Goal: Task Accomplishment & Management: Manage account settings

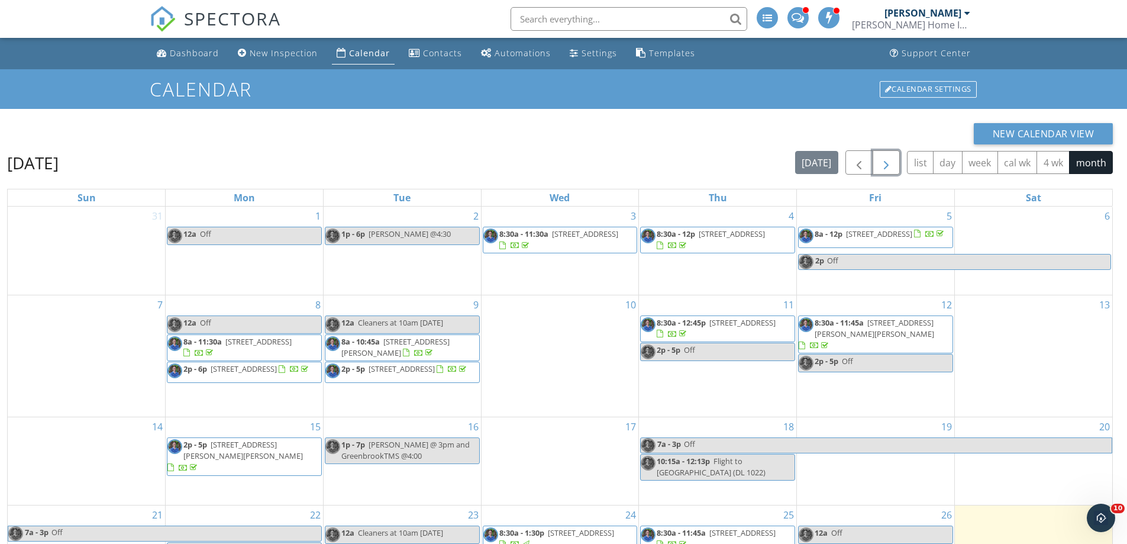
click at [887, 161] on span "button" at bounding box center [886, 163] width 14 height 14
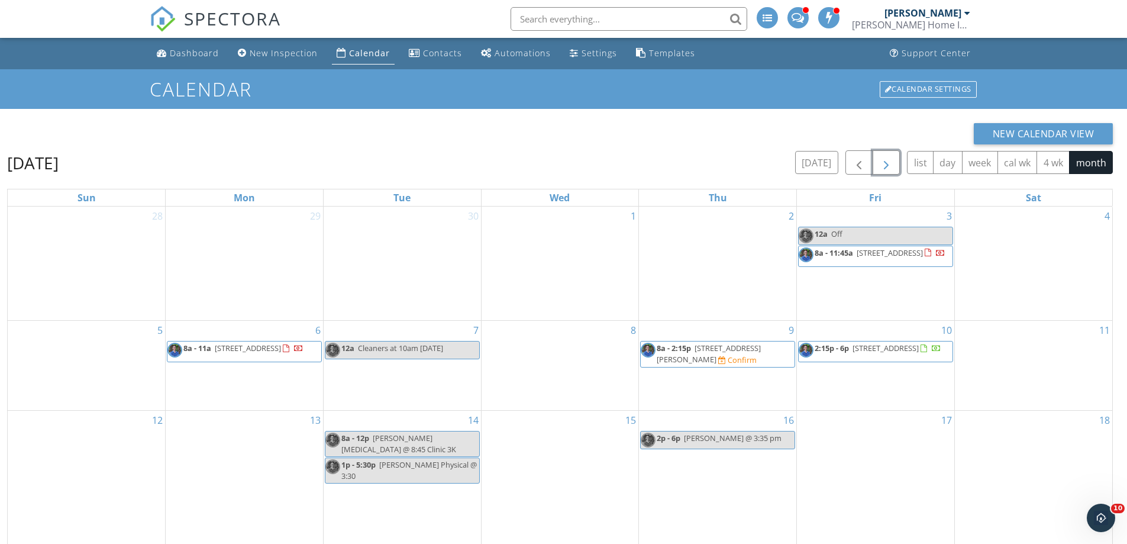
click at [889, 438] on div "17" at bounding box center [875, 479] width 157 height 137
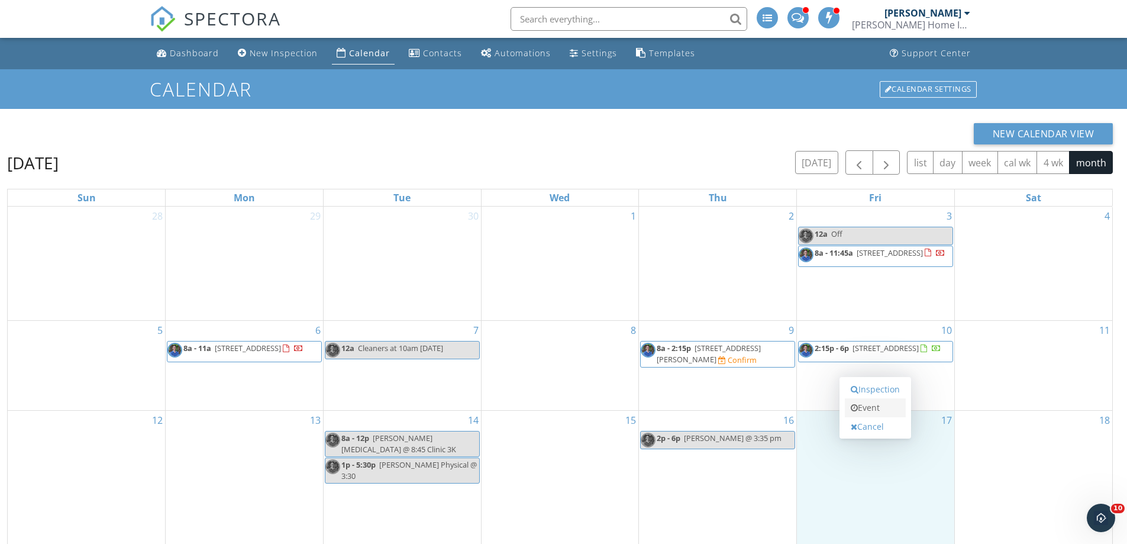
click at [880, 406] on link "Event" at bounding box center [875, 407] width 61 height 19
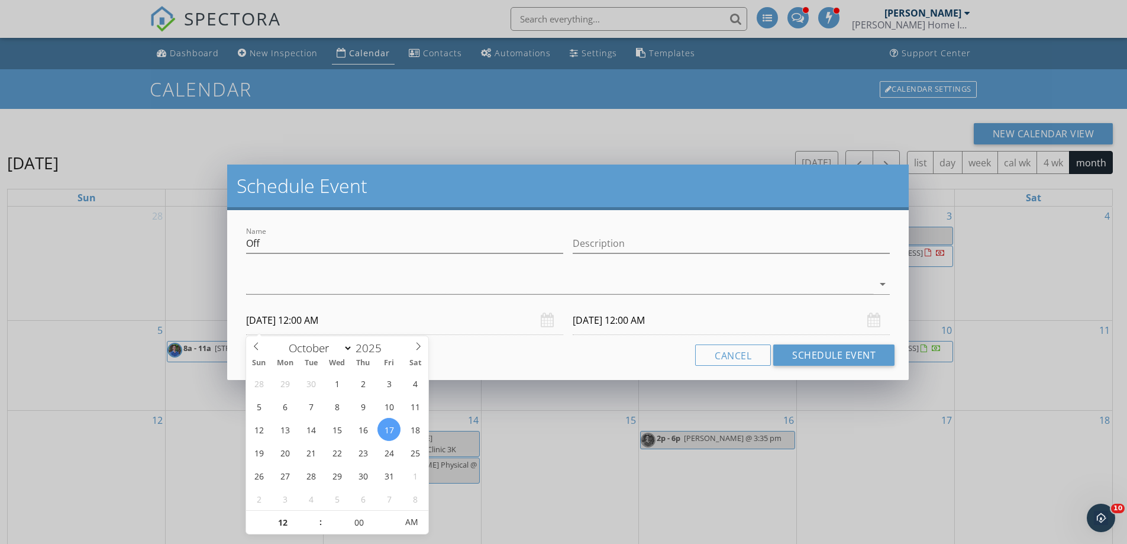
click at [317, 319] on input "10/17/2025 12:00 AM" at bounding box center [404, 320] width 317 height 29
type input "01"
type input "10/17/2025 1:00 AM"
click at [313, 512] on span at bounding box center [315, 517] width 8 height 12
type input "10/18/2025 1:00 AM"
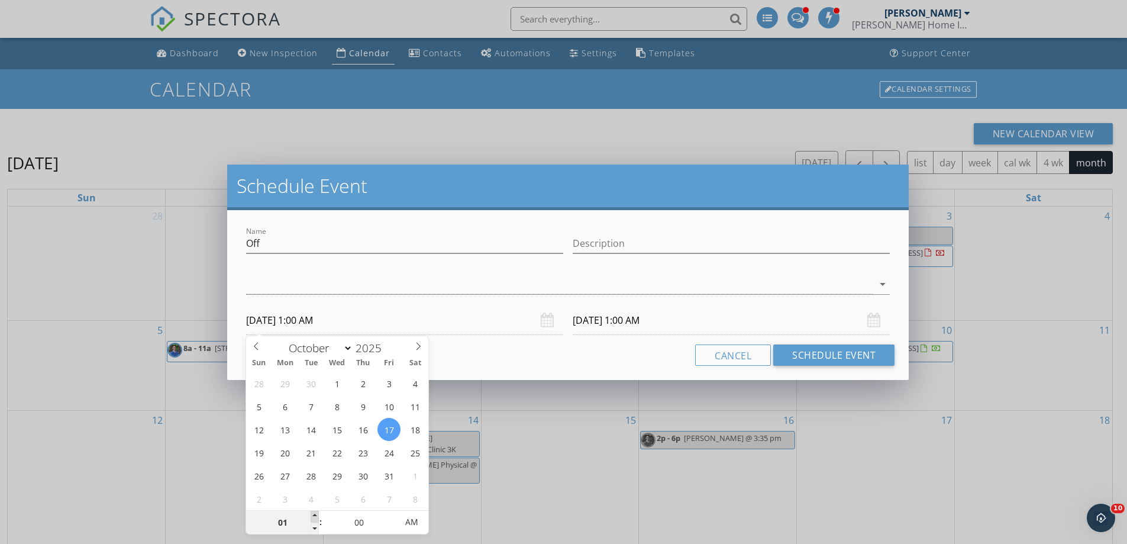
type input "02"
type input "10/17/2025 2:00 AM"
click at [313, 512] on span at bounding box center [315, 517] width 8 height 12
type input "10/18/2025 2:00 AM"
type input "10/17/2025 2:00 PM"
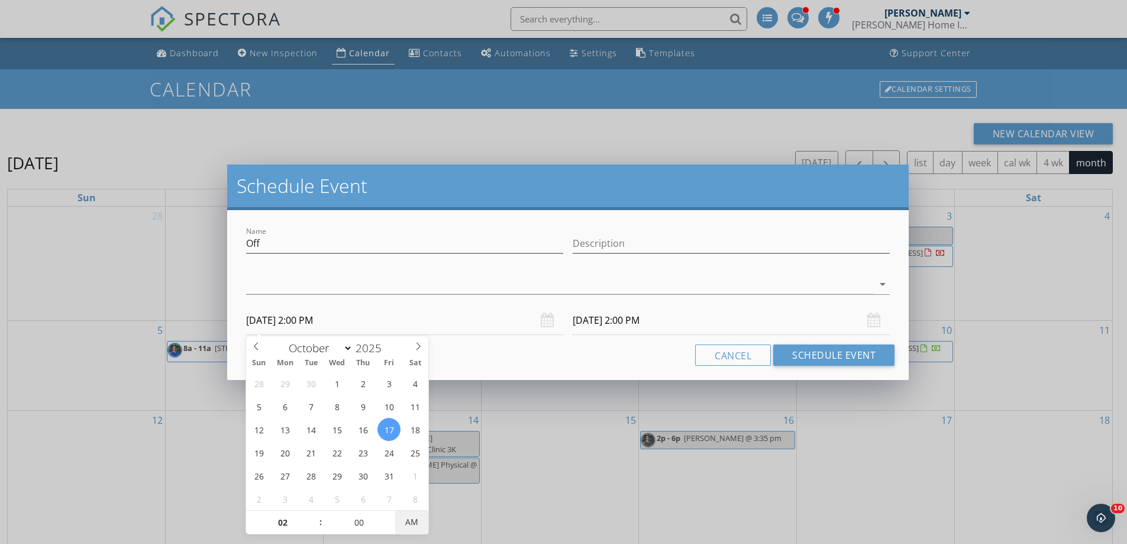
click at [412, 524] on span "AM" at bounding box center [411, 522] width 33 height 24
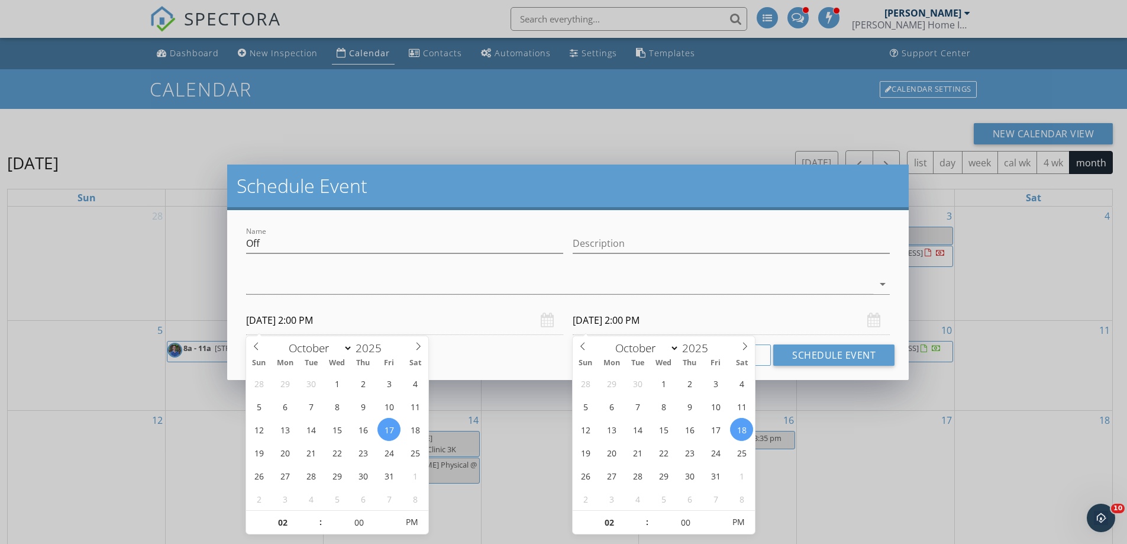
click at [633, 317] on input "10/18/2025 2:00 PM" at bounding box center [731, 320] width 317 height 29
type input "10/17/2025 2:00 PM"
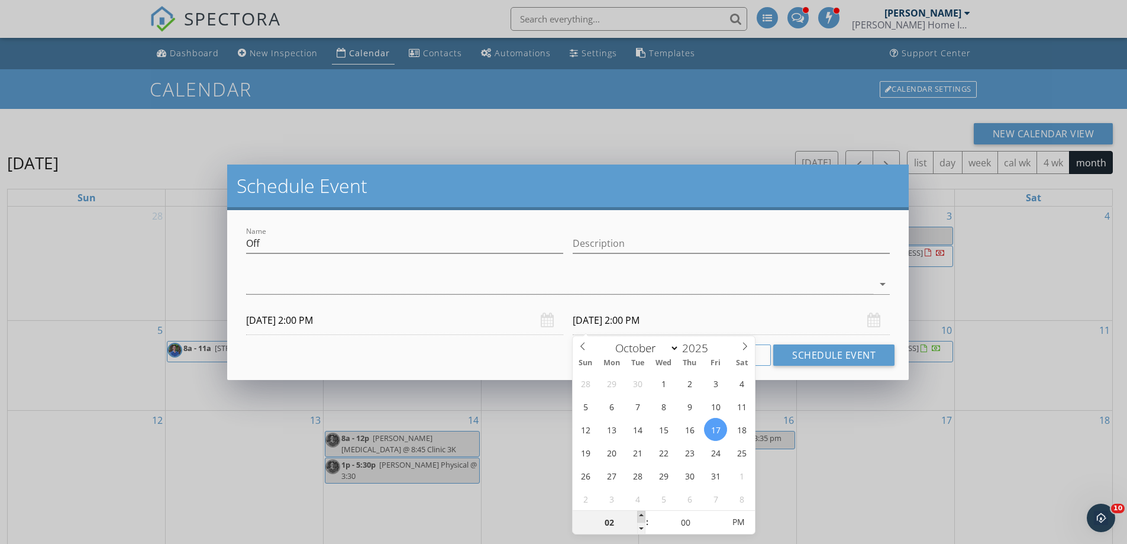
click at [640, 512] on span at bounding box center [641, 517] width 8 height 12
type input "03"
type input "10/17/2025 3:00 PM"
click at [640, 512] on span at bounding box center [641, 517] width 8 height 12
type input "05"
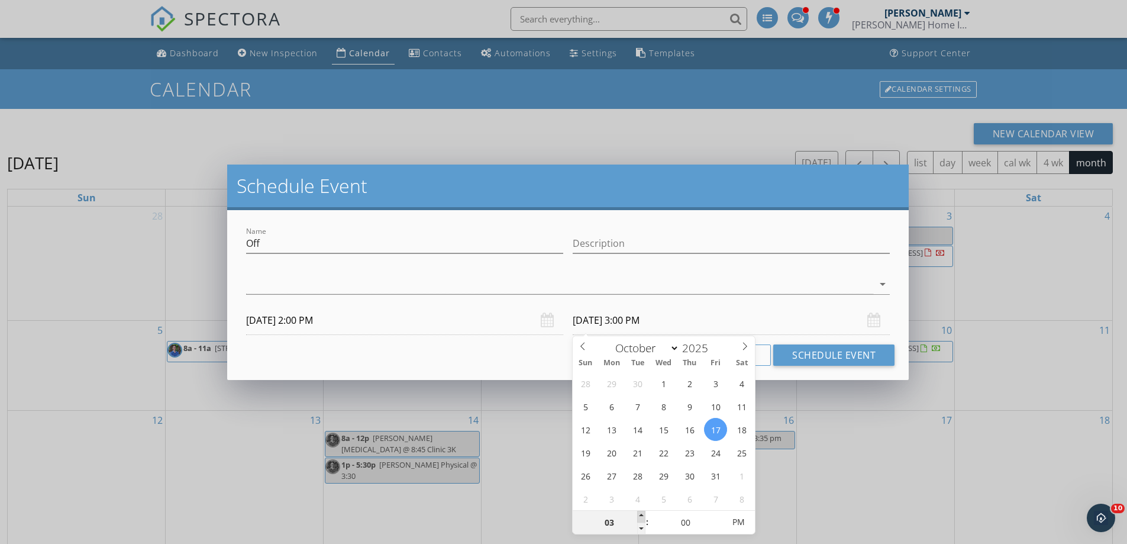
type input "10/17/2025 5:00 PM"
click at [640, 512] on span at bounding box center [641, 517] width 8 height 12
click at [828, 351] on button "Schedule Event" at bounding box center [833, 354] width 121 height 21
click at [288, 278] on div at bounding box center [559, 285] width 627 height 20
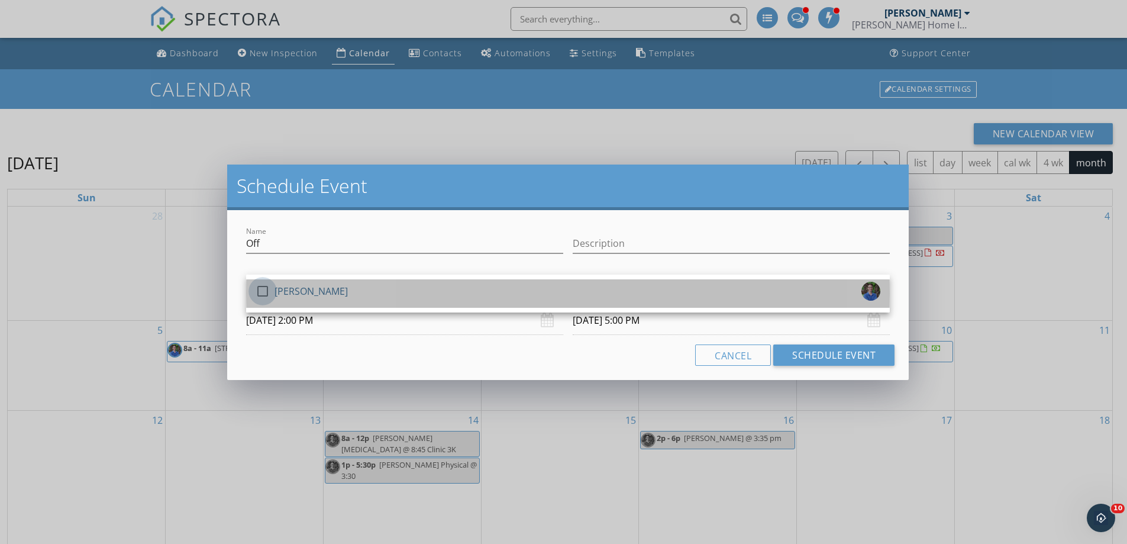
drag, startPoint x: 268, startPoint y: 293, endPoint x: 268, endPoint y: 286, distance: 7.1
click at [268, 292] on div at bounding box center [263, 291] width 20 height 20
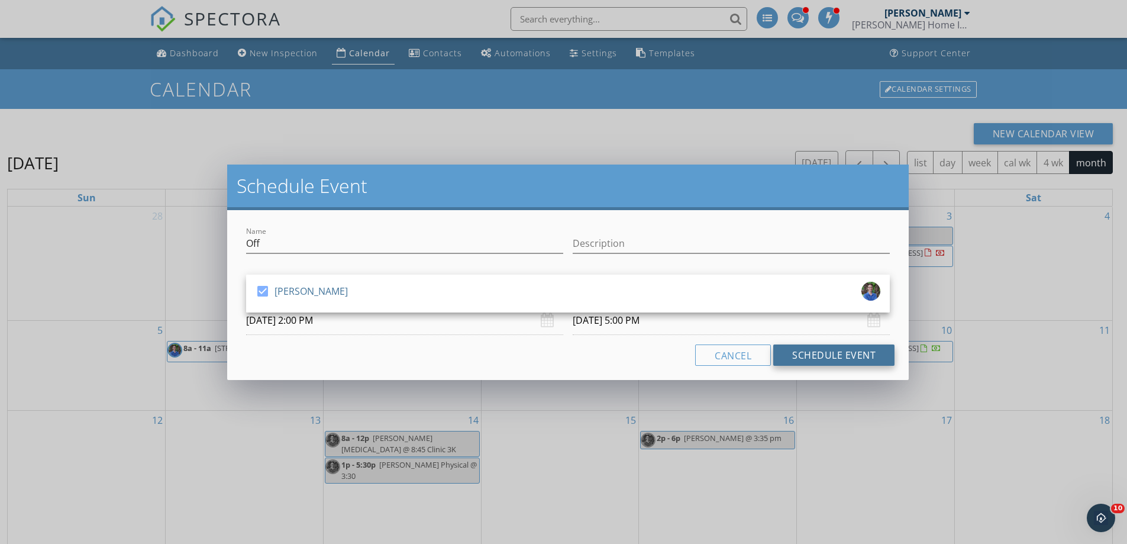
click at [825, 353] on button "Schedule Event" at bounding box center [833, 354] width 121 height 21
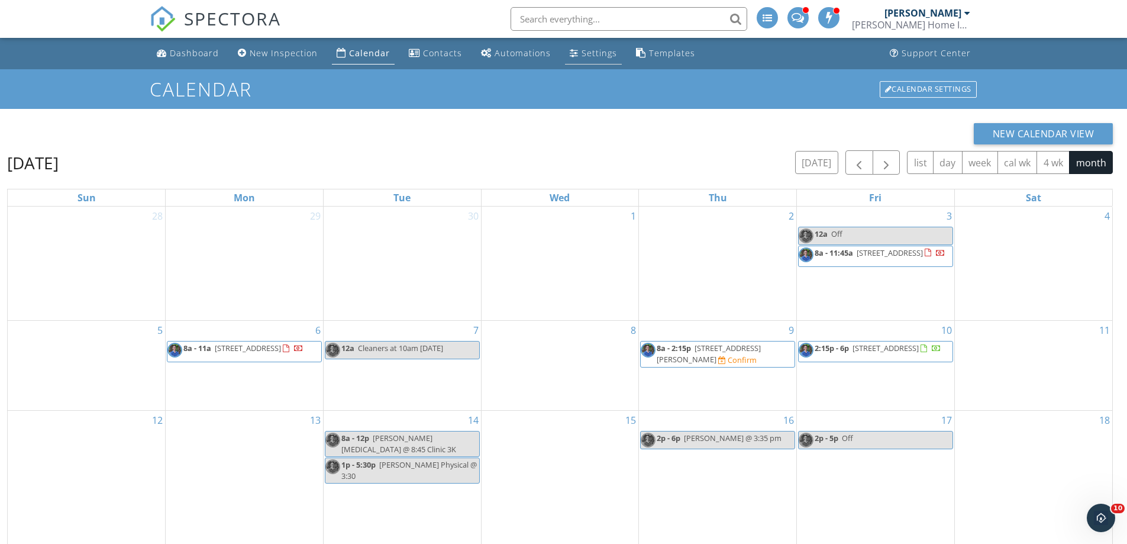
click at [583, 53] on div "Settings" at bounding box center [600, 52] width 36 height 11
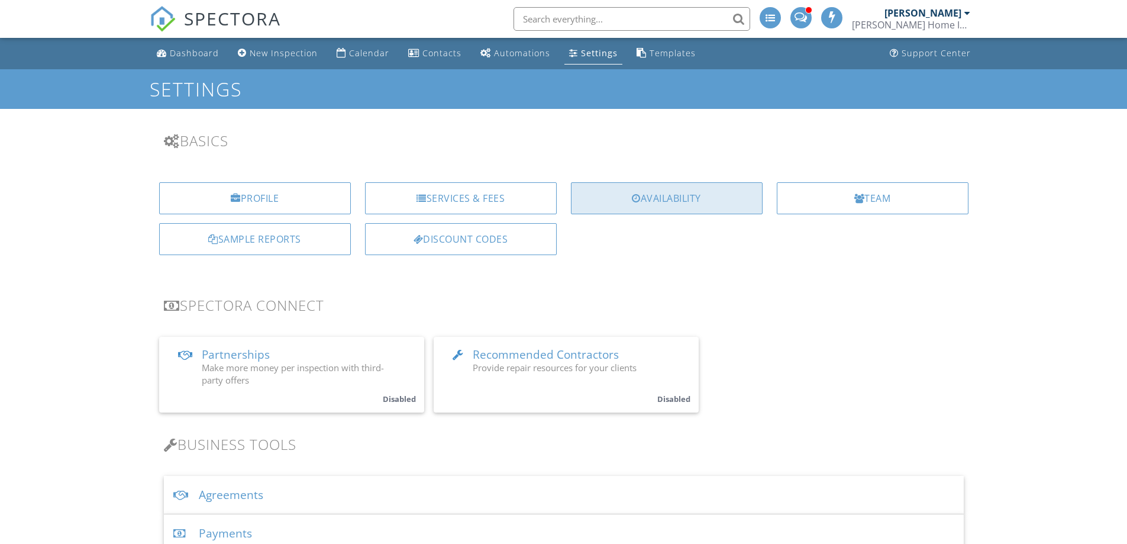
click at [669, 204] on div "Availability" at bounding box center [667, 198] width 192 height 32
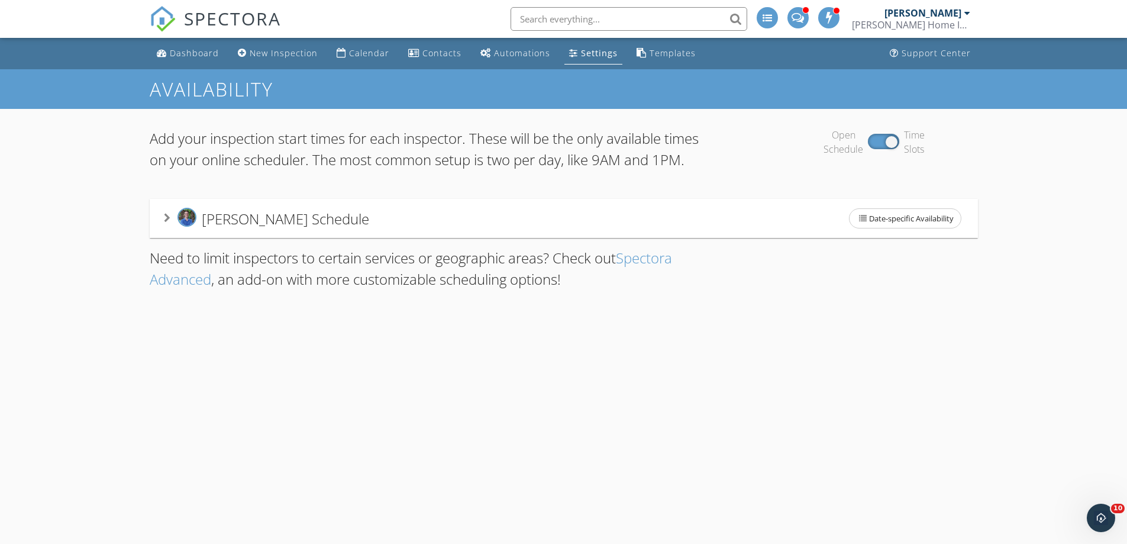
click at [268, 228] on span "Rick Doherty's Schedule" at bounding box center [285, 218] width 167 height 20
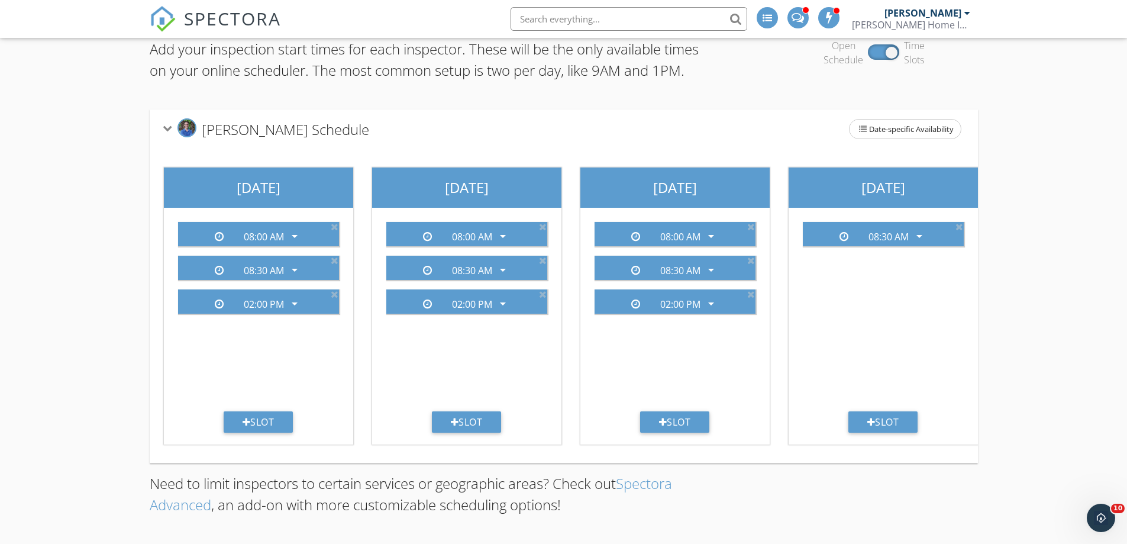
scroll to position [0, 630]
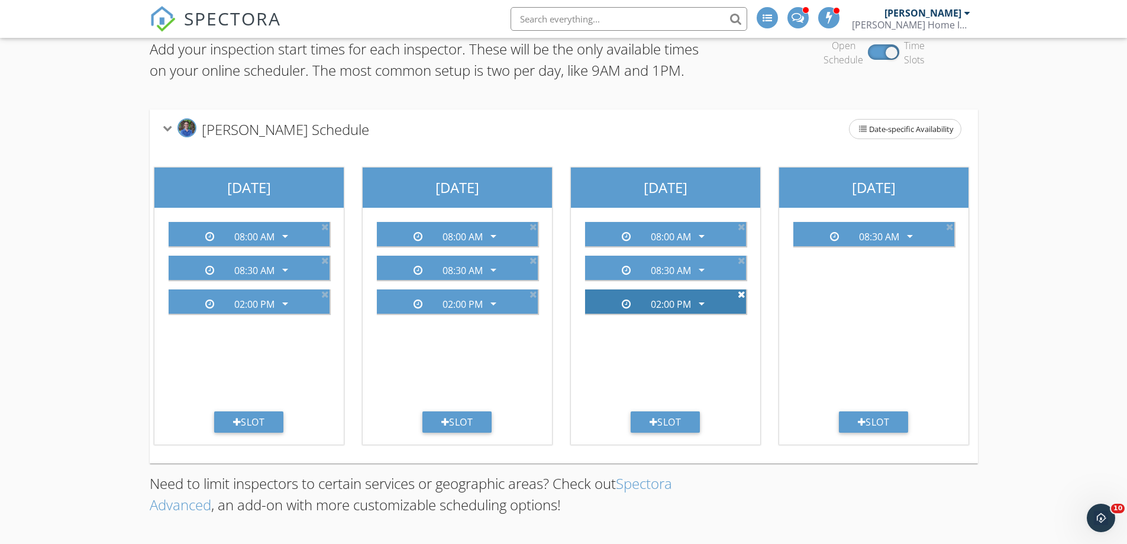
click at [741, 289] on icon at bounding box center [742, 293] width 8 height 9
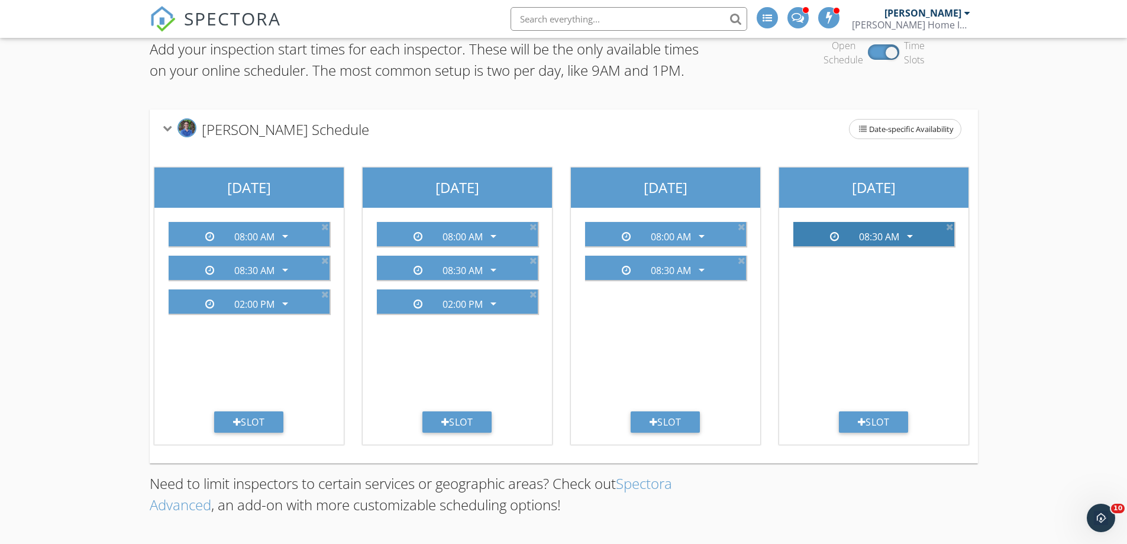
click at [909, 229] on icon "arrow_drop_down" at bounding box center [910, 236] width 14 height 14
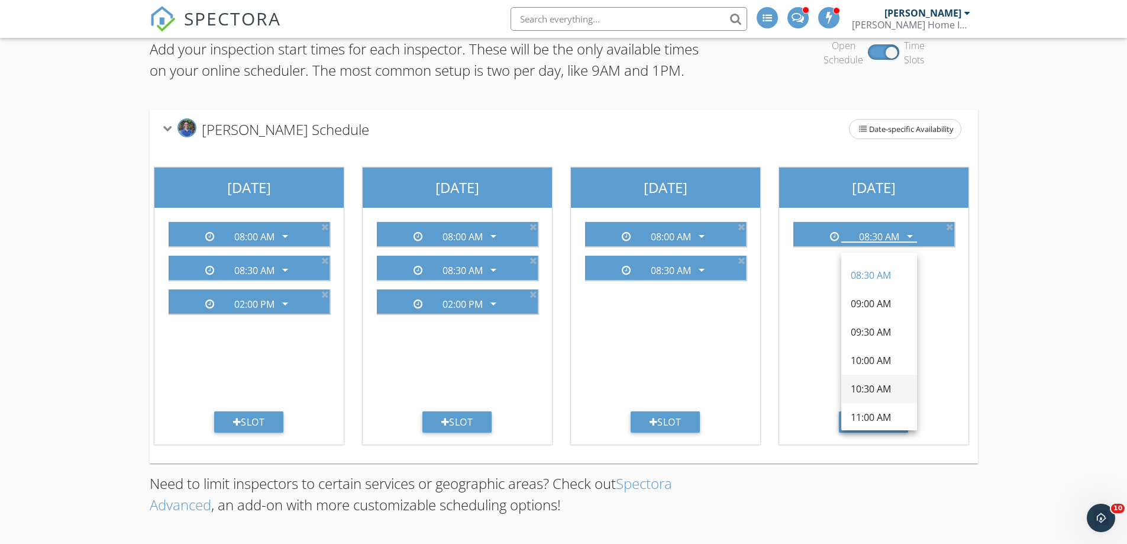
scroll to position [118, 0]
click at [880, 317] on div "09:00 AM" at bounding box center [879, 324] width 57 height 14
click at [1032, 323] on div "Add your inspection start times for each inspector. These will be the only avai…" at bounding box center [563, 282] width 1127 height 524
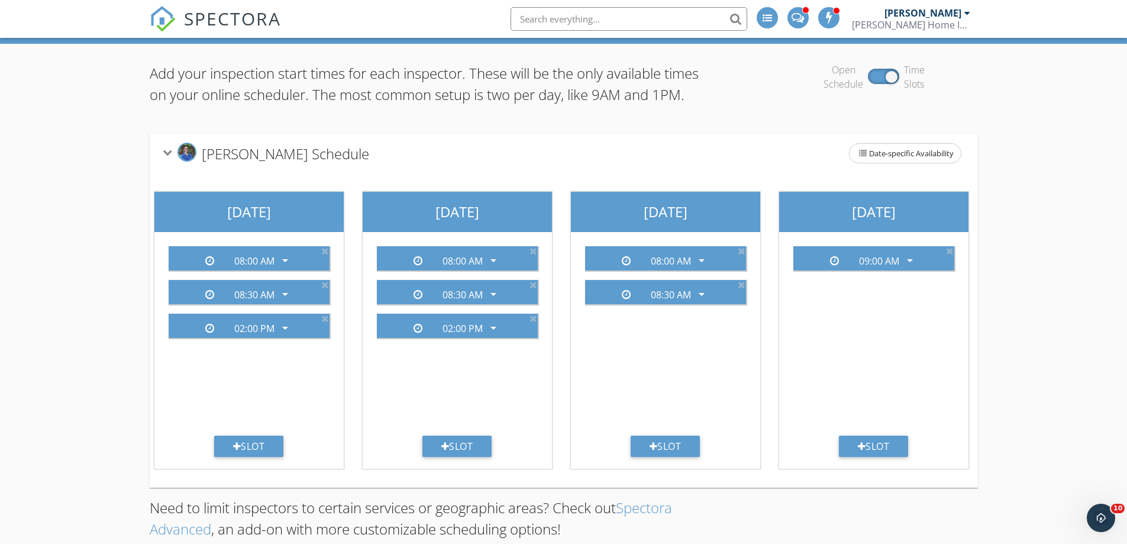
scroll to position [0, 0]
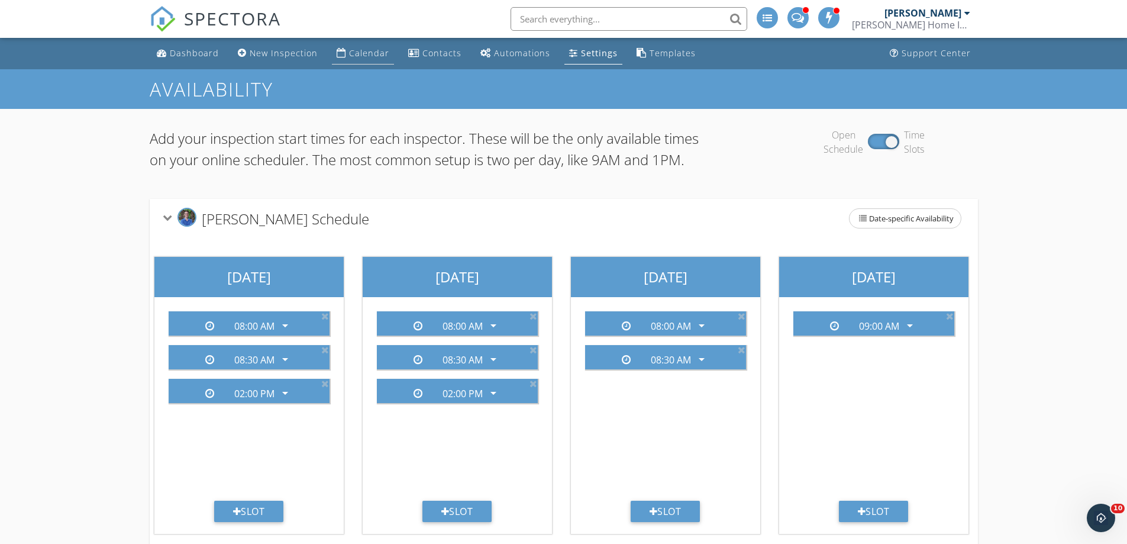
click at [364, 54] on div "Calendar" at bounding box center [369, 52] width 40 height 11
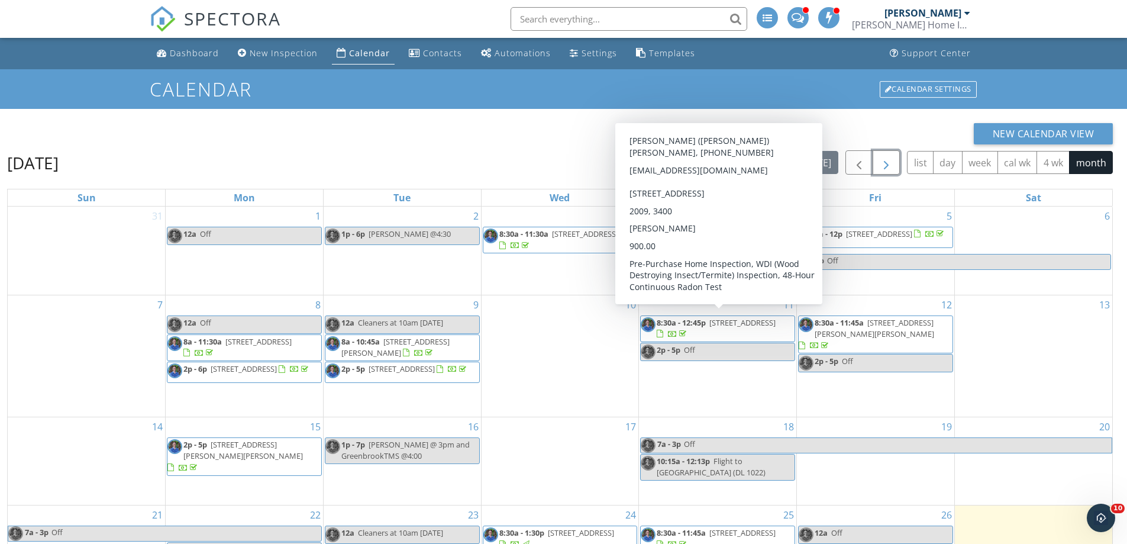
click at [884, 166] on span "button" at bounding box center [886, 163] width 14 height 14
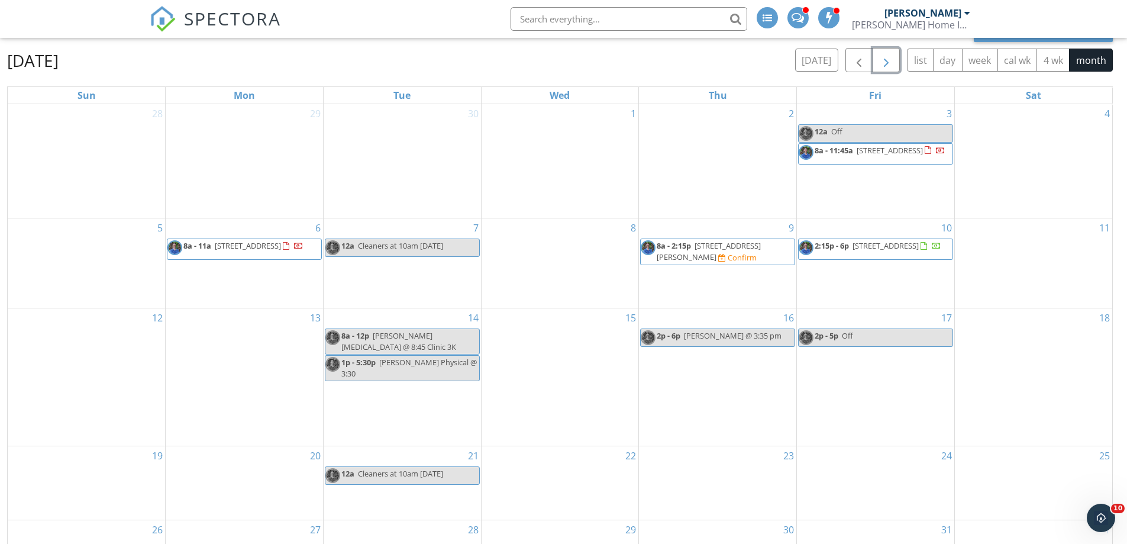
scroll to position [39, 0]
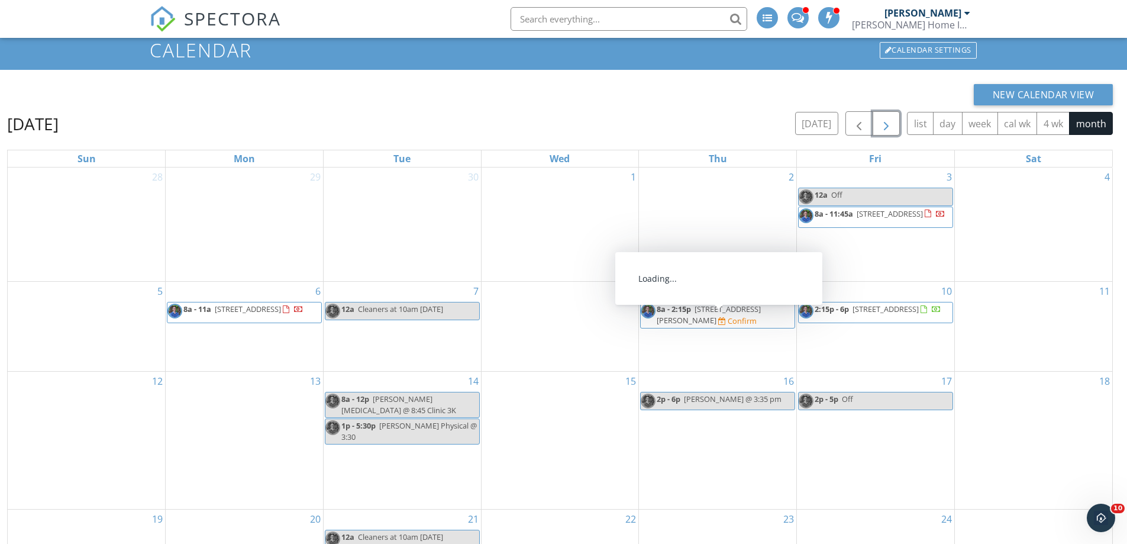
click at [676, 314] on span "8a - 2:15p" at bounding box center [674, 309] width 34 height 11
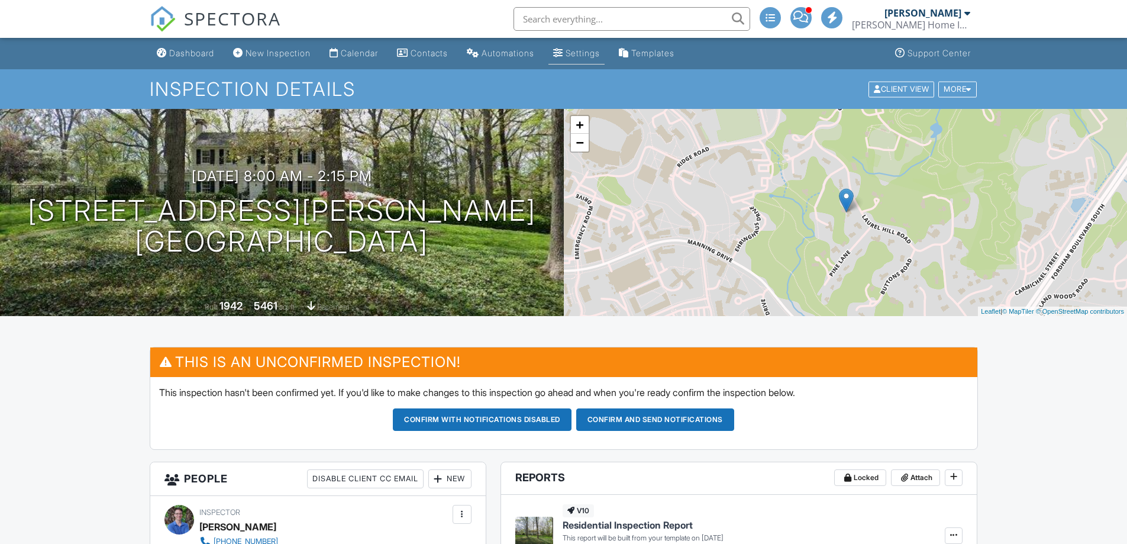
click at [593, 51] on div "Settings" at bounding box center [583, 53] width 34 height 10
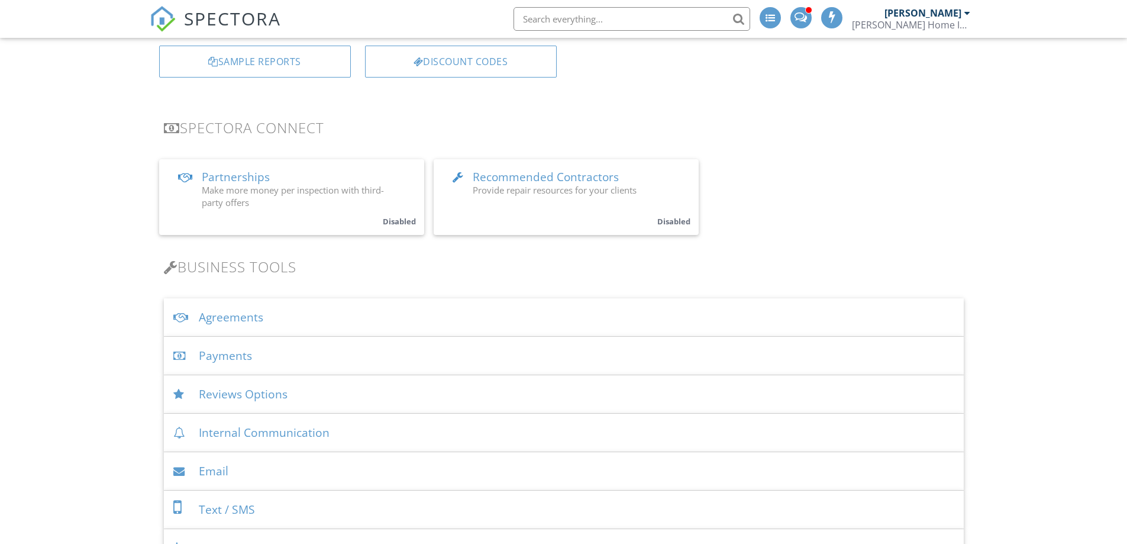
scroll to position [296, 0]
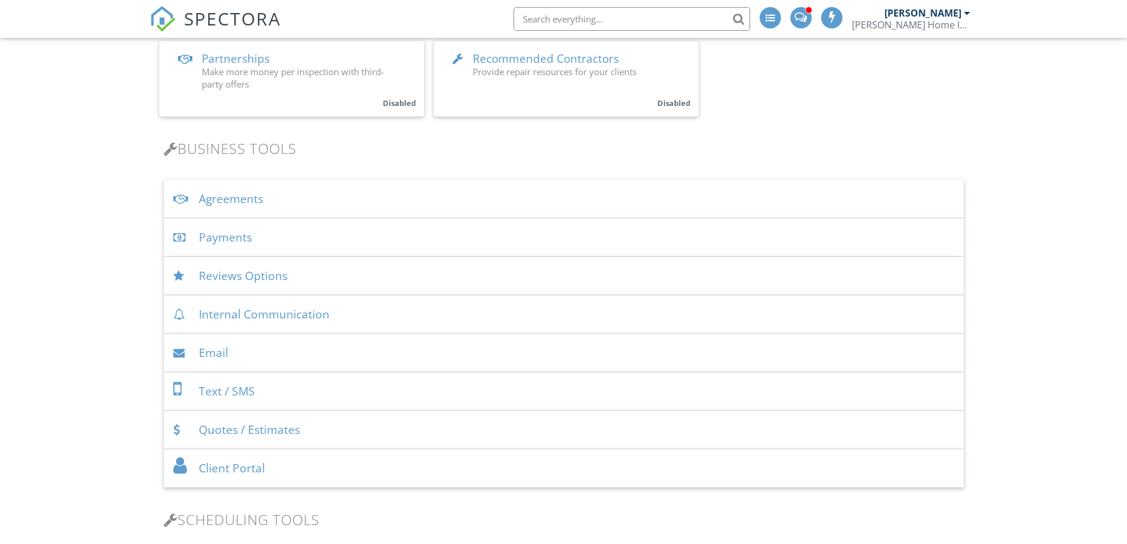
click at [241, 198] on div "Agreements" at bounding box center [564, 199] width 800 height 38
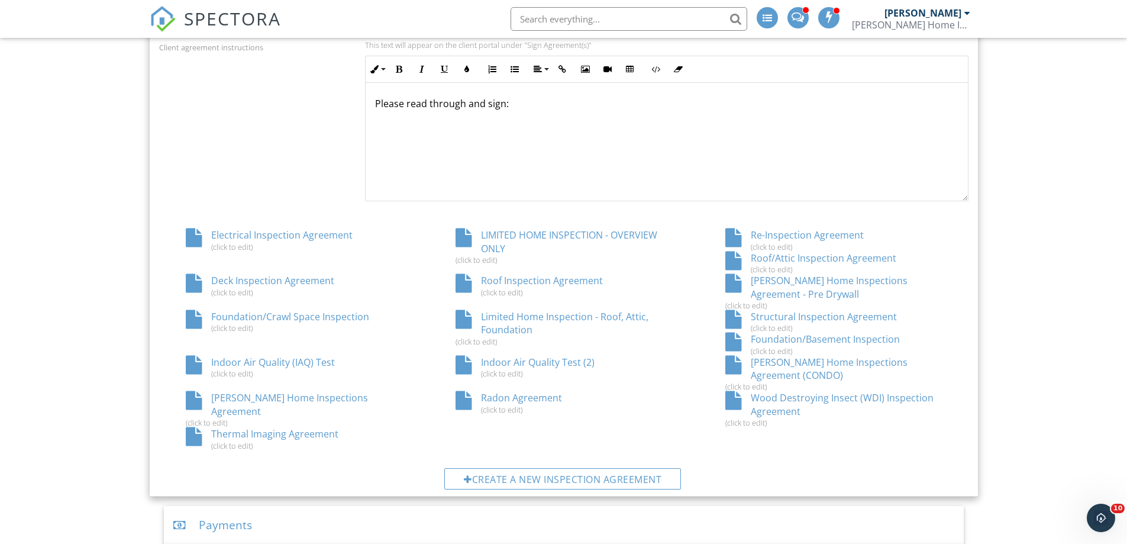
scroll to position [592, 0]
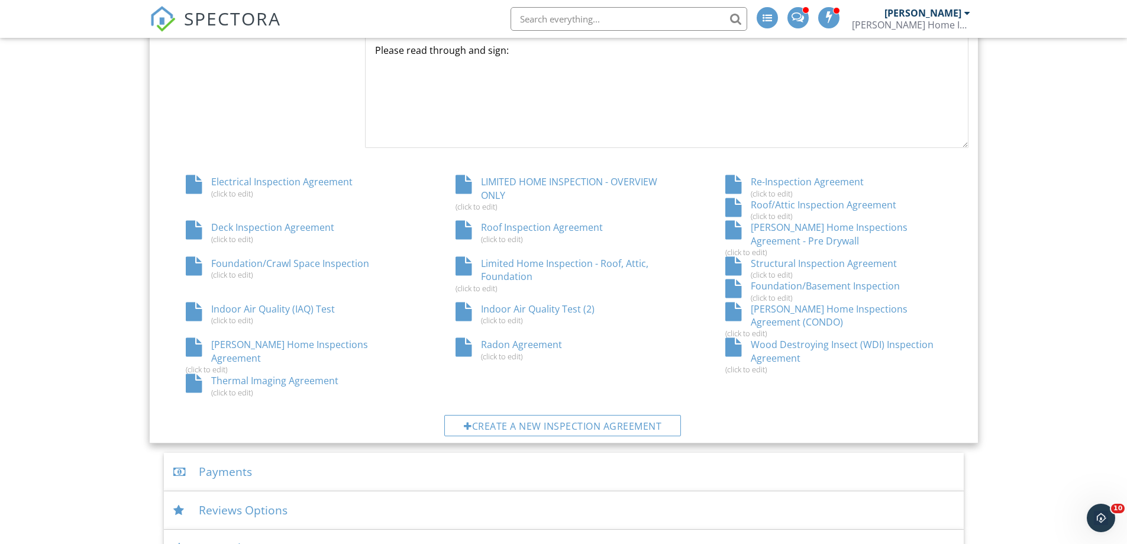
click at [534, 306] on div "Indoor Air Quality Test (2) (click to edit)" at bounding box center [564, 313] width 270 height 22
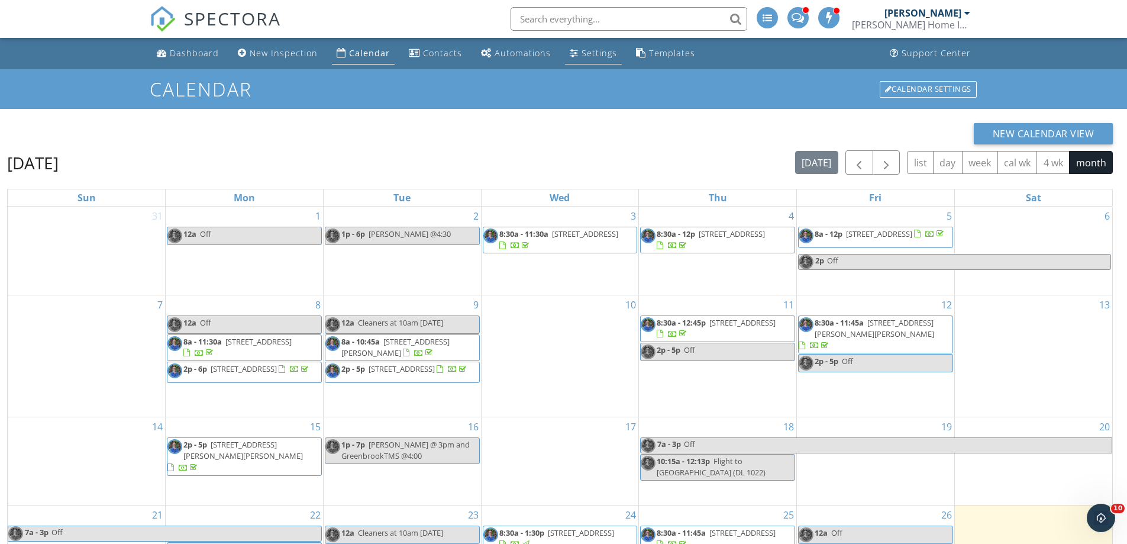
click at [593, 50] on div "Settings" at bounding box center [600, 52] width 36 height 11
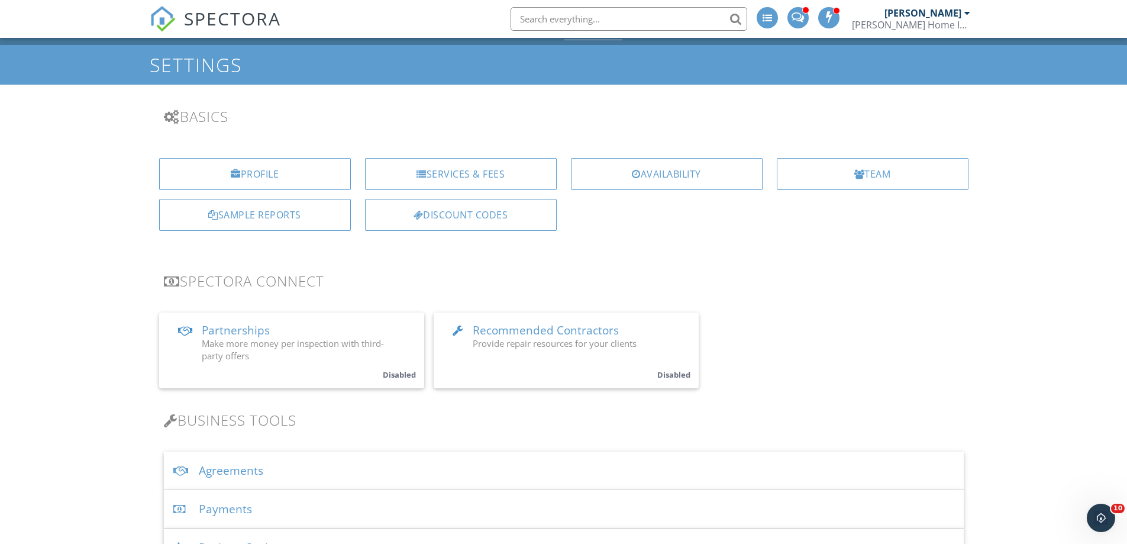
scroll to position [237, 0]
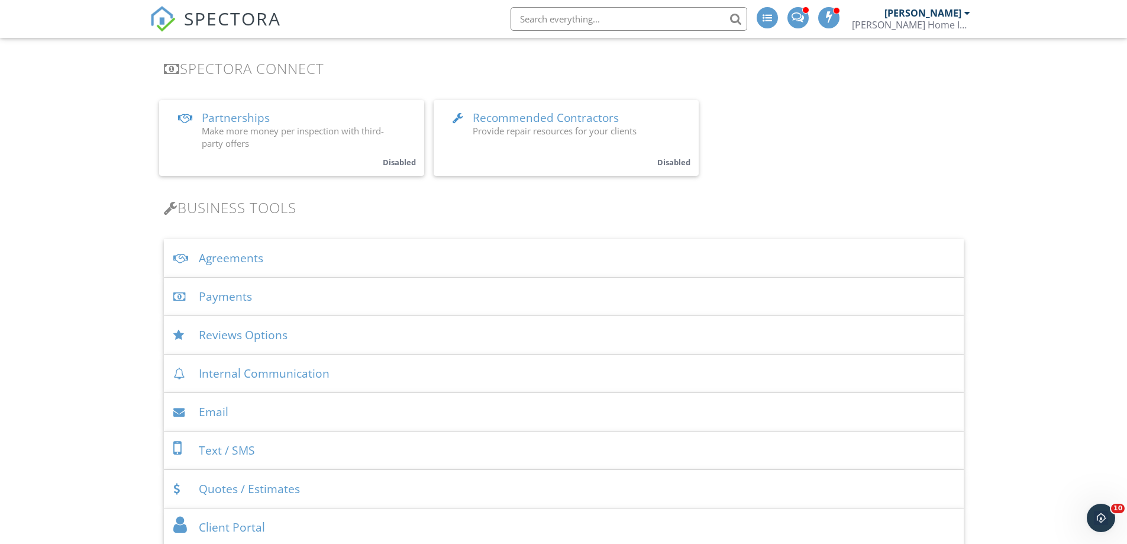
click at [227, 259] on div "Agreements" at bounding box center [564, 258] width 800 height 38
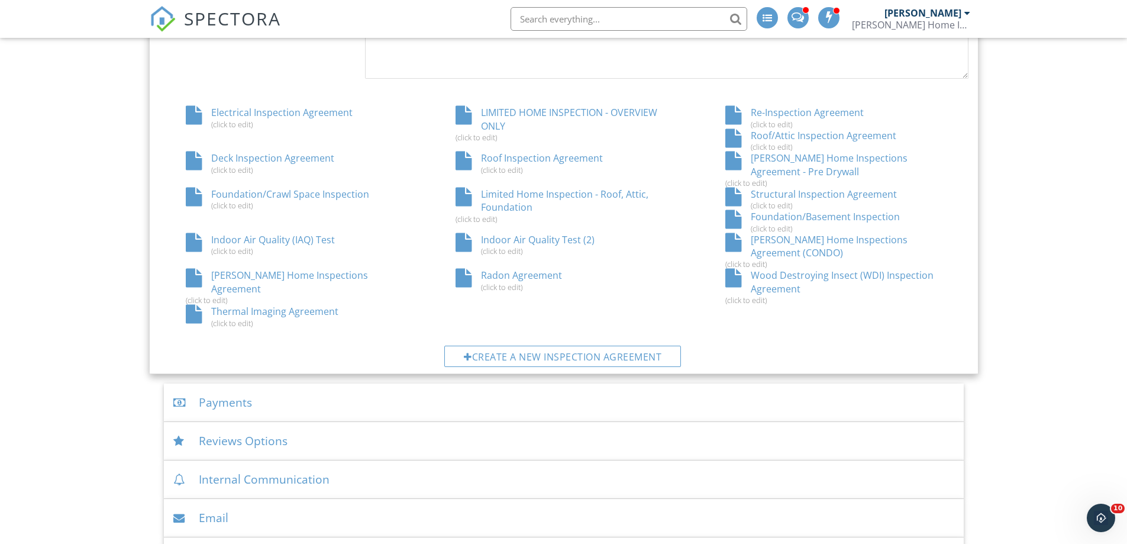
scroll to position [710, 0]
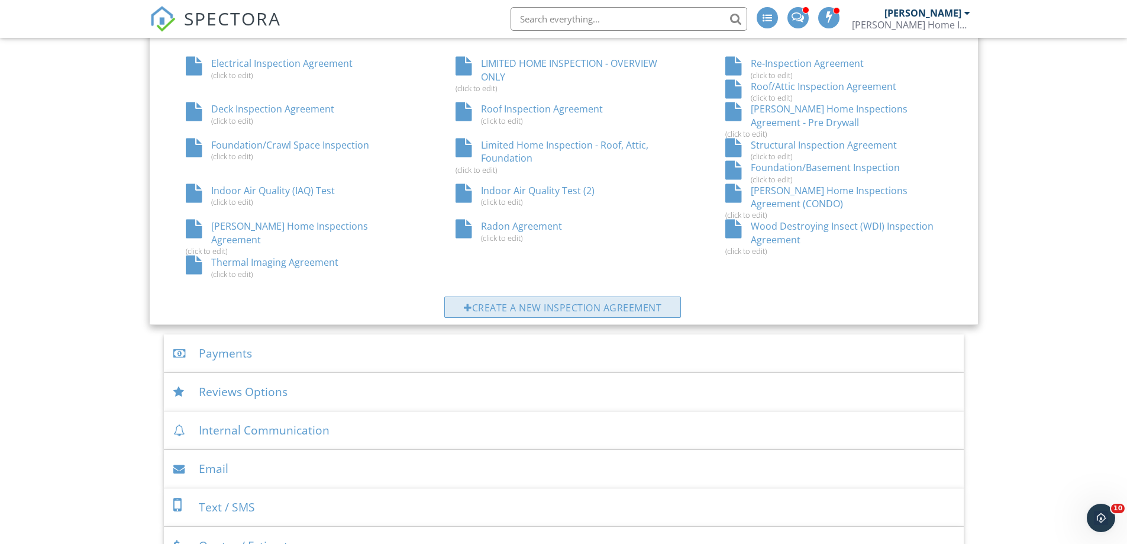
click at [544, 309] on div "Create a new inspection agreement" at bounding box center [562, 306] width 237 height 21
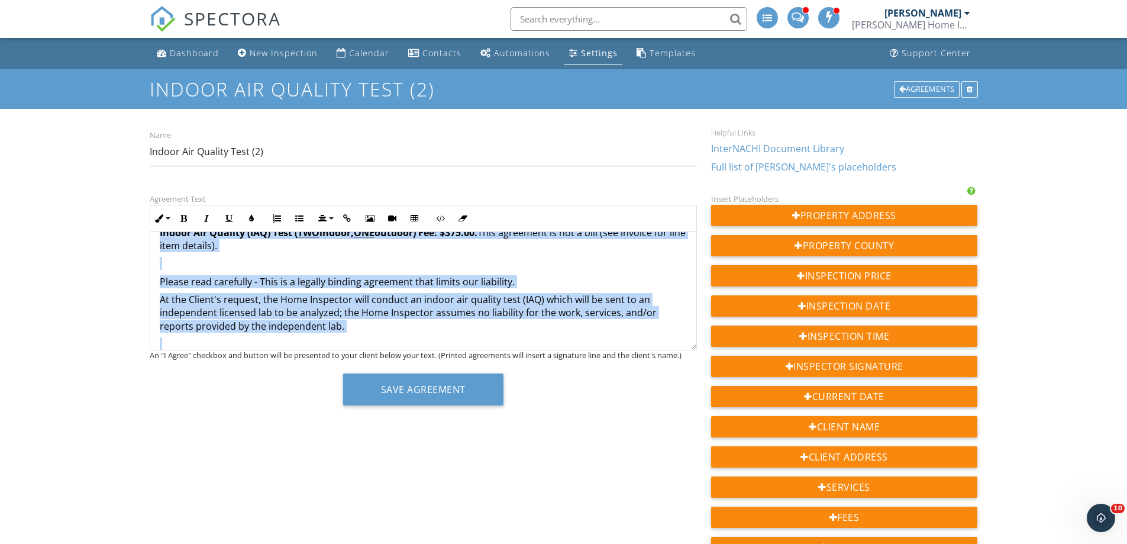
scroll to position [305, 0]
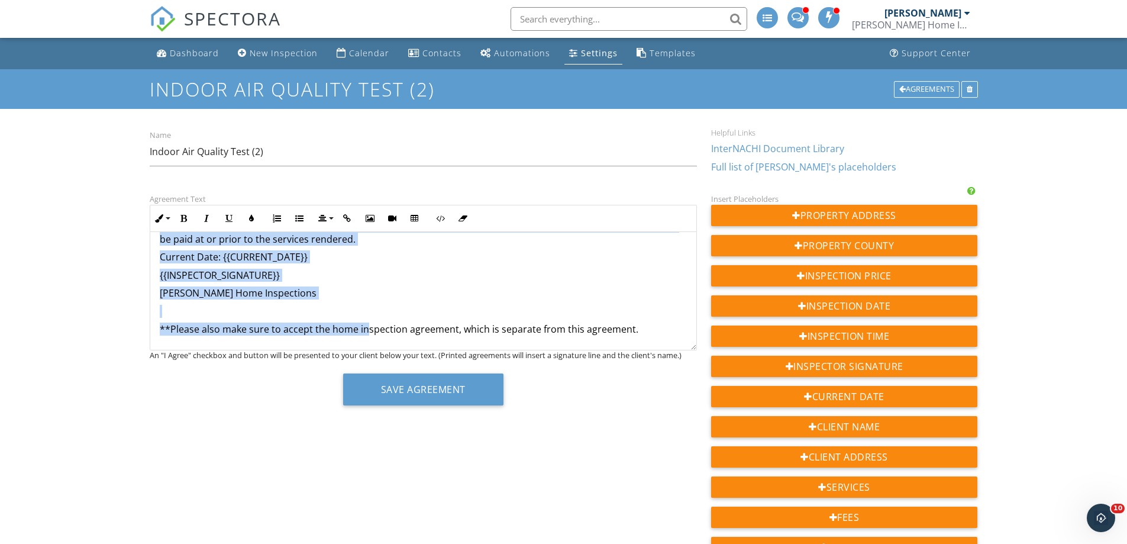
drag, startPoint x: 253, startPoint y: 261, endPoint x: 367, endPoint y: 362, distance: 152.2
click at [367, 362] on div "Agreement Text Inline Style XLarge Large Normal Small Light Small/Light Bold It…" at bounding box center [424, 303] width 562 height 222
click at [588, 311] on p at bounding box center [423, 311] width 527 height 13
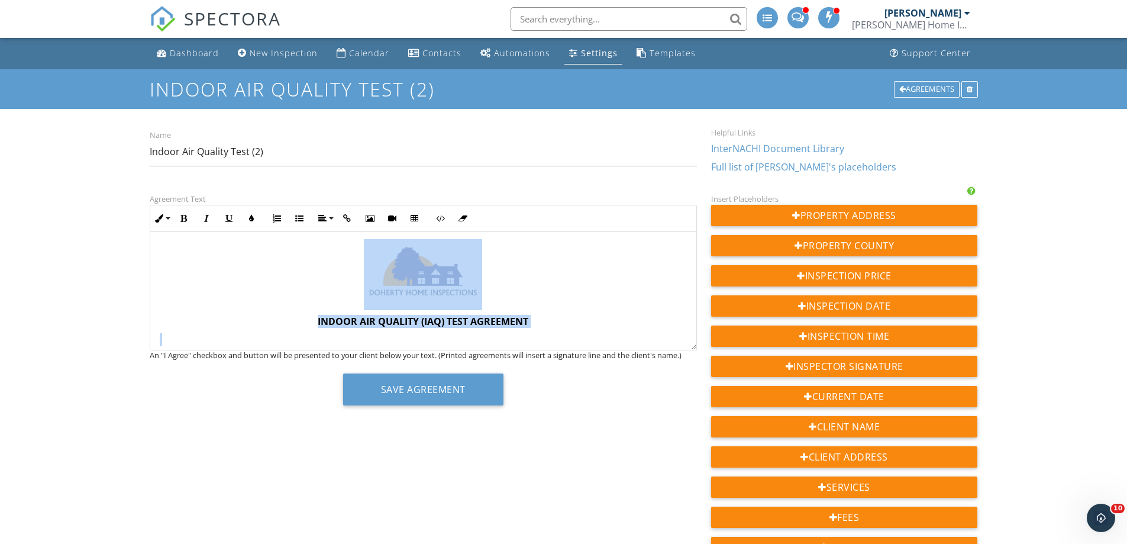
scroll to position [0, 0]
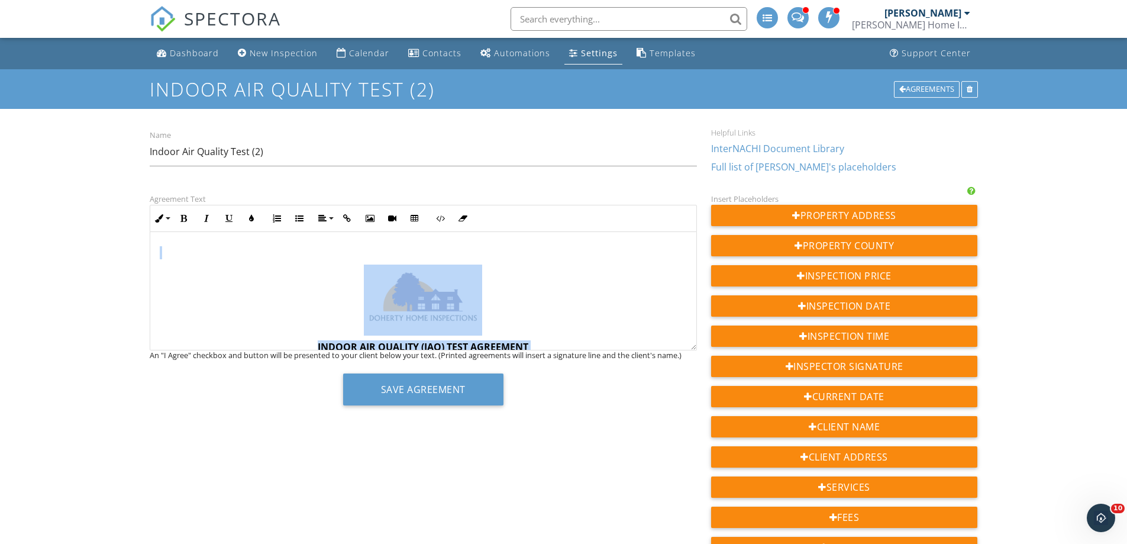
drag, startPoint x: 650, startPoint y: 327, endPoint x: 111, endPoint y: 236, distance: 546.1
copy div "INDOOR AIR QUALITY (IAQ) TEST AGREEMENT Client Name: {{CLIENT_NAME}} Indoor Air…"
click at [356, 51] on div "Calendar" at bounding box center [369, 52] width 40 height 11
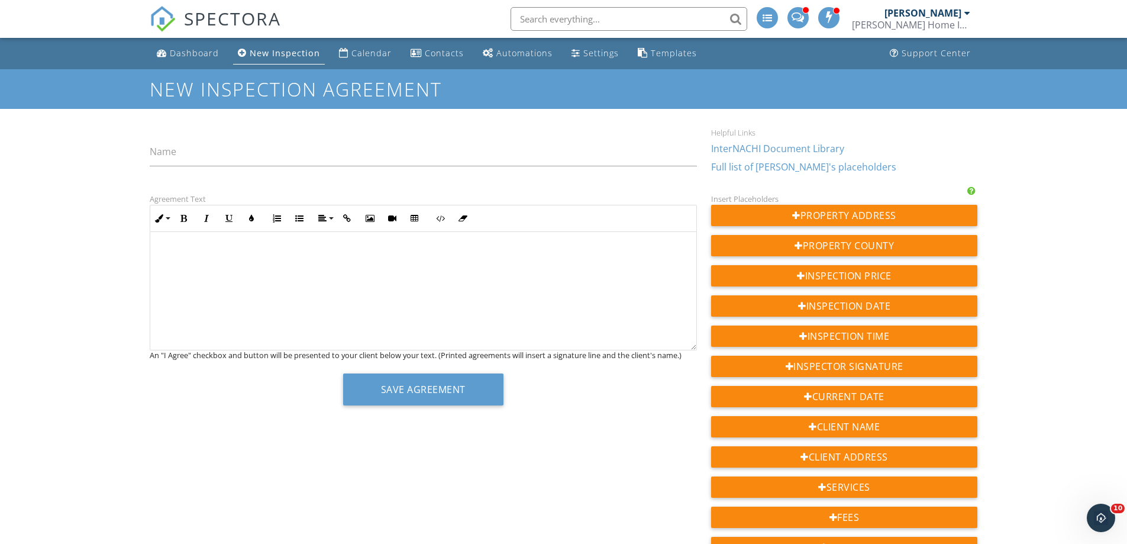
click at [180, 247] on p at bounding box center [423, 252] width 527 height 13
click at [224, 293] on img at bounding box center [222, 300] width 118 height 72
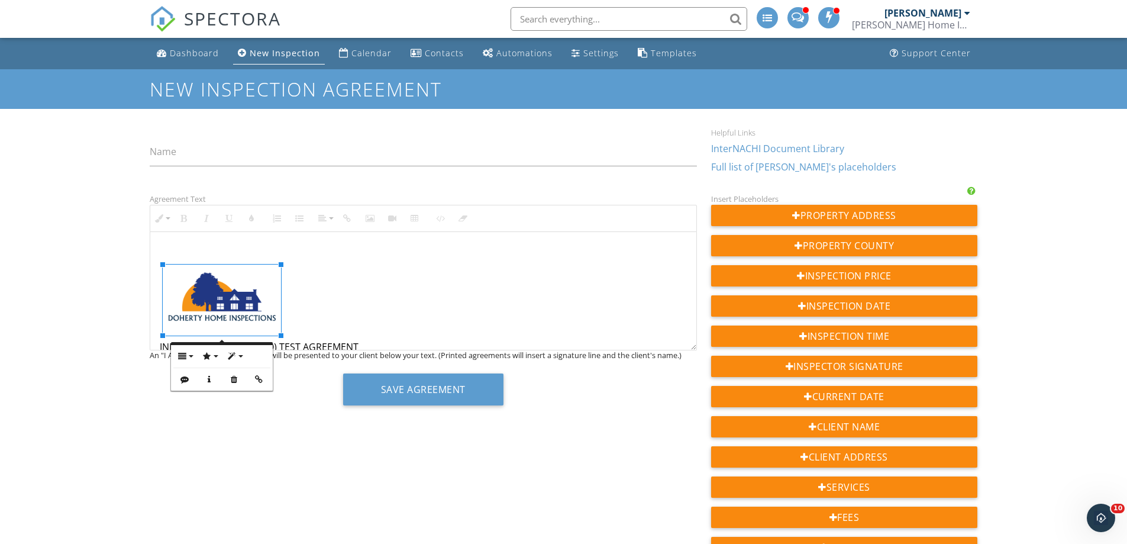
click at [330, 216] on button "Align" at bounding box center [325, 218] width 22 height 22
click at [186, 354] on icon "button" at bounding box center [182, 356] width 8 height 8
click at [356, 280] on p at bounding box center [423, 300] width 527 height 72
click at [167, 282] on img at bounding box center [222, 300] width 118 height 72
click at [342, 278] on p at bounding box center [423, 300] width 527 height 72
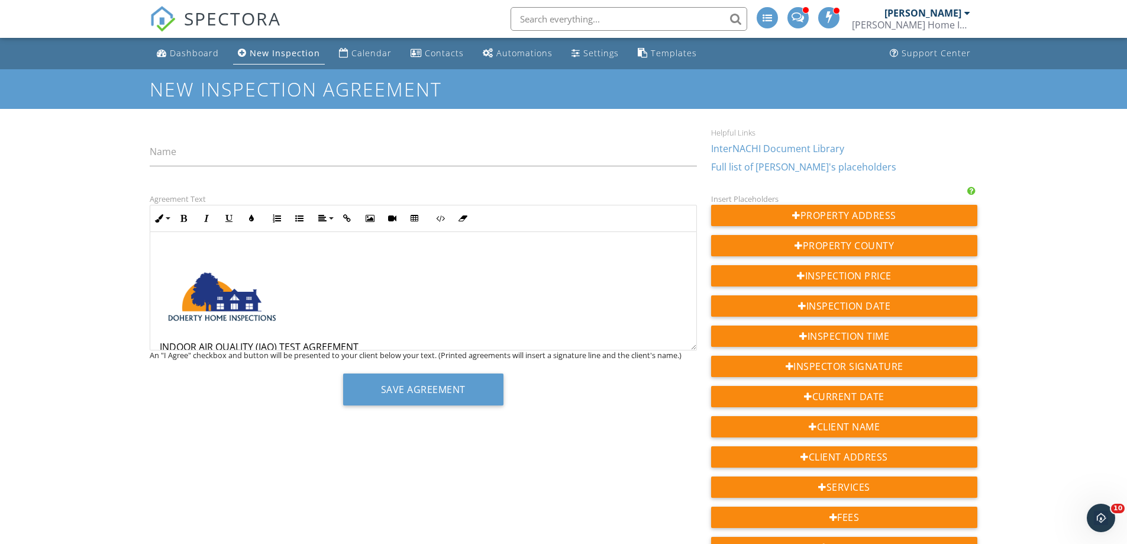
click at [176, 249] on p at bounding box center [423, 252] width 527 height 13
click at [233, 293] on img at bounding box center [222, 300] width 118 height 72
click at [191, 355] on button "Align" at bounding box center [184, 356] width 22 height 22
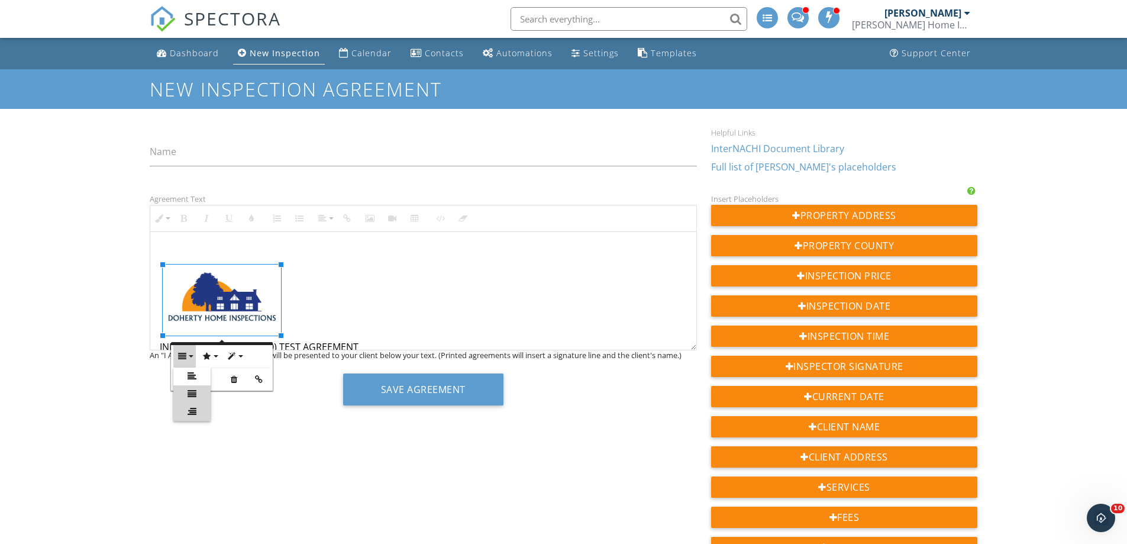
click at [193, 407] on icon at bounding box center [192, 411] width 9 height 9
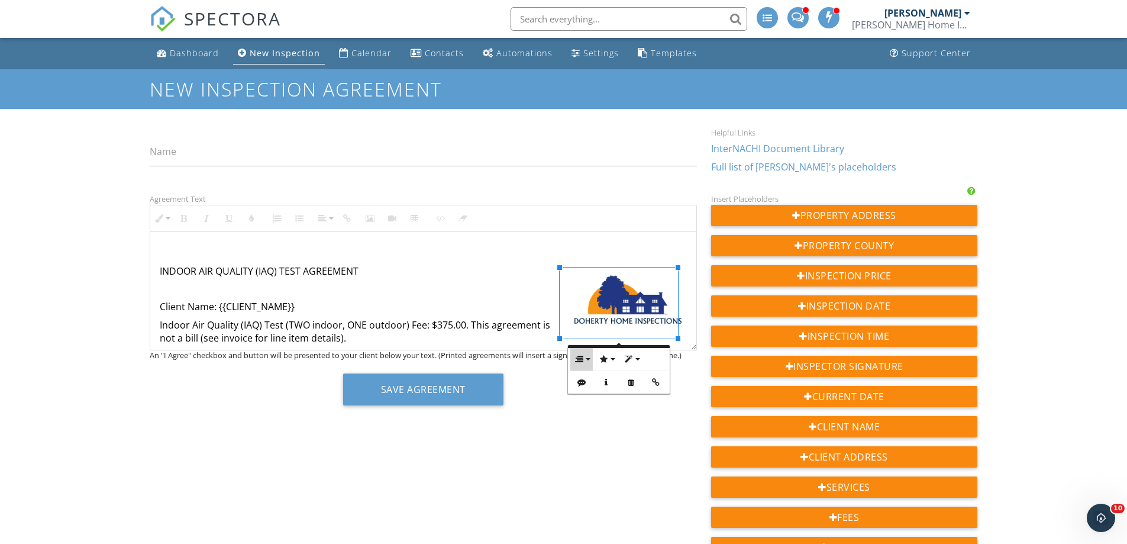
click at [584, 359] on button "Align" at bounding box center [581, 359] width 22 height 22
click at [588, 376] on icon at bounding box center [589, 379] width 9 height 9
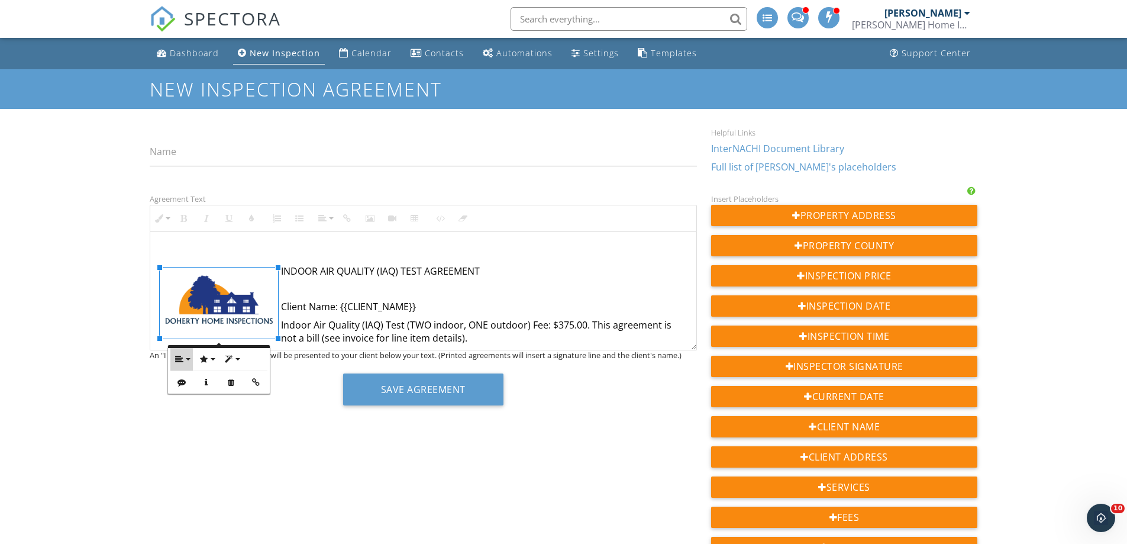
click at [182, 357] on icon "button" at bounding box center [179, 359] width 8 height 8
click at [191, 394] on icon at bounding box center [189, 396] width 9 height 9
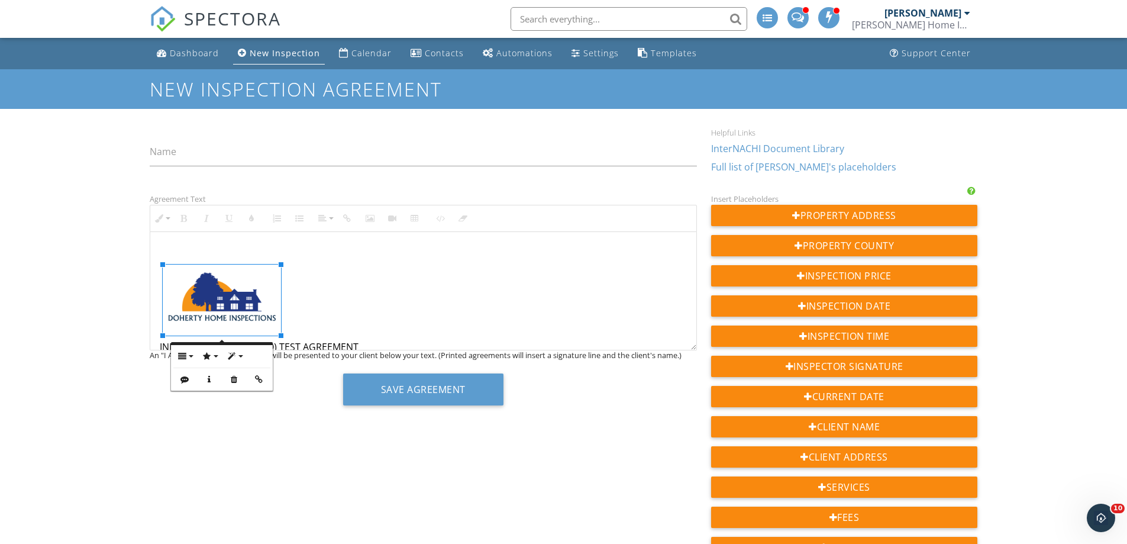
click at [414, 297] on p at bounding box center [423, 300] width 527 height 72
click at [192, 309] on img at bounding box center [222, 300] width 118 height 72
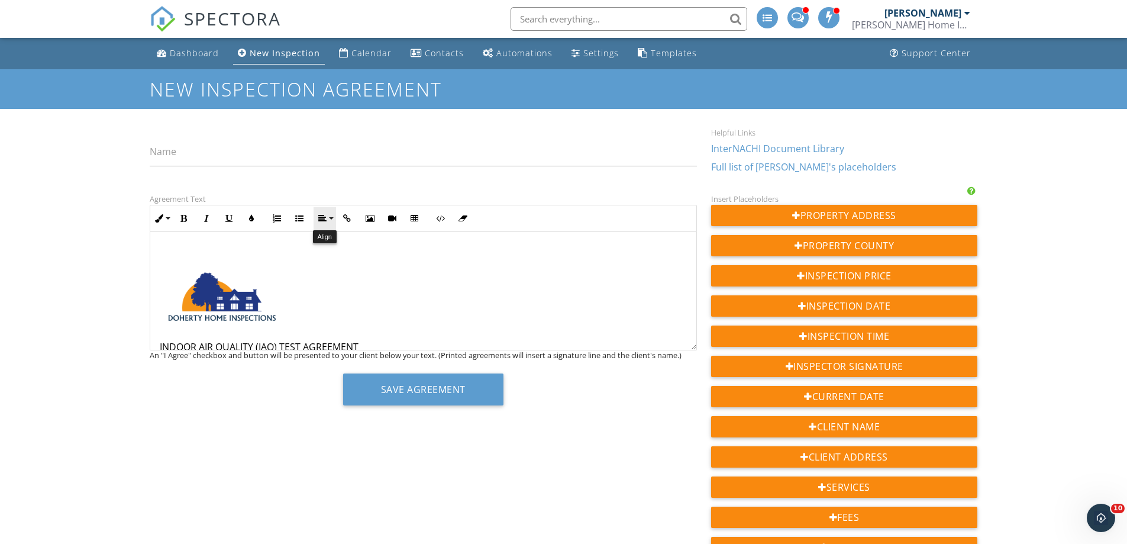
click at [322, 215] on icon "button" at bounding box center [322, 218] width 8 height 8
click at [330, 251] on icon at bounding box center [332, 254] width 9 height 9
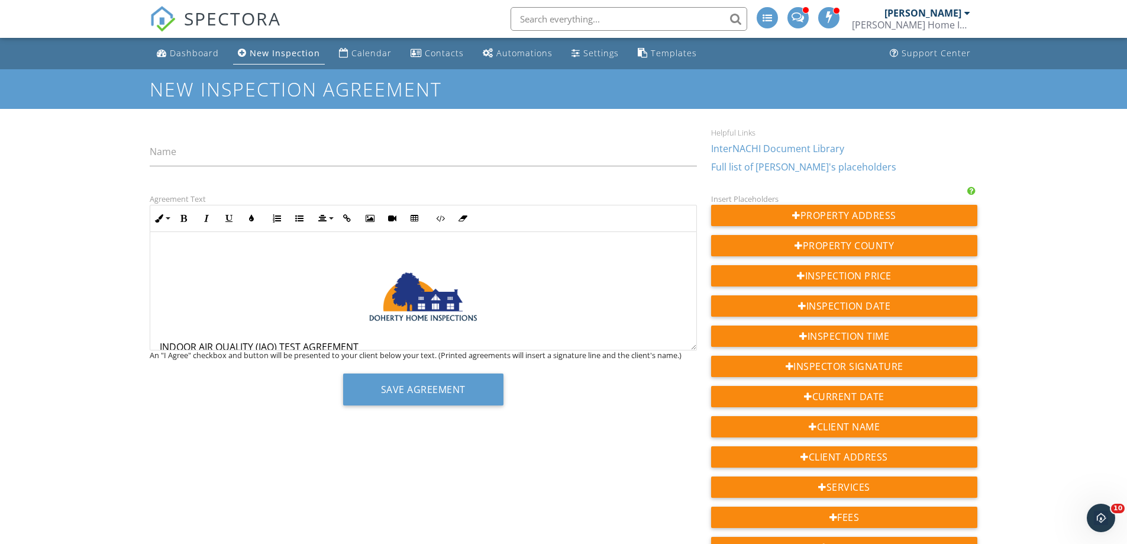
click at [243, 282] on p at bounding box center [423, 300] width 527 height 72
click at [160, 347] on p "INDOOR AIR QUALITY (IAQ) TEST AGREEMENT" at bounding box center [423, 346] width 527 height 13
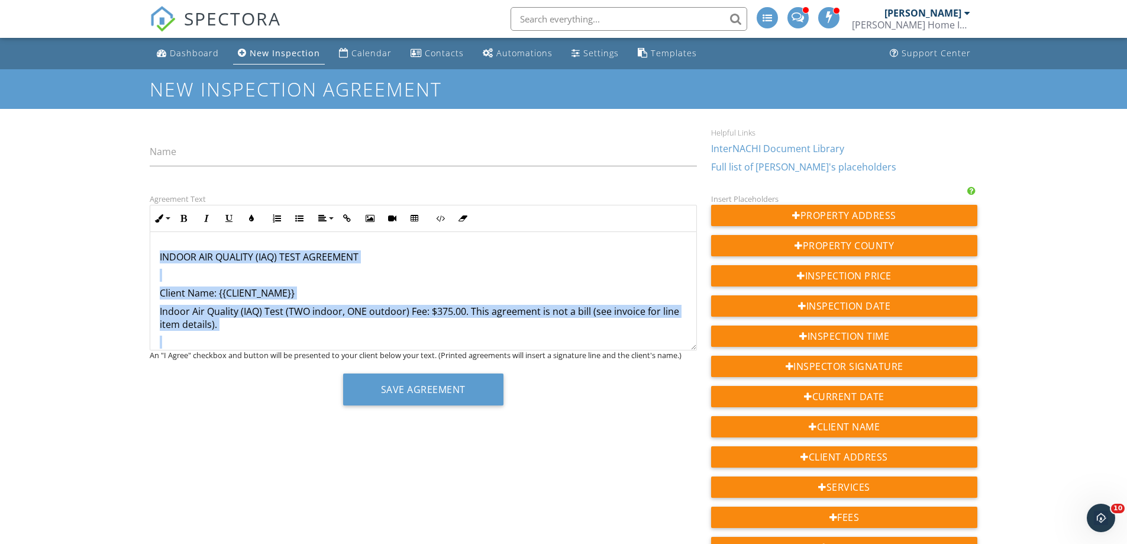
scroll to position [115, 0]
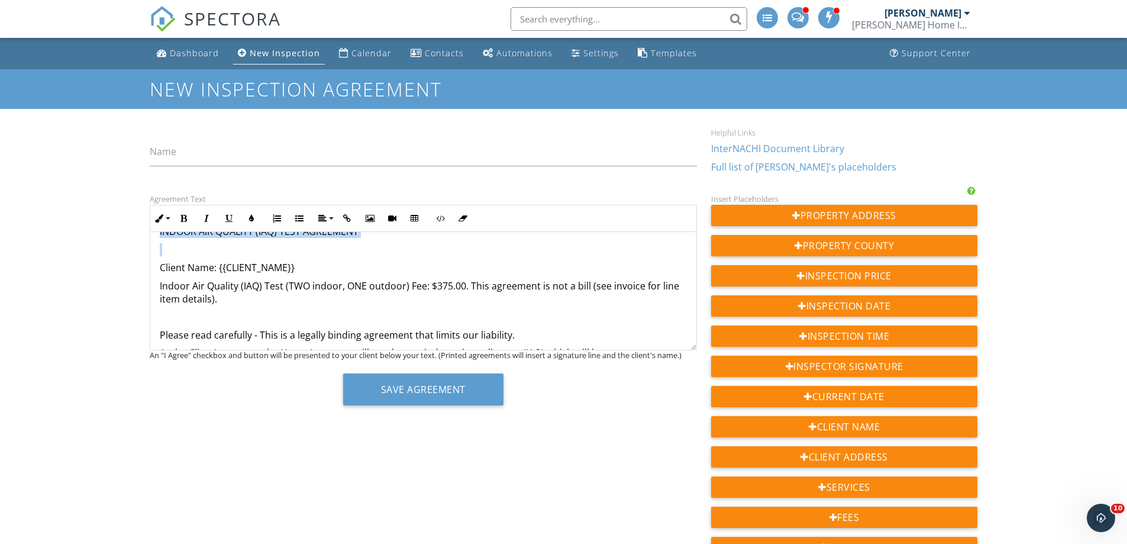
drag, startPoint x: 159, startPoint y: 345, endPoint x: 379, endPoint y: 246, distance: 241.3
click at [379, 246] on div "INDOOR AIR QUALITY (IAQ) TEST AGREEMENT Client Name: {{CLIENT_NAME}} Indoor Air…" at bounding box center [423, 328] width 546 height 422
click at [325, 216] on icon "button" at bounding box center [322, 218] width 8 height 8
click at [339, 254] on link "[GEOGRAPHIC_DATA]" at bounding box center [332, 255] width 37 height 18
click at [420, 283] on p "Indoor Air Quality (IAQ) Test (TWO indoor, ONE outdoor) Fee: $375.00. This agre…" at bounding box center [423, 292] width 527 height 27
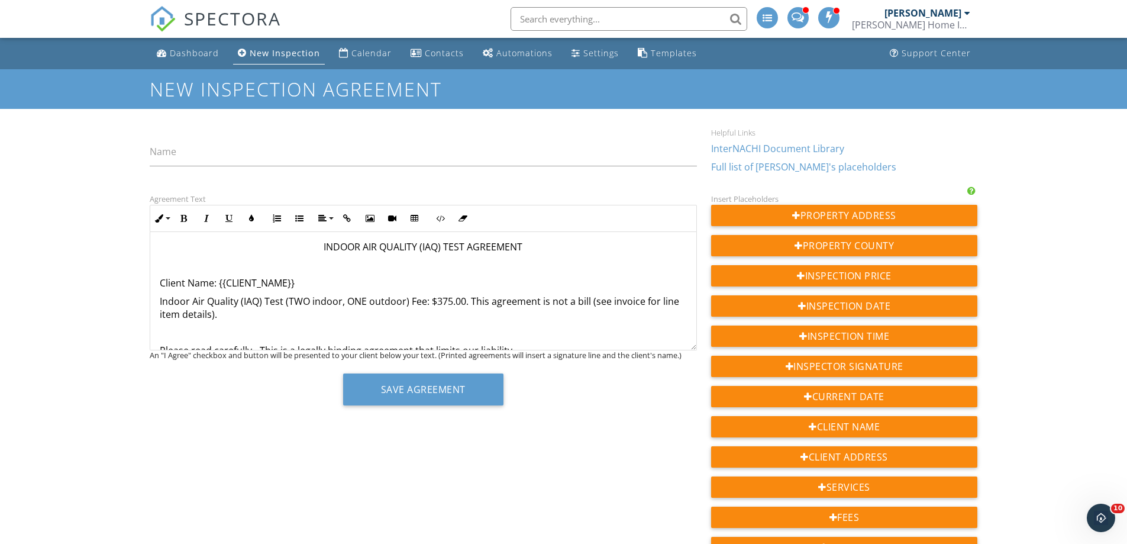
scroll to position [118, 0]
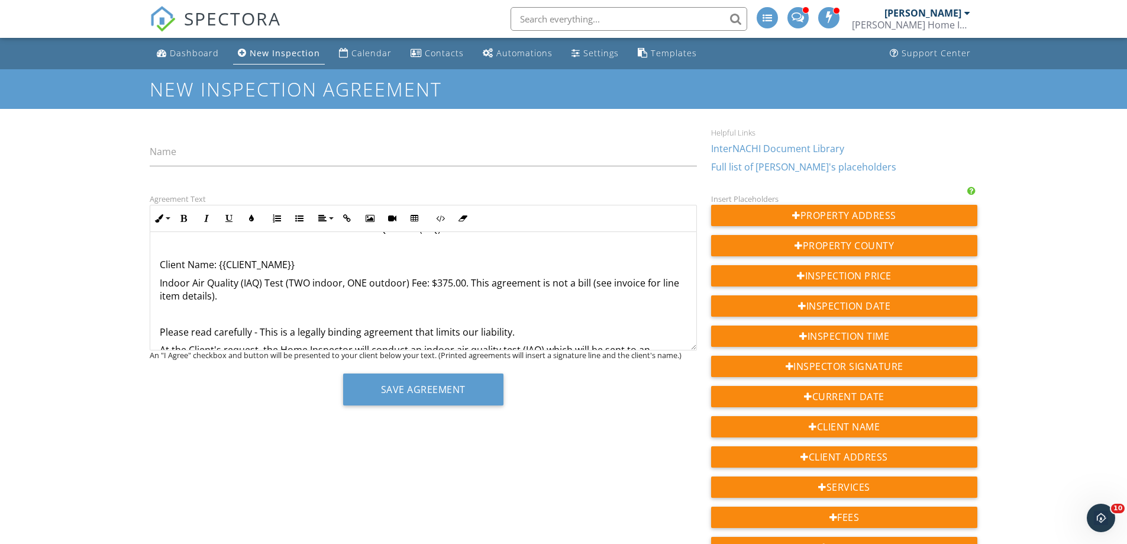
click at [309, 281] on p "Indoor Air Quality (IAQ) Test (TWO indoor, ONE outdoor) Fee: $375.00. This agre…" at bounding box center [423, 289] width 527 height 27
click at [448, 280] on p "Indoor Air Quality (IAQ) Test (THREE indoor, ONE outdoor) Fee: $375.00. This ag…" at bounding box center [423, 289] width 527 height 27
drag, startPoint x: 158, startPoint y: 283, endPoint x: 266, endPoint y: 288, distance: 107.8
click at [280, 282] on div "INDOOR AIR QUALITY (IAQ) TEST AGREEMENT Client Name: {{CLIENT_NAME}} Indoor Air…" at bounding box center [423, 325] width 546 height 422
copy p "Indoor Air Quality (IAQ) Tes"
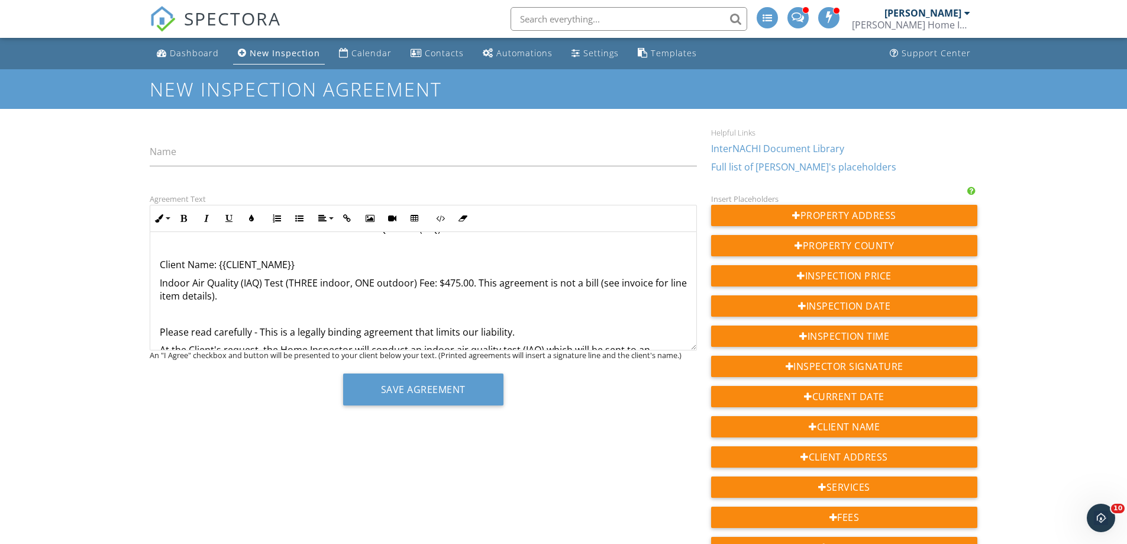
click at [169, 149] on label "Name" at bounding box center [163, 151] width 27 height 13
click at [169, 149] on input "Name" at bounding box center [423, 151] width 547 height 29
paste input "Indoor Air Quality (IAQ) Tes"
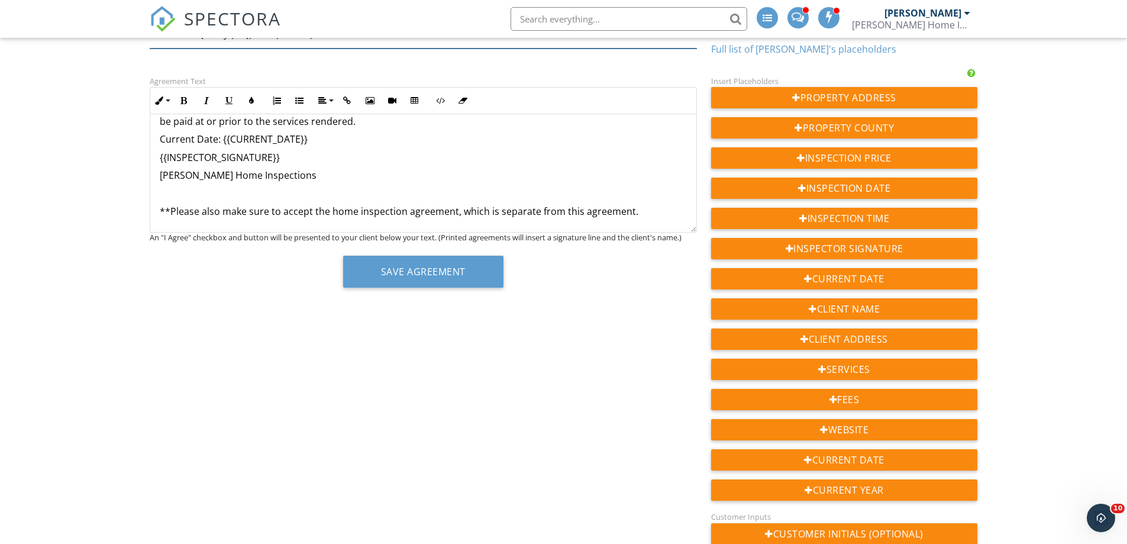
scroll to position [178, 0]
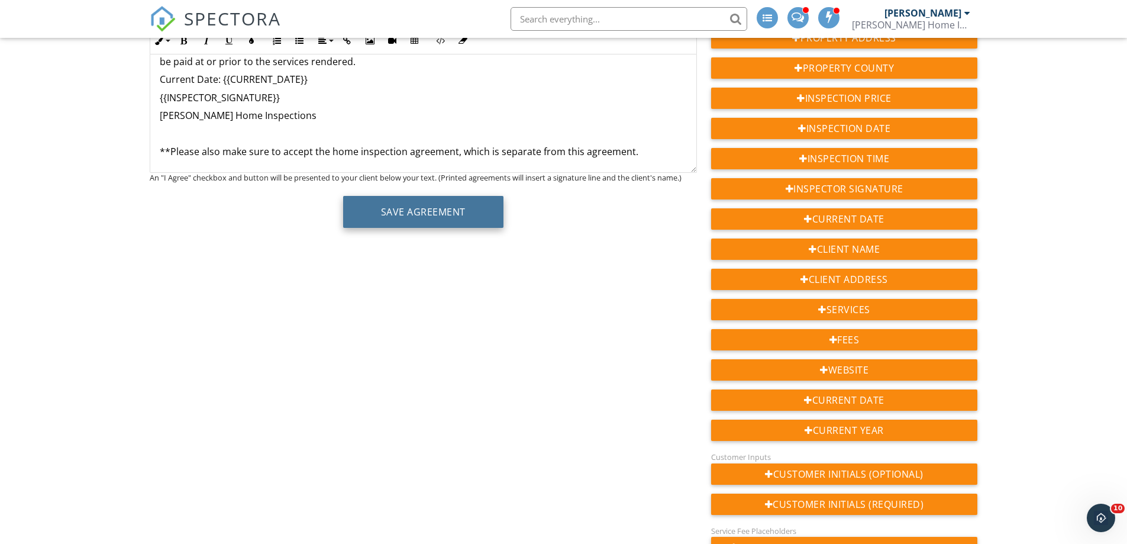
type input "Indoor Air Quality (IAQ) Test (3 Tests)"
click at [407, 212] on button "Save Agreement" at bounding box center [423, 212] width 160 height 32
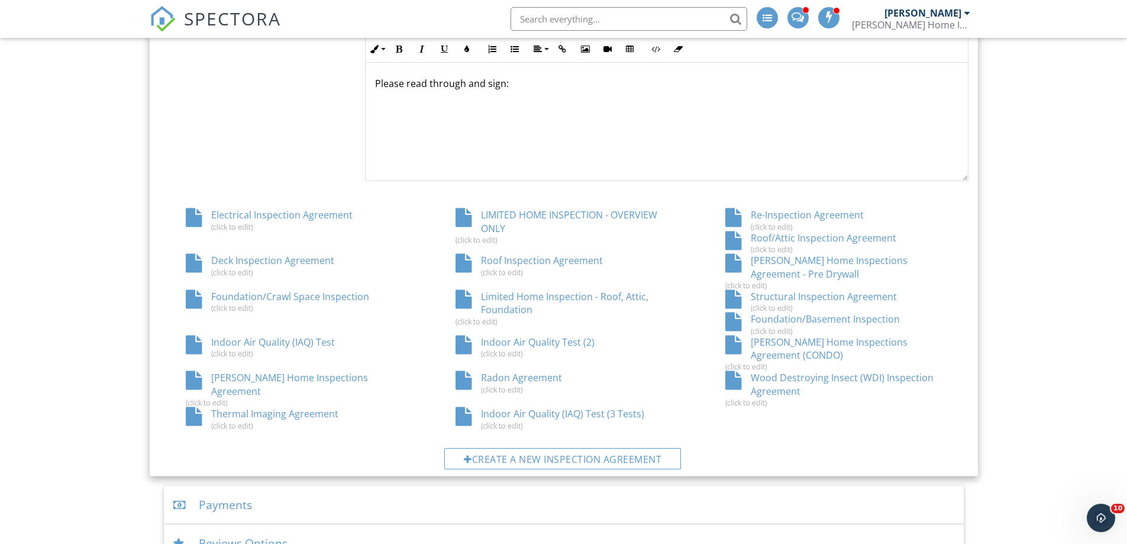
click at [563, 340] on div "Indoor Air Quality Test (2) (click to edit)" at bounding box center [564, 347] width 270 height 22
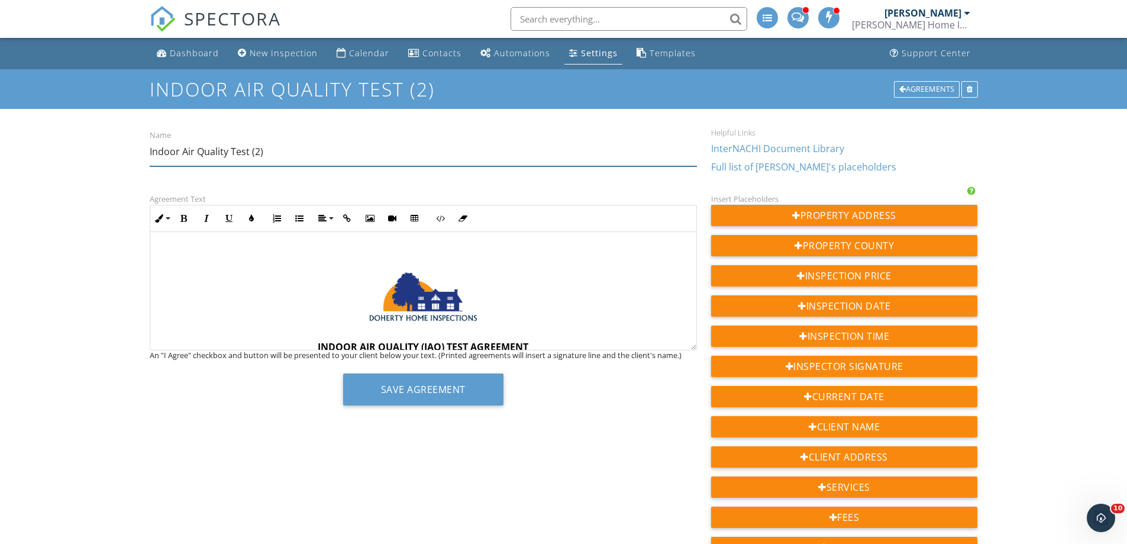
click at [258, 147] on input "Indoor Air Quality Test (2)" at bounding box center [423, 151] width 547 height 29
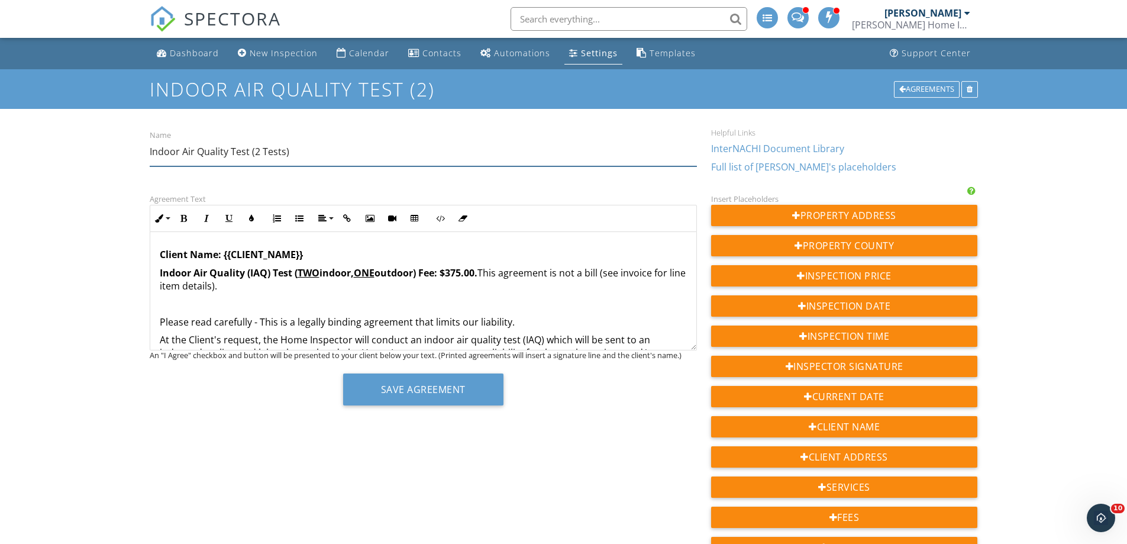
scroll to position [118, 0]
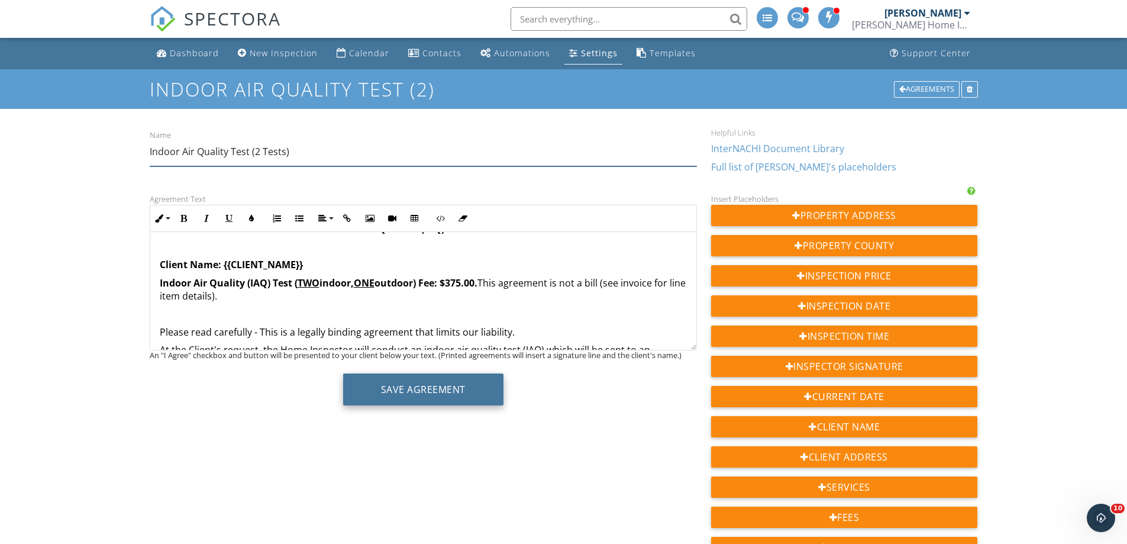
type input "Indoor Air Quality Test (2 Tests)"
click at [407, 386] on button "Save Agreement" at bounding box center [423, 389] width 160 height 32
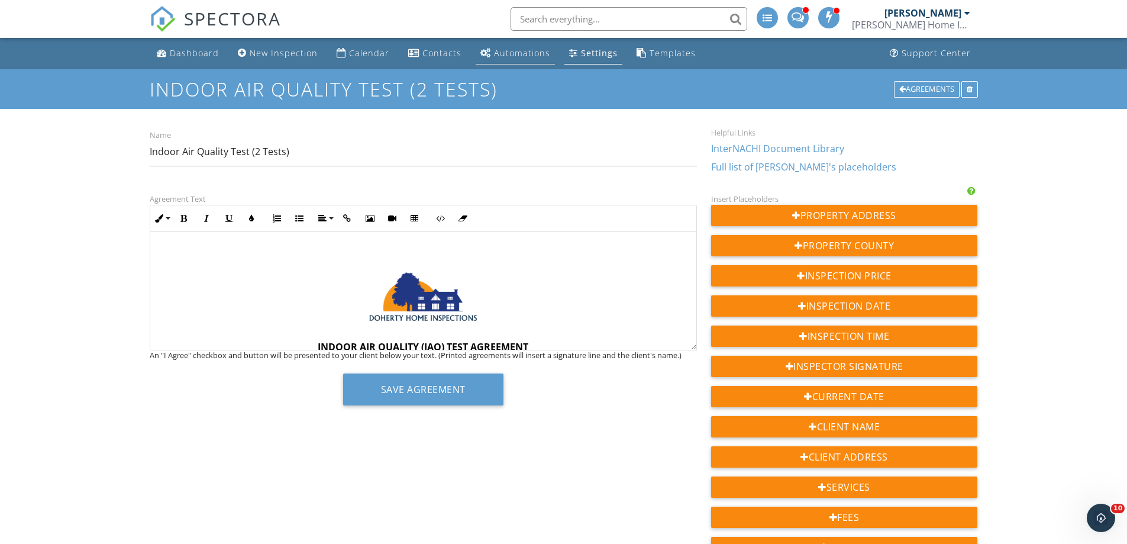
click at [513, 49] on div "Automations" at bounding box center [522, 52] width 56 height 11
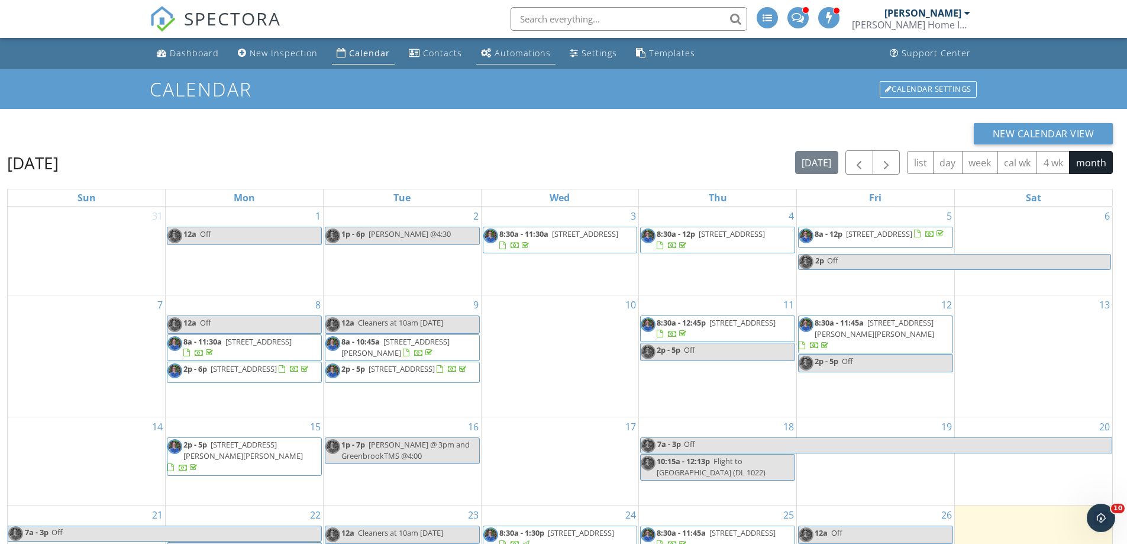
click at [521, 53] on div "Automations" at bounding box center [523, 52] width 56 height 11
click at [886, 160] on span "button" at bounding box center [886, 163] width 14 height 14
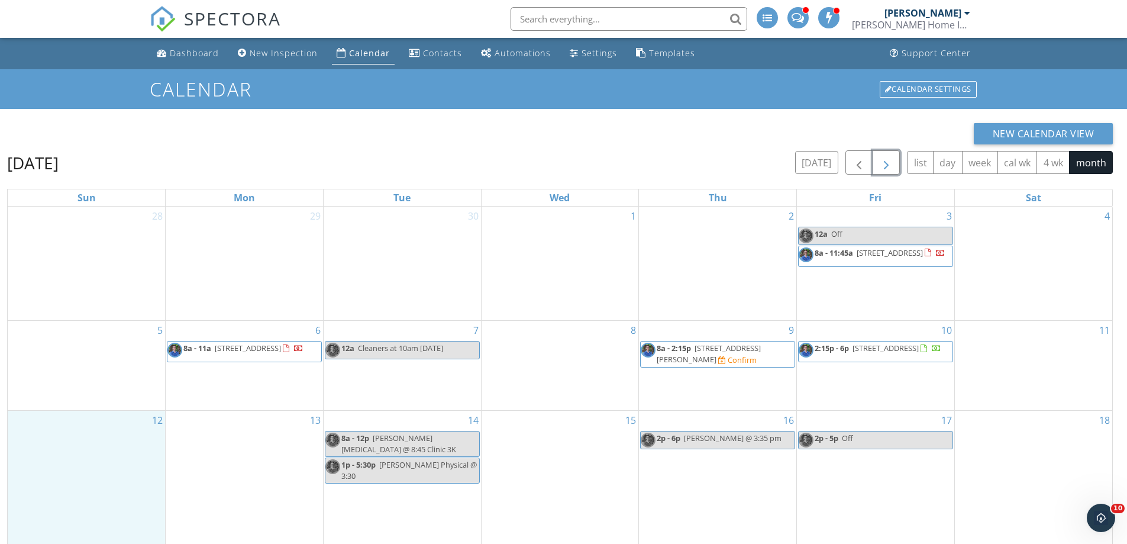
click at [91, 479] on div "12" at bounding box center [86, 479] width 157 height 137
click at [89, 433] on link "Inspection" at bounding box center [84, 430] width 61 height 19
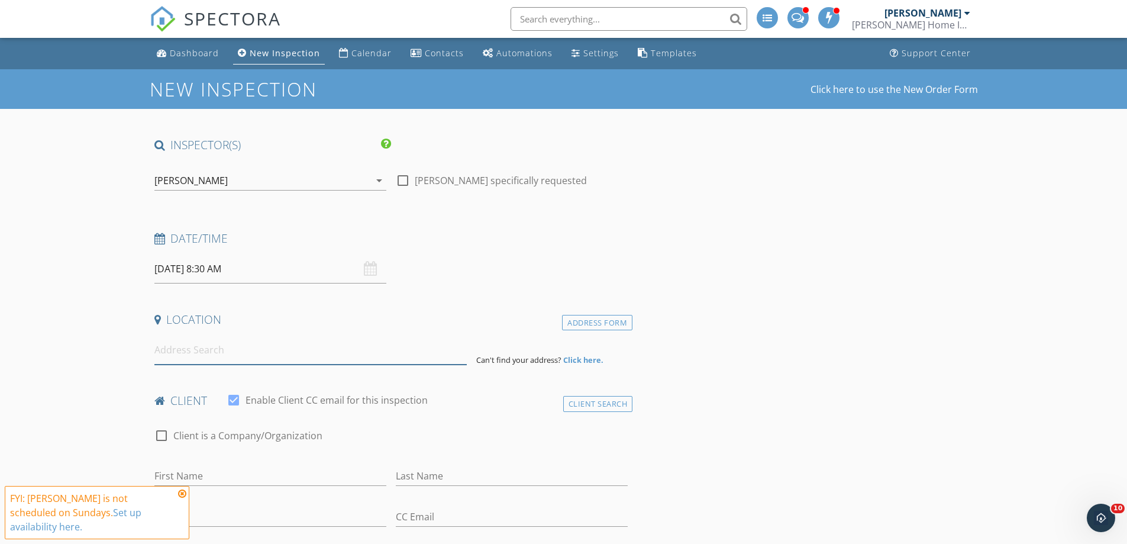
click at [215, 338] on input at bounding box center [310, 350] width 312 height 29
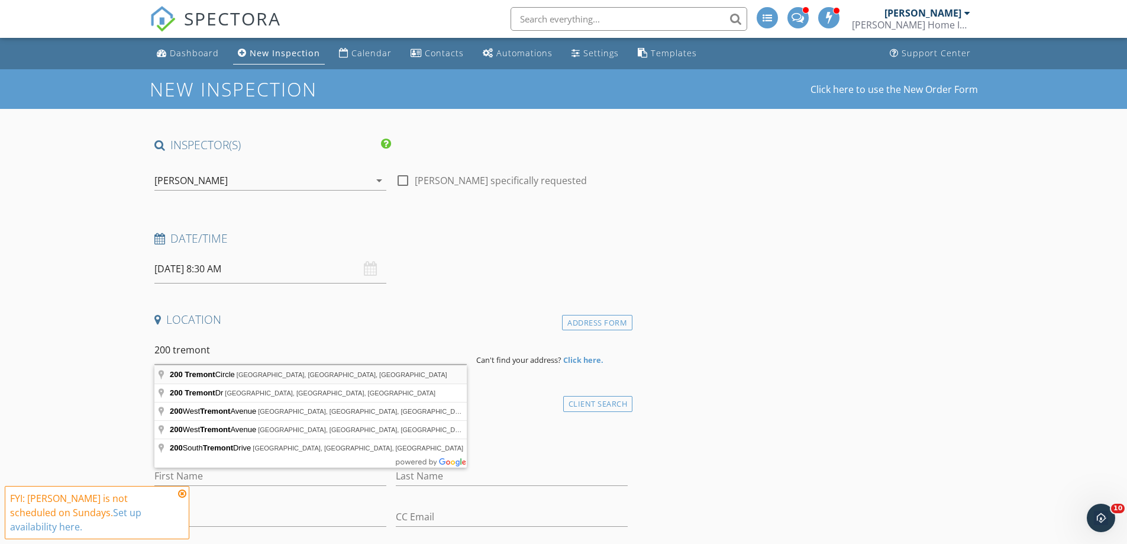
type input "200 Tremont Circle, Chapel Hill, NC, USA"
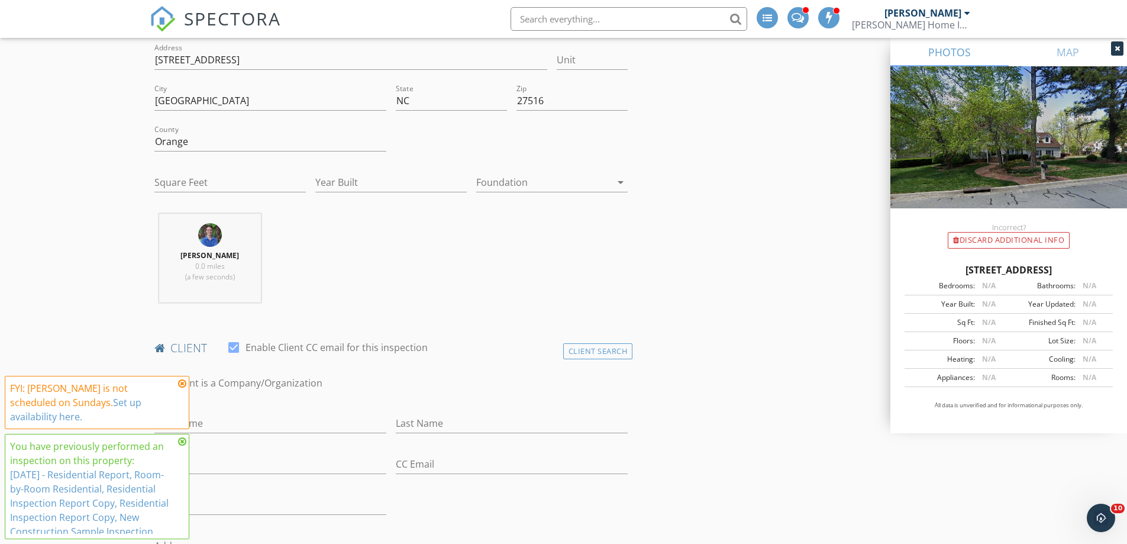
scroll to position [296, 0]
click at [196, 182] on input "Square Feet" at bounding box center [229, 182] width 151 height 20
type input "3200"
click at [344, 185] on input "Year Built" at bounding box center [390, 182] width 151 height 20
type input "1996"
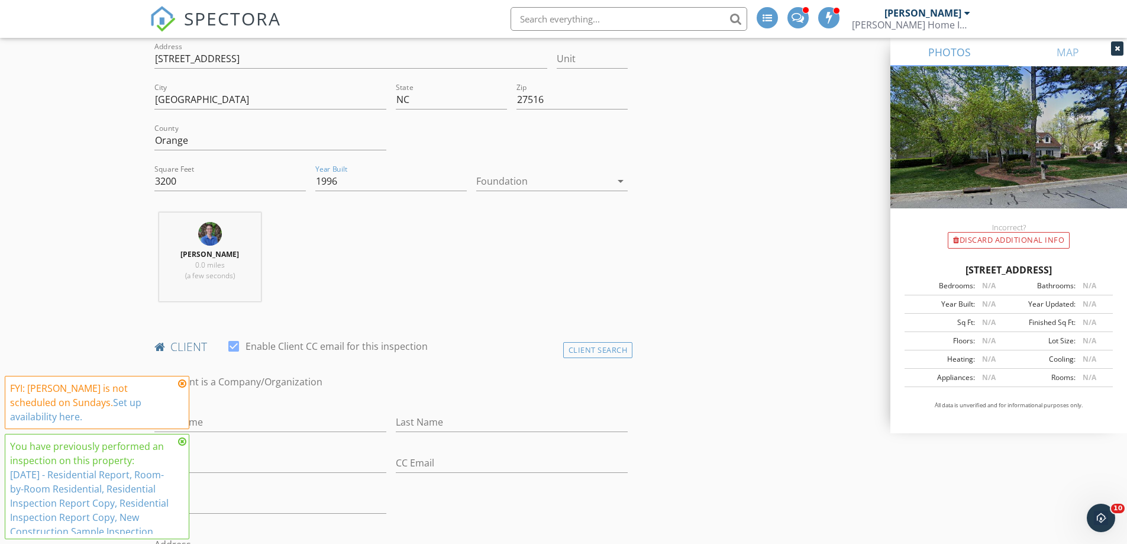
click at [519, 176] on div at bounding box center [543, 181] width 135 height 19
click at [513, 264] on div "Crawlspace" at bounding box center [552, 271] width 133 height 14
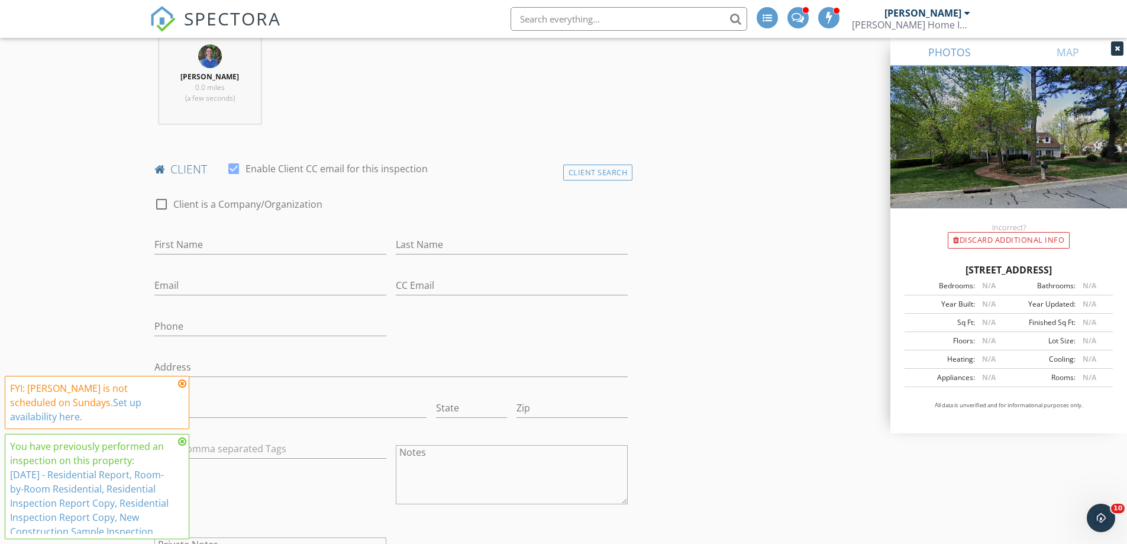
click at [182, 388] on icon at bounding box center [182, 383] width 8 height 9
click at [182, 440] on icon at bounding box center [182, 441] width 8 height 9
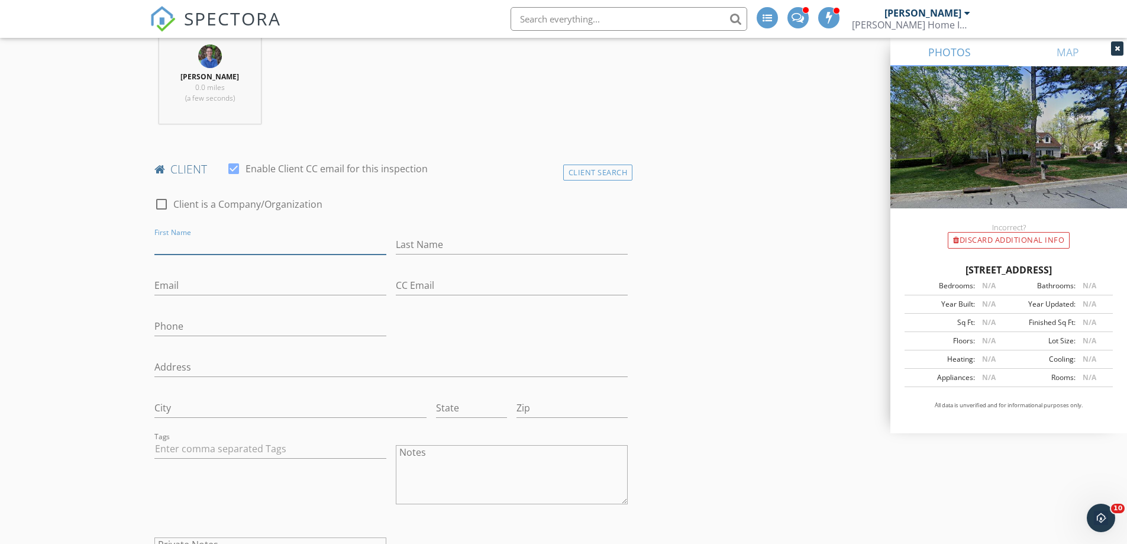
click at [189, 244] on input "First Name" at bounding box center [270, 245] width 232 height 20
type input "Lori"
type input "Doherty"
type input "lorismail@hotmail.com"
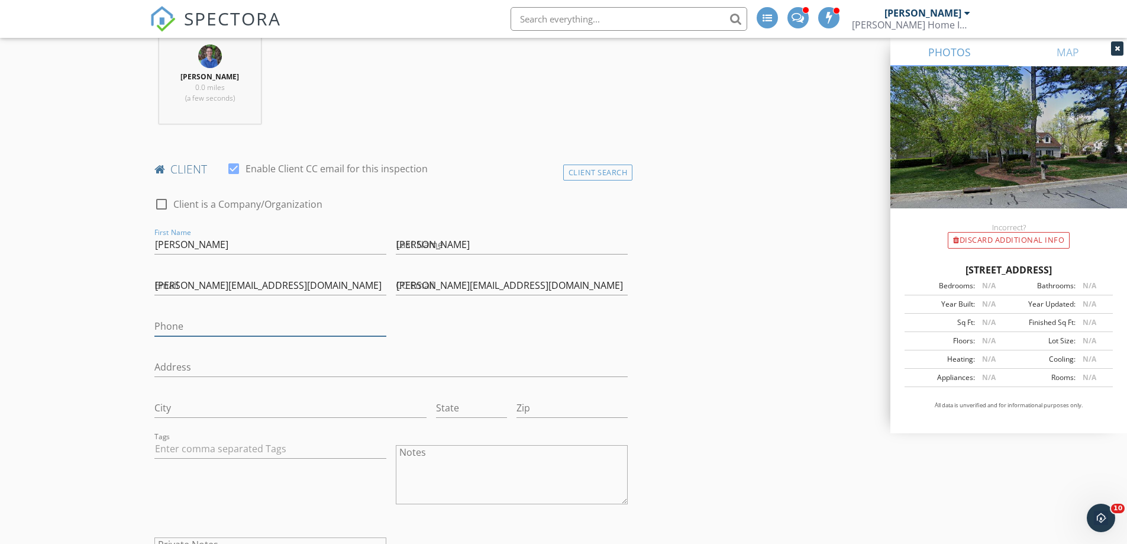
type input "919-869-7049"
drag, startPoint x: 230, startPoint y: 324, endPoint x: 92, endPoint y: 321, distance: 137.3
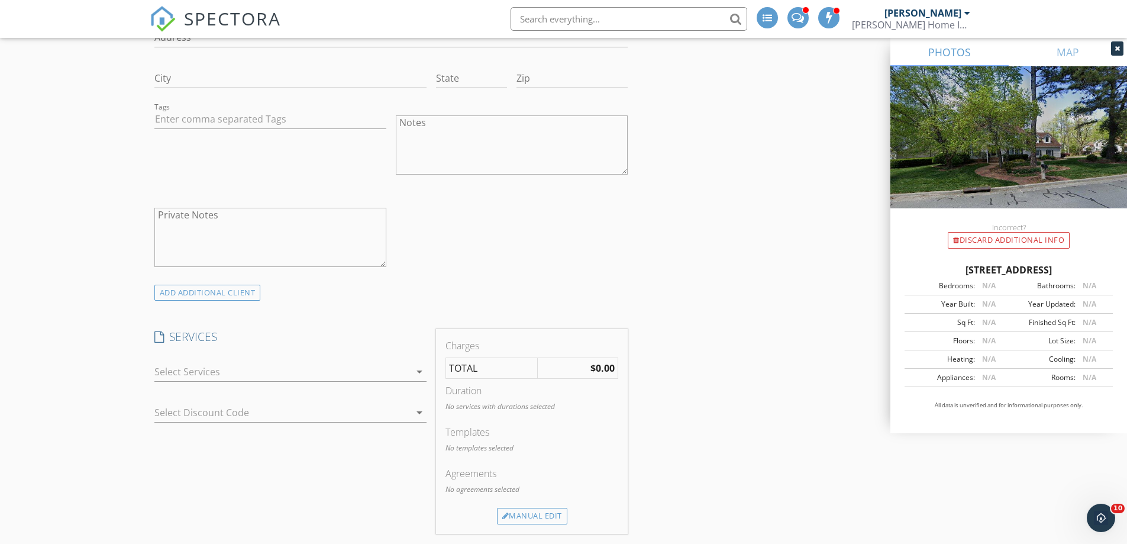
scroll to position [888, 0]
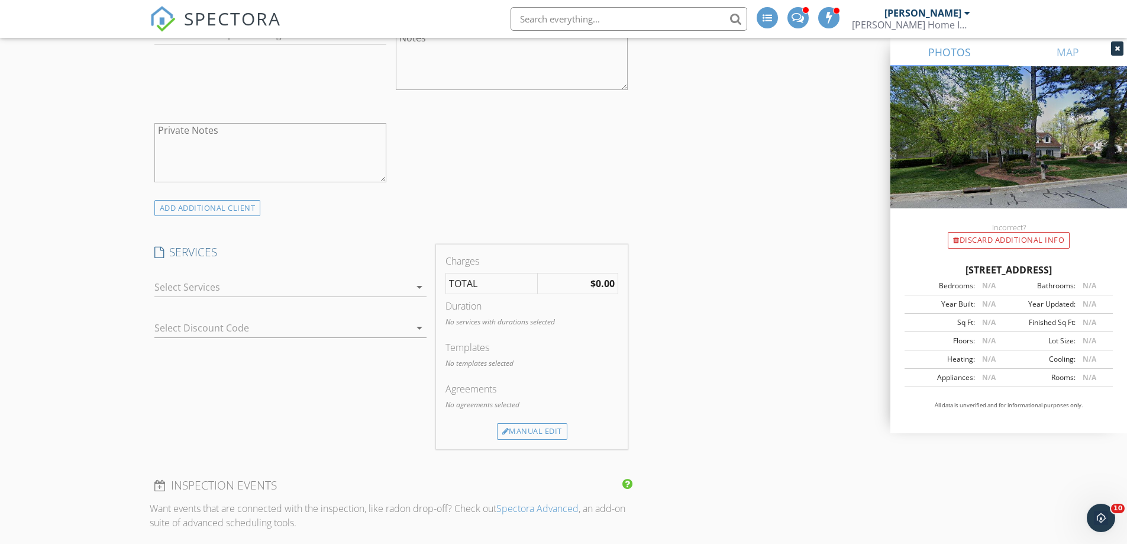
click at [212, 277] on div "check_box_outline_blank End of Warranty (11th month) Home Inspection check_box_…" at bounding box center [290, 289] width 272 height 38
click at [217, 280] on div at bounding box center [282, 287] width 256 height 19
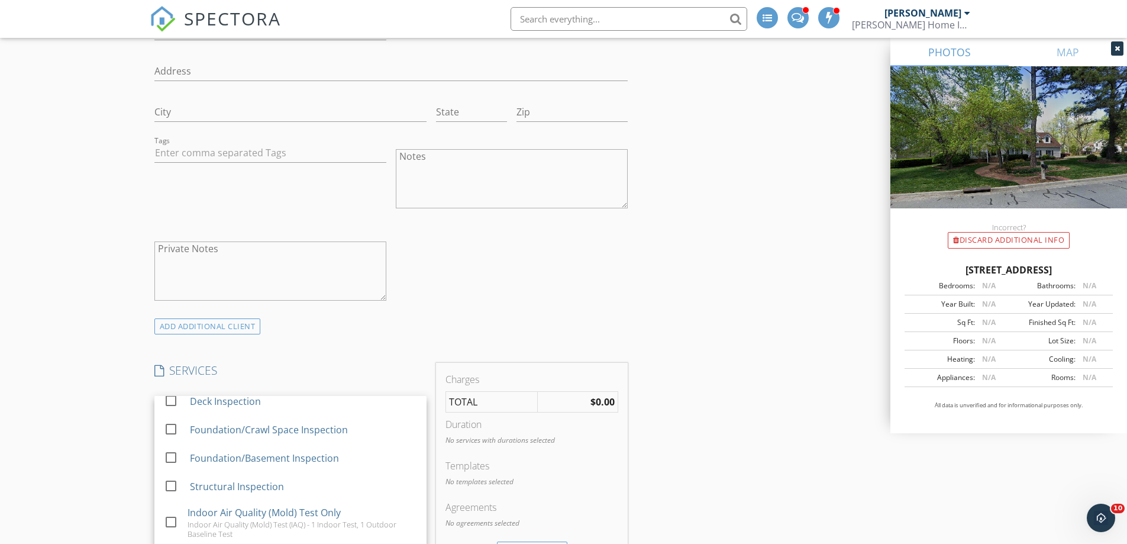
scroll to position [947, 0]
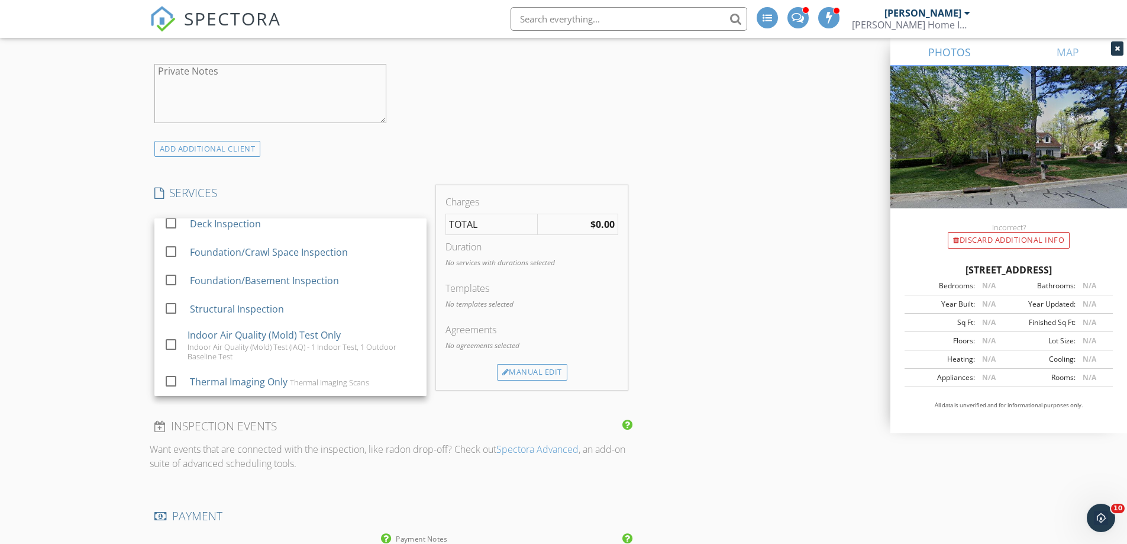
click at [72, 314] on div "New Inspection Click here to use the New Order Form INSPECTOR(S) check_box Rick…" at bounding box center [563, 362] width 1127 height 2480
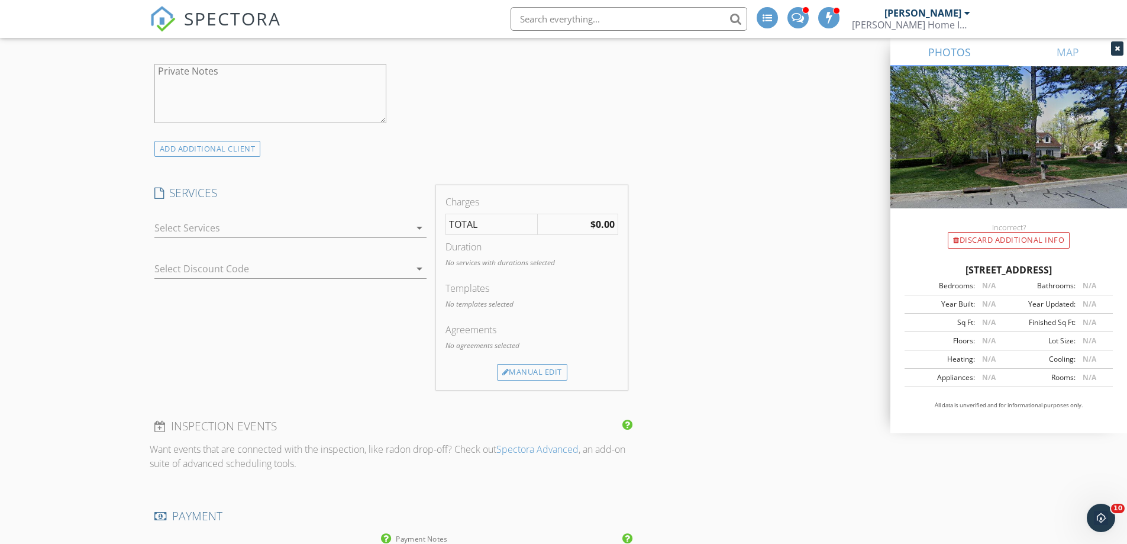
click at [207, 224] on div at bounding box center [282, 227] width 256 height 19
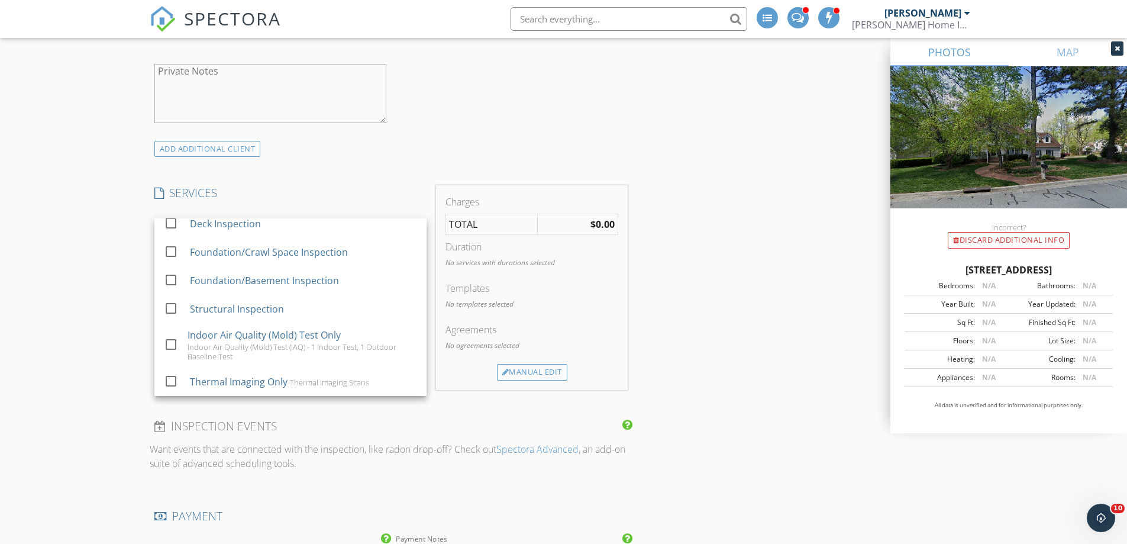
click at [92, 215] on div "New Inspection Click here to use the New Order Form INSPECTOR(S) check_box Rick…" at bounding box center [563, 362] width 1127 height 2480
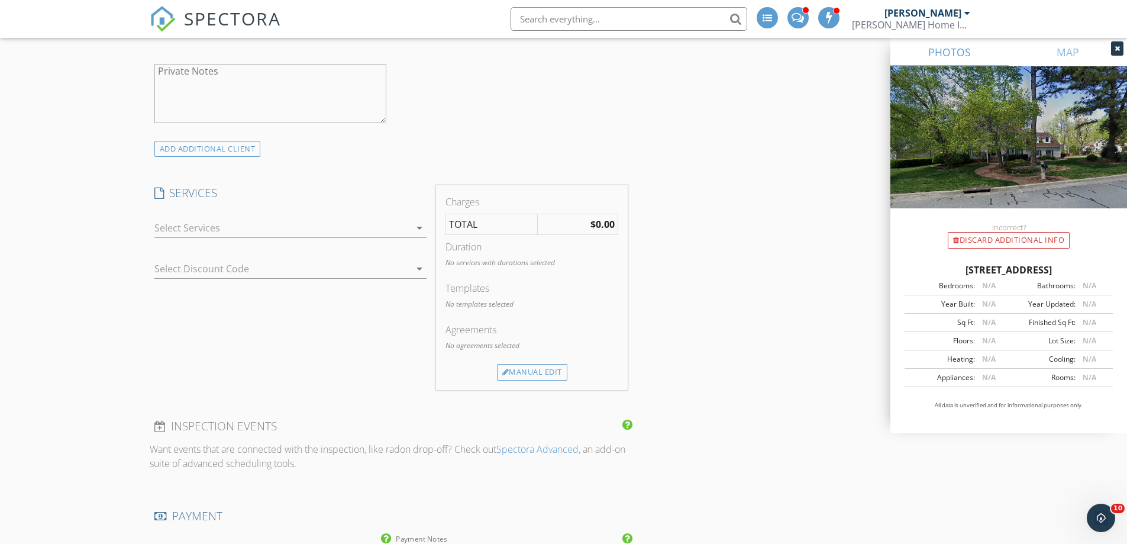
click at [208, 230] on div at bounding box center [282, 227] width 256 height 19
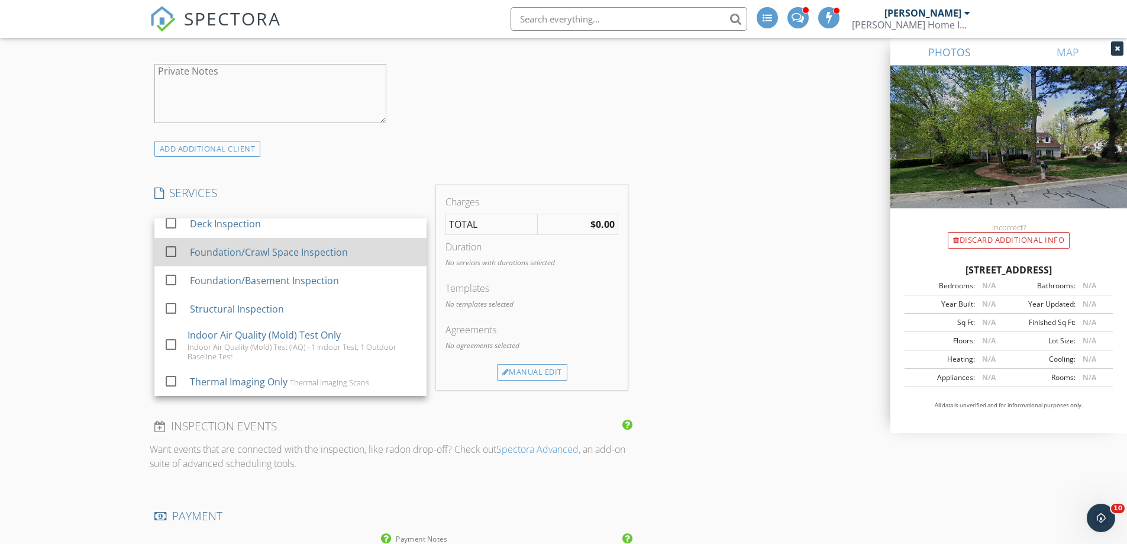
click at [212, 247] on div "Foundation/Crawl Space Inspection" at bounding box center [268, 252] width 158 height 14
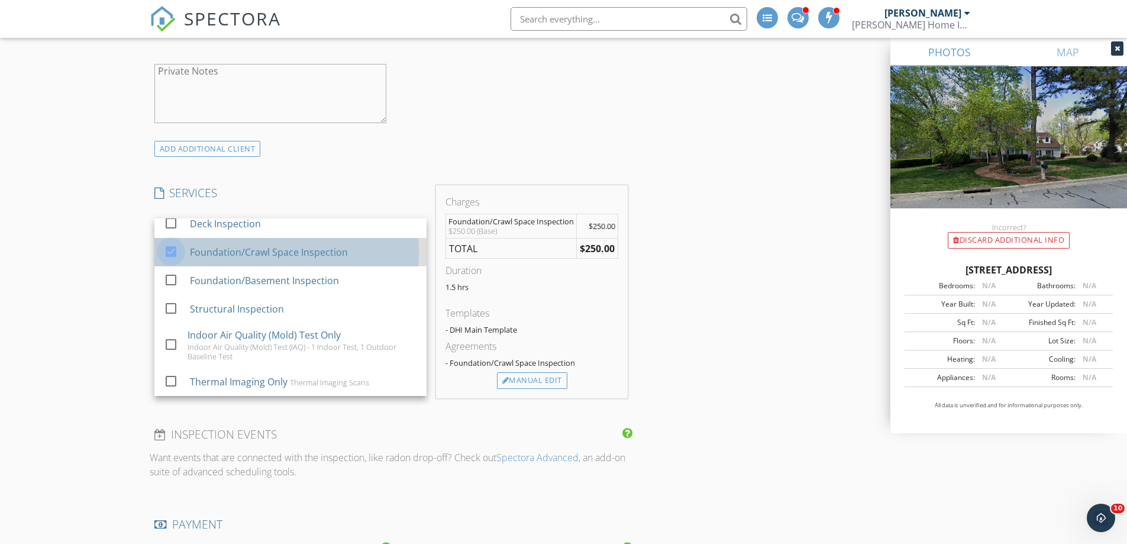
click at [170, 252] on div at bounding box center [171, 251] width 20 height 20
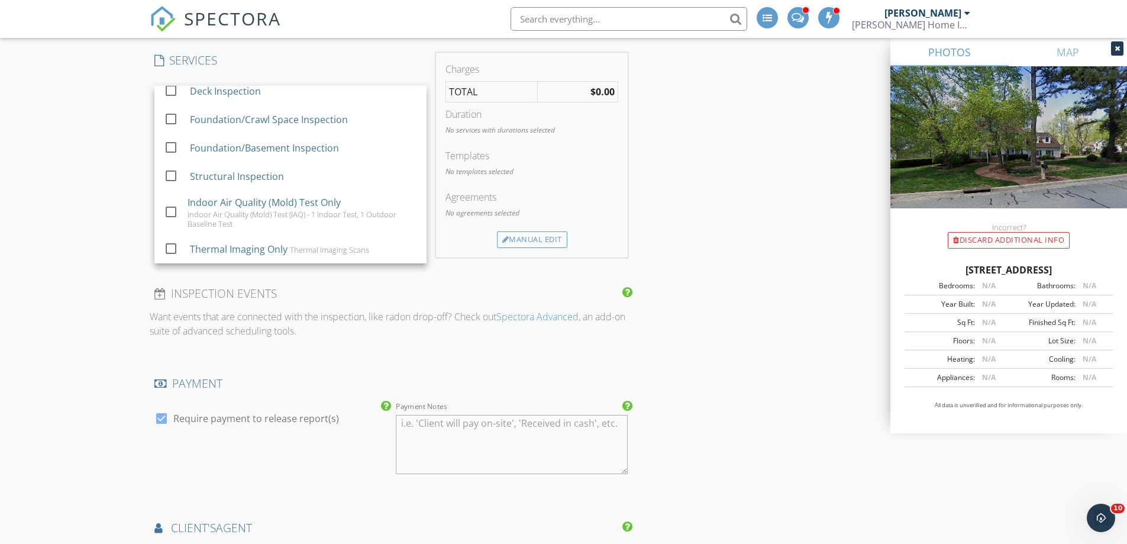
scroll to position [1124, 0]
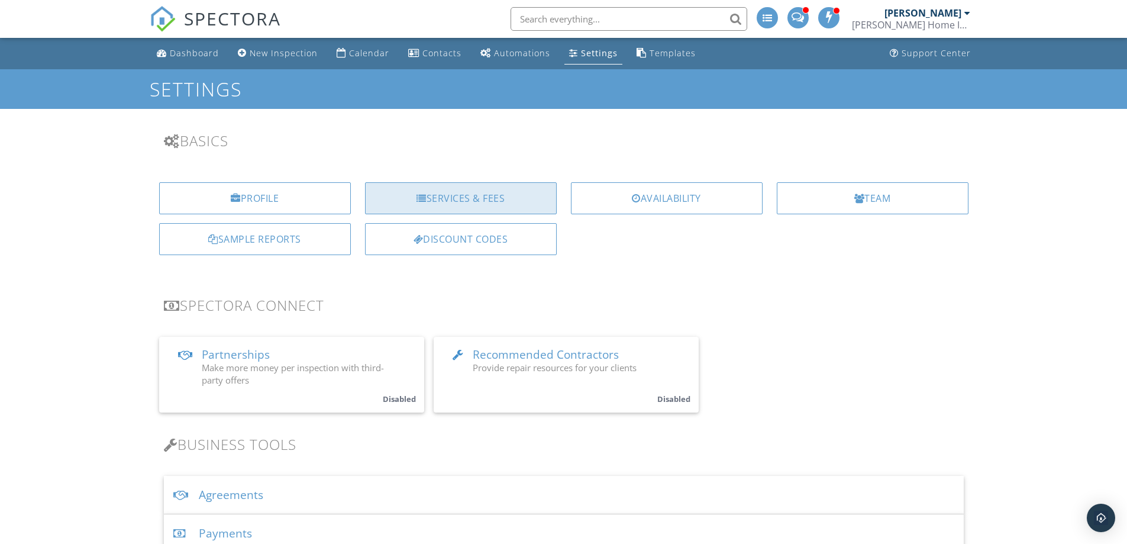
click at [449, 195] on div "Services & Fees" at bounding box center [461, 198] width 192 height 32
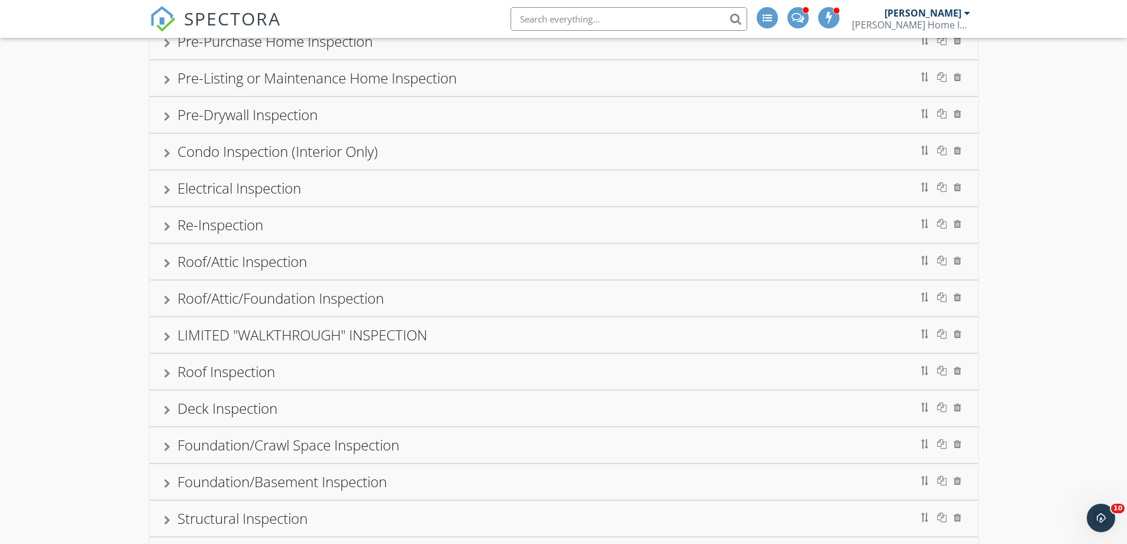
scroll to position [312, 0]
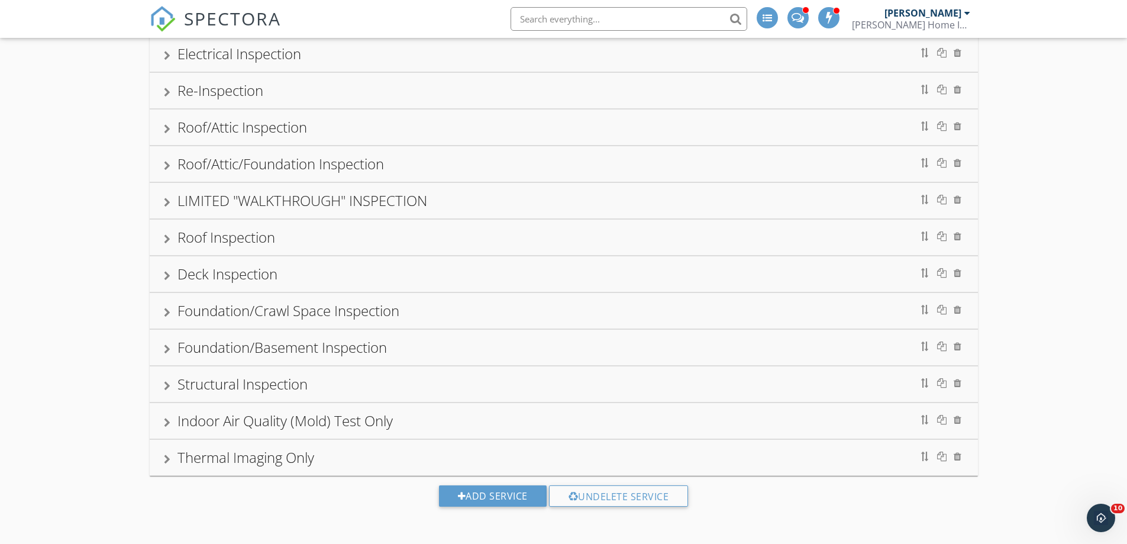
click at [299, 164] on div "Roof/Attic/Foundation Inspection" at bounding box center [281, 164] width 207 height 20
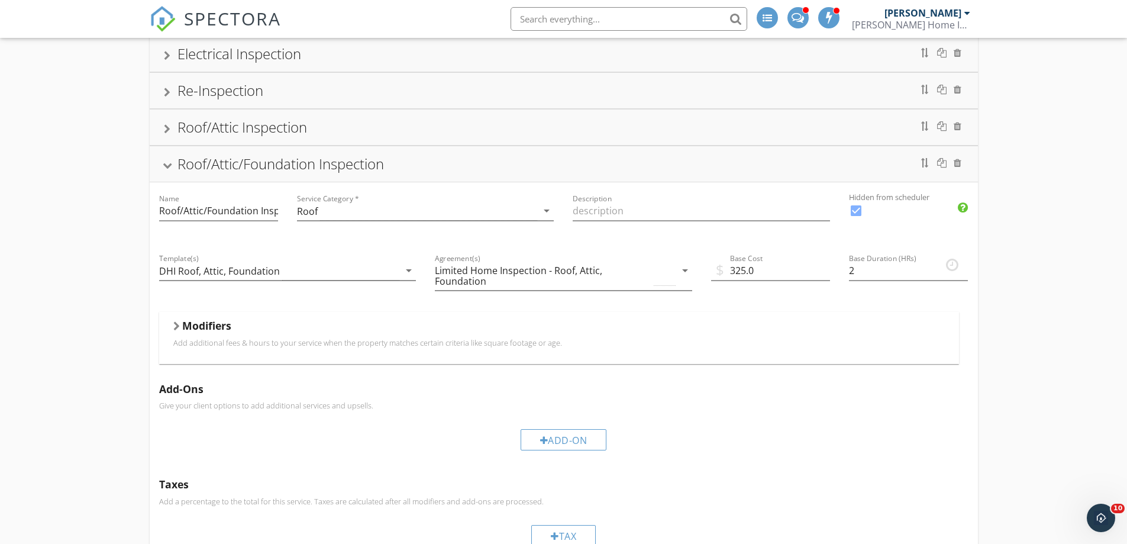
click at [257, 122] on div "Roof/Attic Inspection" at bounding box center [243, 127] width 130 height 20
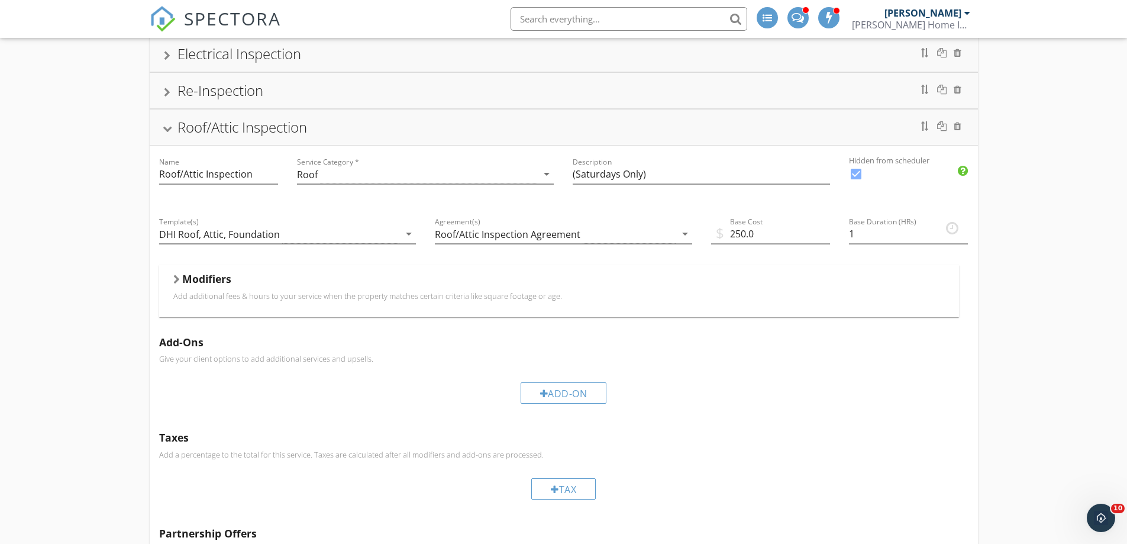
click at [236, 93] on div "Re-Inspection" at bounding box center [221, 90] width 86 height 20
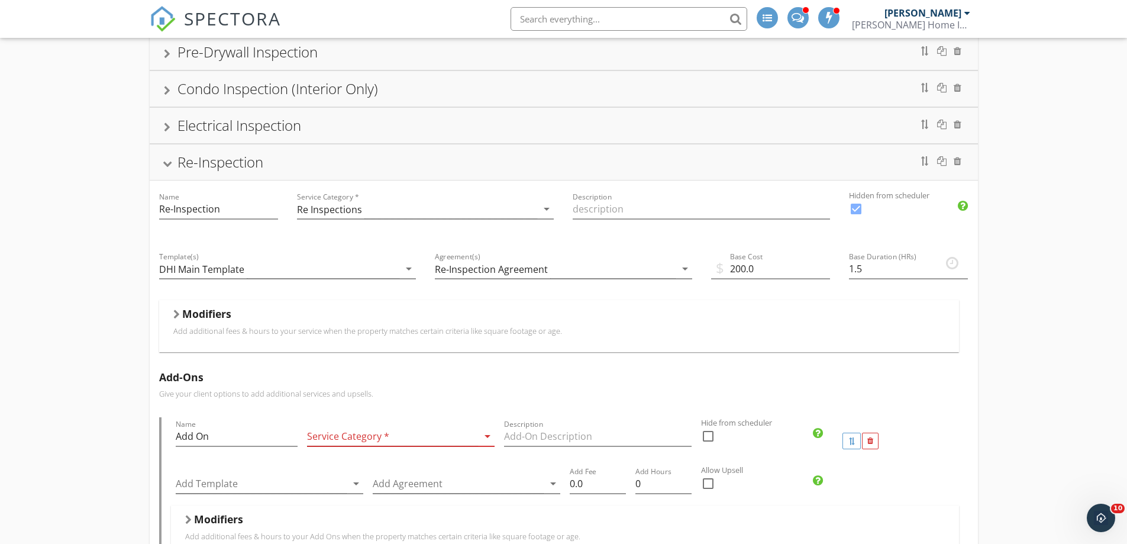
scroll to position [134, 0]
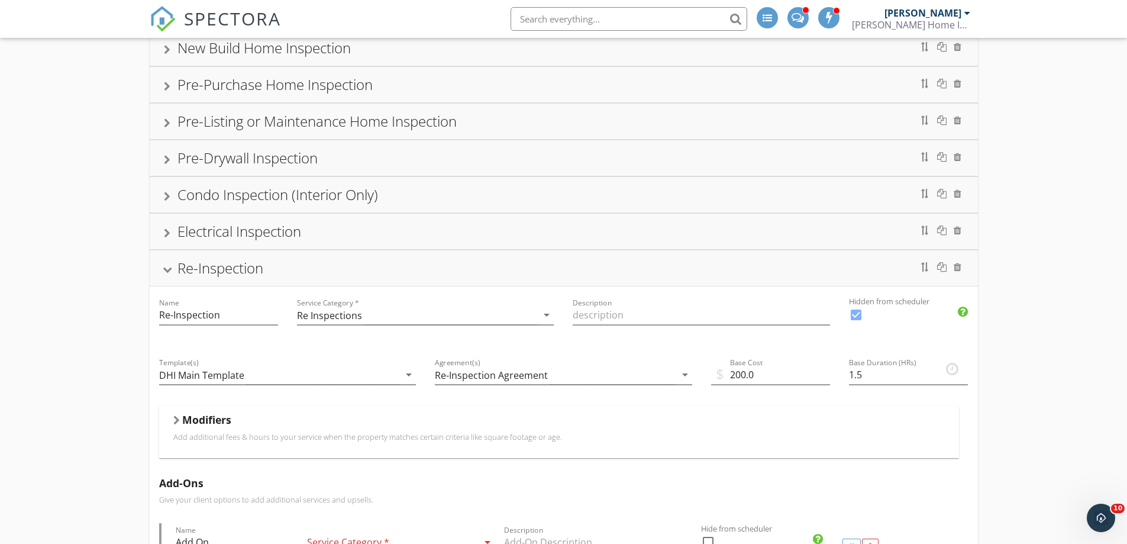
click at [219, 233] on div "Electrical Inspection" at bounding box center [240, 231] width 124 height 20
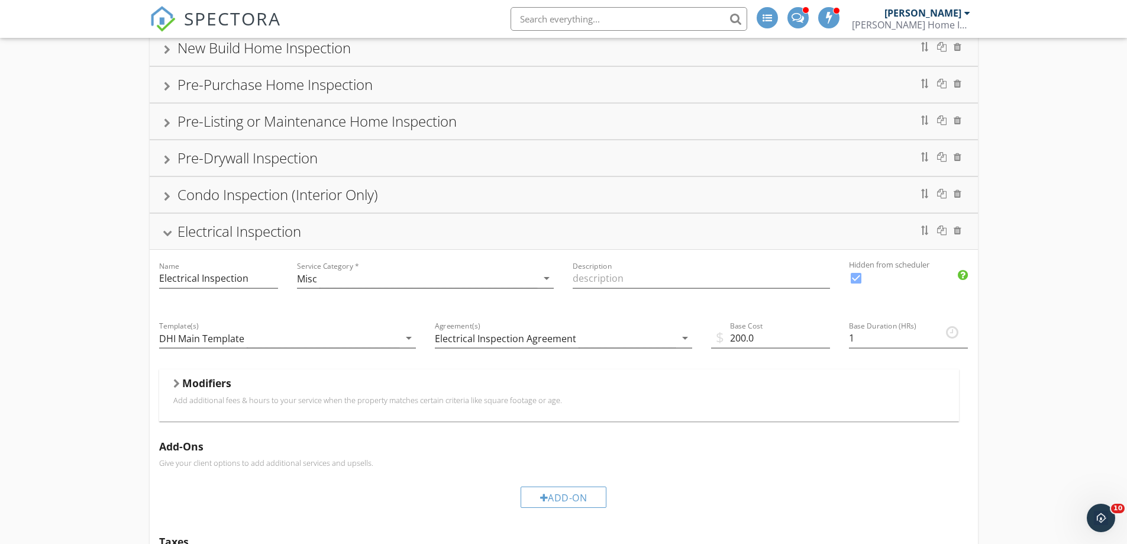
click at [260, 158] on div "Pre-Drywall Inspection" at bounding box center [248, 158] width 140 height 20
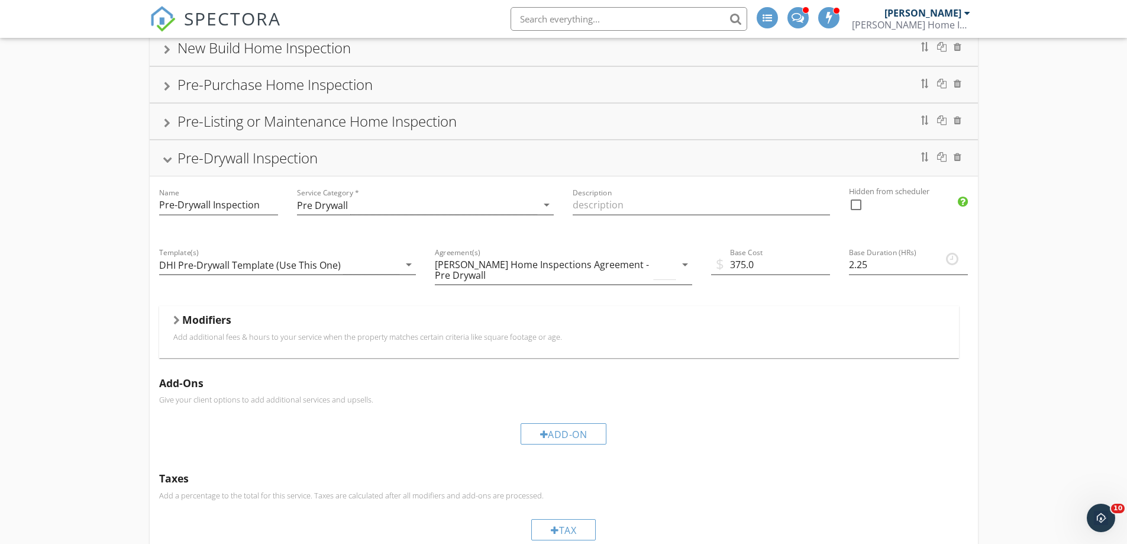
click at [275, 113] on div "Pre-Listing or Maintenance Home Inspection" at bounding box center [317, 121] width 279 height 20
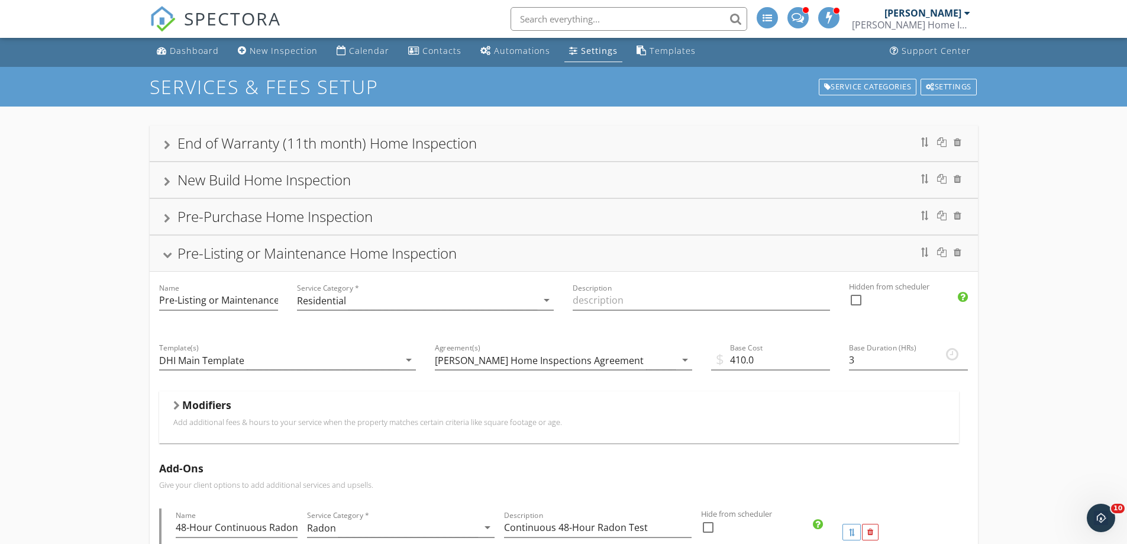
scroll to position [0, 0]
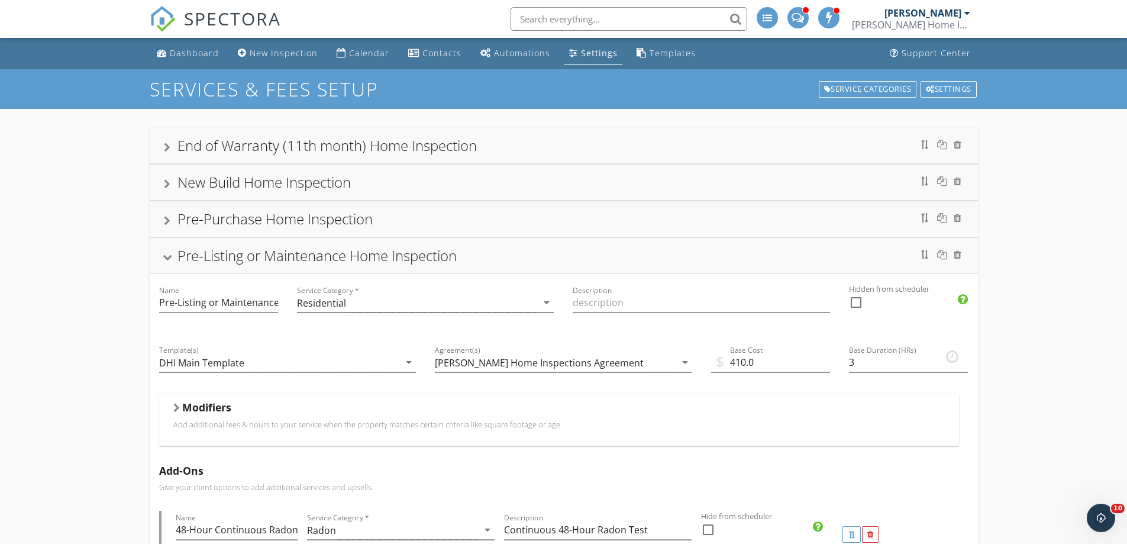
drag, startPoint x: 305, startPoint y: 137, endPoint x: 299, endPoint y: 151, distance: 15.4
click at [305, 137] on div "End of Warranty (11th month) Home Inspection" at bounding box center [327, 146] width 299 height 20
click at [294, 143] on div "End of Warranty (11th month) Home Inspection" at bounding box center [327, 146] width 299 height 20
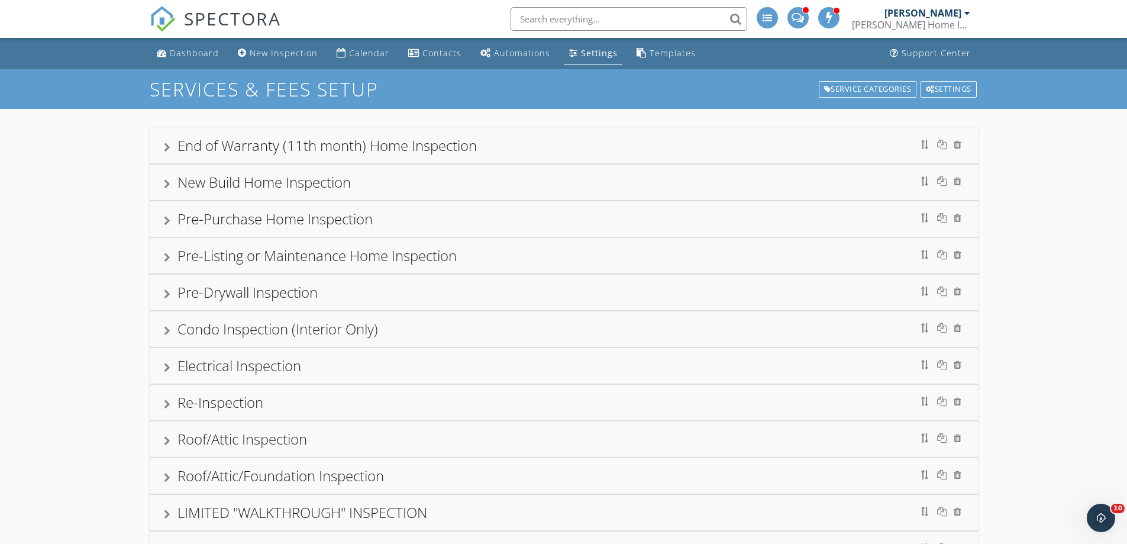
click at [254, 143] on div "End of Warranty (11th month) Home Inspection" at bounding box center [327, 146] width 299 height 20
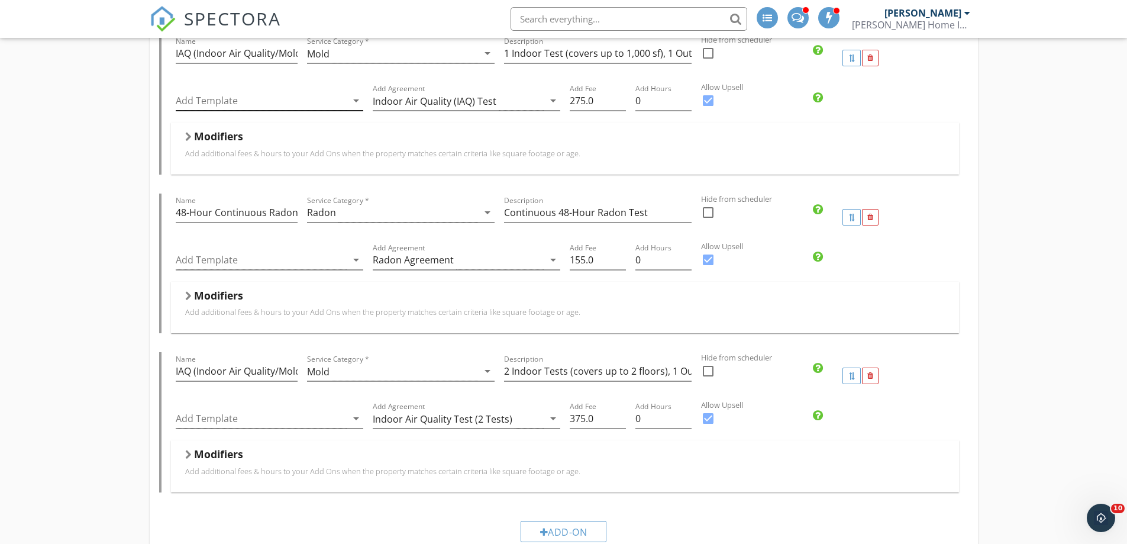
scroll to position [473, 0]
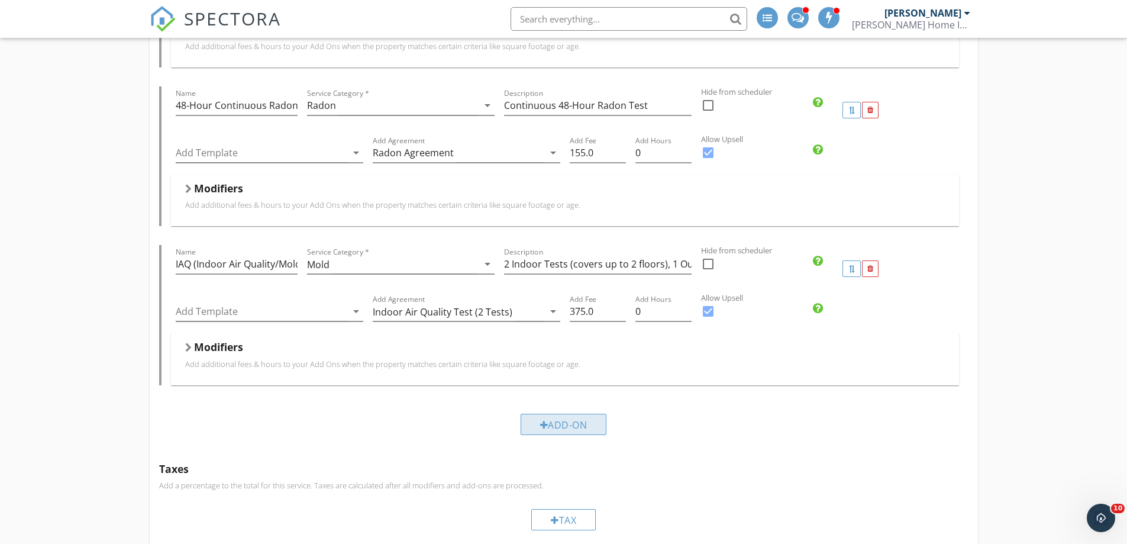
click at [561, 424] on div "Add-On" at bounding box center [564, 424] width 86 height 21
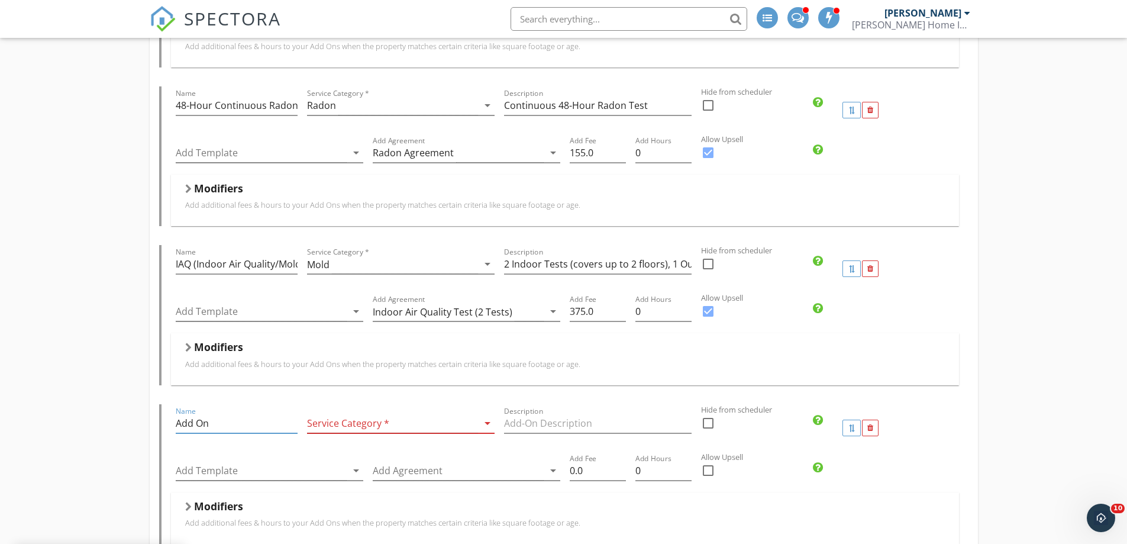
click at [215, 422] on input "Add On" at bounding box center [237, 424] width 122 height 20
click at [239, 263] on input "IAQ (Indoor Air Quality/Mold Test - 2)" at bounding box center [237, 264] width 122 height 20
drag, startPoint x: 175, startPoint y: 263, endPoint x: 314, endPoint y: 259, distance: 138.5
click at [314, 259] on div "Name IAQ (Indoor Air Quality/Mold Test - 2) Service Category * Mold arrow_drop_…" at bounding box center [565, 268] width 788 height 47
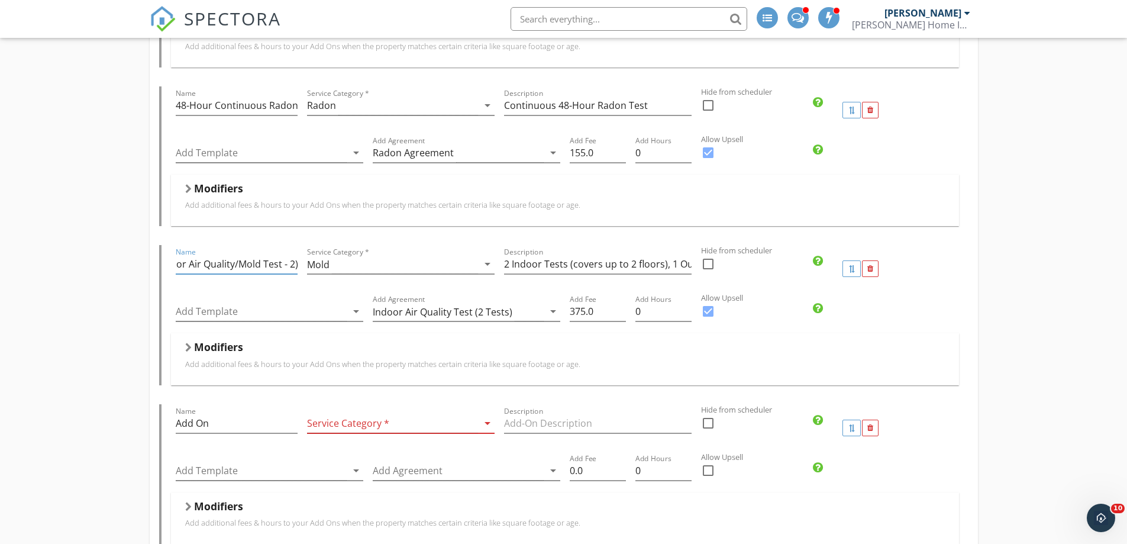
click at [294, 263] on input "IAQ (Indoor Air Quality/Mold Test - 2)" at bounding box center [237, 264] width 122 height 20
type input "IAQ (Indoor Air Quality/Mold Test - 2 Tests)"
click at [563, 262] on input "2 Indoor Tests (covers up to 2 floors), 1 Outdoor Baseline Test" at bounding box center [598, 264] width 188 height 20
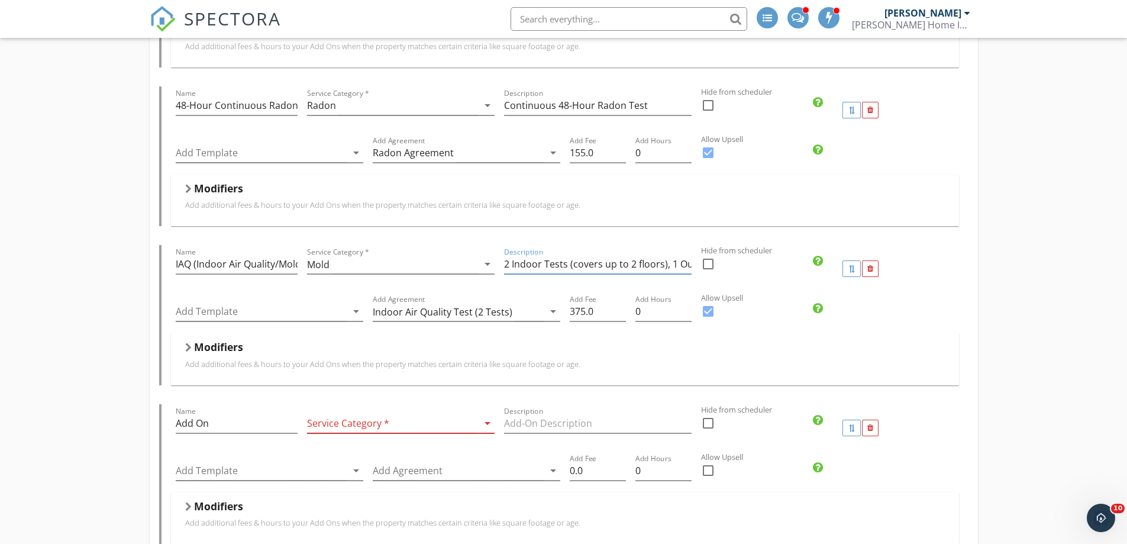
click at [620, 261] on input "2 Indoor Tests (covers up to 2 floors), 1 Outdoor Baseline Test" at bounding box center [598, 264] width 188 height 20
click at [633, 263] on input "2 Indoor Tests (covers up to 2 floors), 1 Outdoor Baseline Test" at bounding box center [598, 264] width 188 height 20
type input "2 Indoor Tests (covers up to 2 floors), 1 Outdoor Baseline Test"
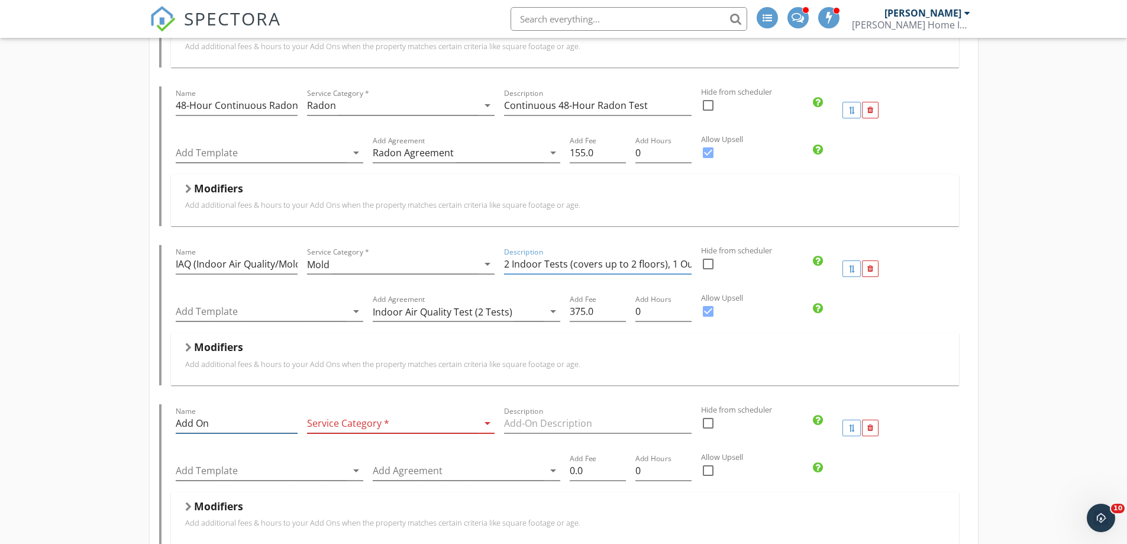
click at [186, 422] on input "Add On" at bounding box center [237, 424] width 122 height 20
drag, startPoint x: 203, startPoint y: 424, endPoint x: 160, endPoint y: 418, distance: 43.1
click at [160, 418] on div "Name Add On Service Category * arrow_drop_down Description Hide from scheduler …" at bounding box center [563, 474] width 809 height 140
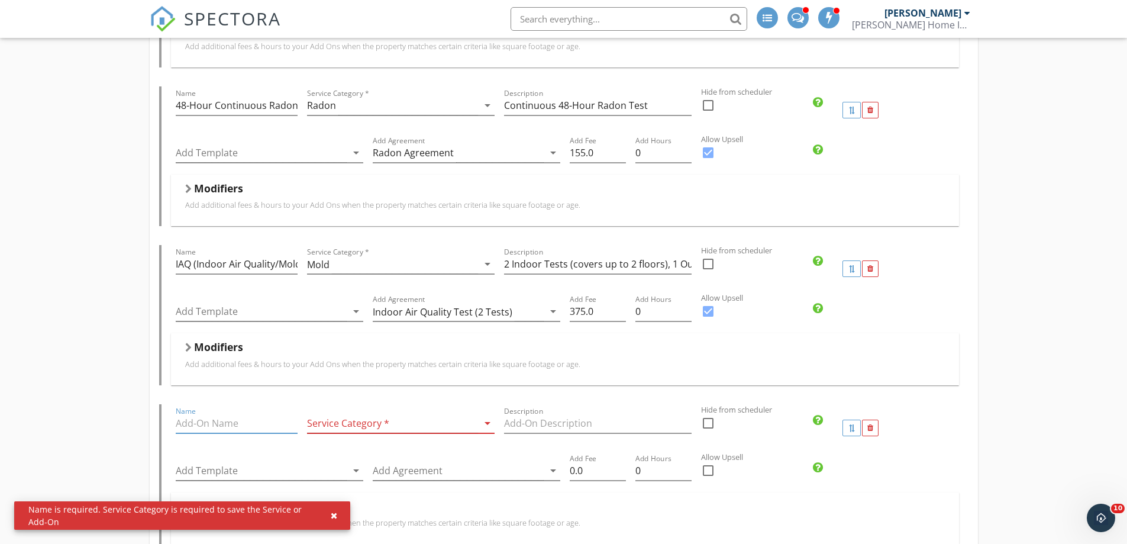
paste input "Indoor Air Quality (IAQ) Tes"
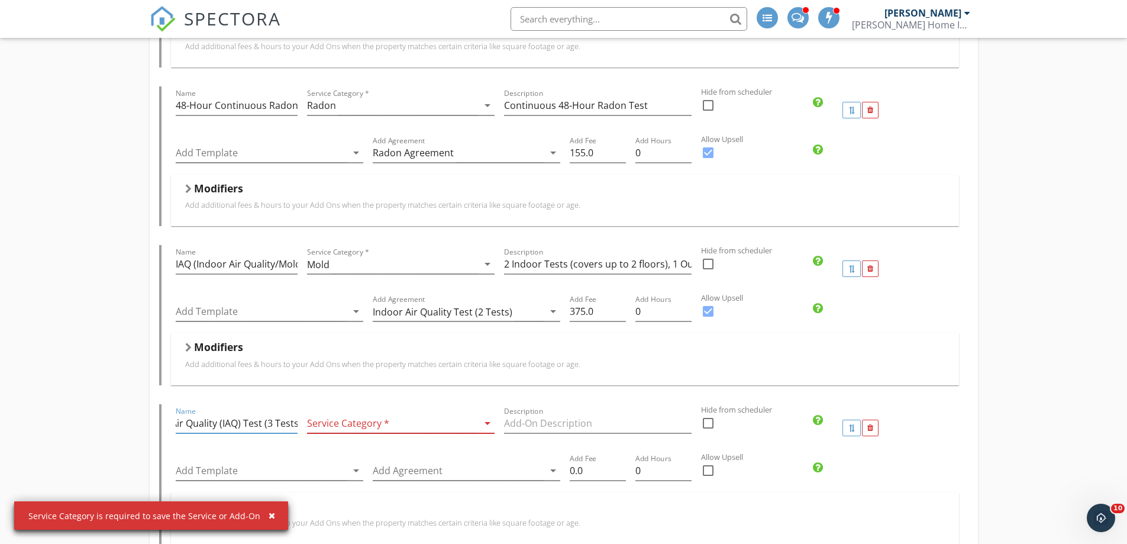
scroll to position [0, 40]
type input "Indoor Air Quality (IAQ) Test (3 Tests)"
click at [337, 422] on div at bounding box center [392, 424] width 171 height 20
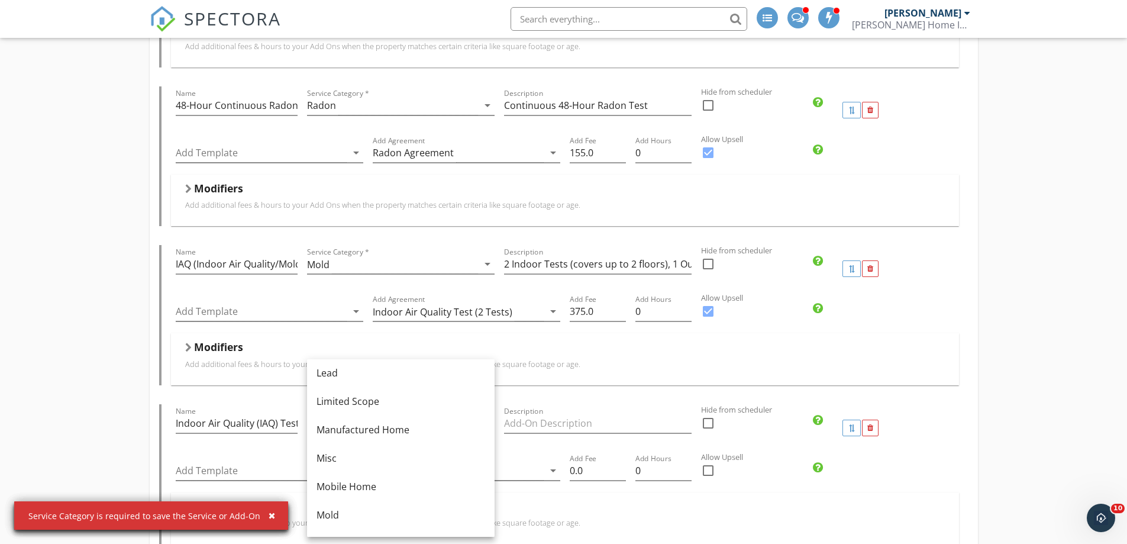
scroll to position [237, 0]
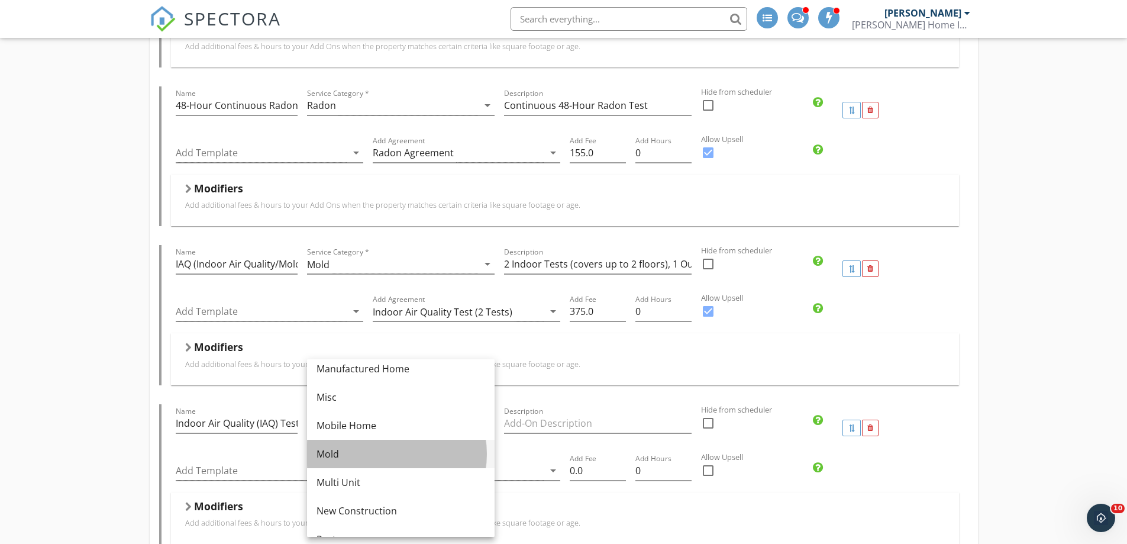
click at [337, 451] on div "Mold" at bounding box center [401, 454] width 169 height 14
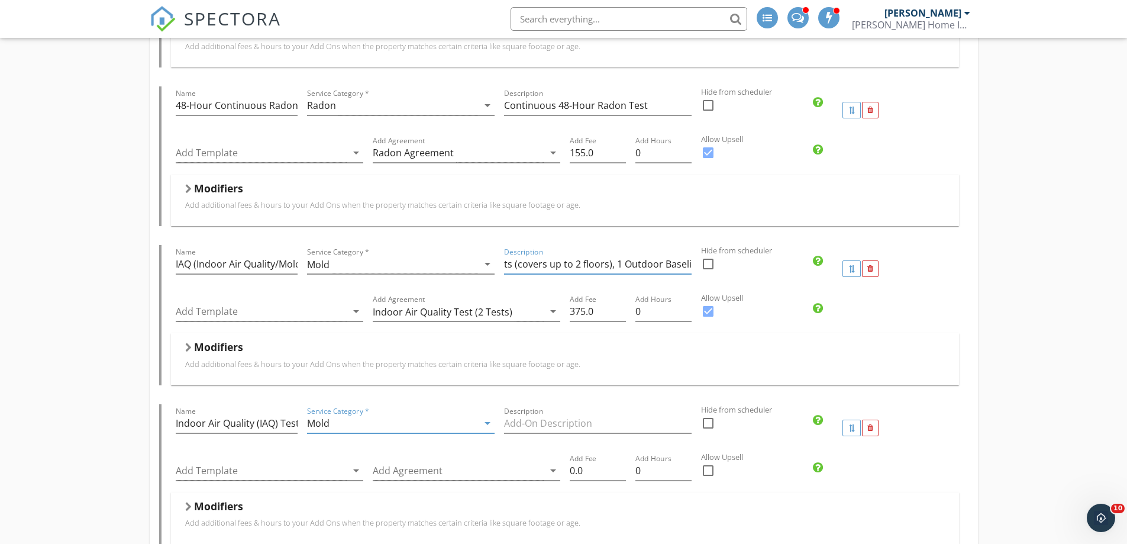
scroll to position [0, 84]
drag, startPoint x: 504, startPoint y: 266, endPoint x: 692, endPoint y: 259, distance: 188.3
click at [692, 259] on div "Description 2 Indoor Tests (covers up to 2 floors), 1 Outdoor Baseline Test" at bounding box center [597, 268] width 197 height 47
click at [517, 422] on input "Description" at bounding box center [598, 424] width 188 height 20
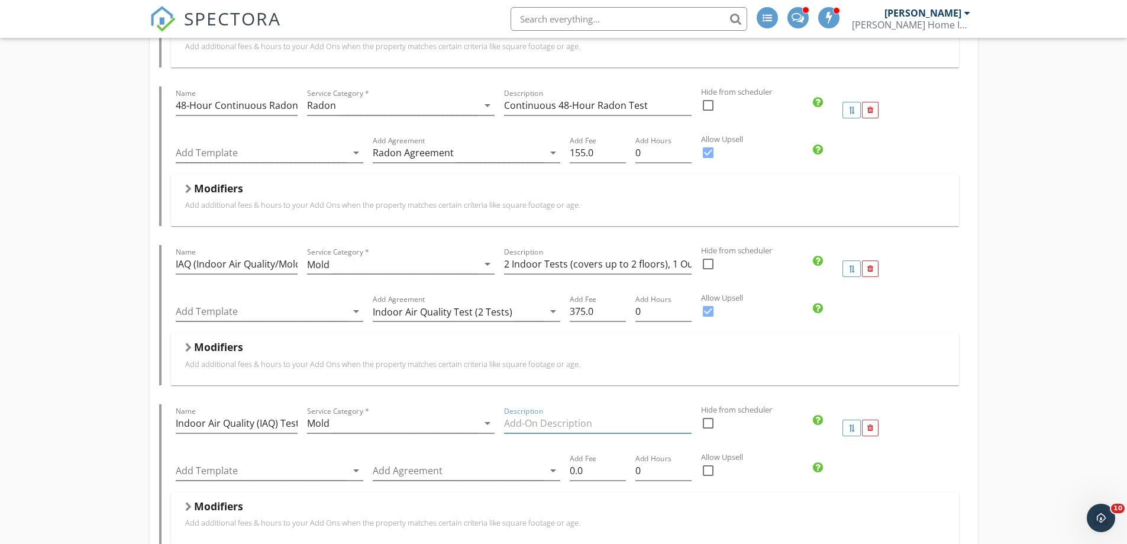
paste input "2 Indoor Tests (covers up to 2 floors), 1 Outdoor Baseline Test"
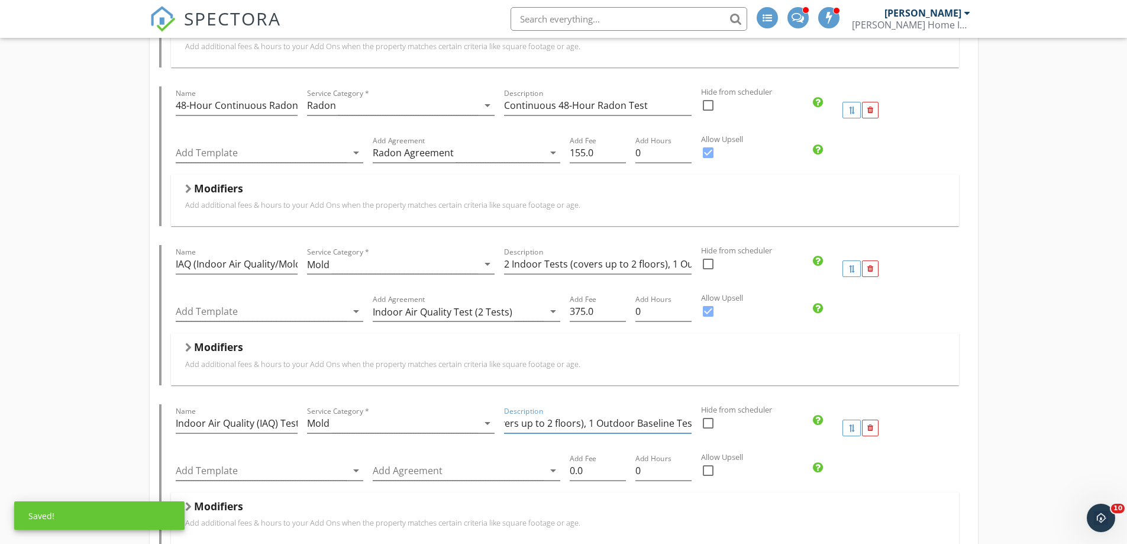
click at [561, 417] on input "2 Indoor Tests (covers up to 2 floors), 1 Outdoor Baseline Test" at bounding box center [598, 424] width 188 height 20
drag, startPoint x: 591, startPoint y: 422, endPoint x: 604, endPoint y: 426, distance: 14.2
click at [600, 425] on input "2 Indoor Tests (covers up to 2 floors), 1 Outdoor Baseline Test" at bounding box center [598, 424] width 188 height 20
click at [663, 423] on input "3 Indoor Tests (covers up to 2 floors), 1 Outdoor Baseline Test" at bounding box center [598, 424] width 188 height 20
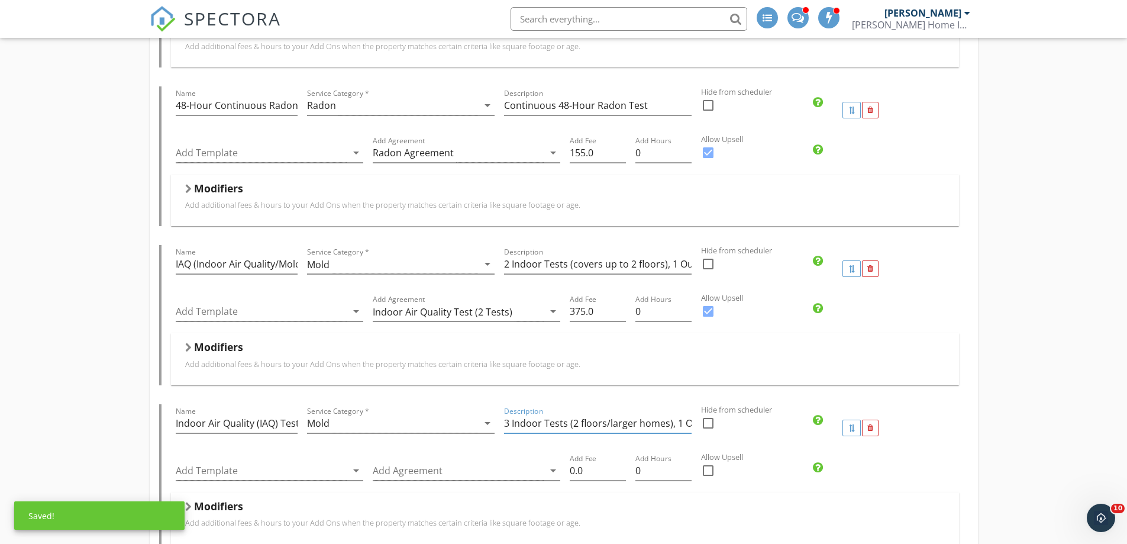
type input "3 Indoor Tests (2 floors/larger homes), 1 Outdoor Baseline Test"
click at [708, 473] on div at bounding box center [708, 470] width 20 height 20
checkbox input "true"
drag, startPoint x: 585, startPoint y: 471, endPoint x: 537, endPoint y: 469, distance: 48.0
click at [537, 469] on div "Add Template arrow_drop_down Add Agreement arrow_drop_down Add Fee 0.0 Add Hour…" at bounding box center [565, 471] width 788 height 41
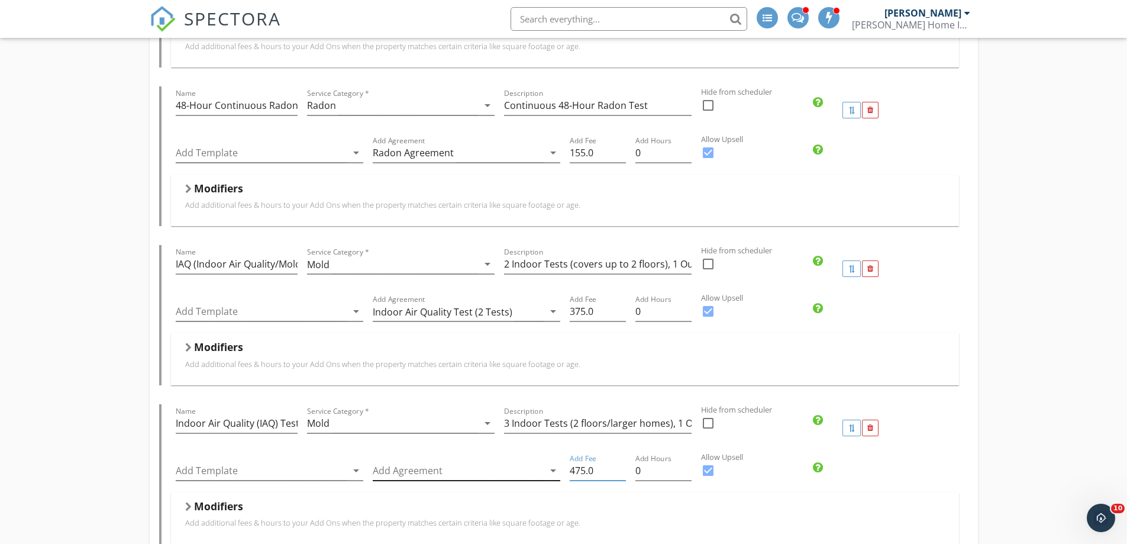
type input "475.0"
click at [442, 471] on div at bounding box center [458, 471] width 171 height 20
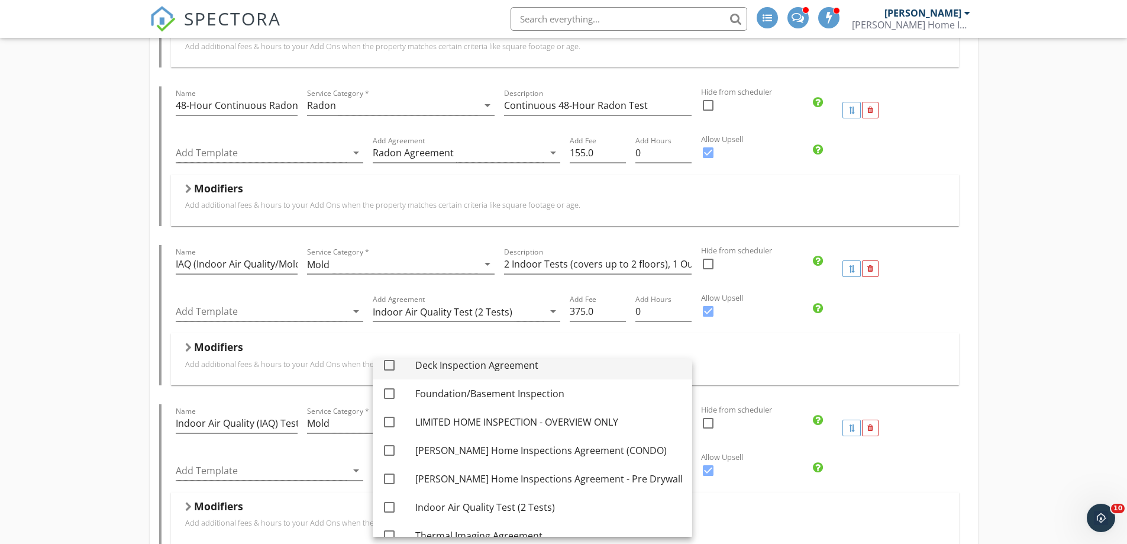
scroll to position [372, 0]
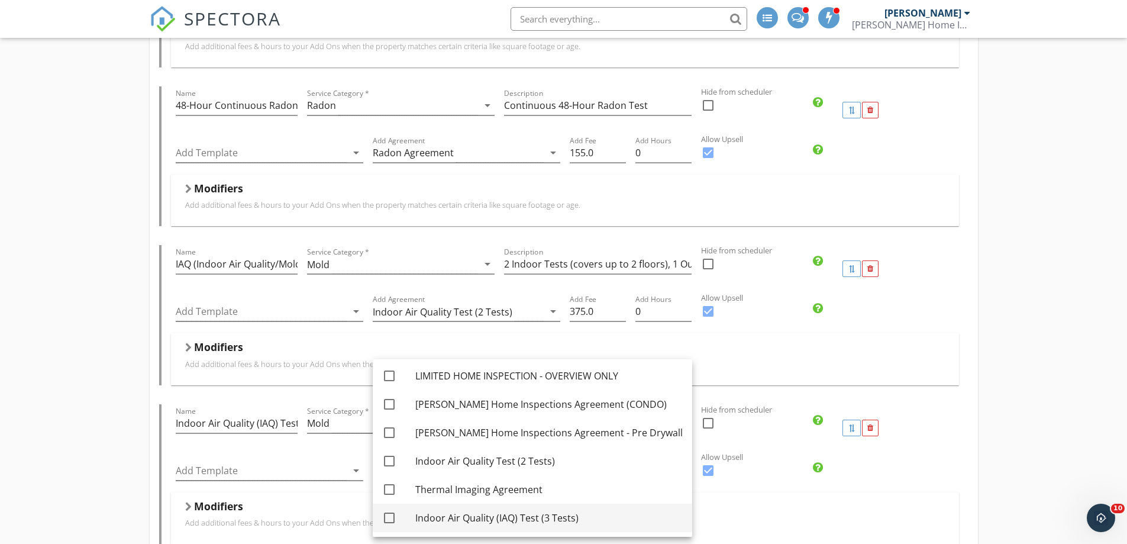
click at [393, 517] on div at bounding box center [389, 518] width 20 height 20
checkbox input "true"
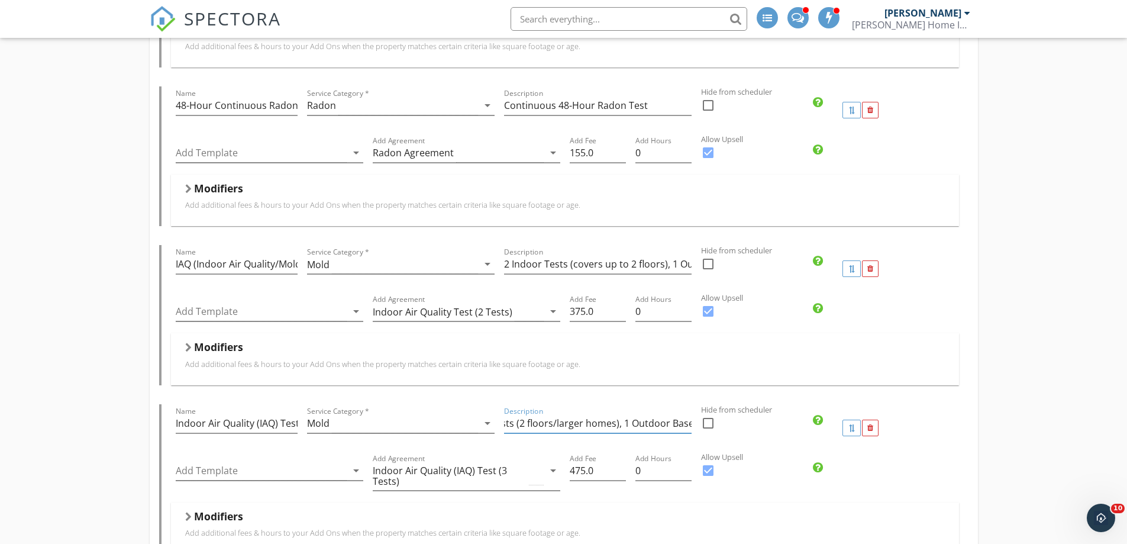
scroll to position [0, 89]
drag, startPoint x: 504, startPoint y: 422, endPoint x: 701, endPoint y: 410, distance: 197.4
click at [701, 410] on div "Name Indoor Air Quality (IAQ) Test (3 Tests) Service Category * Mold arrow_drop…" at bounding box center [565, 427] width 788 height 47
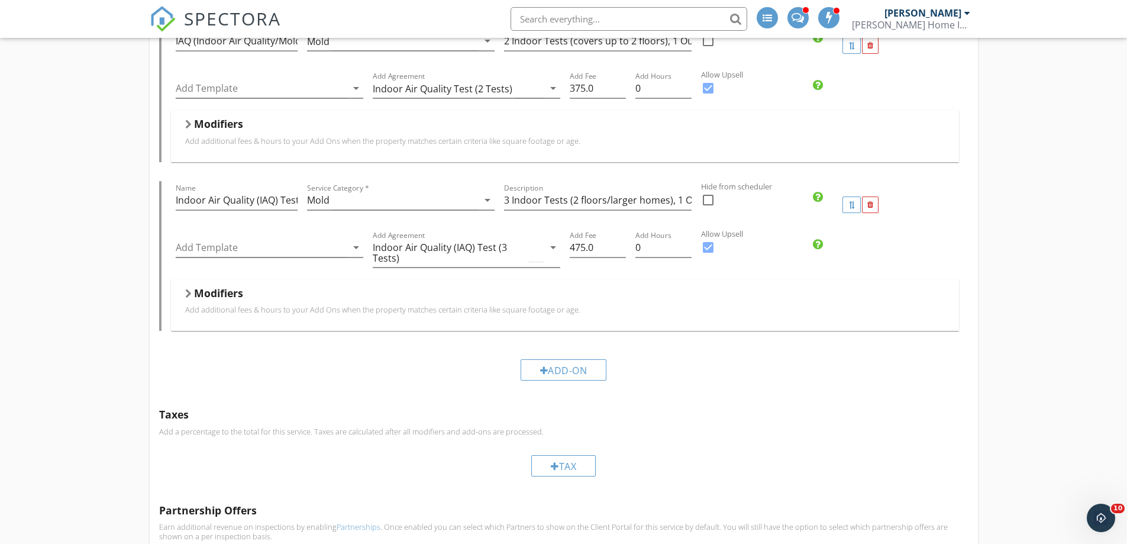
scroll to position [947, 0]
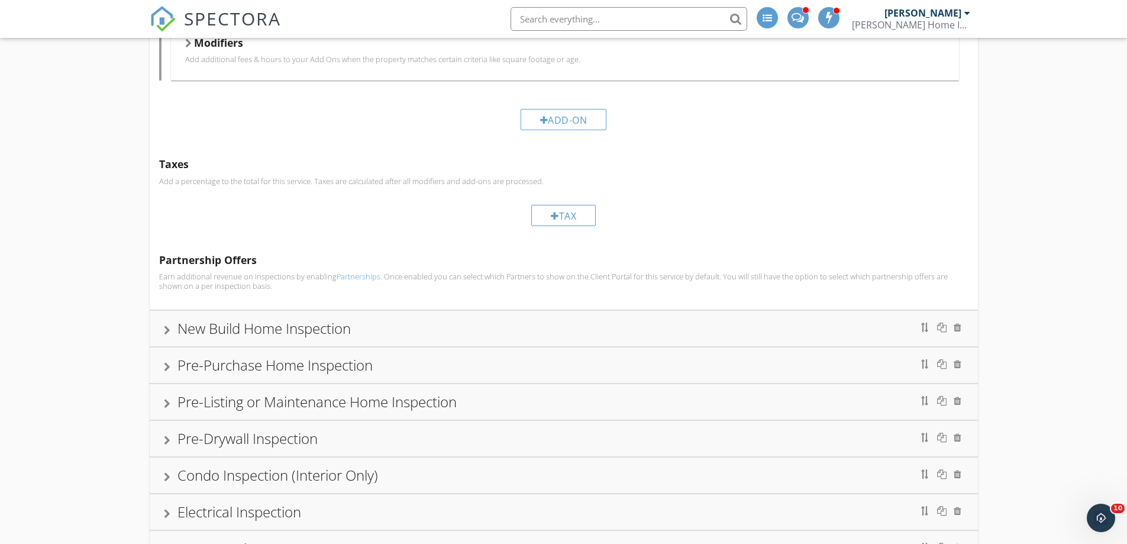
click at [209, 327] on div "New Build Home Inspection" at bounding box center [264, 328] width 173 height 20
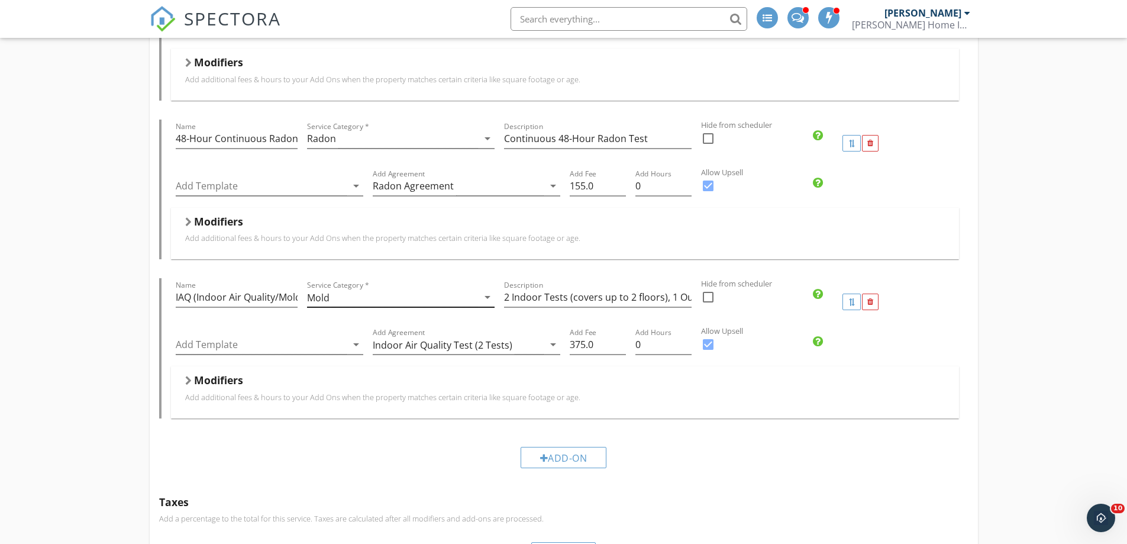
scroll to position [349, 0]
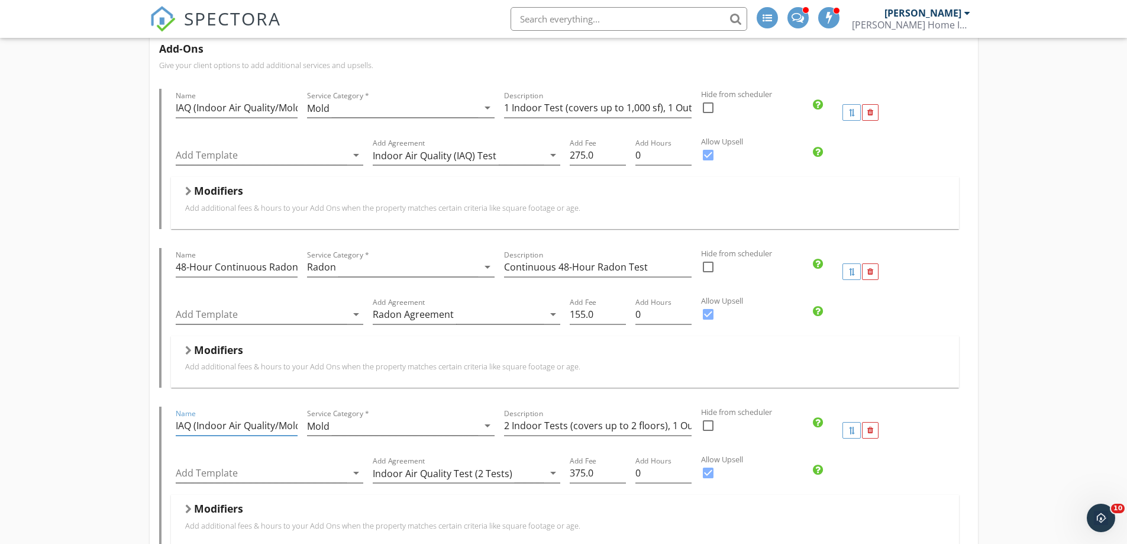
click at [268, 427] on input "IAQ (Indoor Air Quality/Mold Test - 2)" at bounding box center [237, 426] width 122 height 20
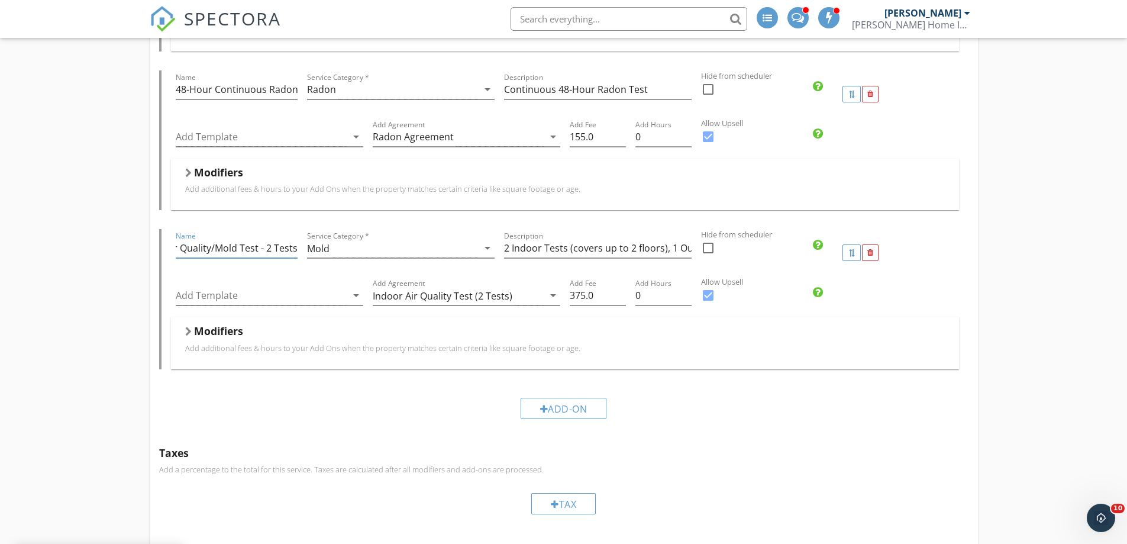
scroll to position [644, 0]
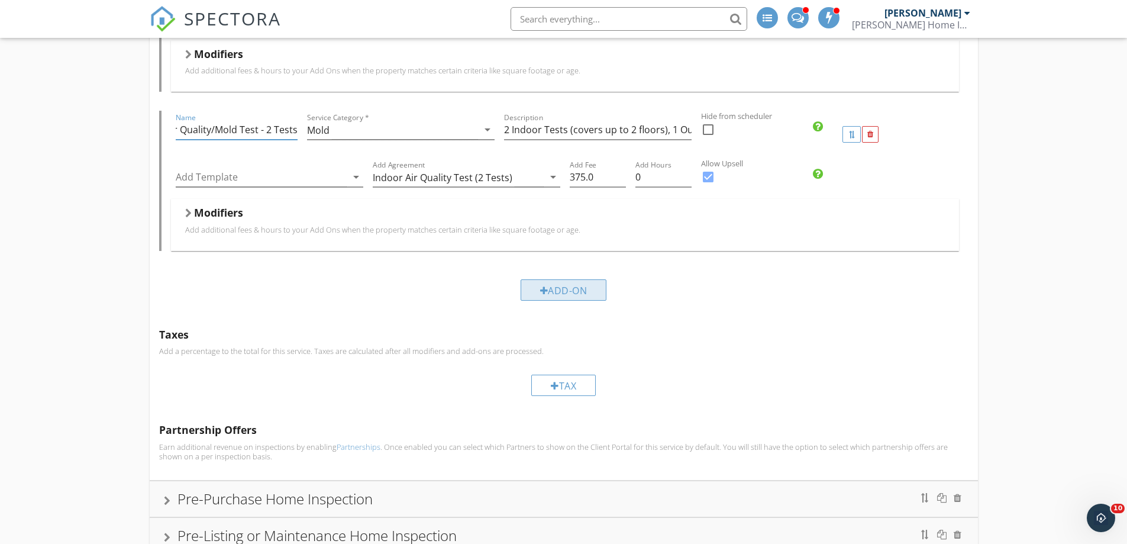
type input "IAQ (Indoor Air Quality/Mold Test - 2 Tests)"
click at [557, 291] on div "Add-On" at bounding box center [564, 289] width 86 height 21
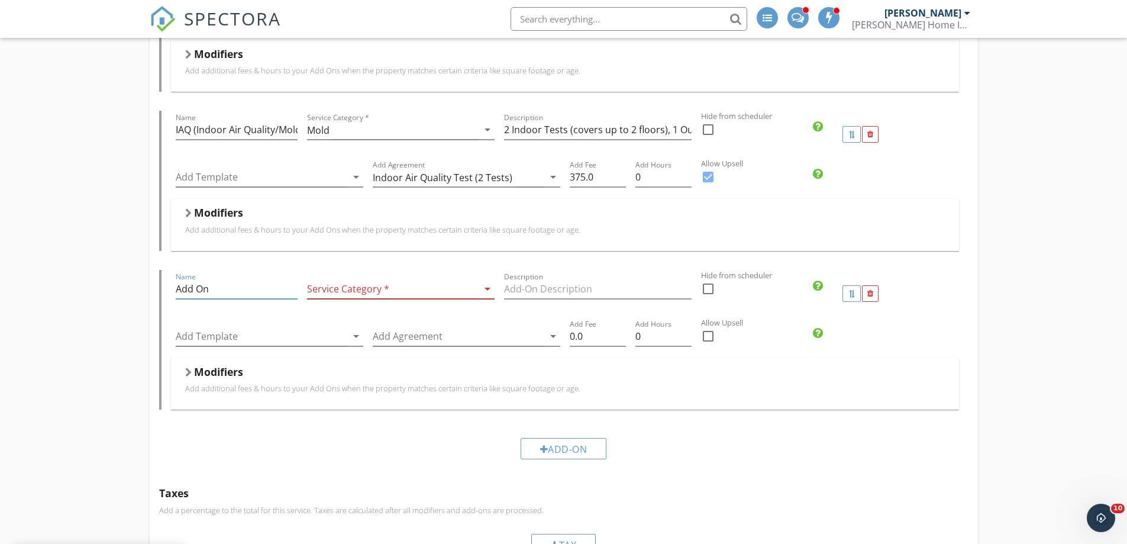
drag, startPoint x: 205, startPoint y: 286, endPoint x: 215, endPoint y: 288, distance: 9.6
click at [211, 287] on input "Add On" at bounding box center [237, 289] width 122 height 20
type input "A"
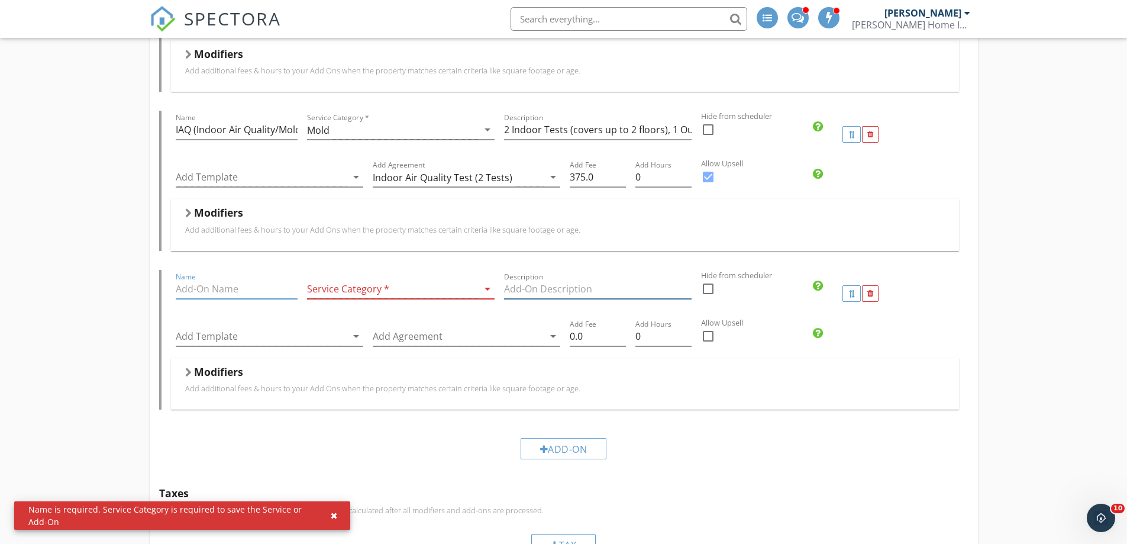
click at [522, 289] on input "Description" at bounding box center [598, 289] width 188 height 20
paste input "3 Indoor Tests (2 floors/larger homes), 1 Outdoor Baseline Test"
type input "3 Indoor Tests (2 floors/larger homes), 1 Outdoor Baseline Test"
click at [709, 334] on div at bounding box center [708, 336] width 20 height 20
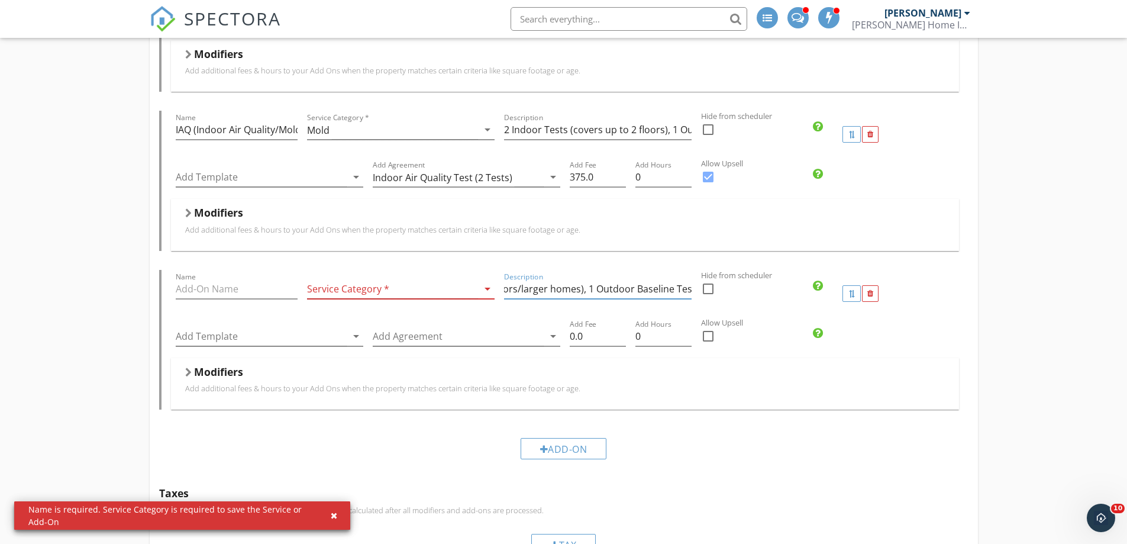
checkbox input "true"
click at [545, 330] on div "Add Template arrow_drop_down Add Agreement arrow_drop_down Add Fee 0.0 Add Hour…" at bounding box center [565, 337] width 788 height 41
type input "475.0"
click at [415, 331] on div at bounding box center [458, 337] width 171 height 20
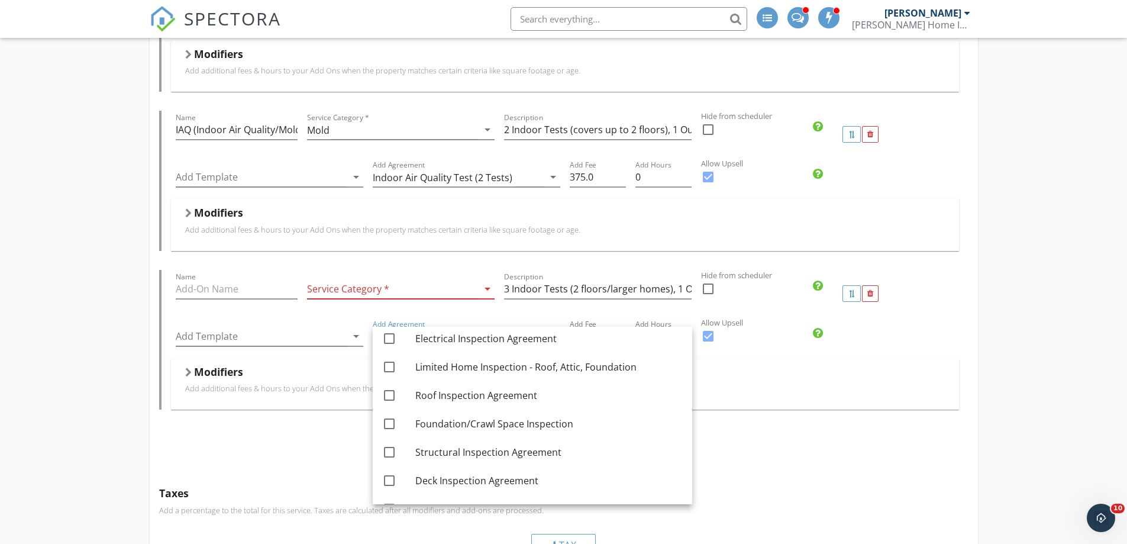
scroll to position [372, 0]
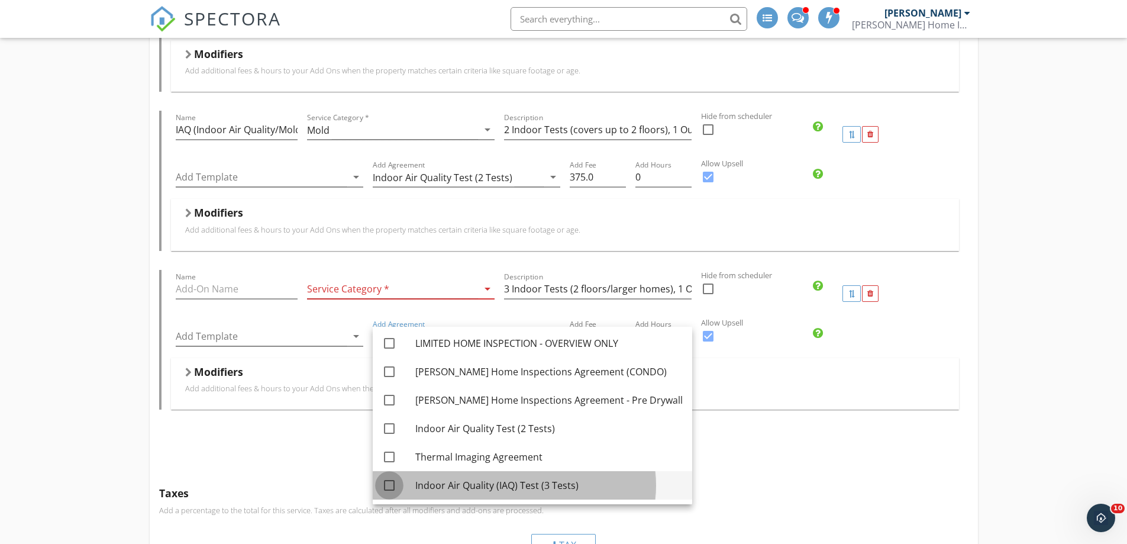
click at [391, 483] on div at bounding box center [389, 485] width 20 height 20
checkbox input "true"
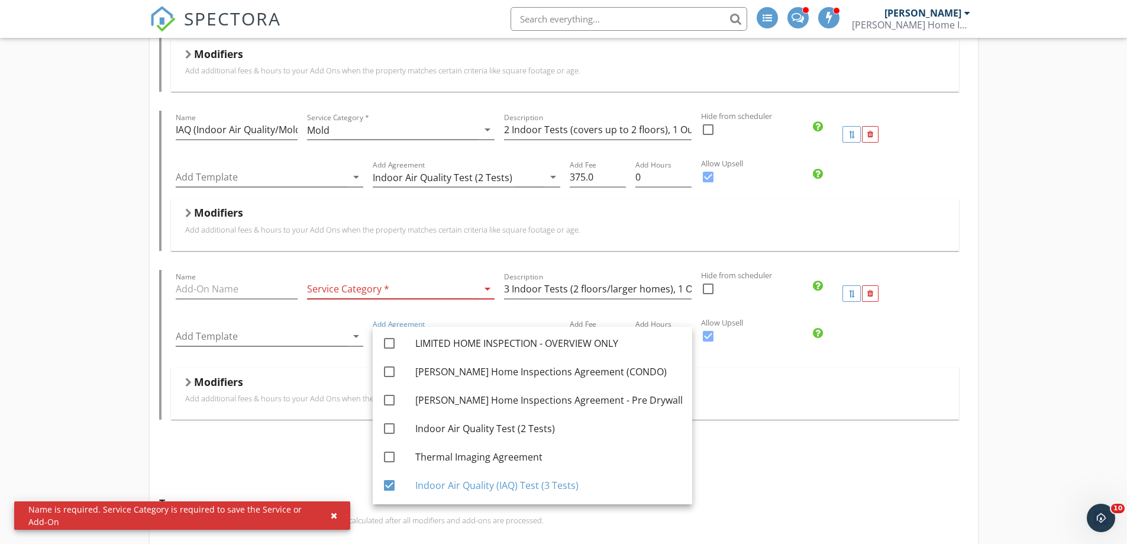
click at [379, 283] on div at bounding box center [392, 289] width 171 height 20
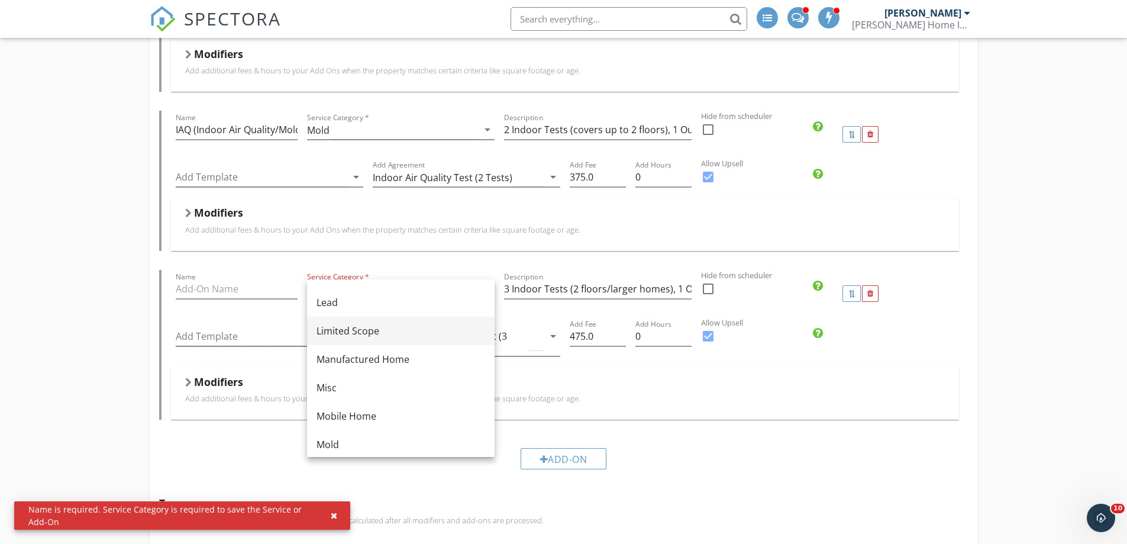
scroll to position [237, 0]
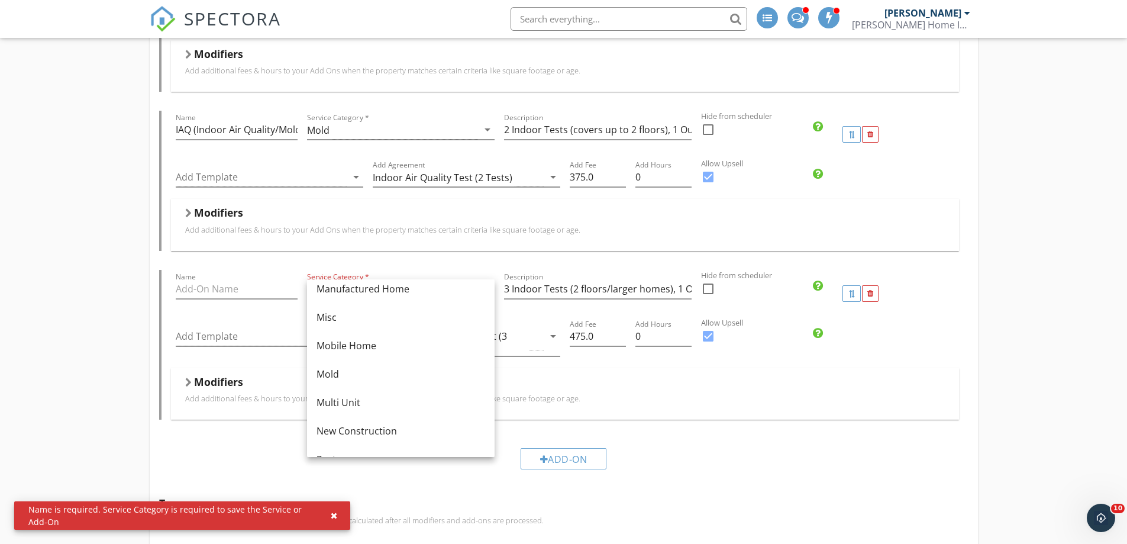
click at [334, 369] on div "Mold" at bounding box center [401, 374] width 169 height 14
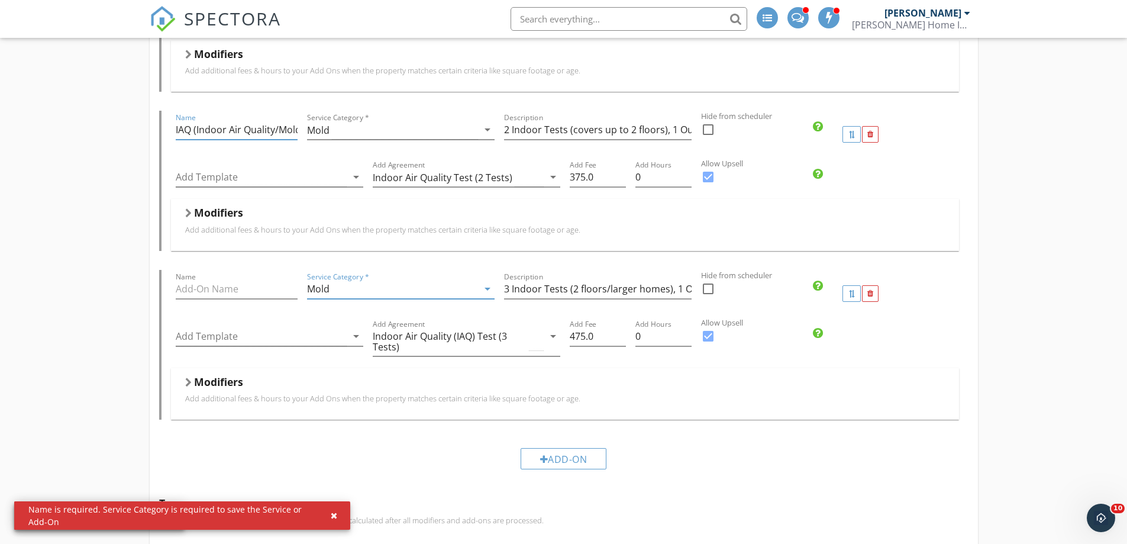
scroll to position [0, 66]
drag, startPoint x: 176, startPoint y: 128, endPoint x: 322, endPoint y: 144, distance: 147.6
click at [322, 144] on div "Name IAQ (Indoor Air Quality/Mold Test - 2 Tests) Service Category * Mold arrow…" at bounding box center [565, 134] width 788 height 47
click at [183, 289] on input "Name" at bounding box center [237, 289] width 122 height 20
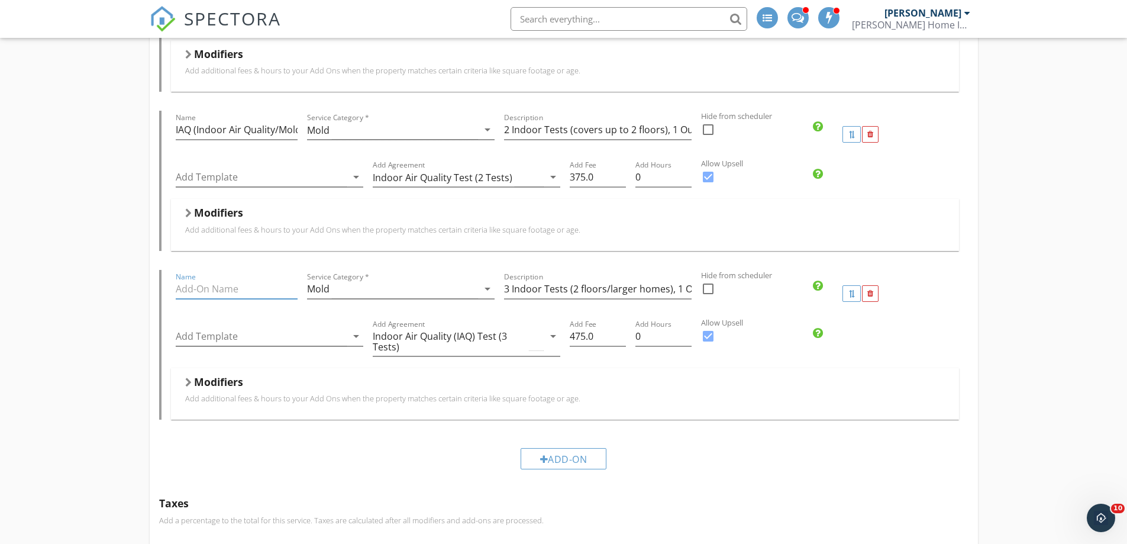
paste input "IAQ (Indoor Air Quality/Mold Test - 2 Tests)"
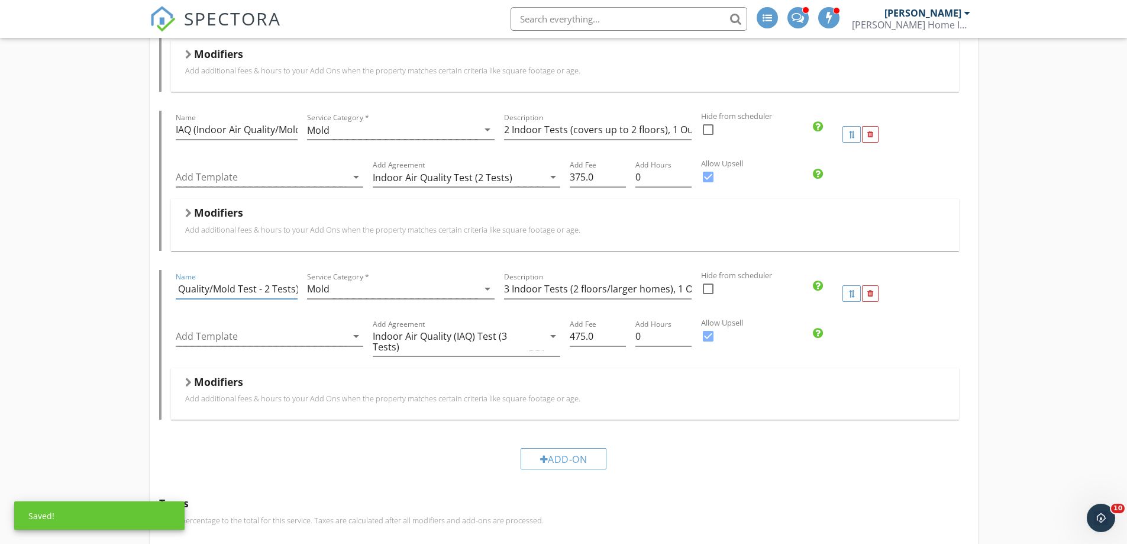
click at [270, 289] on input "IAQ (Indoor Air Quality/Mold Test - 2 Tests)" at bounding box center [237, 289] width 122 height 20
type input "IAQ (Indoor Air Quality/Mold Test - 3 Tests)"
click at [350, 314] on div "Service Category * Mold arrow_drop_down" at bounding box center [400, 293] width 197 height 47
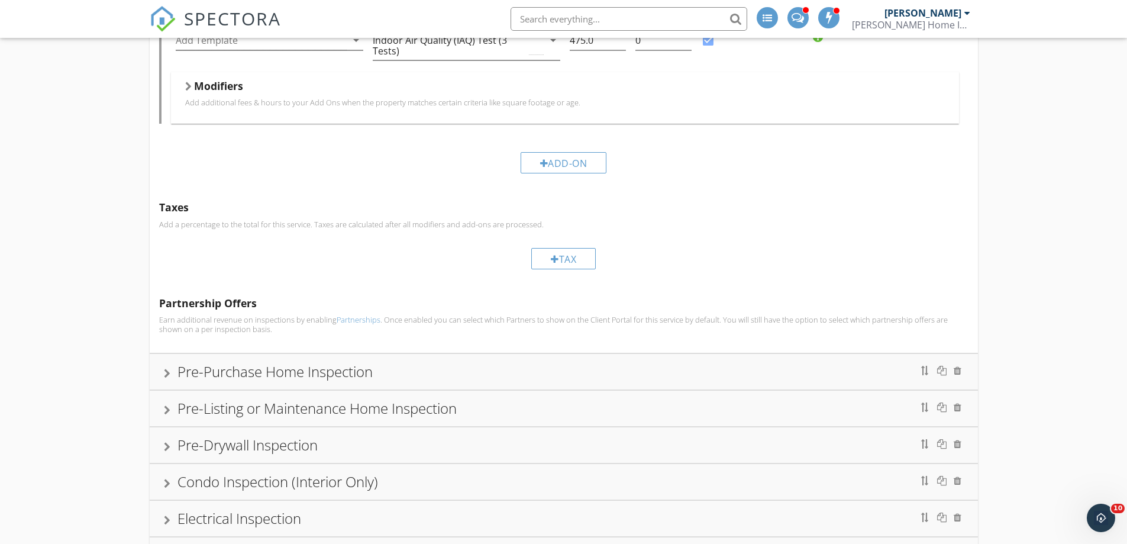
scroll to position [1118, 0]
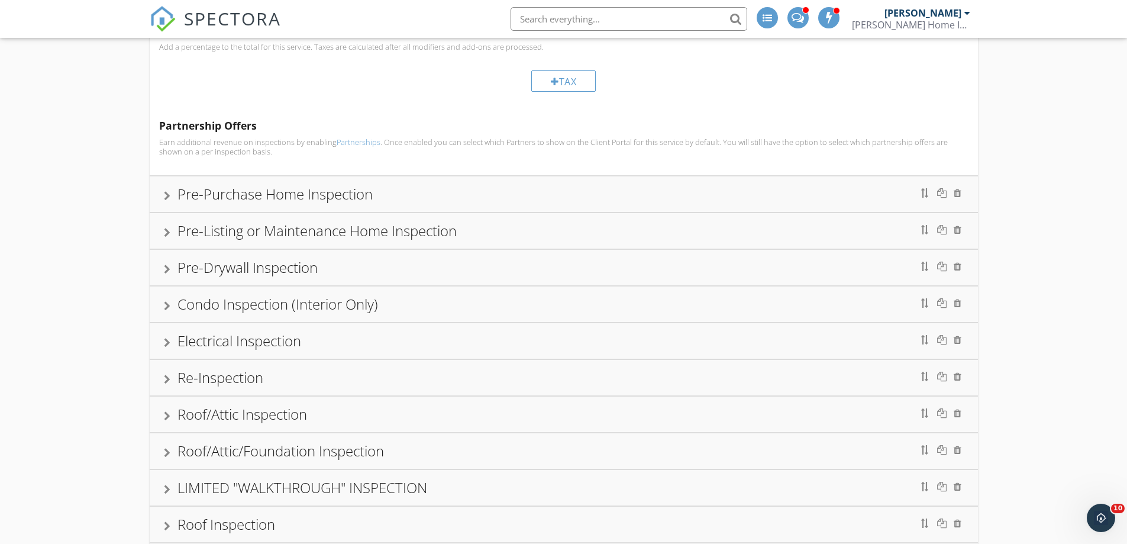
click at [207, 195] on div "Pre-Purchase Home Inspection" at bounding box center [275, 194] width 195 height 20
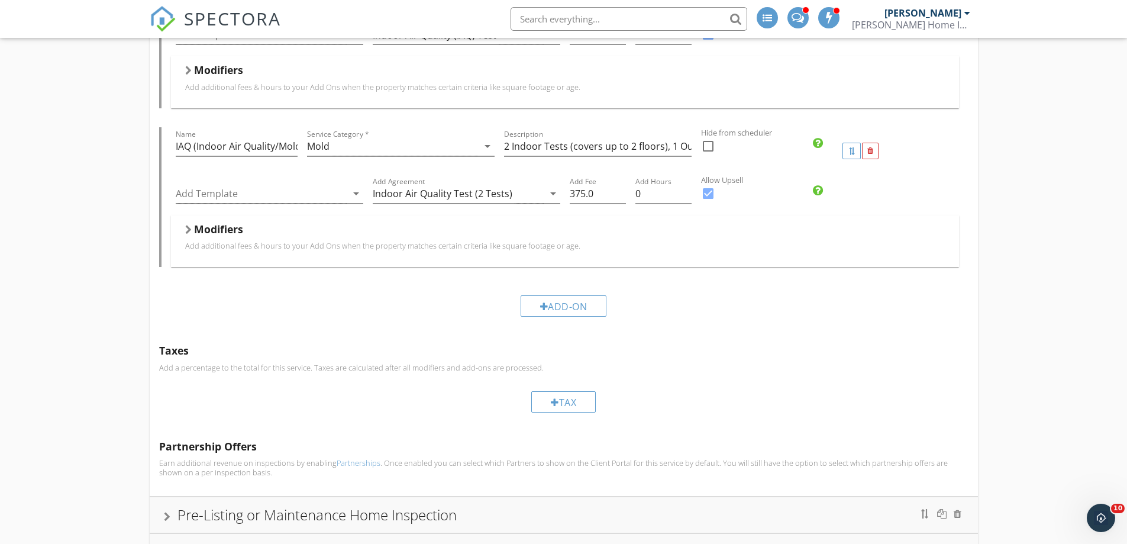
scroll to position [813, 0]
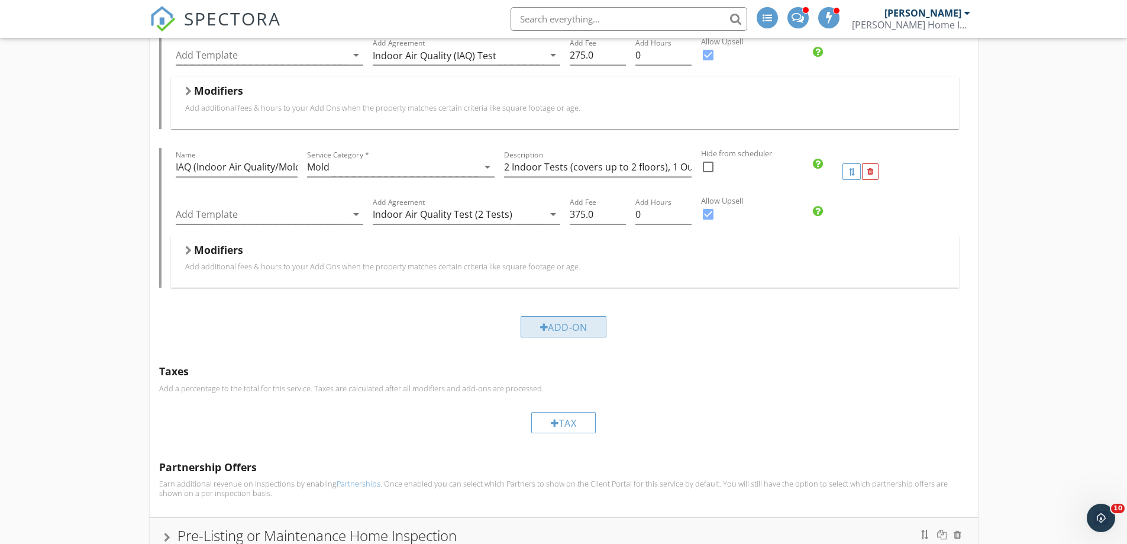
click at [569, 330] on div "Add-On" at bounding box center [564, 326] width 86 height 21
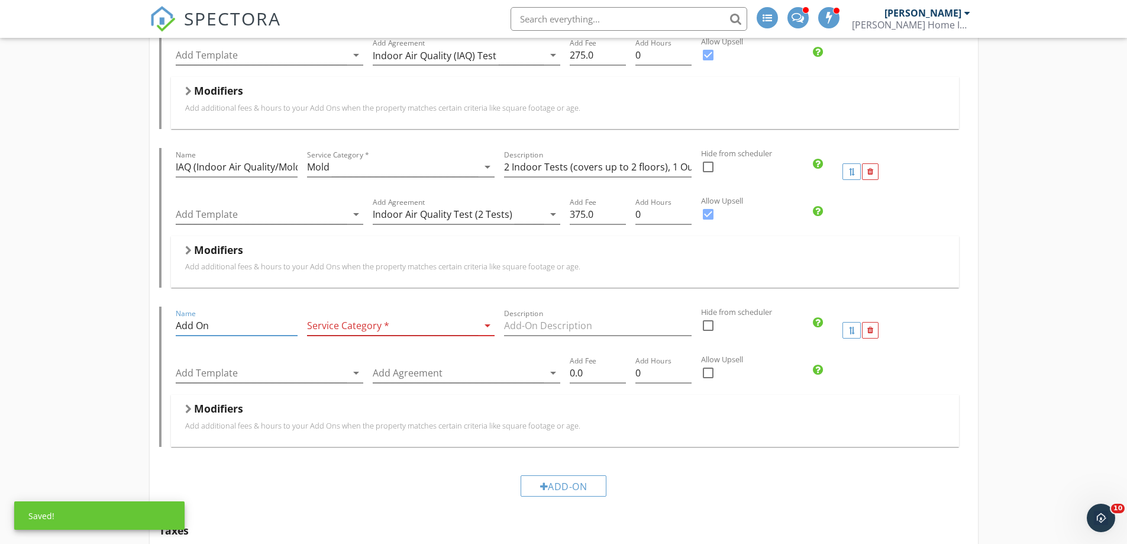
drag, startPoint x: 231, startPoint y: 324, endPoint x: 139, endPoint y: 321, distance: 92.4
click at [139, 321] on div "End of Warranty (11th month) Home Inspection Name End of Warranty (11th month) …" at bounding box center [563, 295] width 1127 height 1998
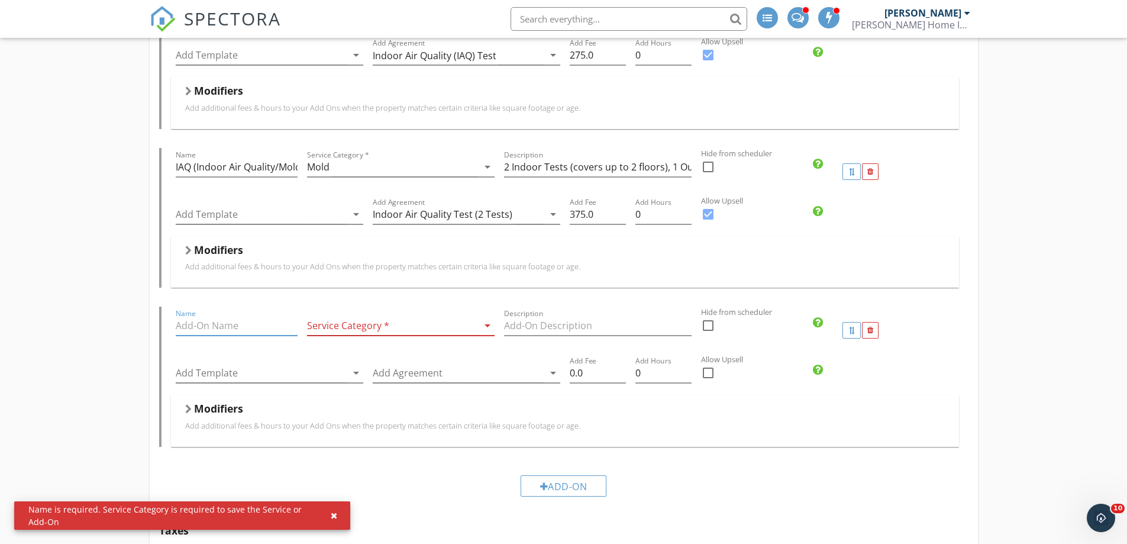
paste input "IAQ (Indoor Air Quality/Mold Test - 2 Tests)"
type input "IAQ (Indoor Air Quality/Mold Test - 2 Tests)"
click at [353, 325] on div at bounding box center [392, 326] width 171 height 20
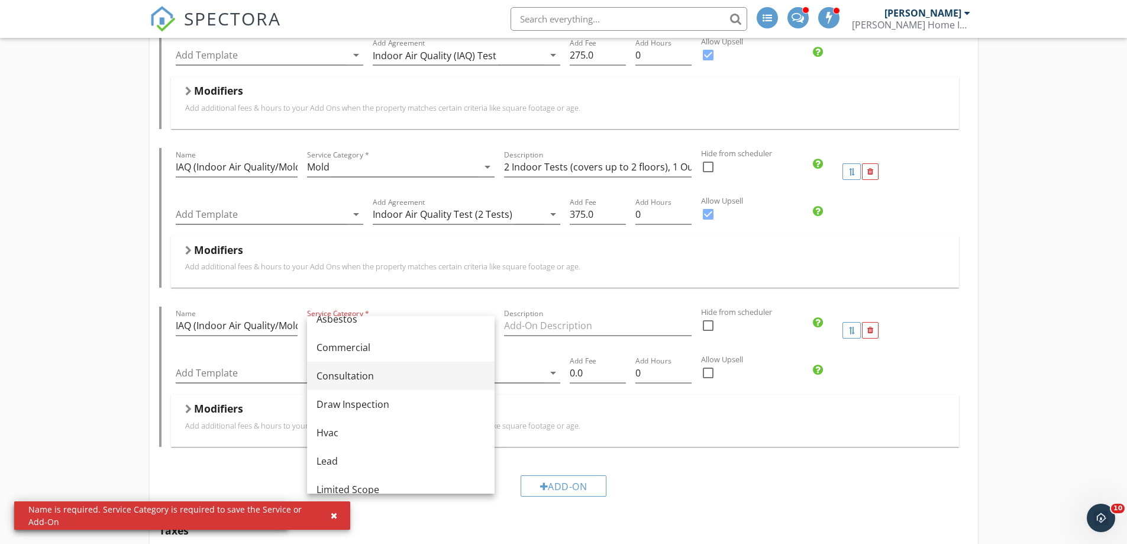
scroll to position [178, 0]
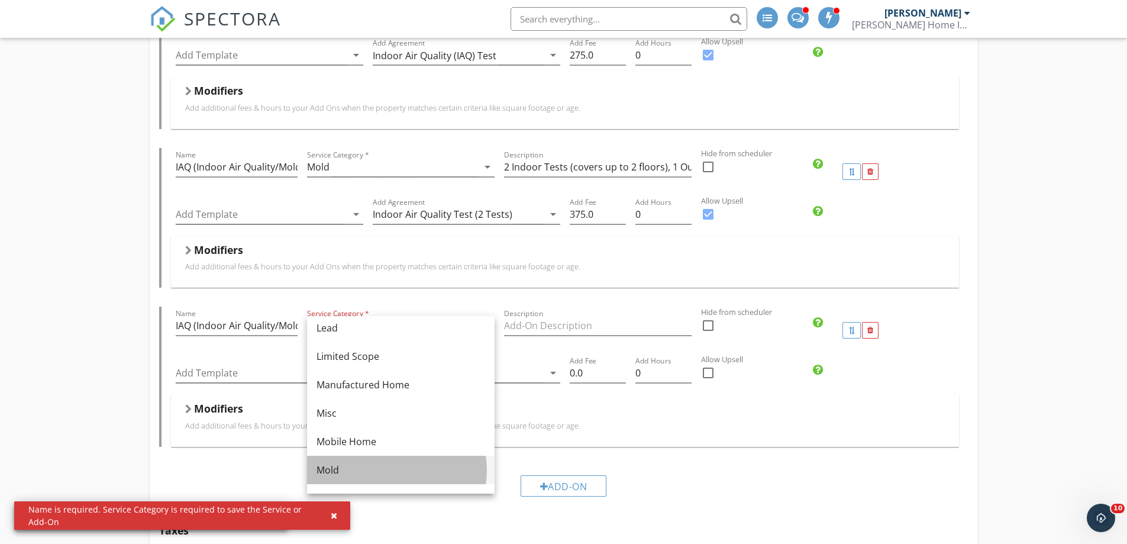
click at [330, 463] on div "Mold" at bounding box center [401, 470] width 169 height 14
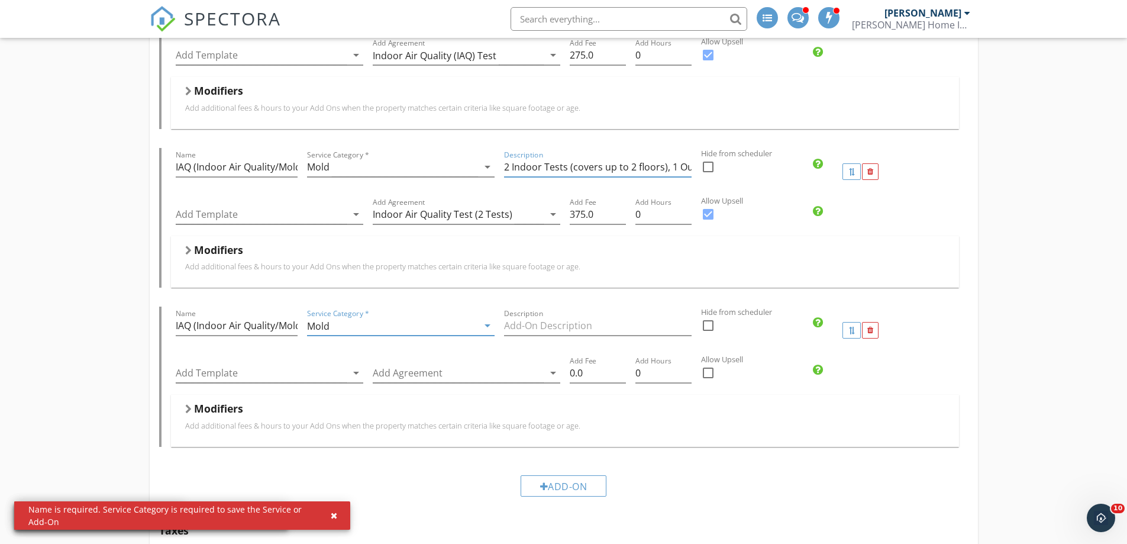
scroll to position [0, 84]
drag, startPoint x: 505, startPoint y: 166, endPoint x: 708, endPoint y: 175, distance: 202.6
click at [708, 175] on div "Name IAQ (Indoor Air Quality/Mold Tests - 2) Service Category * Mold arrow_drop…" at bounding box center [565, 171] width 788 height 47
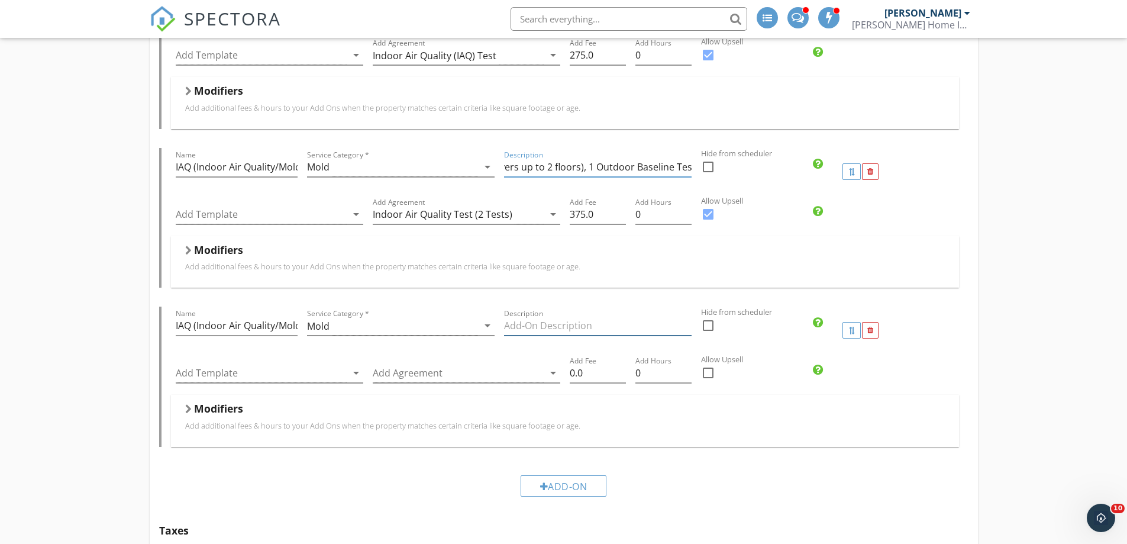
click at [517, 321] on input "Description" at bounding box center [598, 326] width 188 height 20
paste input "2 Indoor Tests (covers up to 2 floors), 1 Outdoor Baseline Test"
click at [578, 322] on input "2 Indoor Tests (covers up to 2 floors), 1 Outdoor Baseline Test" at bounding box center [598, 326] width 188 height 20
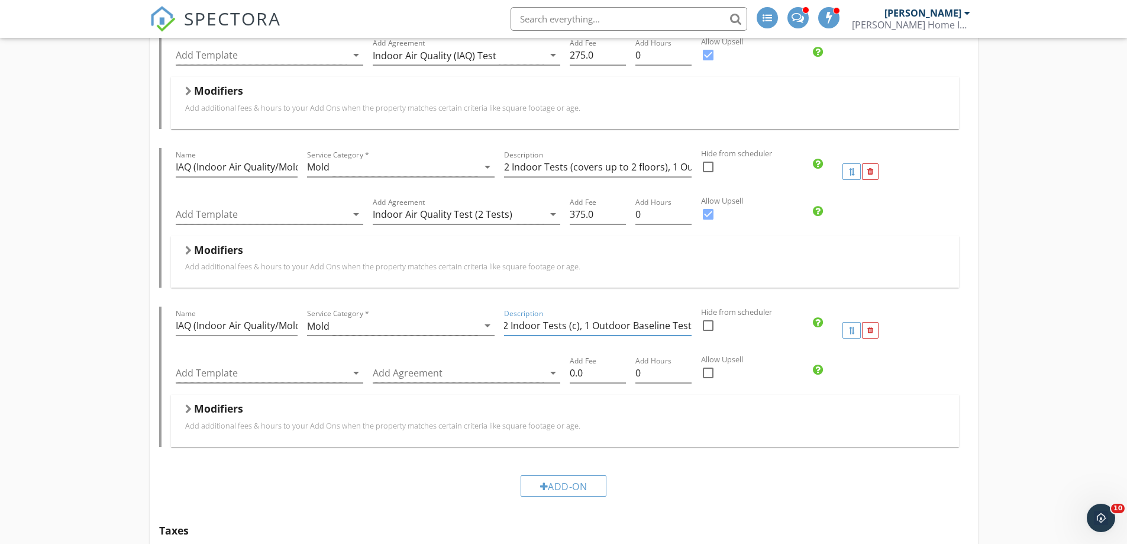
scroll to position [0, 0]
click at [509, 320] on input "2 Indoor Tests (2 floors/larger homes), 1 Outdoor Baseline Test" at bounding box center [598, 326] width 188 height 20
type input "3 Indoor Tests (2 floors/larger homes), 1 Outdoor Baseline Test"
click at [710, 368] on div at bounding box center [708, 373] width 20 height 20
checkbox input "true"
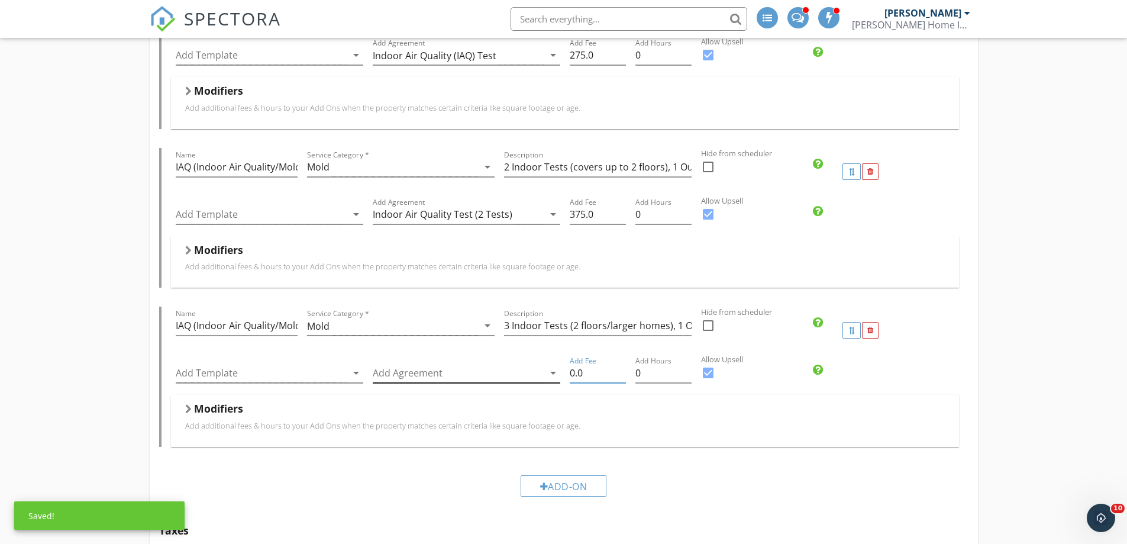
drag, startPoint x: 588, startPoint y: 375, endPoint x: 555, endPoint y: 370, distance: 33.5
click at [556, 370] on div "Add Template arrow_drop_down Add Agreement arrow_drop_down Add Fee 0.0 Add Hour…" at bounding box center [565, 374] width 788 height 41
type input "475.0"
click at [421, 370] on div at bounding box center [458, 373] width 171 height 20
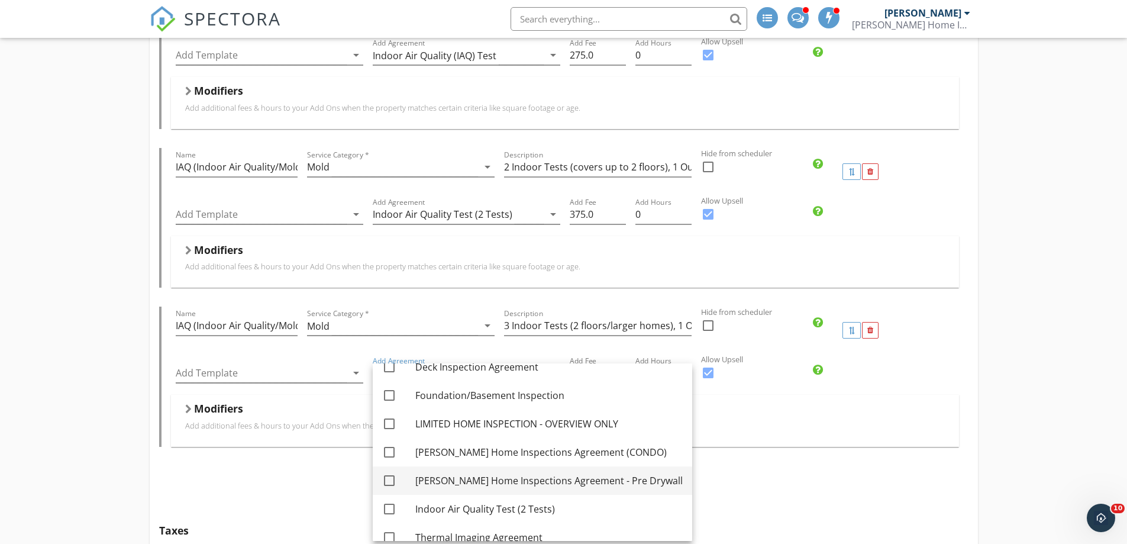
scroll to position [372, 0]
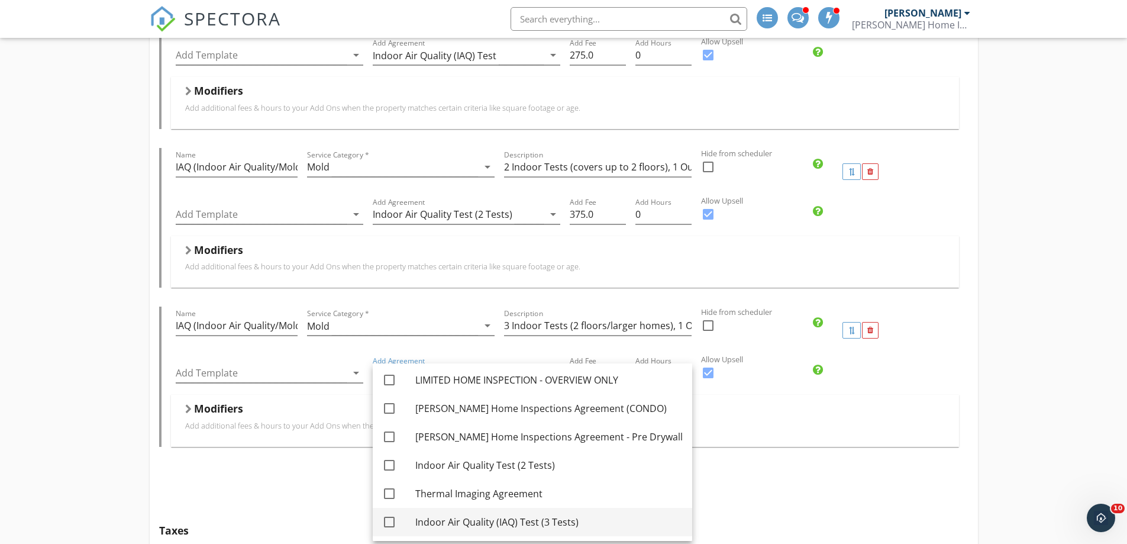
click at [429, 522] on div "Indoor Air Quality (IAQ) Test (3 Tests)" at bounding box center [548, 522] width 267 height 14
checkbox input "true"
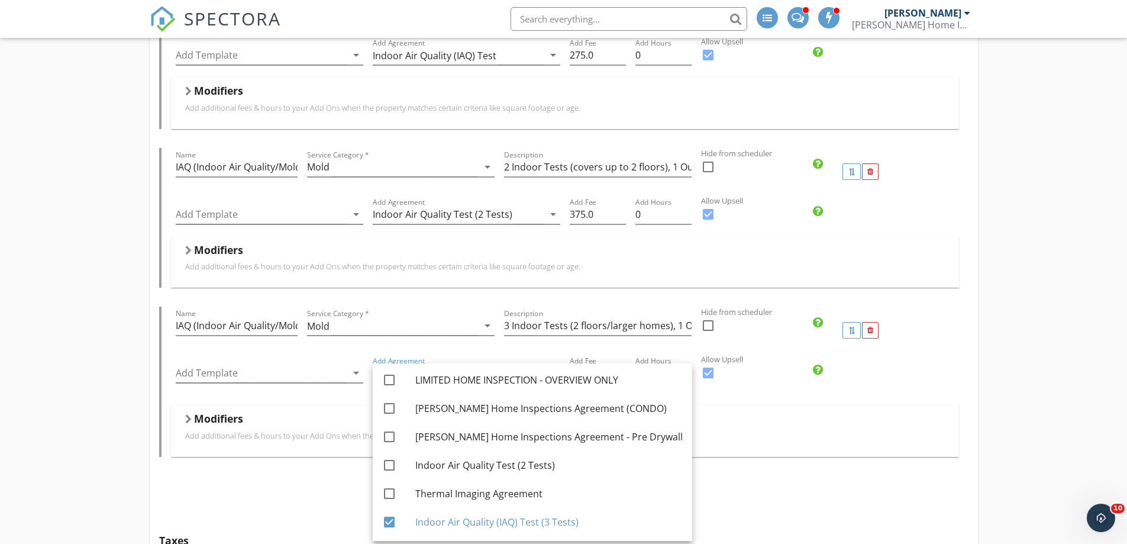
click at [78, 193] on div "End of Warranty (11th month) Home Inspection Name End of Warranty (11th month) …" at bounding box center [563, 300] width 1127 height 2008
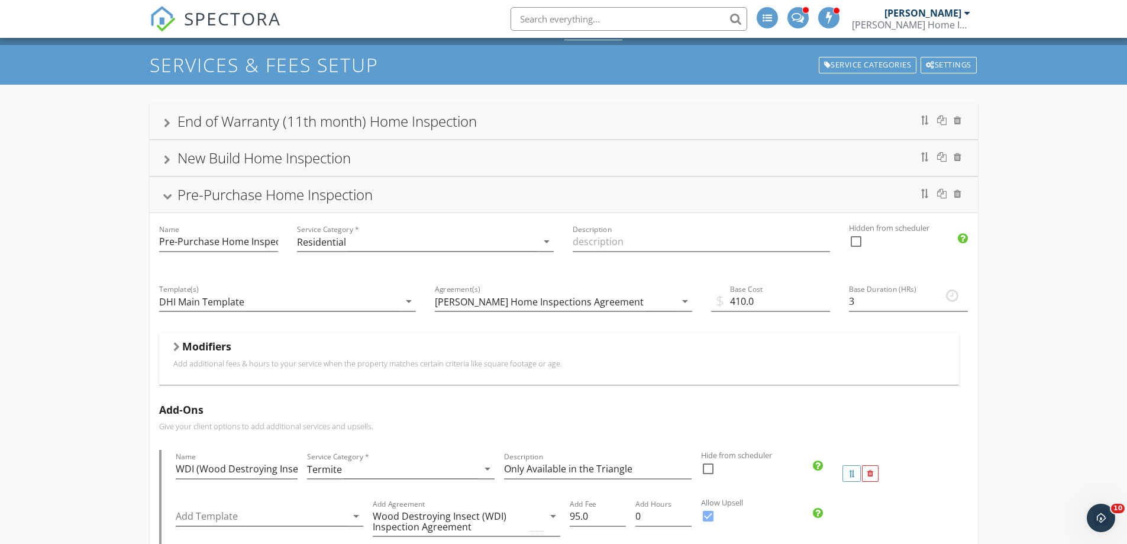
scroll to position [0, 0]
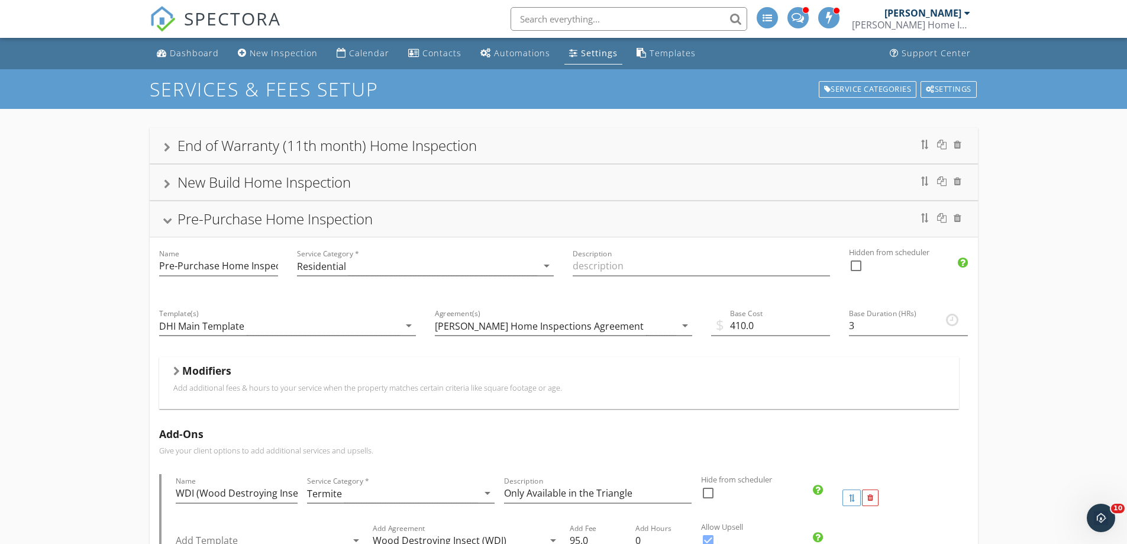
click at [210, 183] on div "New Build Home Inspection" at bounding box center [264, 182] width 173 height 20
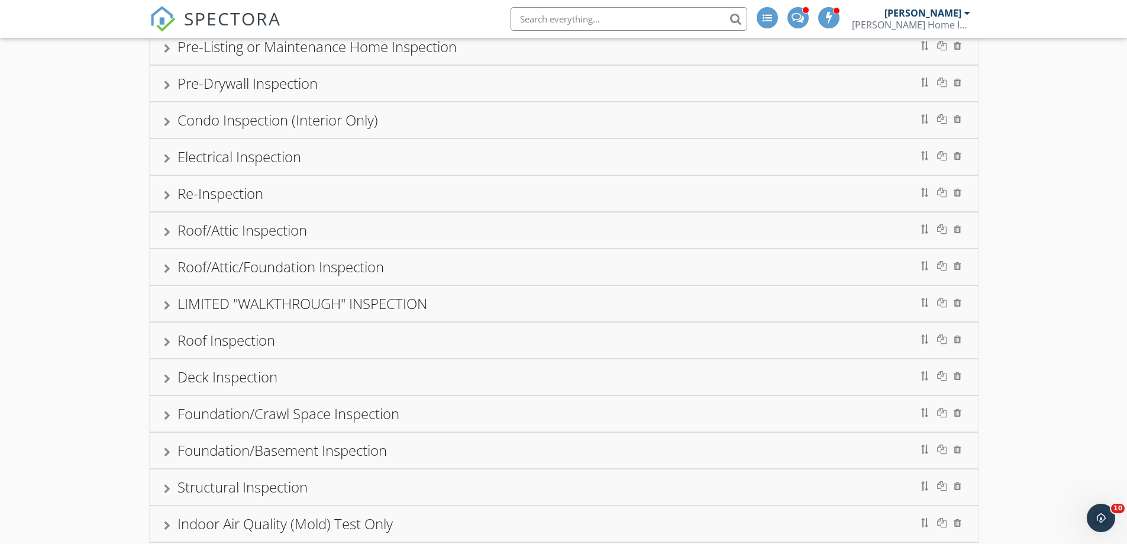
scroll to position [1183, 0]
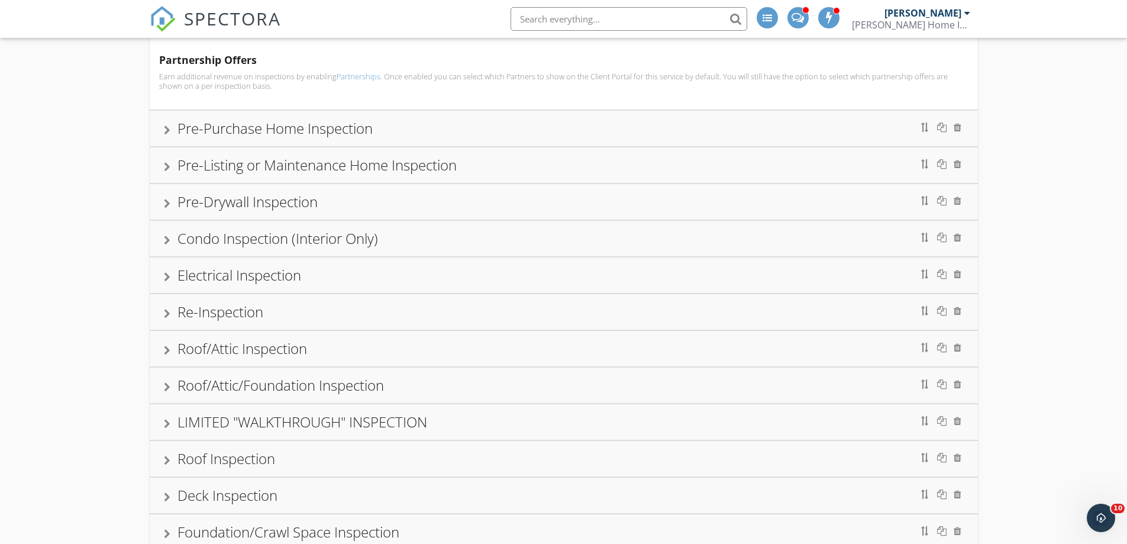
click at [204, 164] on div "Pre-Listing or Maintenance Home Inspection" at bounding box center [317, 165] width 279 height 20
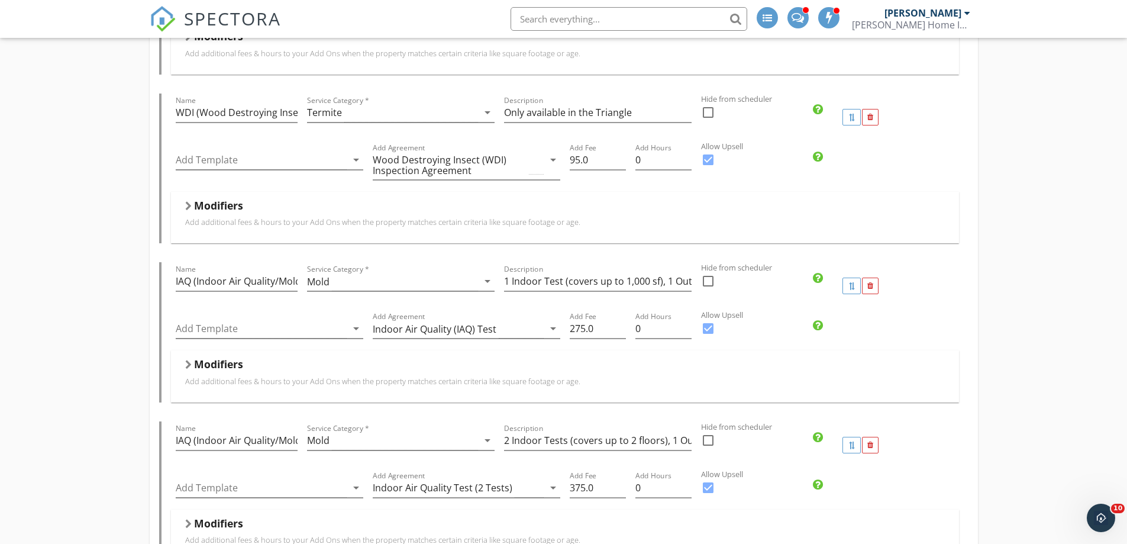
scroll to position [754, 0]
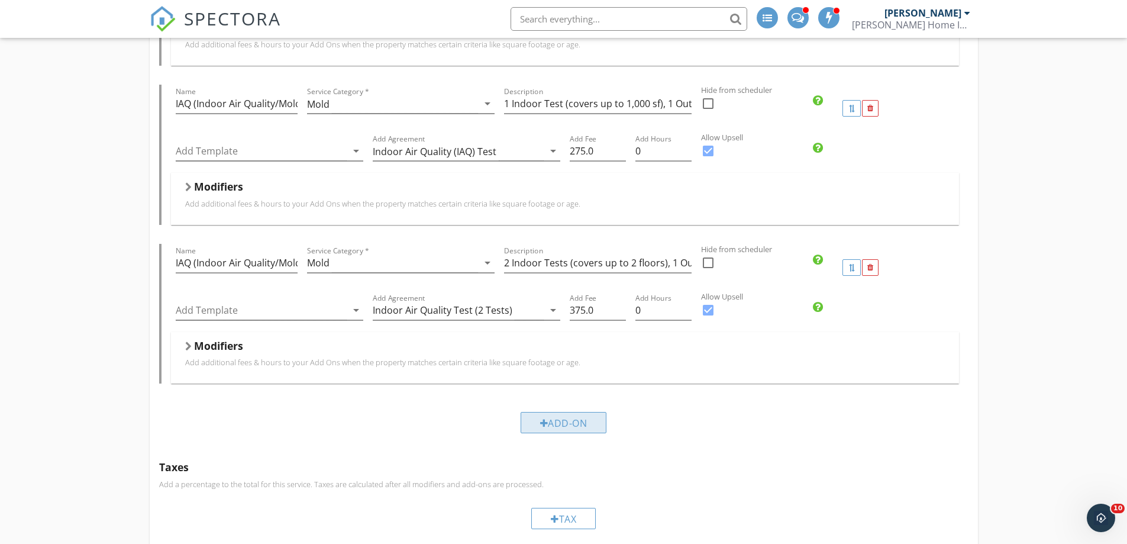
click at [554, 420] on div "Add-On" at bounding box center [564, 422] width 86 height 21
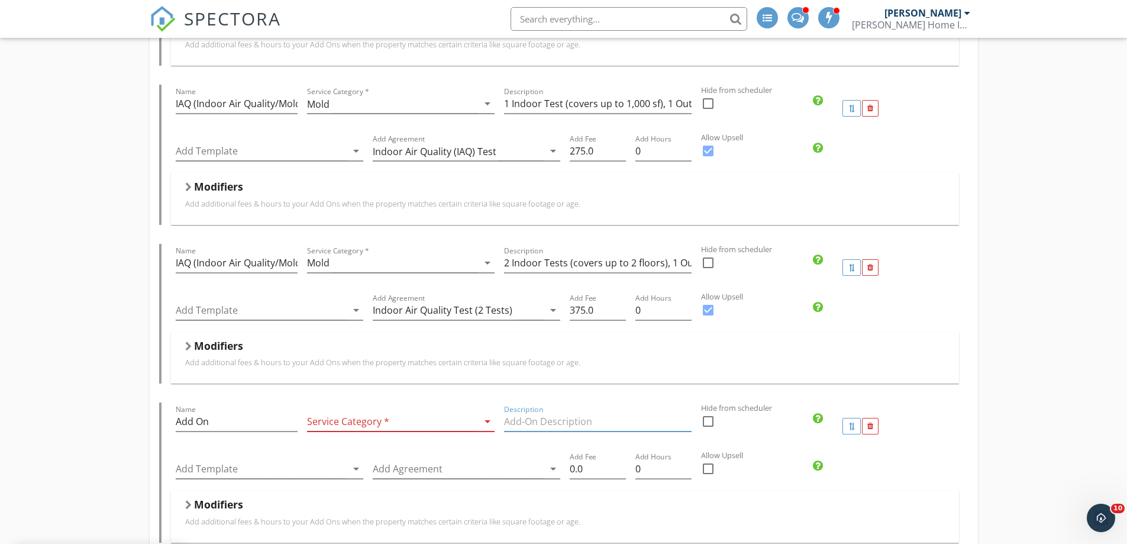
click at [527, 418] on input "Description" at bounding box center [598, 422] width 188 height 20
paste input "2 Indoor Tests (covers up to 2 floors), 1 Outdoor Baseline Test"
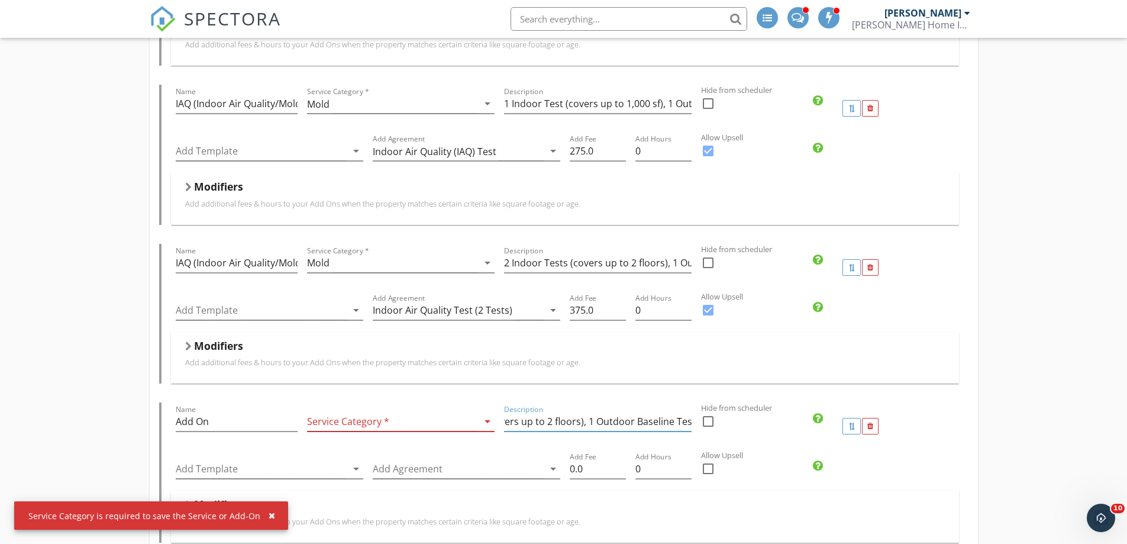
click at [545, 421] on input "2 Indoor Tests (covers up to 2 floors), 1 Outdoor Baseline Test" at bounding box center [598, 422] width 188 height 20
click at [578, 421] on input "2 Indoor Tests (2 floors), 1 Outdoor Baseline Test" at bounding box center [598, 422] width 188 height 20
type input "2 Indoor Tests (2 floors/larger homes), 1 Outdoor Baseline Test"
click at [710, 466] on div at bounding box center [708, 469] width 20 height 20
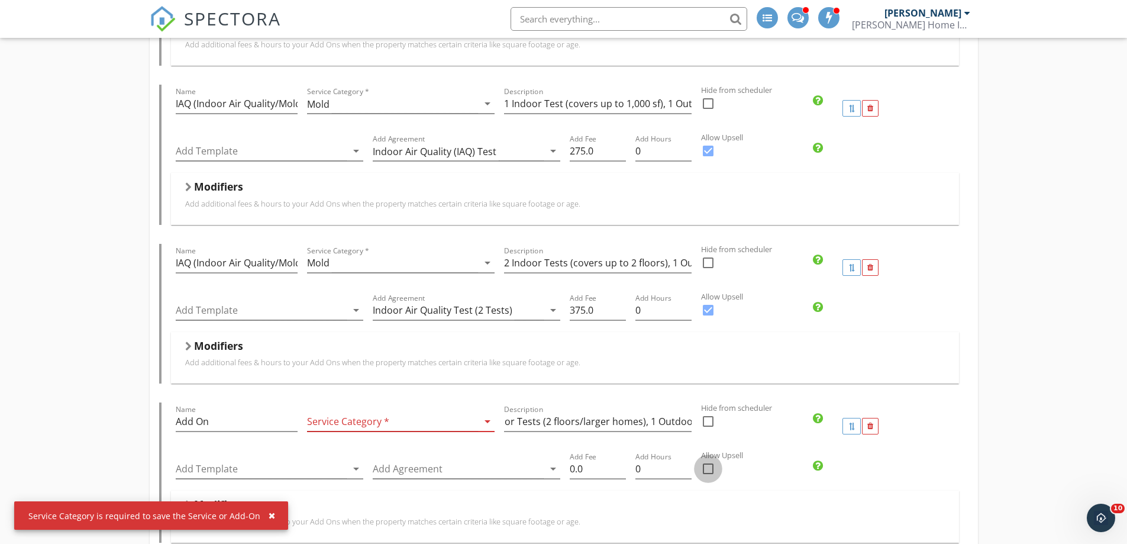
checkbox input "true"
drag, startPoint x: 595, startPoint y: 466, endPoint x: 532, endPoint y: 466, distance: 63.3
click at [532, 466] on div "Add Template arrow_drop_down Add Agreement arrow_drop_down Add Fee 0.0 Add Hour…" at bounding box center [565, 470] width 788 height 41
type input "475.0"
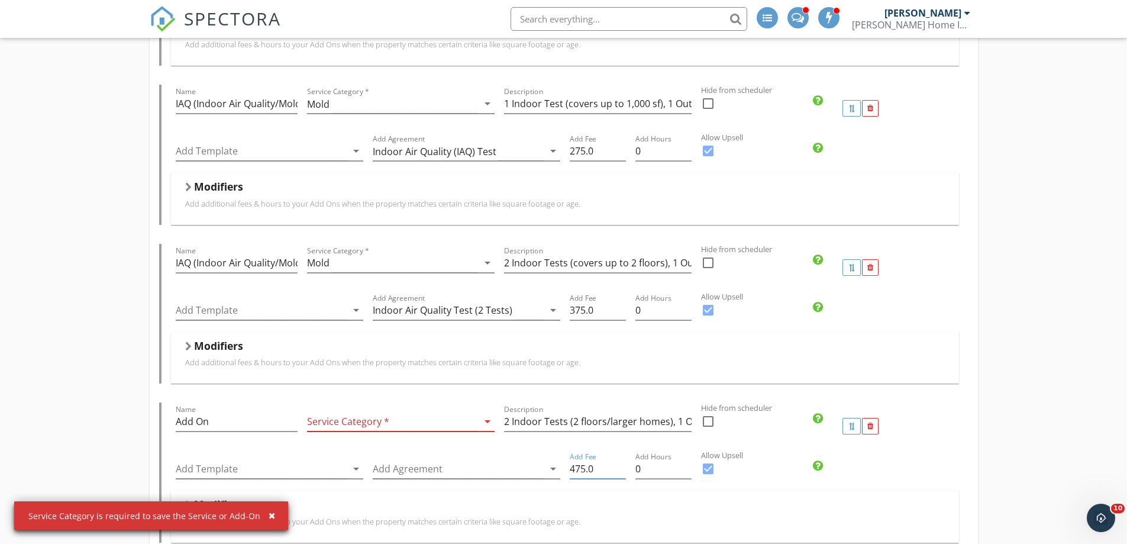
click at [348, 424] on div at bounding box center [392, 422] width 171 height 20
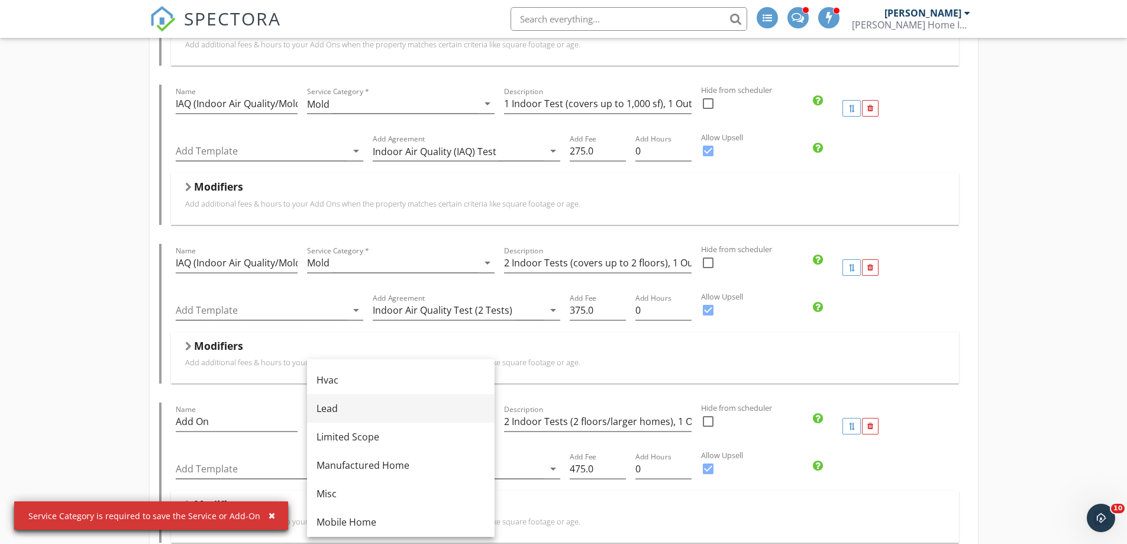
scroll to position [178, 0]
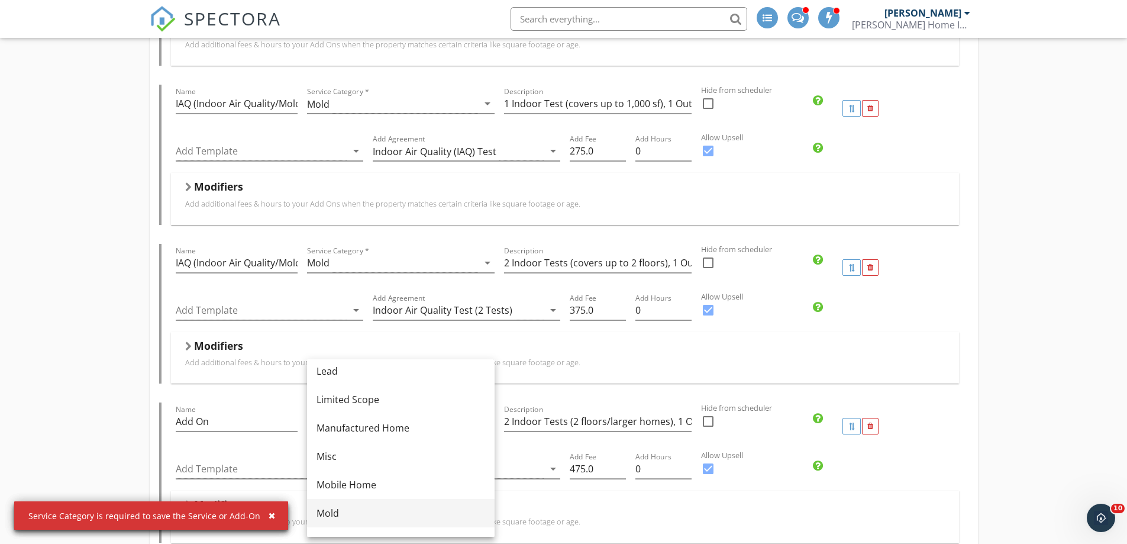
click at [330, 515] on div "Mold" at bounding box center [401, 513] width 169 height 14
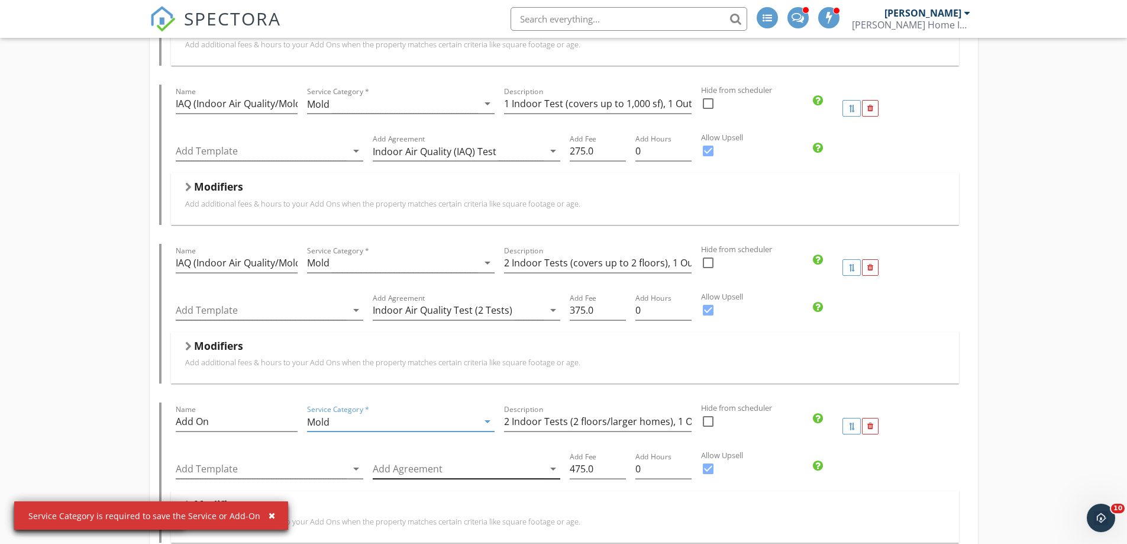
click at [398, 472] on div at bounding box center [458, 469] width 171 height 20
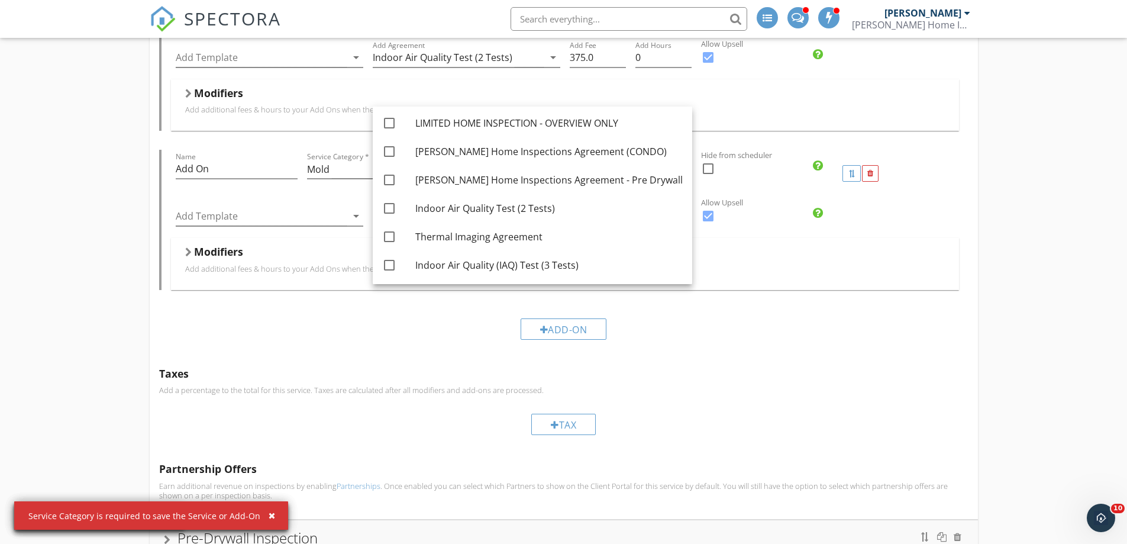
scroll to position [1050, 0]
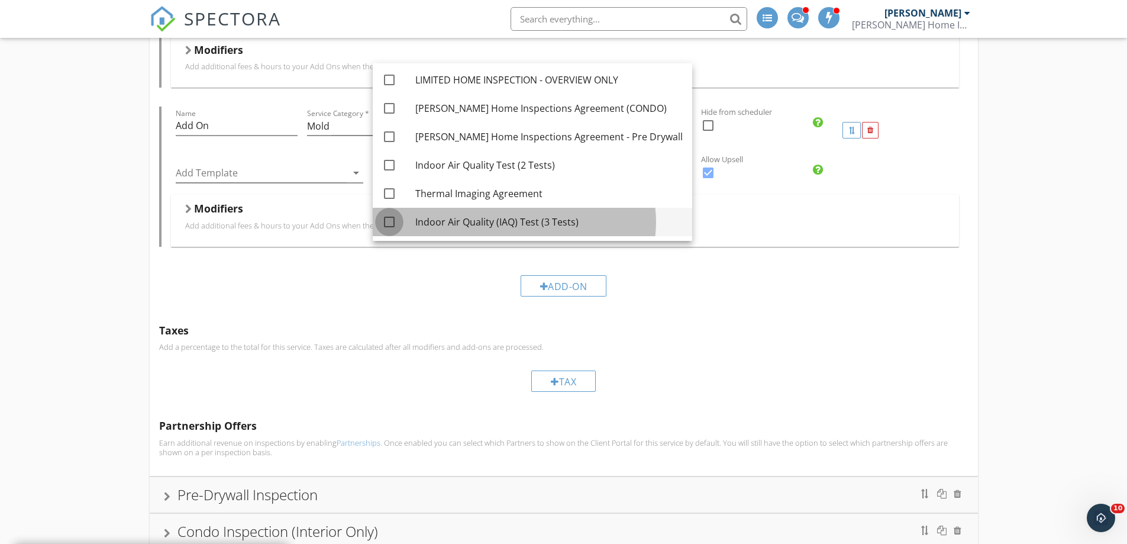
click at [384, 220] on div at bounding box center [389, 222] width 20 height 20
checkbox input "true"
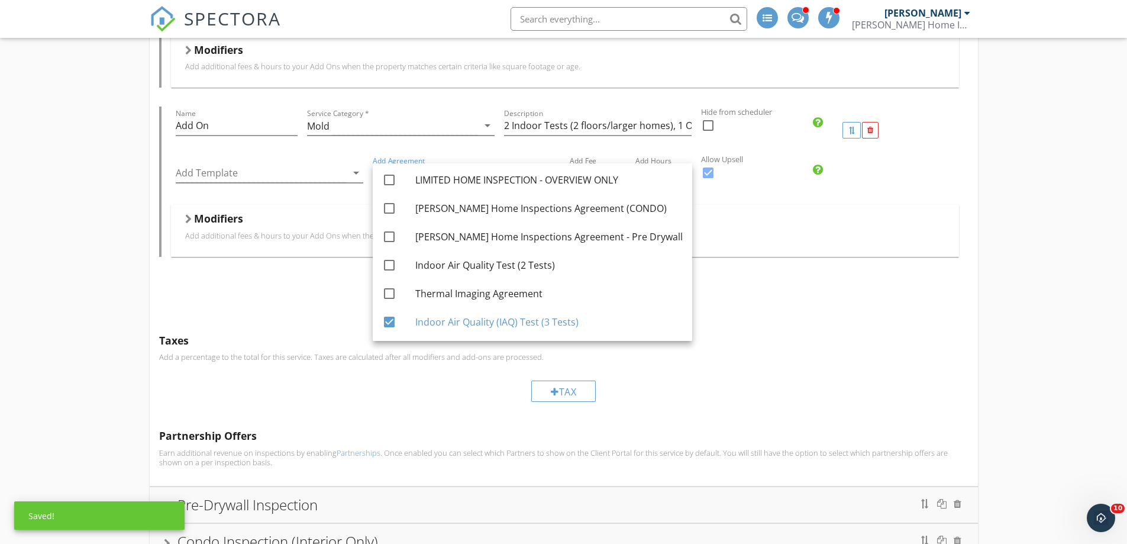
click at [32, 210] on div "End of Warranty (11th month) Home Inspection Name End of Warranty (11th month) …" at bounding box center [563, 63] width 1127 height 2008
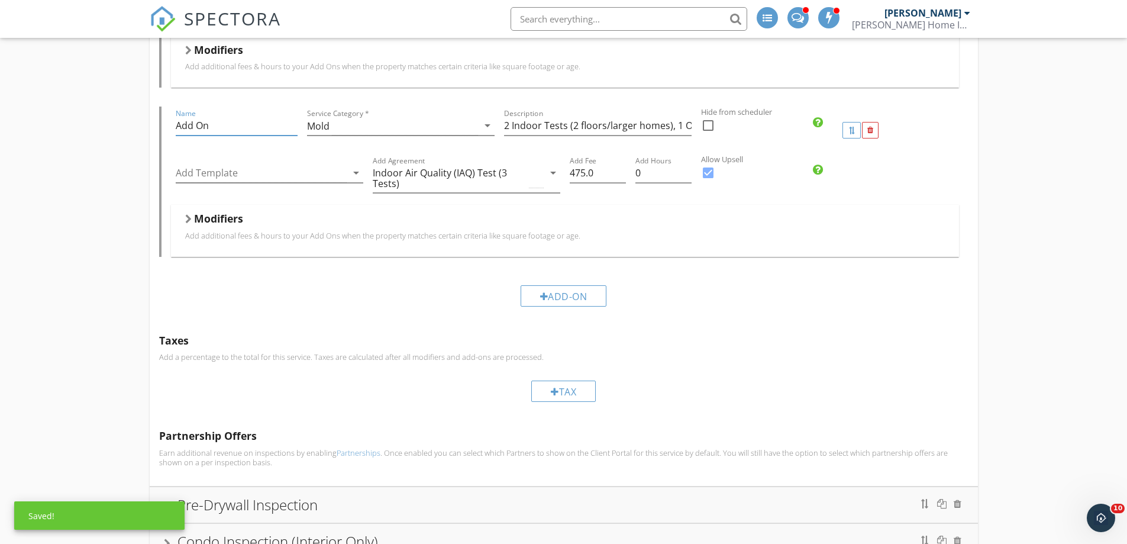
drag, startPoint x: 218, startPoint y: 125, endPoint x: 149, endPoint y: 123, distance: 69.9
click at [123, 130] on div "End of Warranty (11th month) Home Inspection Name End of Warranty (11th month) …" at bounding box center [563, 63] width 1127 height 2008
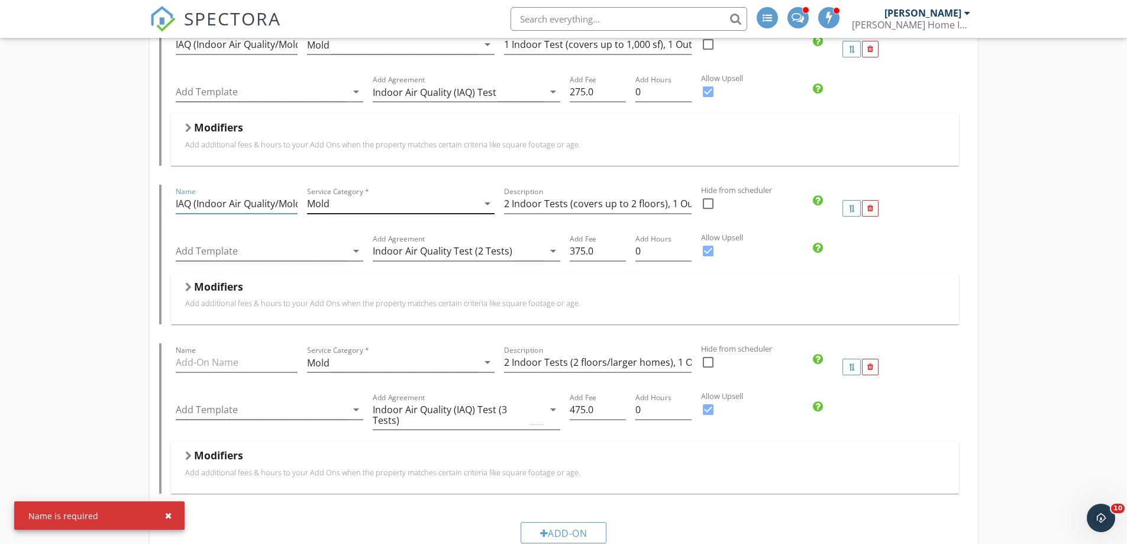
scroll to position [0, 40]
drag, startPoint x: 175, startPoint y: 201, endPoint x: 339, endPoint y: 201, distance: 163.9
click at [339, 201] on div "Name IAQ (Indoor Air Quality/Mold Test) - 2 Service Category * Mold arrow_drop_…" at bounding box center [565, 208] width 788 height 47
click at [190, 364] on input "Name" at bounding box center [237, 363] width 122 height 20
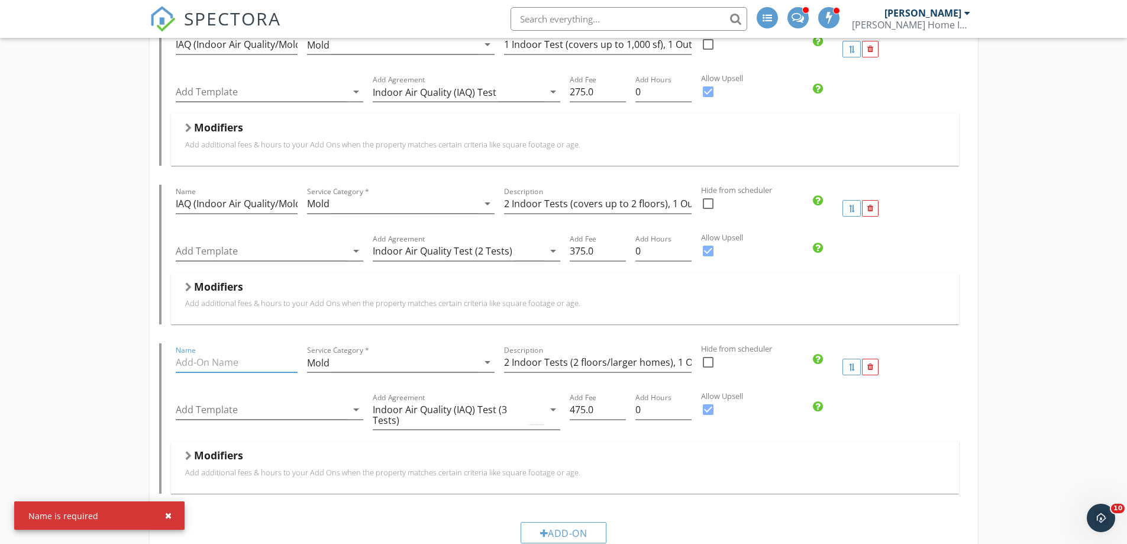
paste input "IAQ (Indoor Air Quality/Mold Test) - 2"
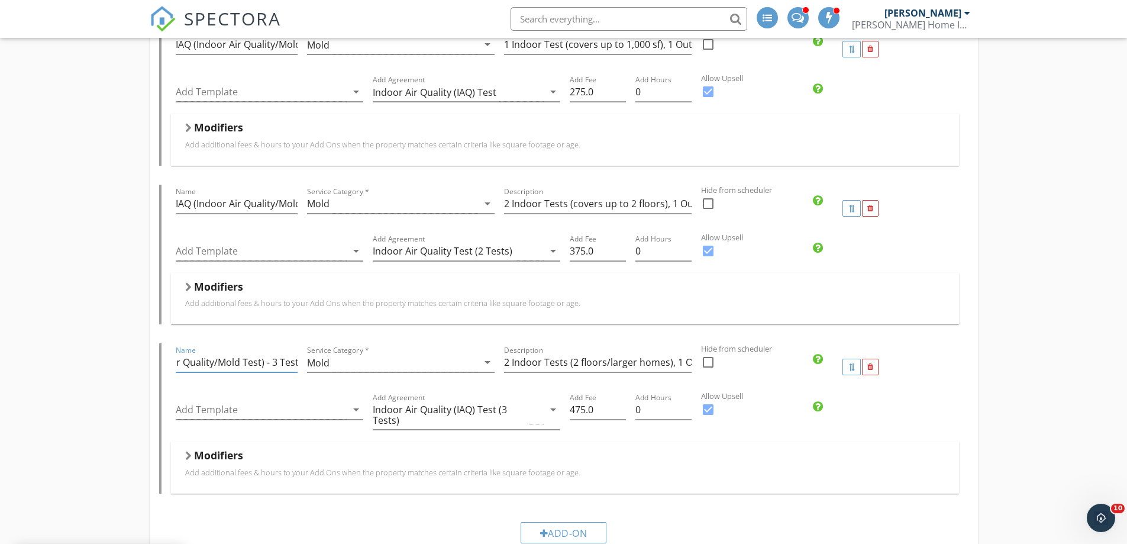
scroll to position [0, 66]
type input "IAQ (Indoor Air Quality/Mold Test) - 3 Tests"
click at [253, 202] on input "IAQ (Indoor Air Quality/Mold Test) - 2" at bounding box center [237, 204] width 122 height 20
type input "IAQ (Indoor Air Quality/Mold Test) - 2 Tests"
click at [508, 359] on input "2 Indoor Tests (2 floors/larger homes), 1 Outdoor Baseline Test" at bounding box center [598, 363] width 188 height 20
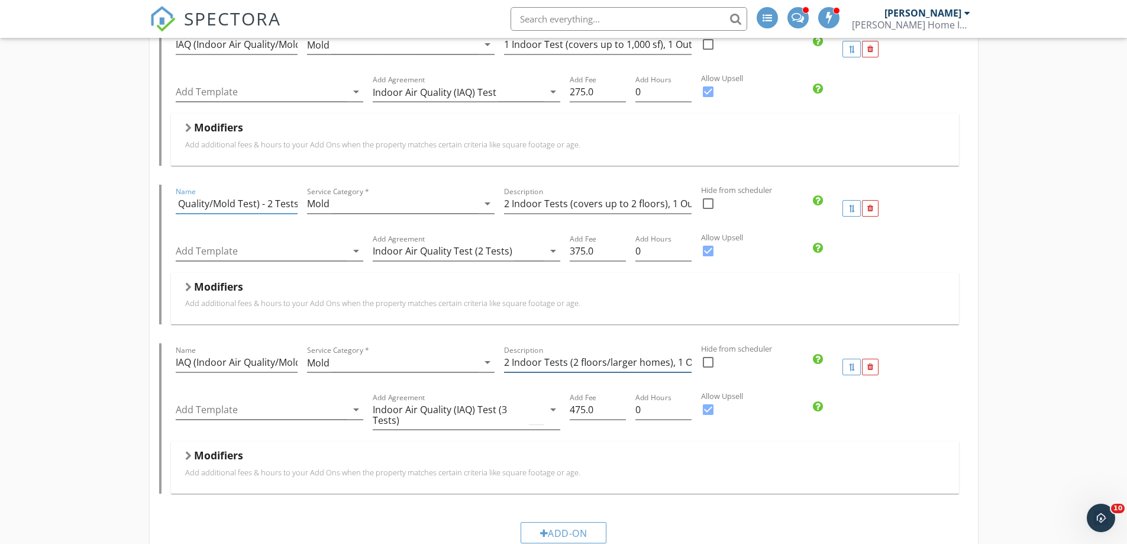
scroll to position [0, 0]
type input "3 Indoor Tests (2 floors/larger homes), 1 Outdoor Baseline Test"
click at [68, 282] on div "End of Warranty (11th month) Home Inspection Name End of Warranty (11th month) …" at bounding box center [563, 300] width 1127 height 2008
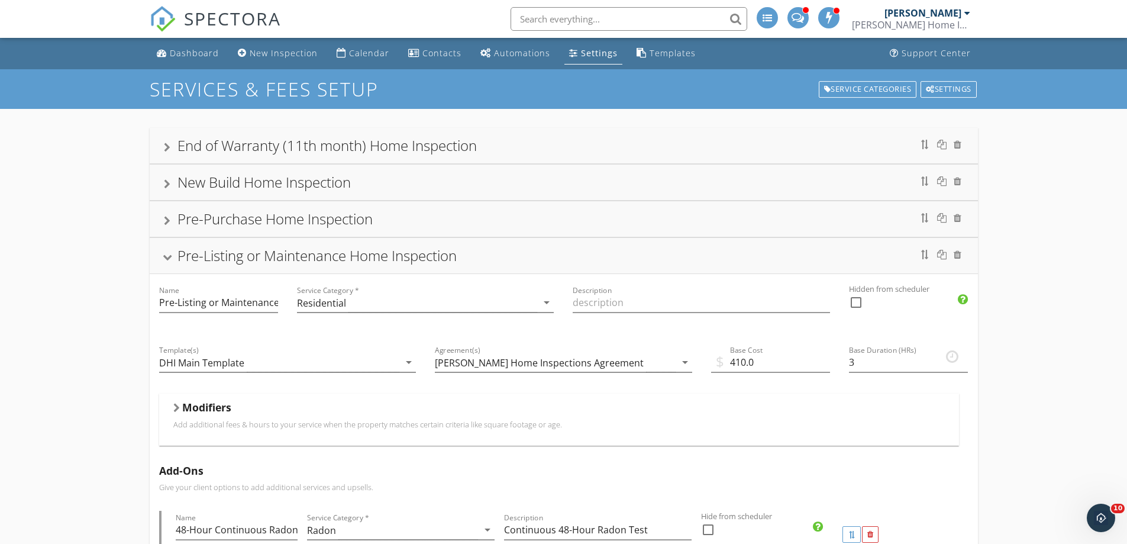
click at [244, 216] on div "Pre-Purchase Home Inspection" at bounding box center [275, 219] width 195 height 20
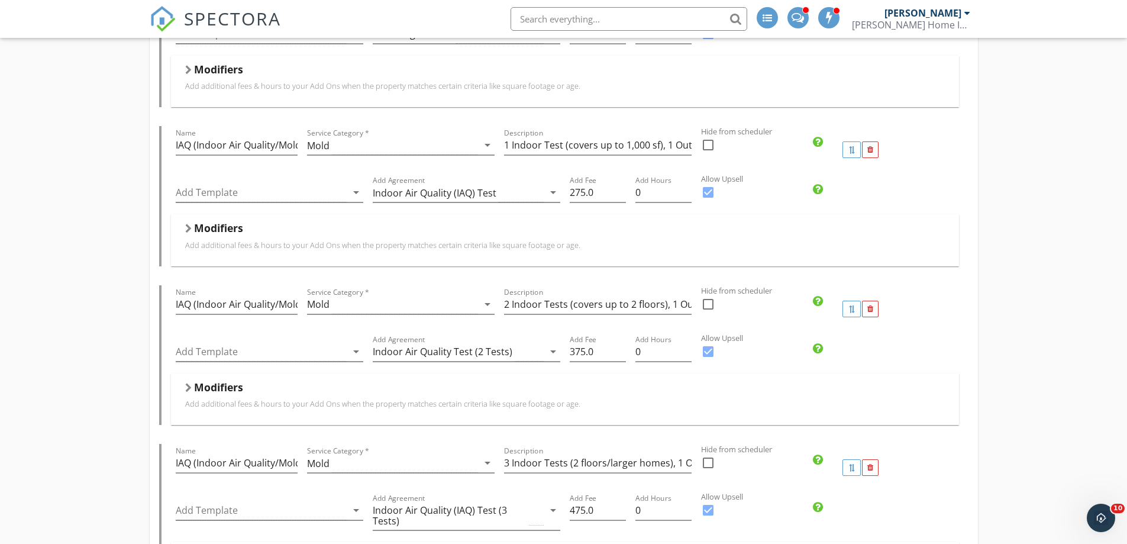
scroll to position [828, 0]
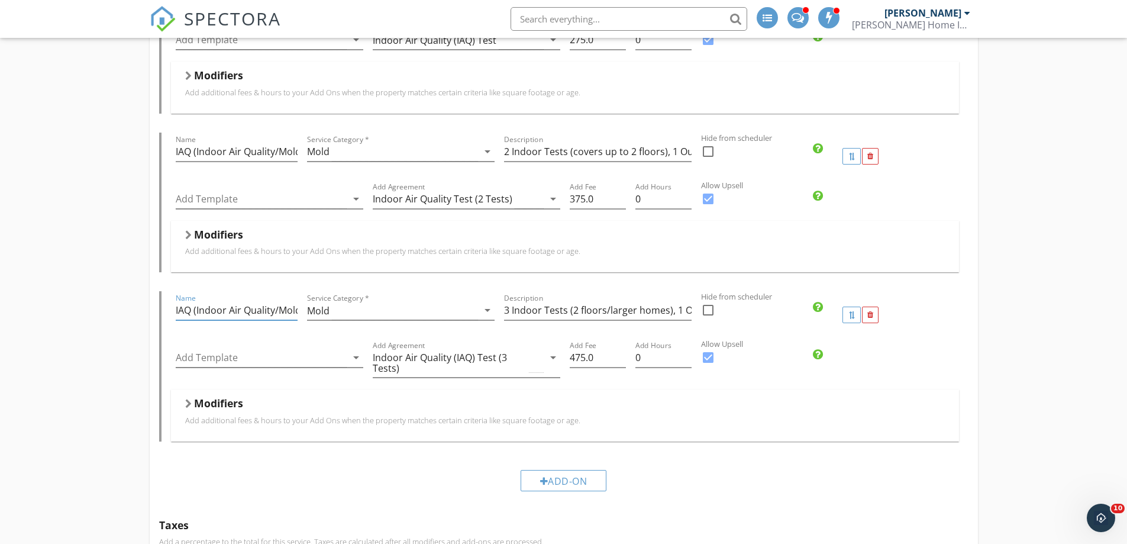
click at [241, 307] on input "IAQ (Indoor Air Quality/Mold Test - 2 Tests)" at bounding box center [237, 311] width 122 height 20
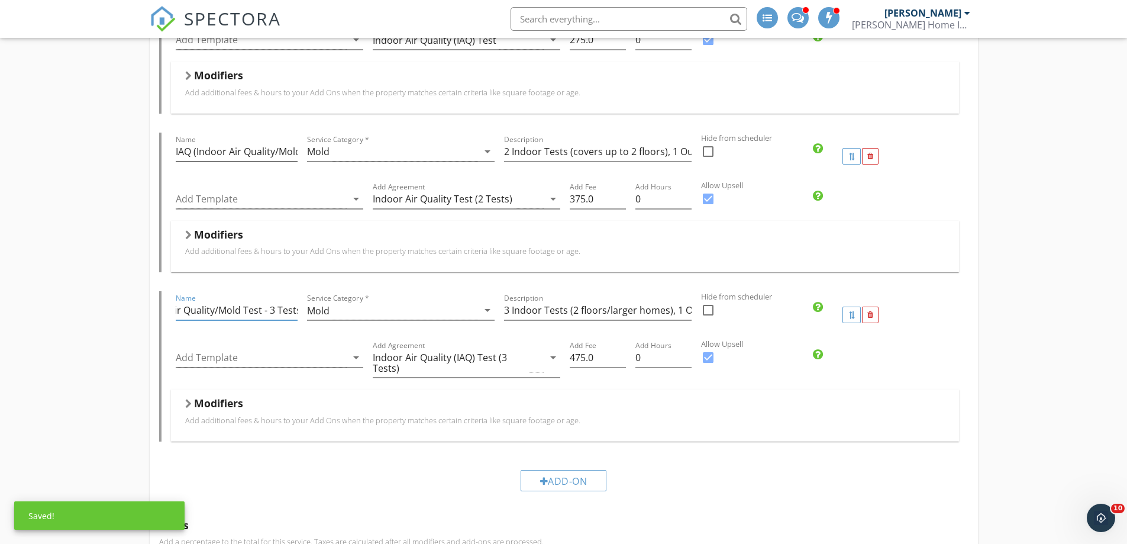
type input "IAQ (Indoor Air Quality/Mold Test - 3 Tests)"
click at [227, 151] on input "IAQ (Indoor Air Quality/Mold Tests - 2)" at bounding box center [237, 152] width 122 height 20
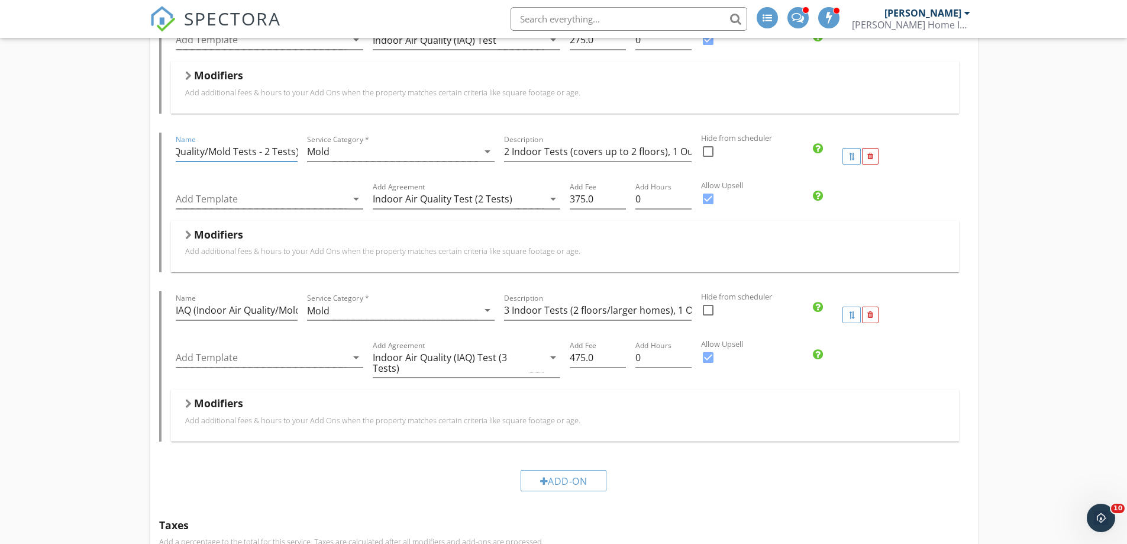
type input "IAQ (Indoor Air Quality/Mold Tests - 2 Tests)"
click at [75, 281] on div "End of Warranty (11th month) Home Inspection Name End of Warranty (11th month) …" at bounding box center [563, 284] width 1127 height 2008
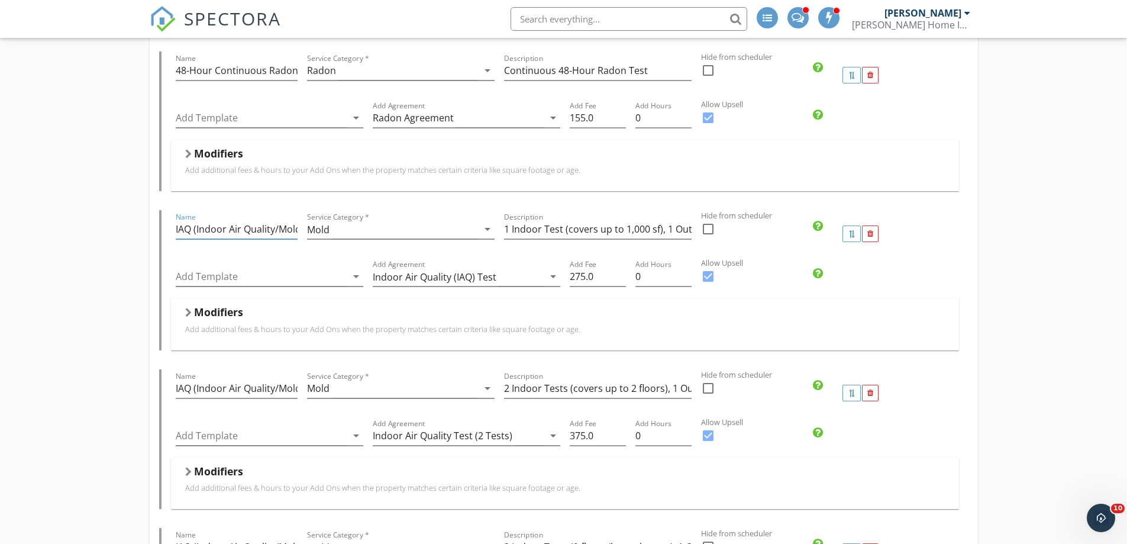
click at [211, 232] on input "IAQ (Indoor Air Quality/Mold) Test" at bounding box center [237, 230] width 122 height 20
click at [112, 85] on div "End of Warranty (11th month) Home Inspection Name End of Warranty (11th month) …" at bounding box center [563, 521] width 1127 height 2008
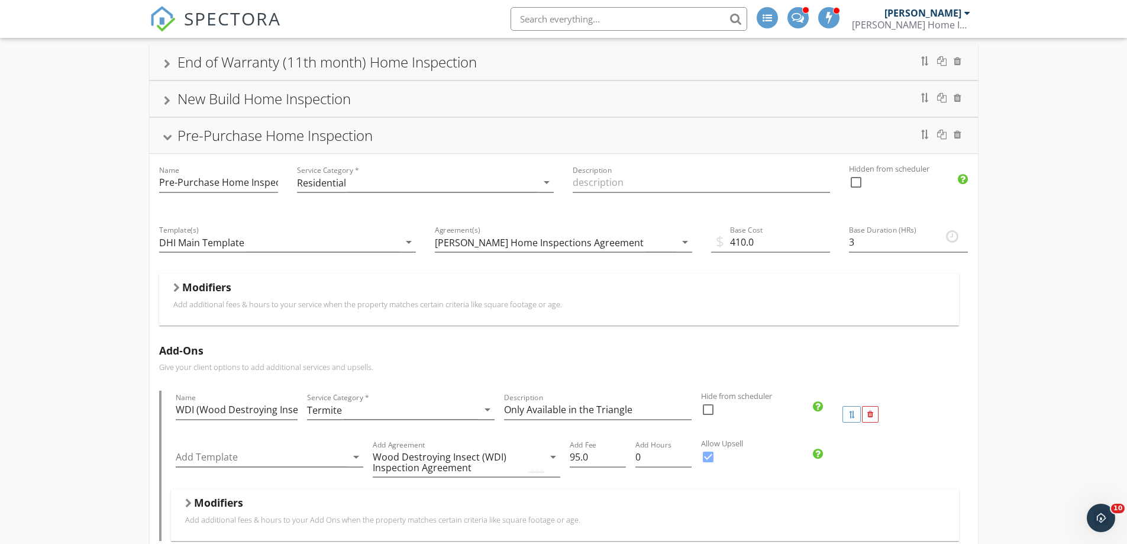
scroll to position [0, 0]
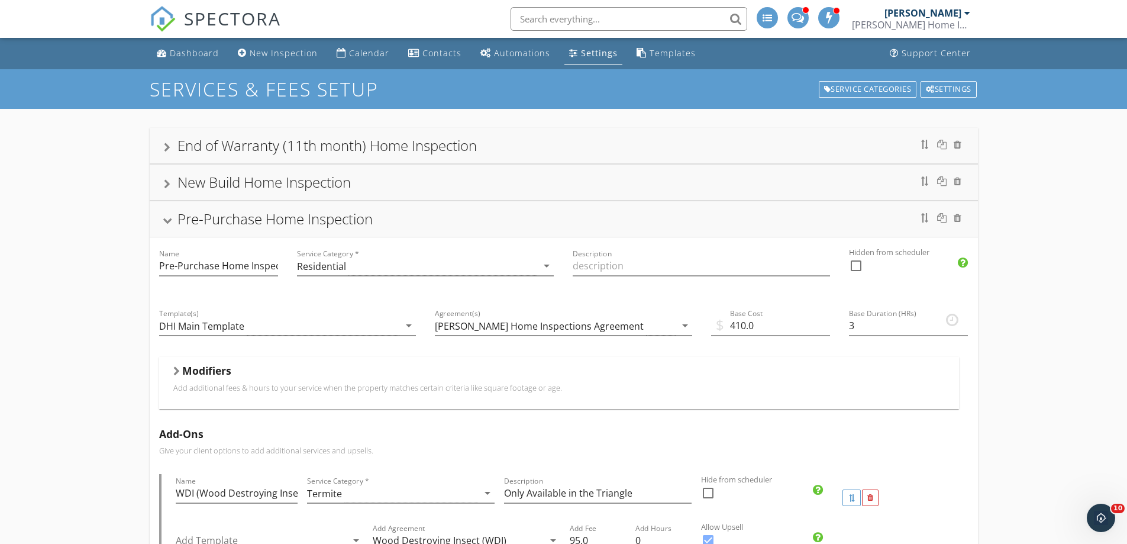
click at [257, 184] on div "New Build Home Inspection" at bounding box center [264, 182] width 173 height 20
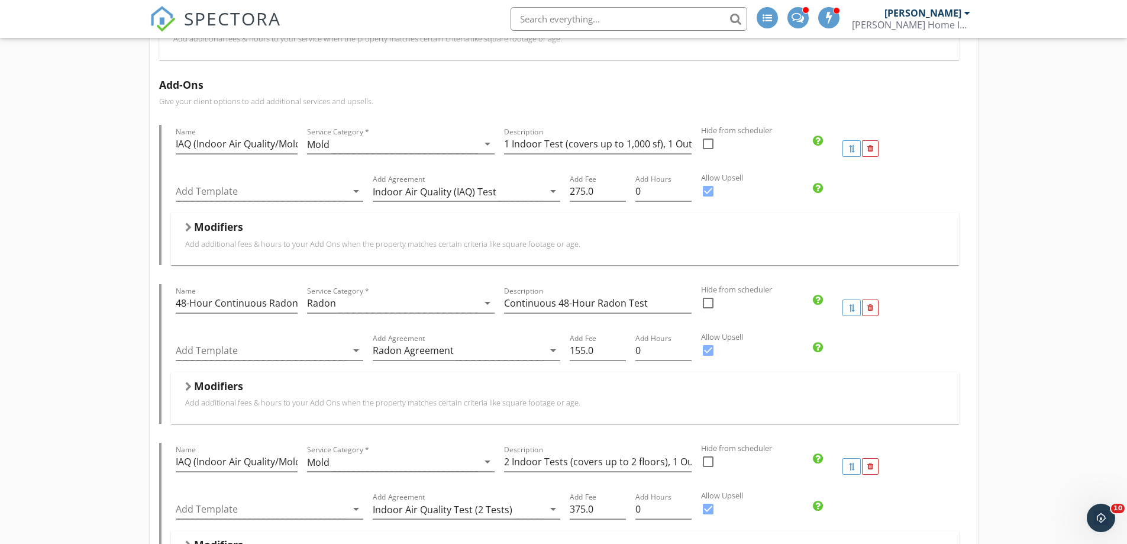
scroll to position [414, 0]
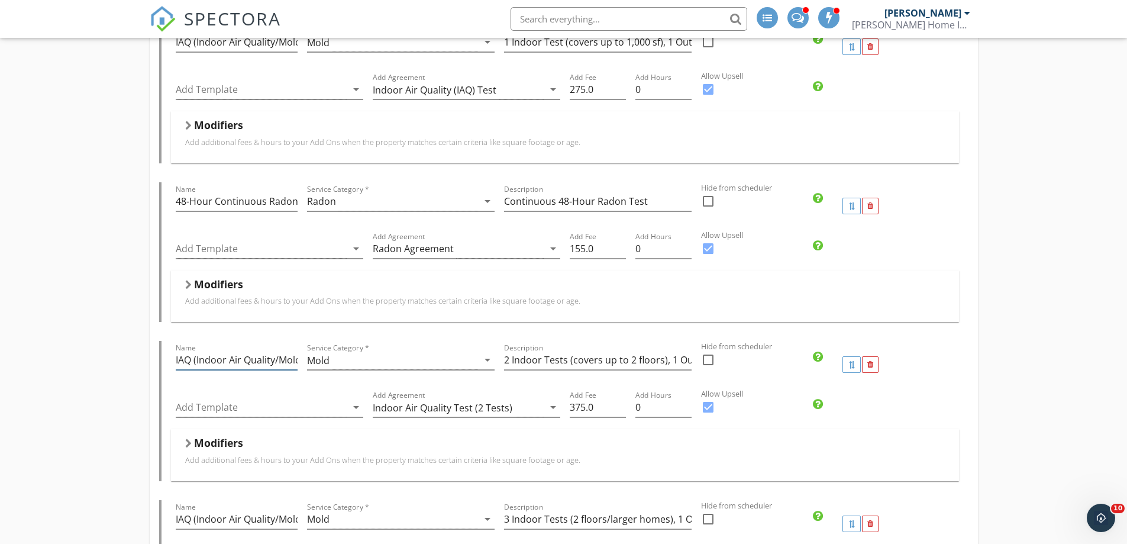
click at [214, 359] on input "IAQ (Indoor Air Quality/Mold Test - 2 Tests)" at bounding box center [237, 360] width 122 height 20
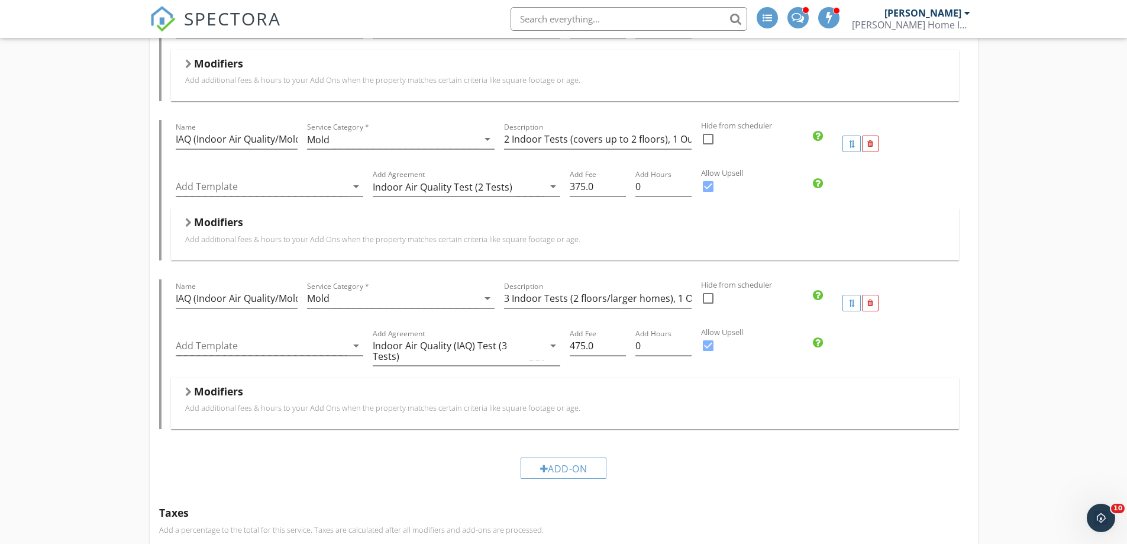
scroll to position [710, 0]
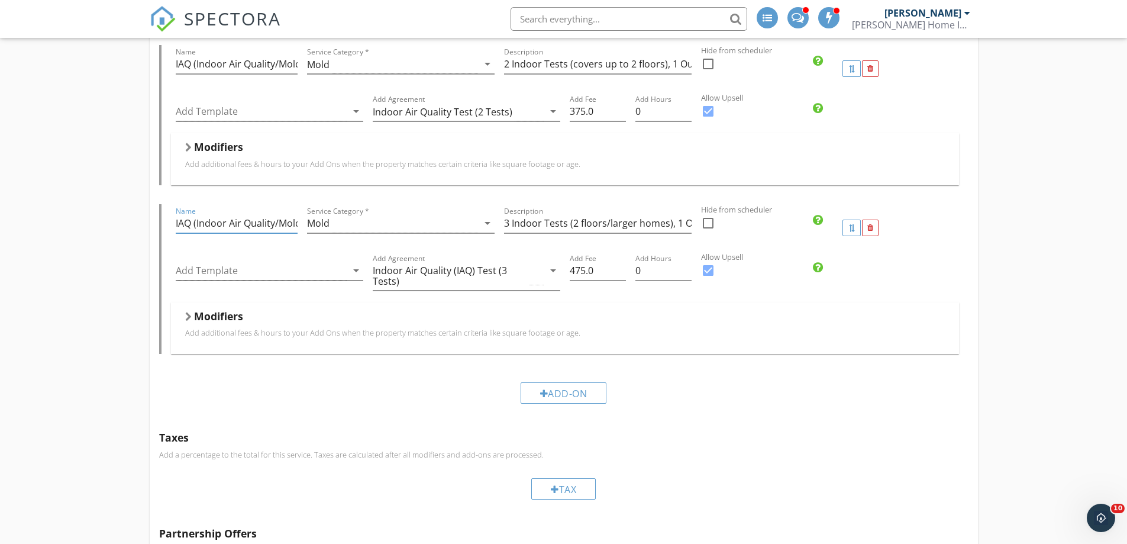
click at [259, 221] on input "IAQ (Indoor Air Quality/Mold Test - 3 Tests)" at bounding box center [237, 224] width 122 height 20
click at [27, 256] on div "End of Warranty (11th month) Home Inspection Name End of Warranty (11th month) …" at bounding box center [563, 319] width 1127 height 1840
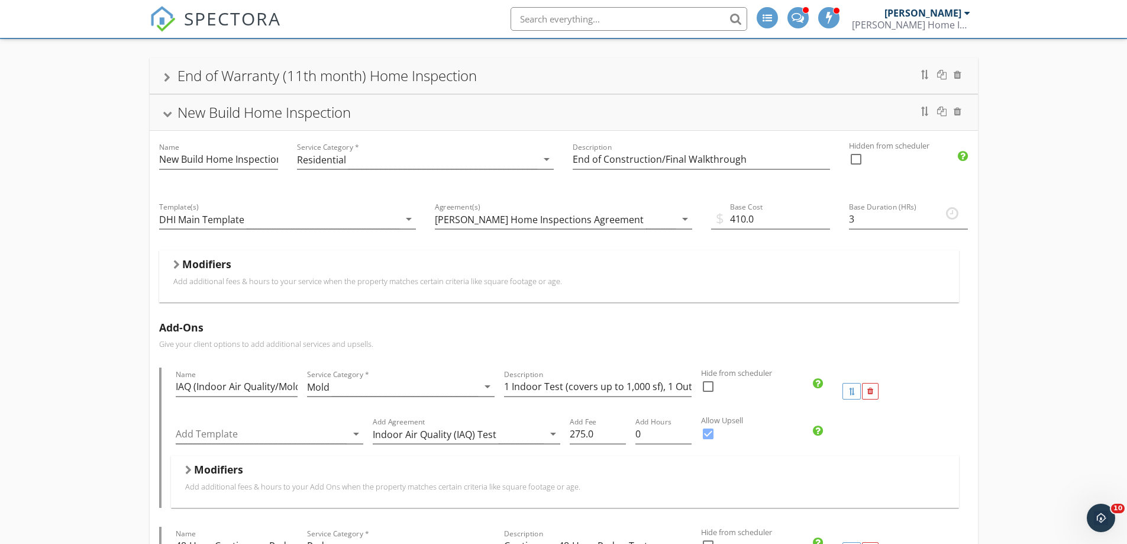
scroll to position [0, 0]
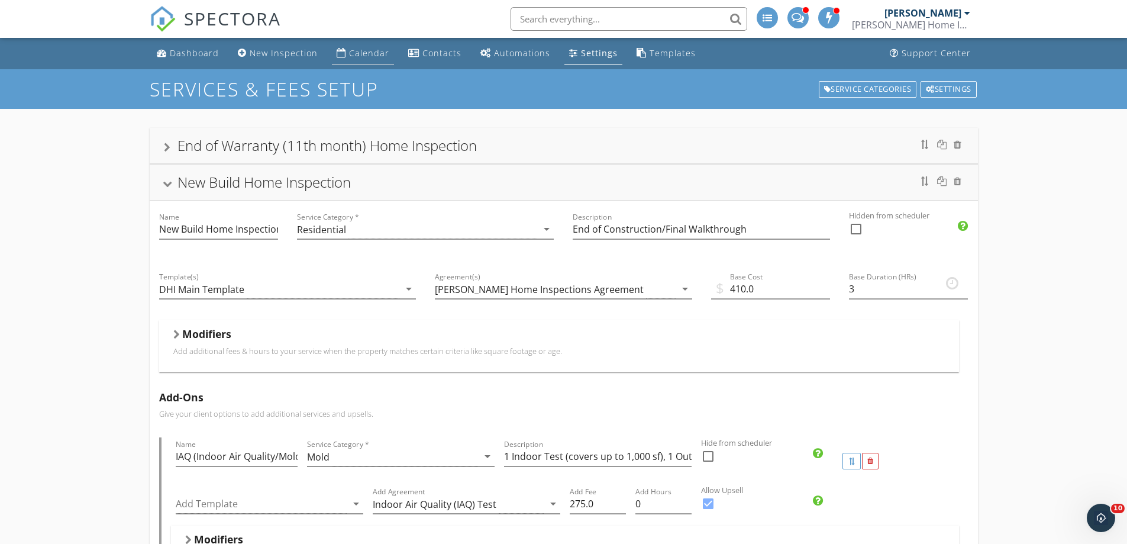
click at [364, 54] on div "Calendar" at bounding box center [369, 52] width 40 height 11
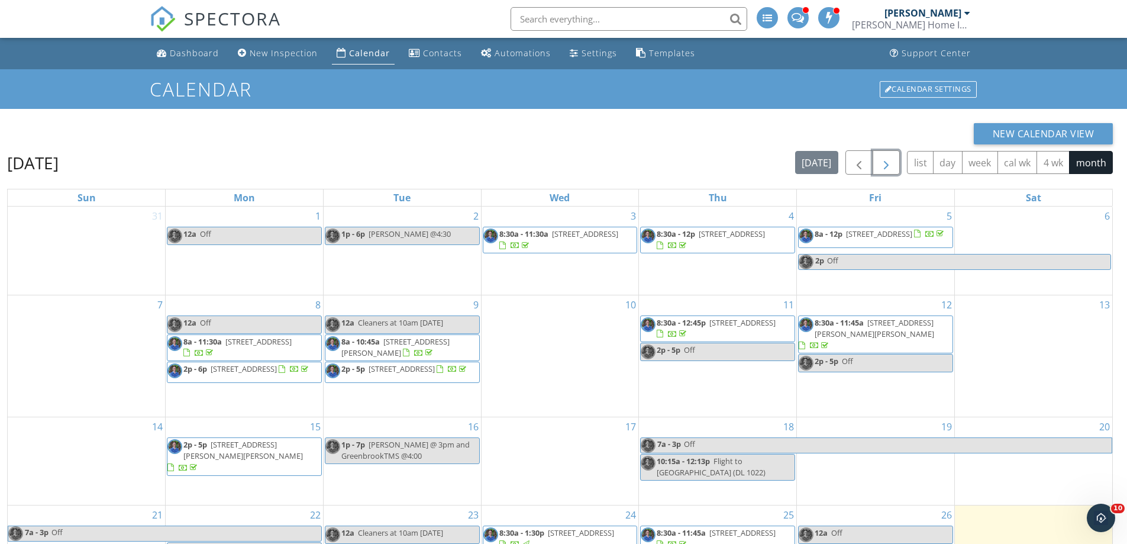
click at [883, 162] on span "button" at bounding box center [886, 163] width 14 height 14
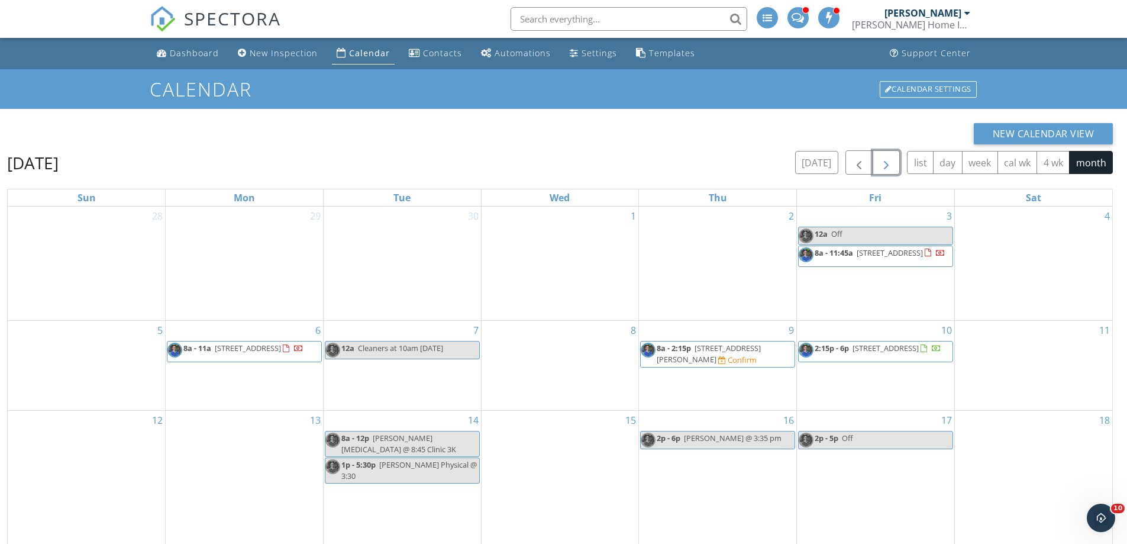
click at [667, 353] on span "8a - 2:15p" at bounding box center [674, 348] width 34 height 11
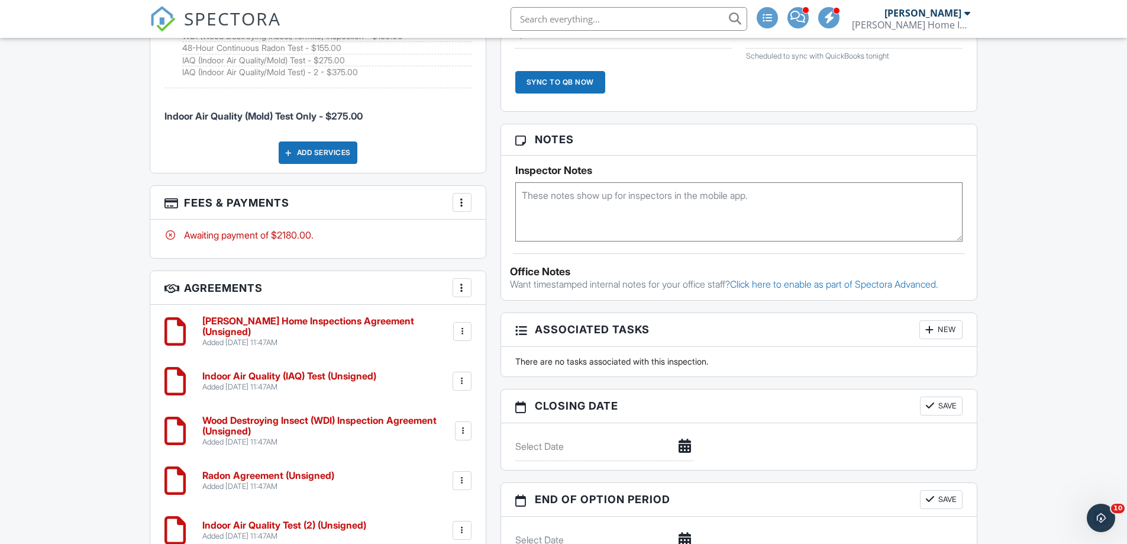
click at [307, 141] on div "Add Services" at bounding box center [318, 152] width 79 height 22
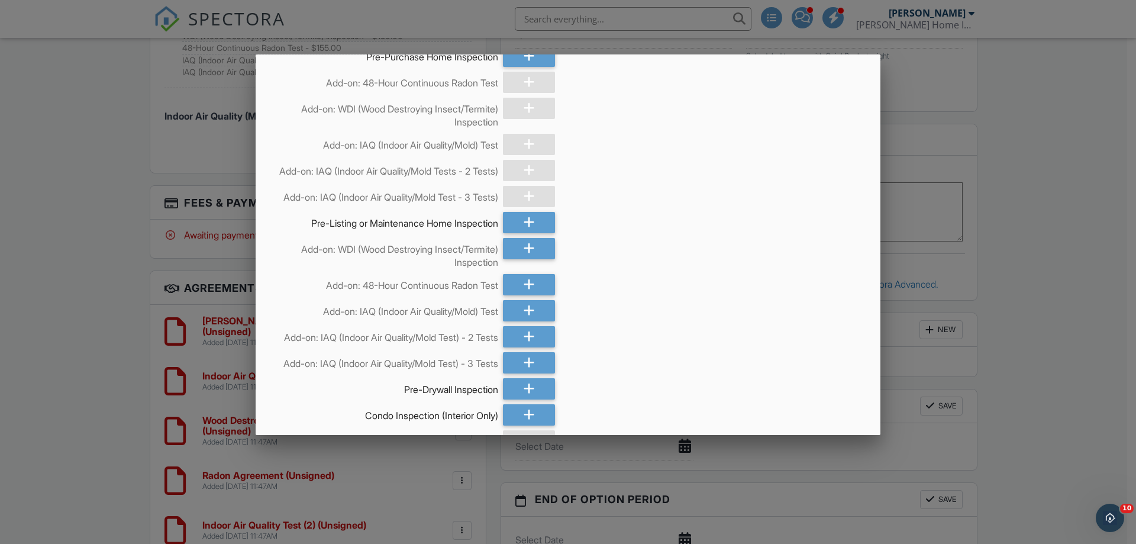
scroll to position [355, 0]
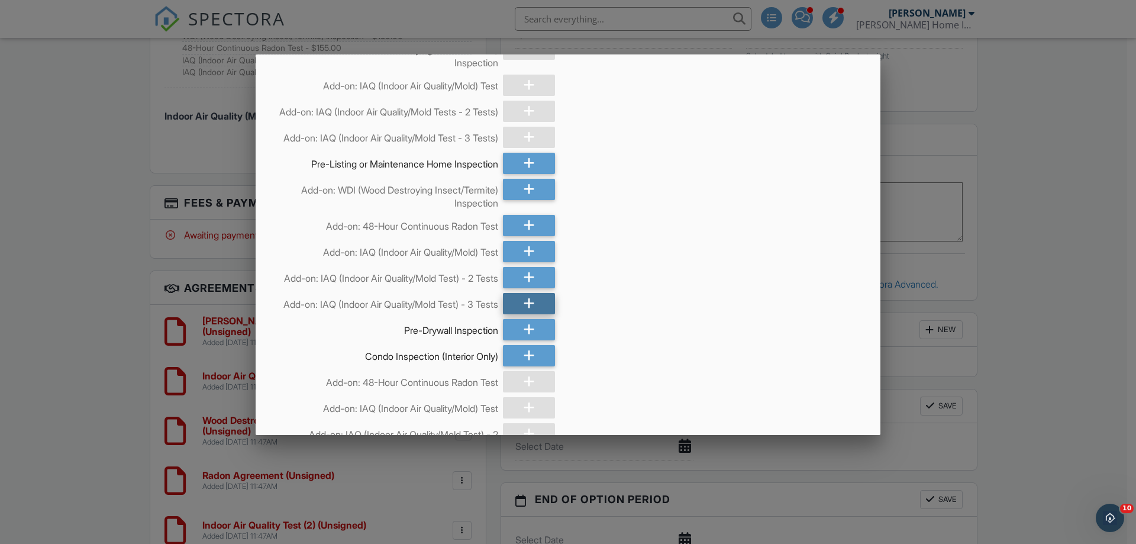
click at [527, 314] on icon at bounding box center [529, 303] width 11 height 21
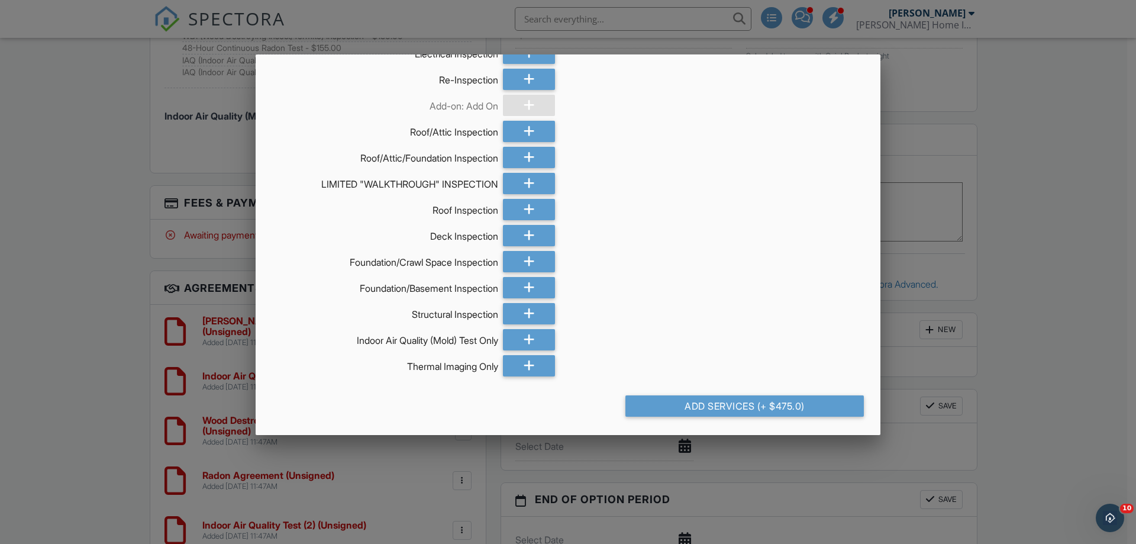
scroll to position [831, 0]
click at [737, 399] on div "Add Services (+ $475.0)" at bounding box center [744, 405] width 238 height 21
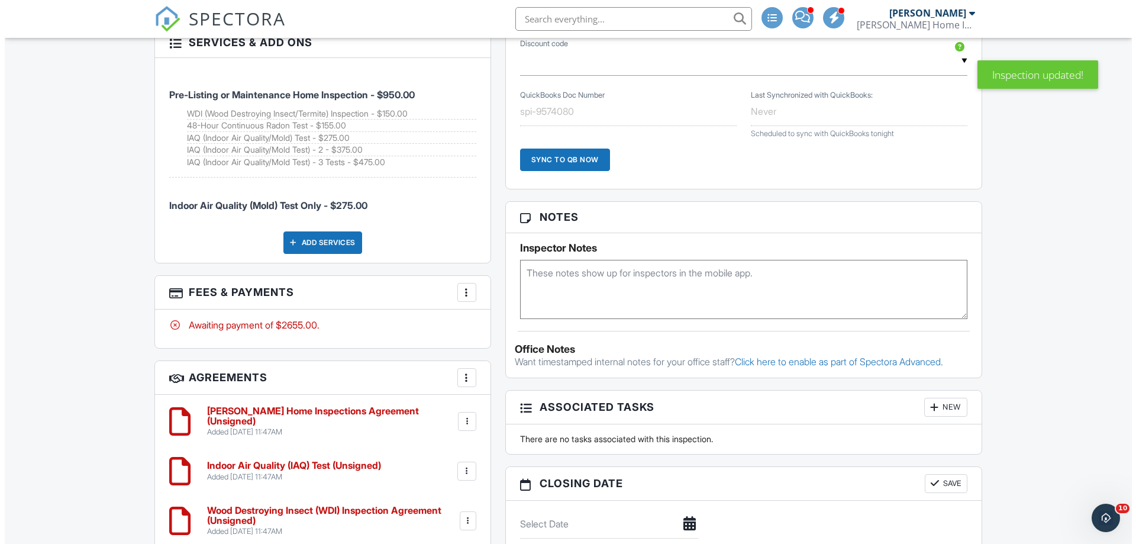
scroll to position [863, 0]
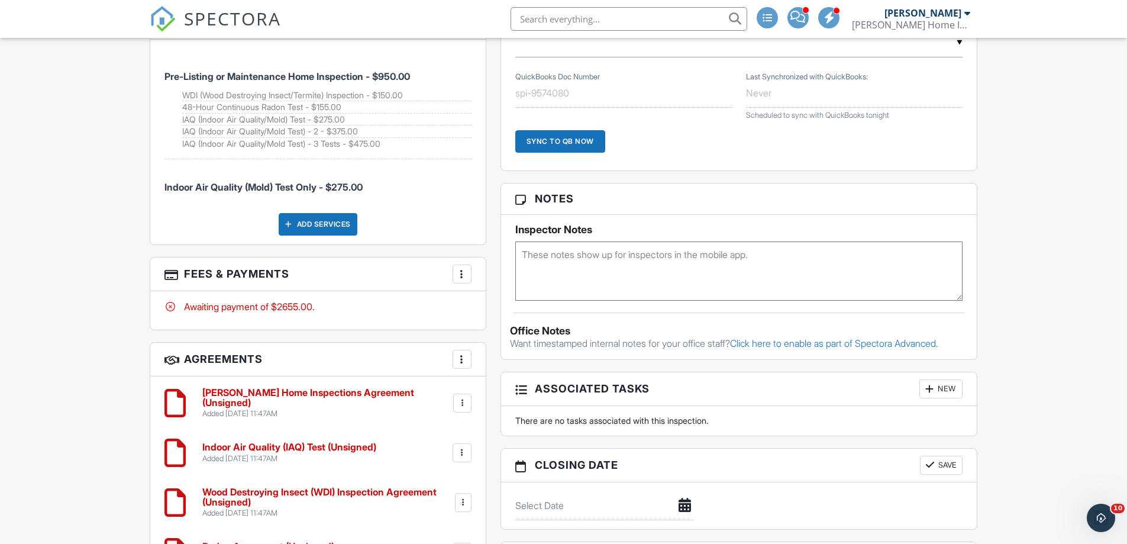
click at [462, 268] on div at bounding box center [462, 274] width 12 height 12
click at [508, 295] on li "Edit Fees & Payments" at bounding box center [522, 310] width 124 height 30
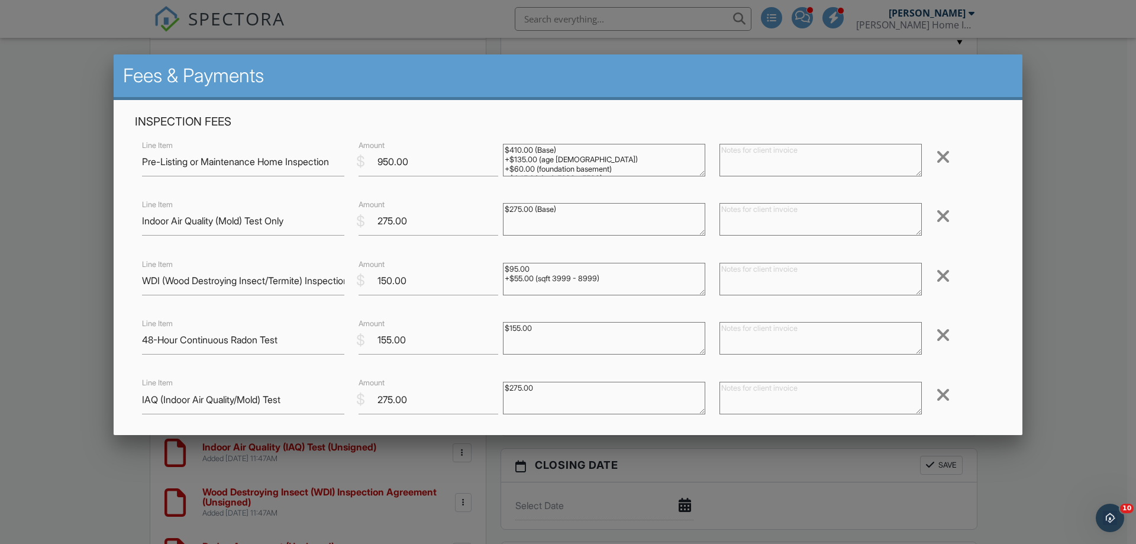
click at [936, 213] on div at bounding box center [943, 216] width 14 height 19
click at [936, 333] on div at bounding box center [943, 334] width 14 height 19
click at [936, 329] on div at bounding box center [943, 334] width 14 height 19
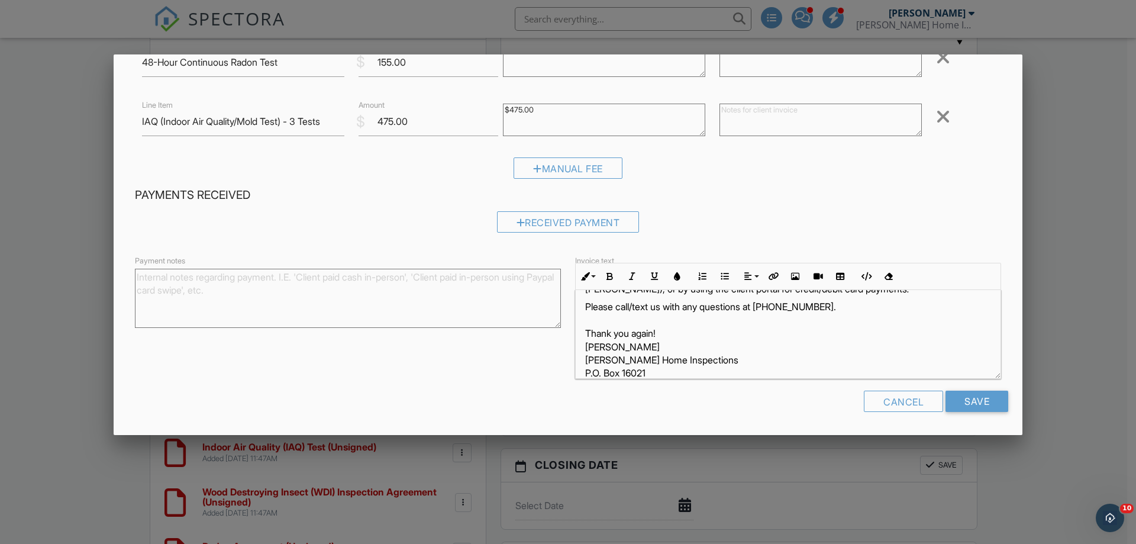
scroll to position [108, 0]
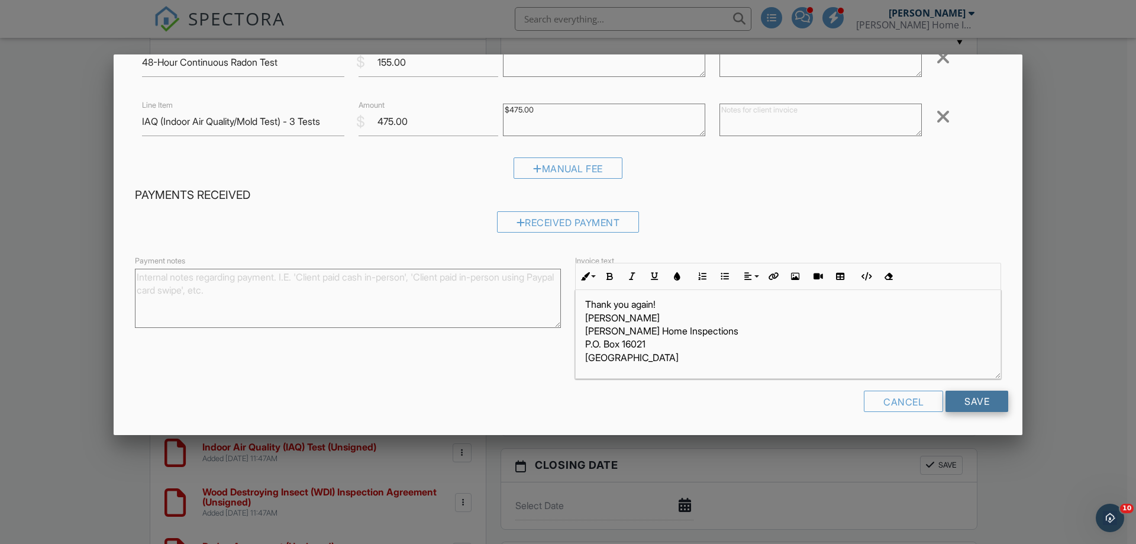
click at [972, 402] on input "Save" at bounding box center [977, 401] width 63 height 21
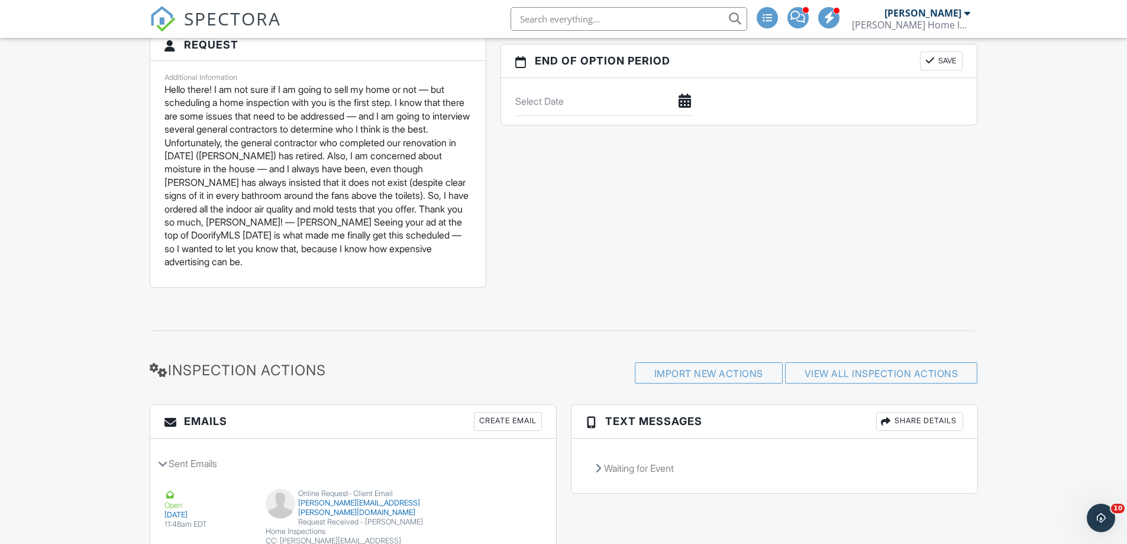
scroll to position [1433, 0]
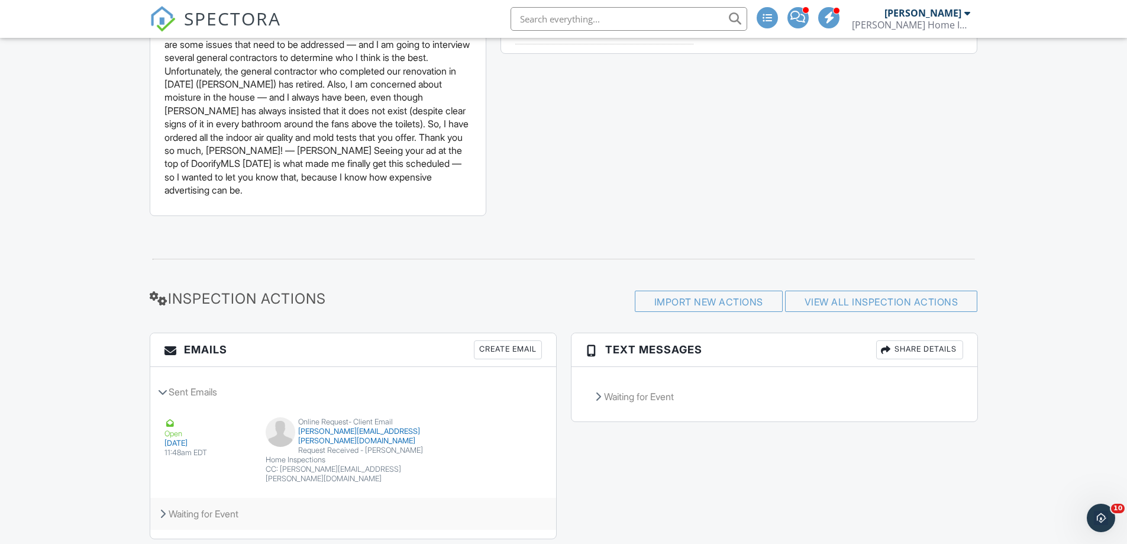
click at [212, 498] on div "Waiting for Event" at bounding box center [353, 514] width 406 height 32
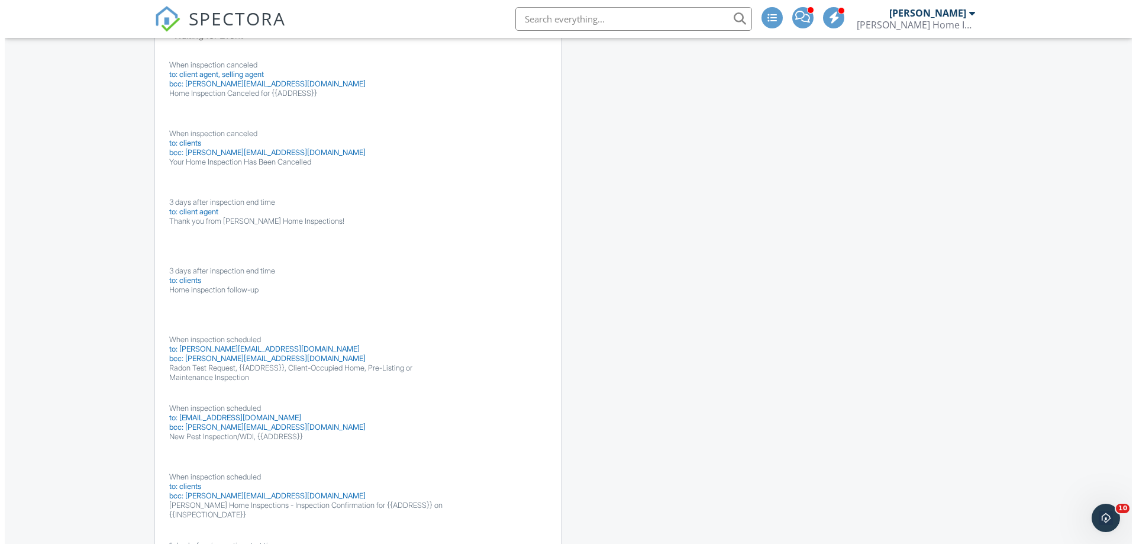
scroll to position [1951, 0]
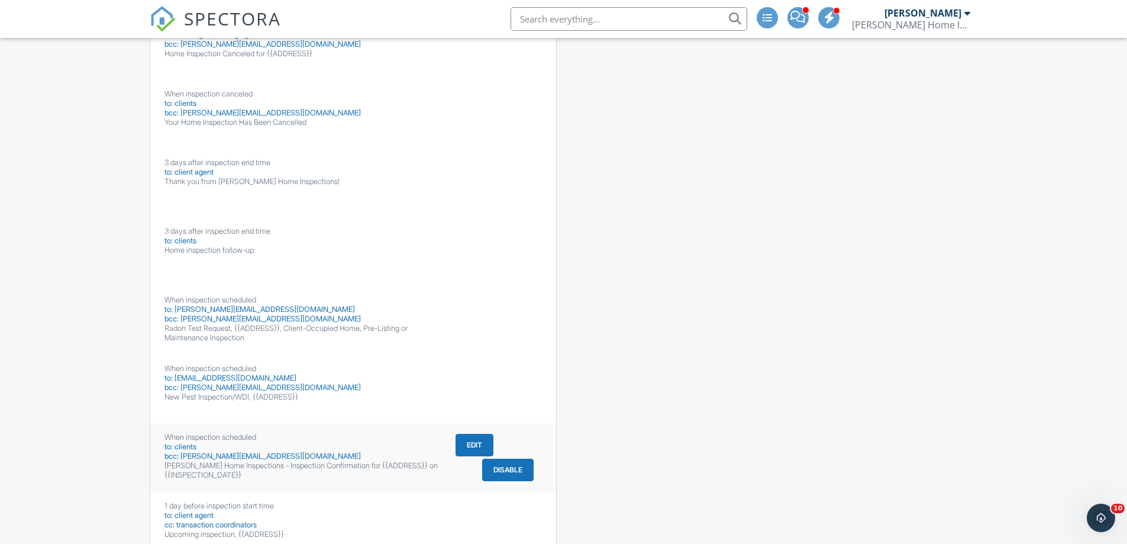
click at [473, 434] on button "Edit" at bounding box center [475, 445] width 38 height 22
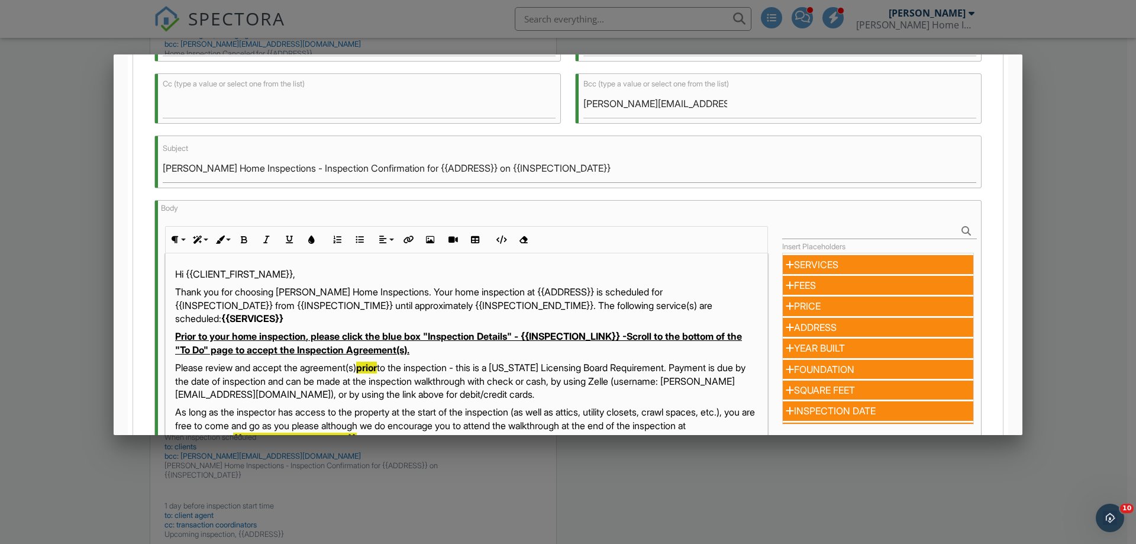
scroll to position [296, 0]
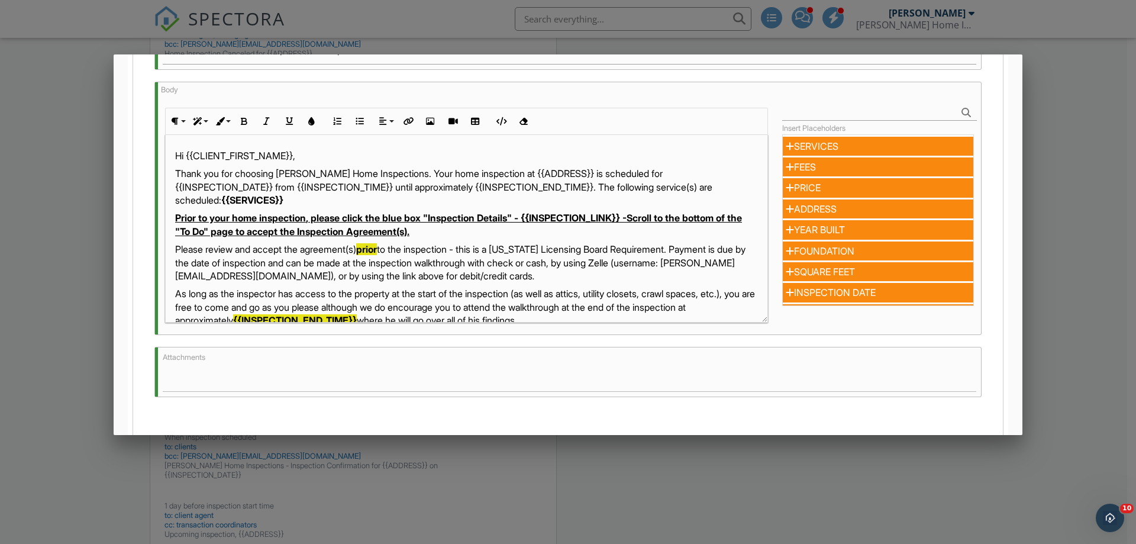
click at [201, 170] on p "Thank you for choosing [PERSON_NAME] Home Inspections. Your home inspection at …" at bounding box center [466, 187] width 583 height 40
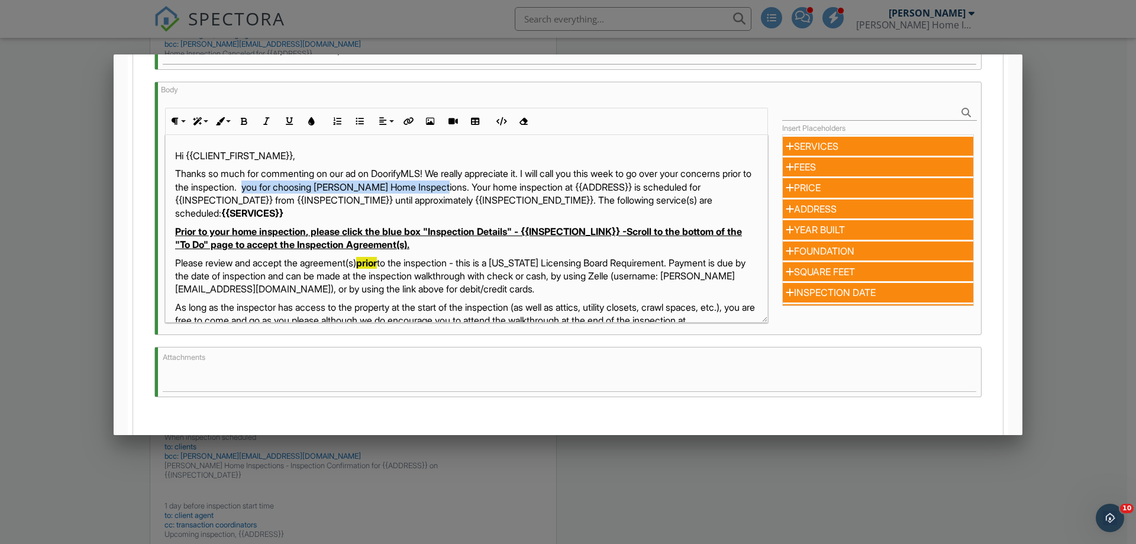
drag, startPoint x: 525, startPoint y: 187, endPoint x: 324, endPoint y: 188, distance: 201.2
click at [324, 188] on p "Thanks so much for commenting on our ad on DoorifyMLS! We really appreciate it.…" at bounding box center [466, 193] width 583 height 53
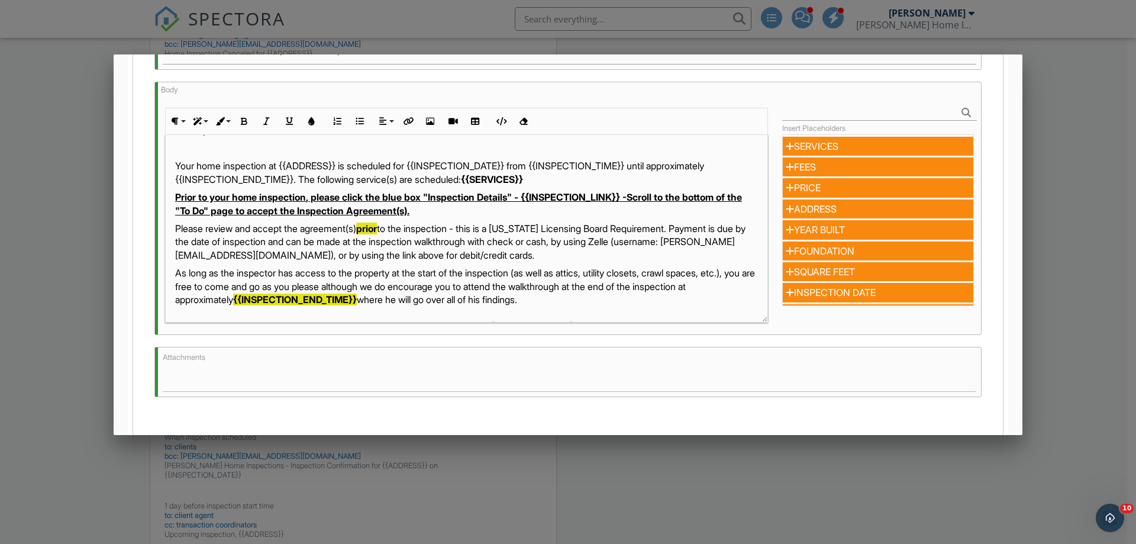
scroll to position [95, 0]
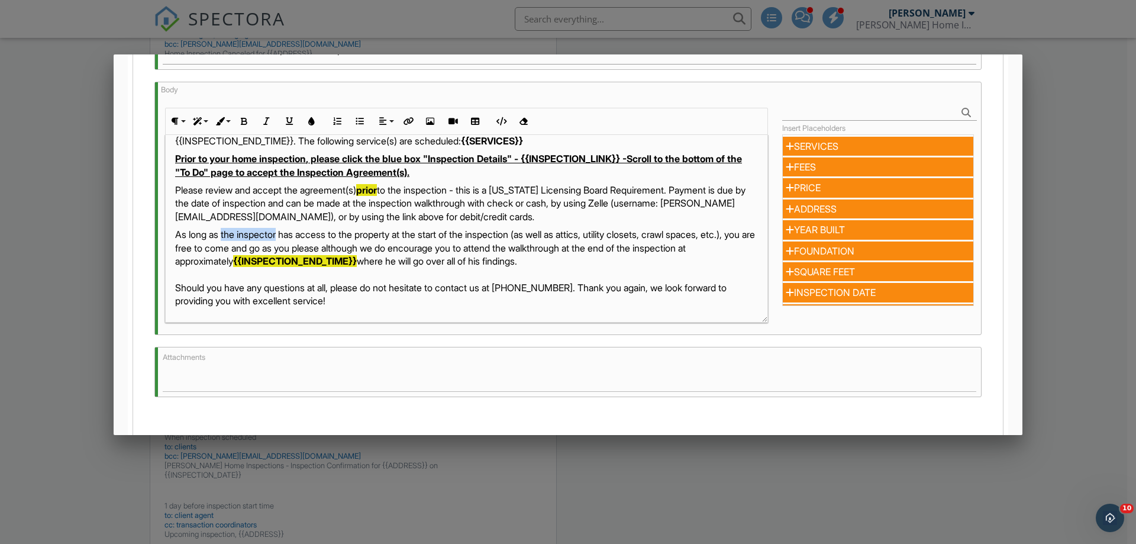
drag, startPoint x: 282, startPoint y: 233, endPoint x: 224, endPoint y: 238, distance: 58.2
click at [224, 238] on p "As long as the inspector has access to the property at the start of the inspect…" at bounding box center [466, 267] width 583 height 79
click at [267, 233] on p "As long as I have has access to the property at the start of the inspection (as…" at bounding box center [466, 267] width 583 height 79
click at [410, 262] on p "As long as I have access to the property at the start of the inspection (as wel…" at bounding box center [466, 267] width 583 height 79
click at [496, 259] on p "As long as I have access to the property at the start of the inspection (as wel…" at bounding box center [466, 267] width 583 height 79
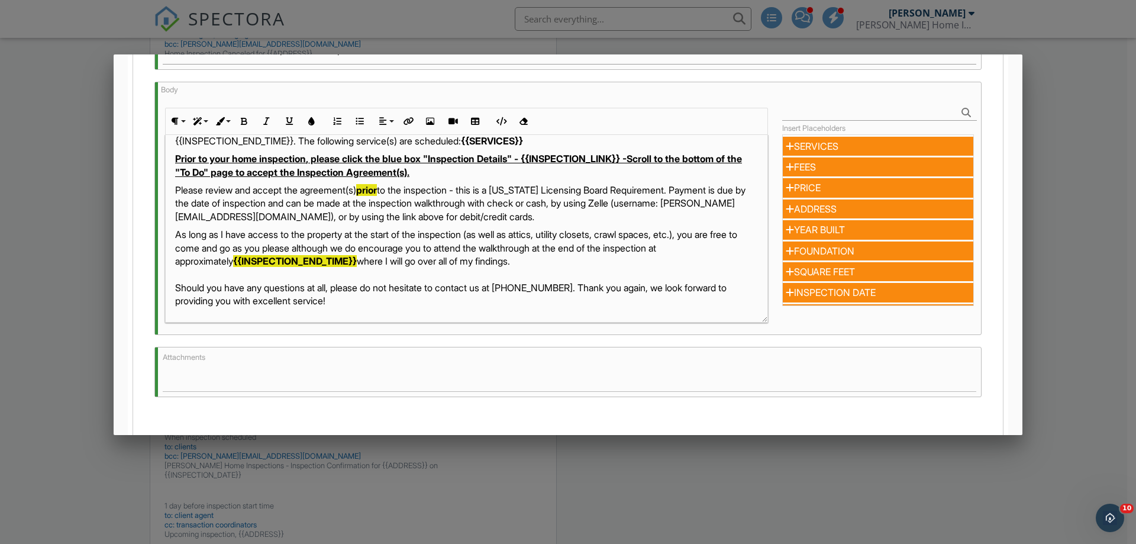
click at [443, 257] on p "As long as I have access to the property at the start of the inspection (as wel…" at bounding box center [466, 267] width 583 height 79
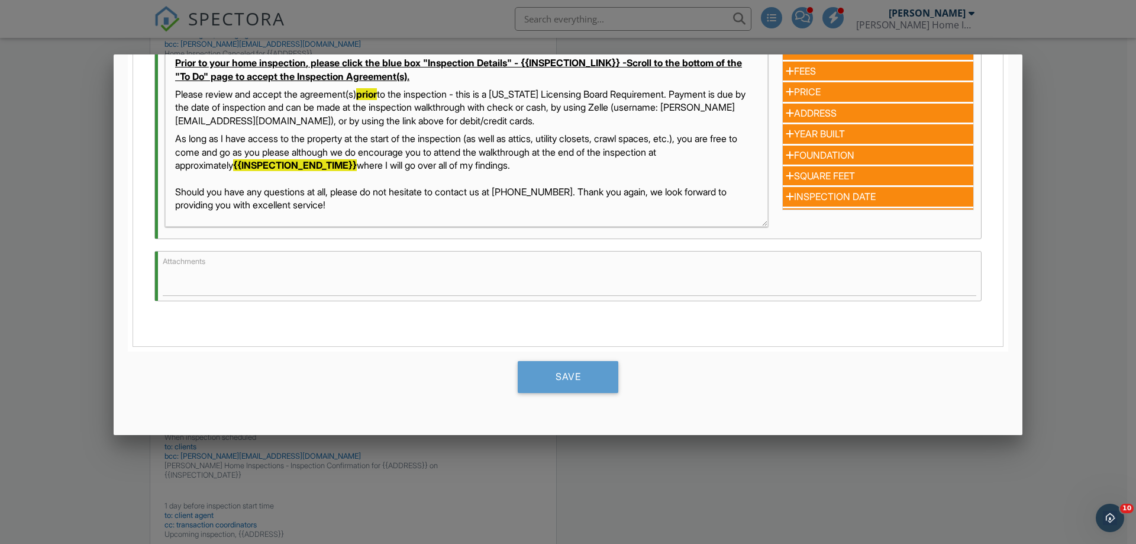
click at [372, 207] on p "As long as I have access to the property at the start of the inspection (as wel…" at bounding box center [466, 171] width 583 height 79
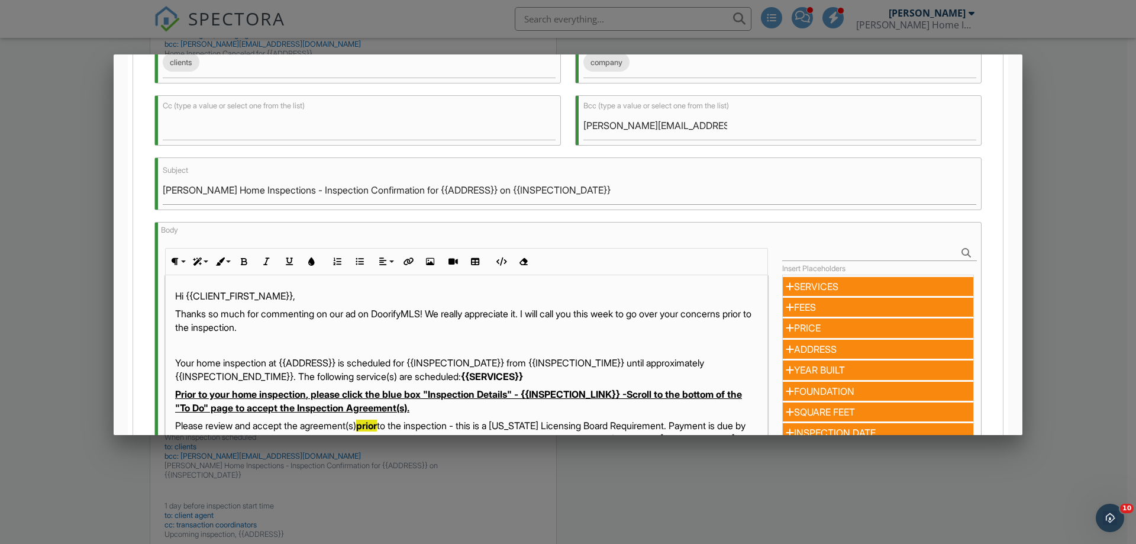
scroll to position [155, 0]
click at [214, 346] on p at bounding box center [466, 345] width 583 height 13
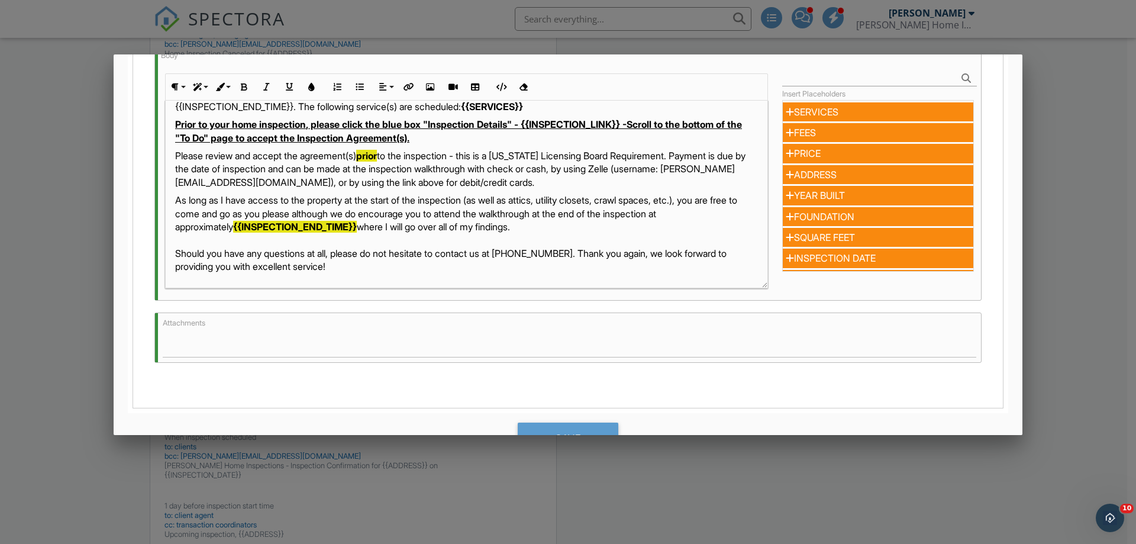
scroll to position [392, 0]
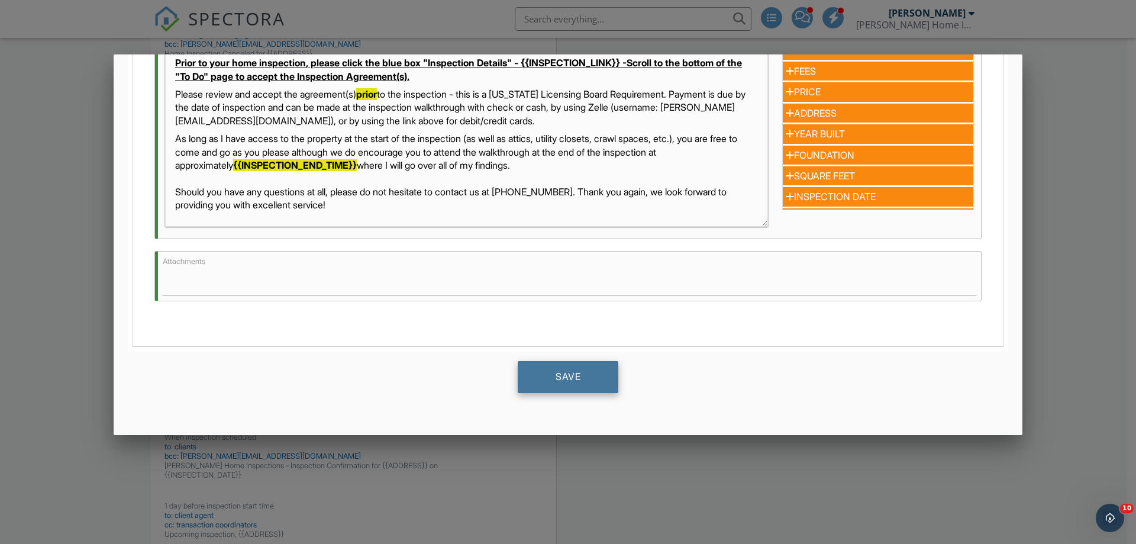
click at [550, 373] on div "Save" at bounding box center [568, 377] width 101 height 32
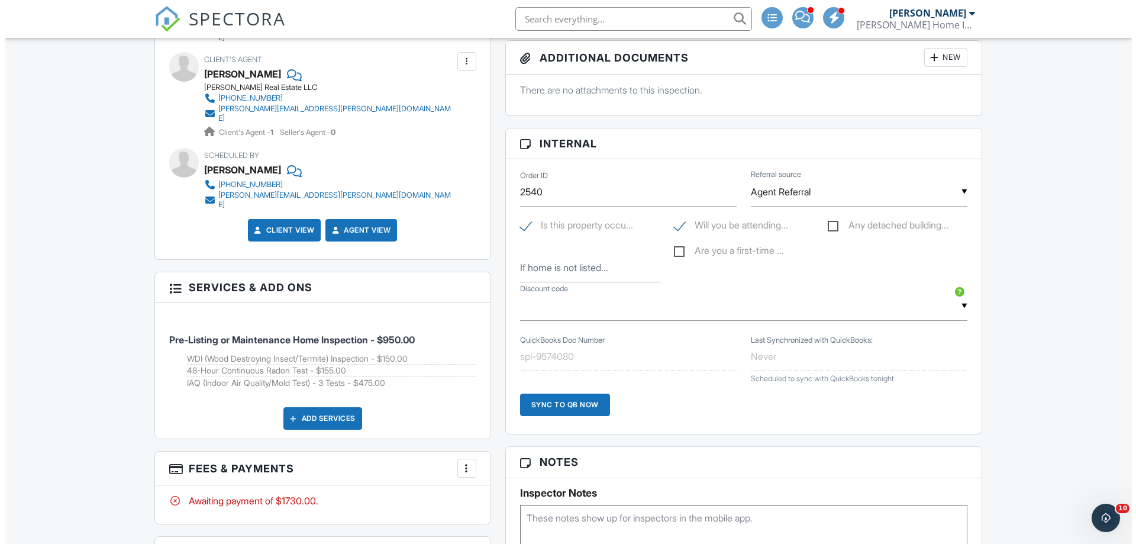
scroll to position [427, 0]
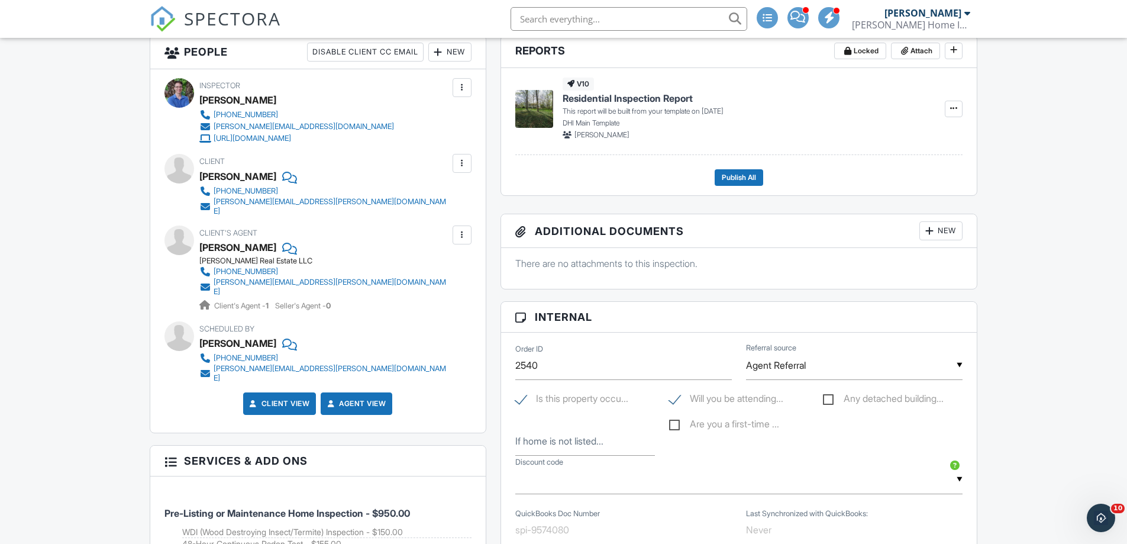
click at [460, 229] on div at bounding box center [462, 235] width 12 height 12
click at [440, 290] on li "Remove" at bounding box center [434, 301] width 60 height 30
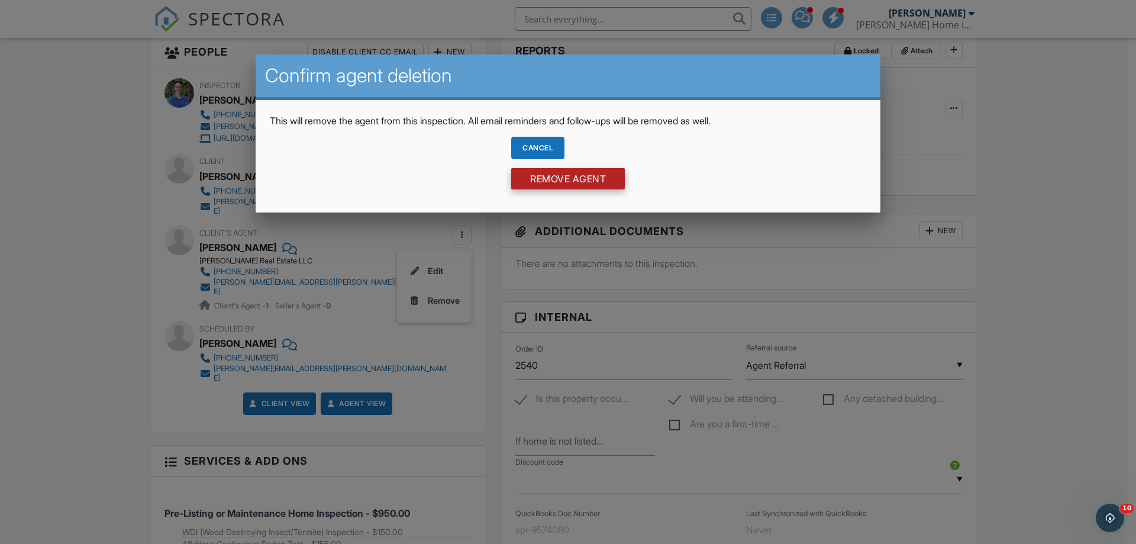
click at [562, 182] on input "Remove Agent" at bounding box center [568, 178] width 114 height 21
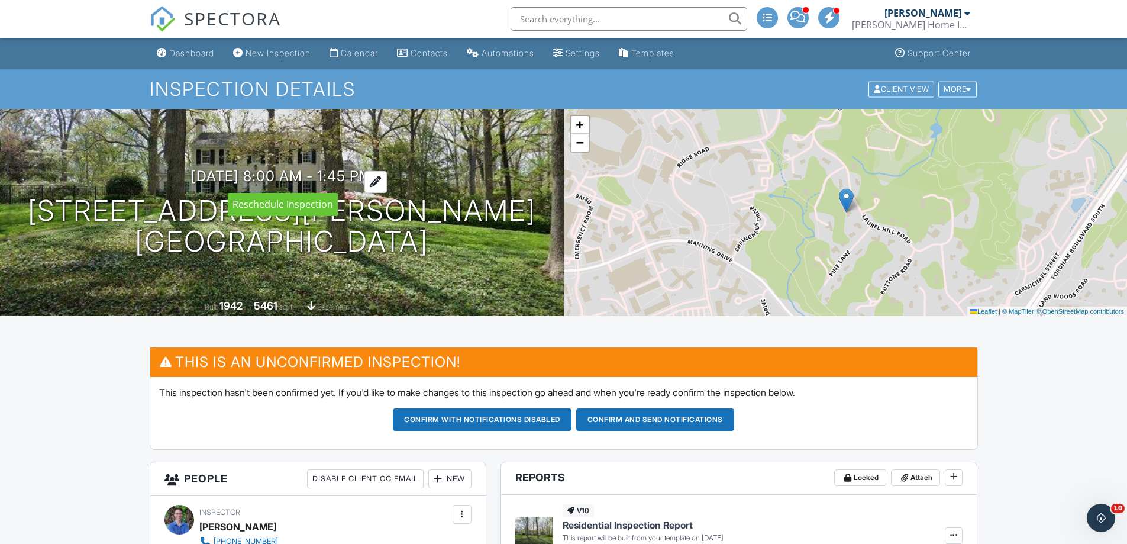
click at [387, 177] on div at bounding box center [375, 182] width 22 height 22
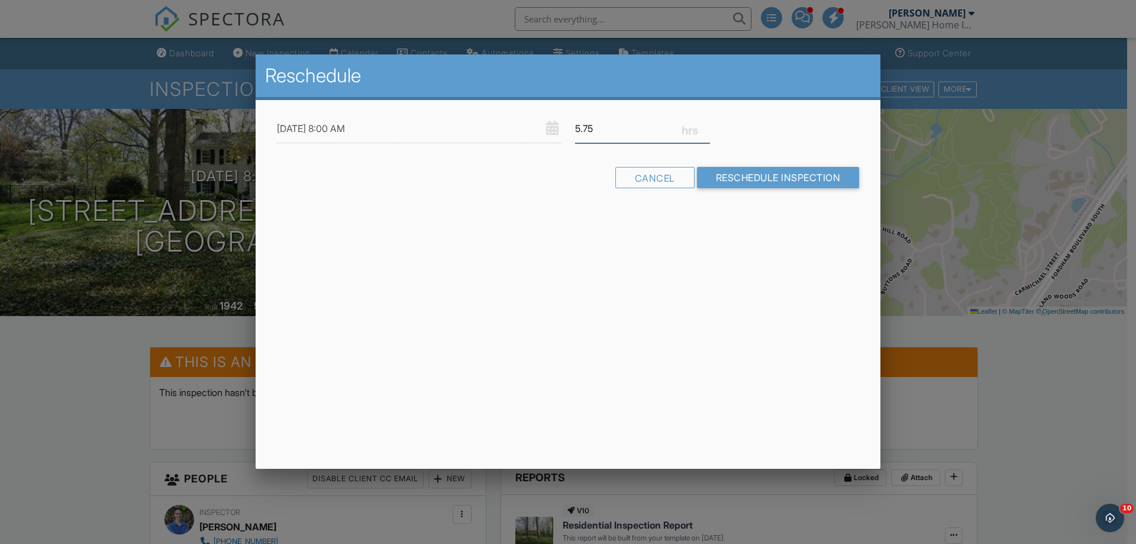
drag, startPoint x: 599, startPoint y: 130, endPoint x: 583, endPoint y: 127, distance: 16.2
click at [583, 127] on input "5.75" at bounding box center [642, 128] width 135 height 29
type input "5.0"
click at [512, 151] on form "[DATE] 8:00 AM 5.0 Warning: this date/time is in the past. Cancel Reschedule In…" at bounding box center [568, 155] width 596 height 83
click at [794, 173] on input "Reschedule Inspection" at bounding box center [778, 177] width 163 height 21
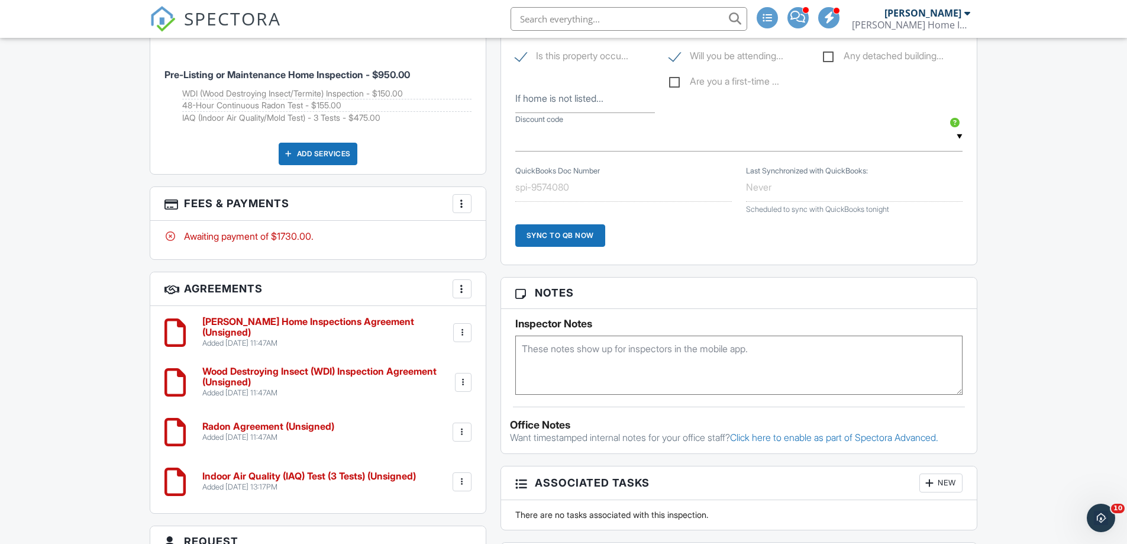
scroll to position [1006, 0]
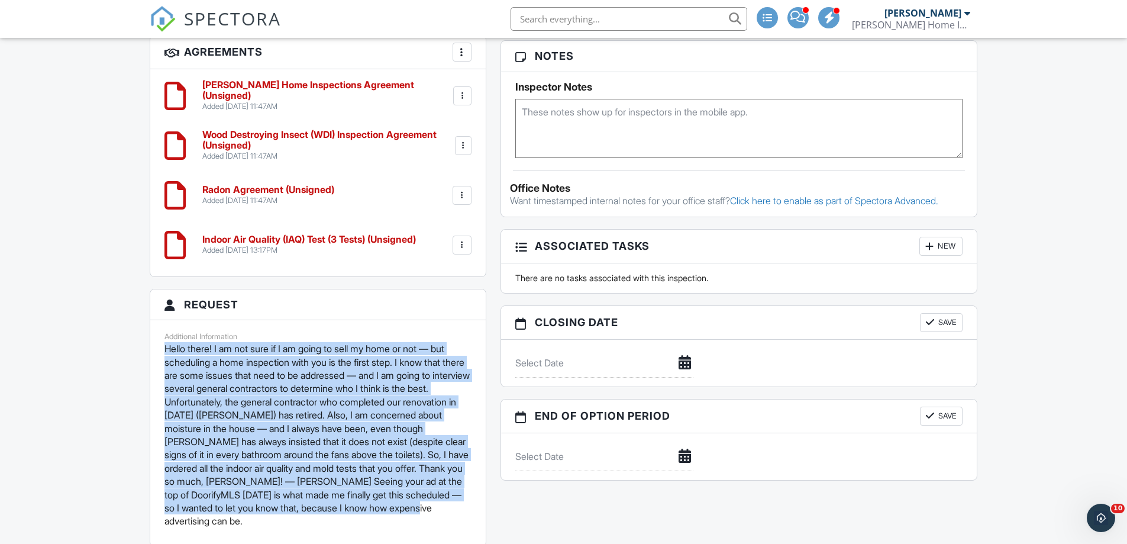
drag, startPoint x: 164, startPoint y: 335, endPoint x: 295, endPoint y: 509, distance: 217.8
click at [295, 509] on p "Hello there! I am not sure if I am going to sell my home or not — but schedulin…" at bounding box center [317, 434] width 307 height 185
copy p "Hello there! I am not sure if I am going to sell my home or not — but schedulin…"
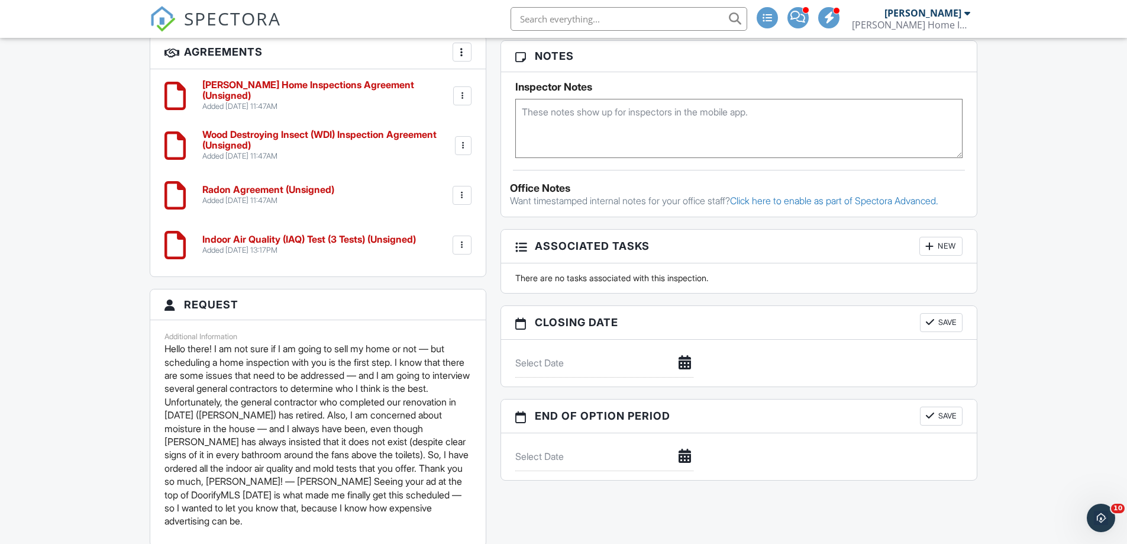
click at [602, 115] on textarea at bounding box center [739, 128] width 448 height 59
paste textarea "Hello there! I am not sure if I am going to sell my home or not — but schedulin…"
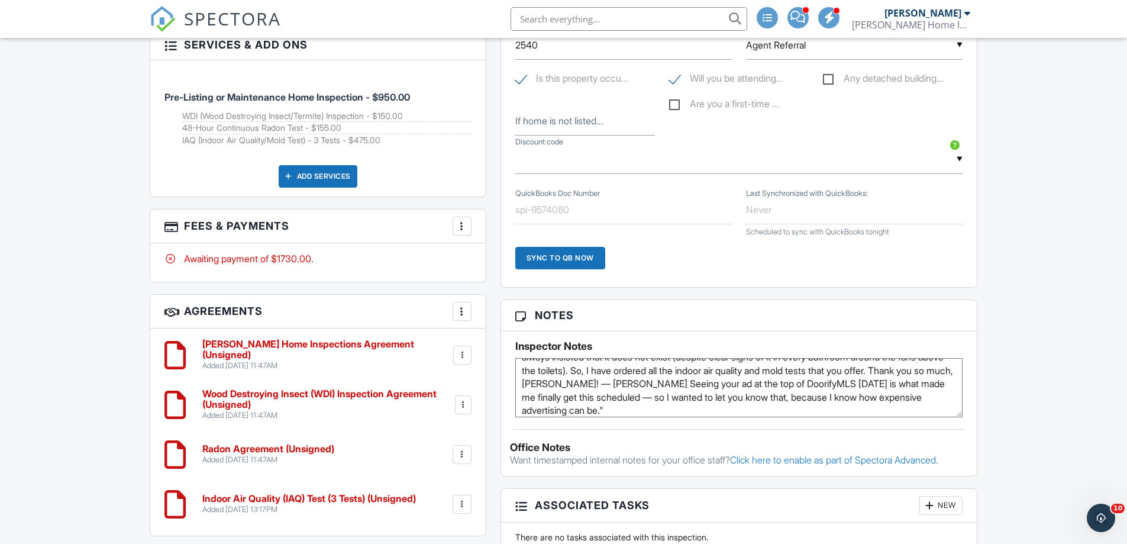
scroll to position [769, 0]
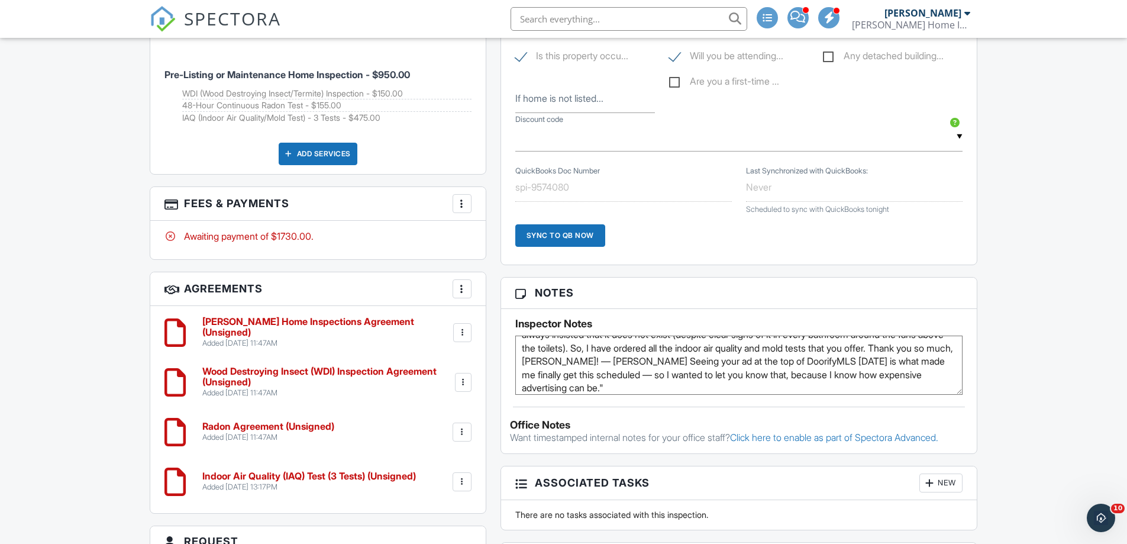
type textarea ""Hello there! I am not sure if I am going to sell my home or not — but scheduli…"
click at [1016, 356] on div "Dashboard New Inspection Calendar Contacts Automations Settings Templates Suppo…" at bounding box center [563, 209] width 1127 height 1881
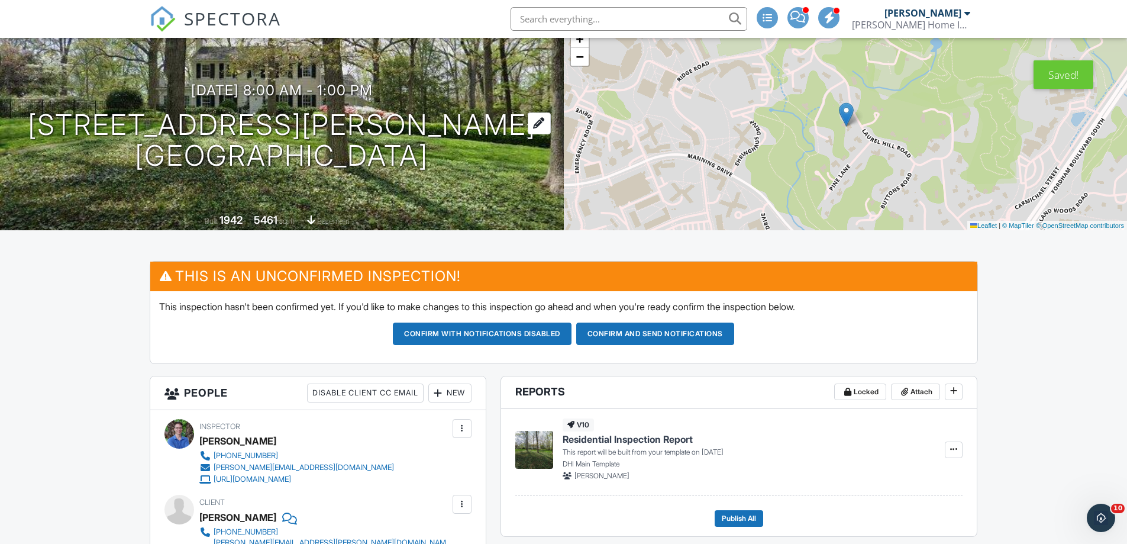
scroll to position [59, 0]
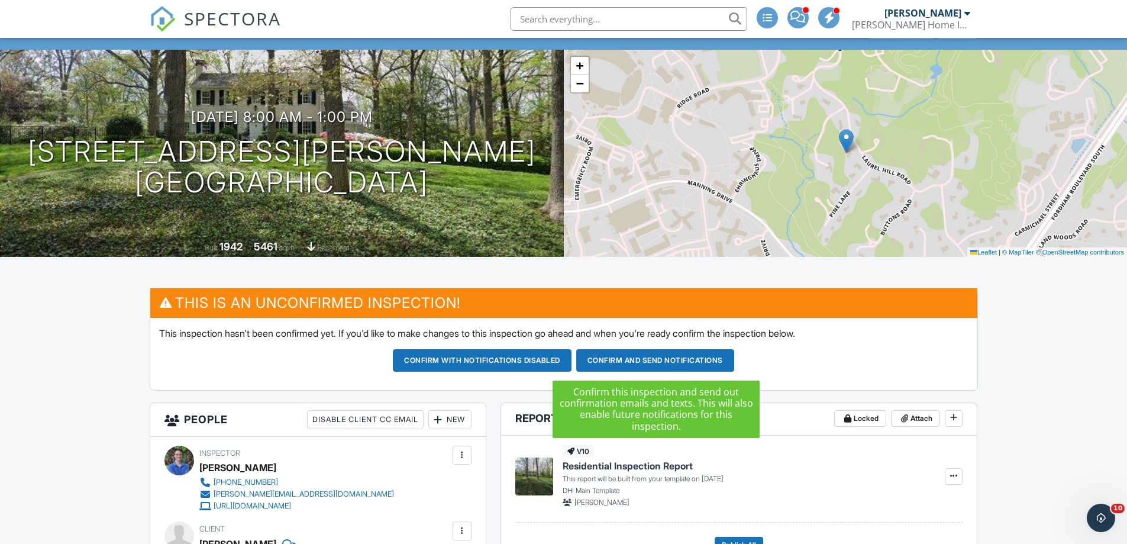
click at [645, 357] on button "Confirm and send notifications" at bounding box center [655, 360] width 158 height 22
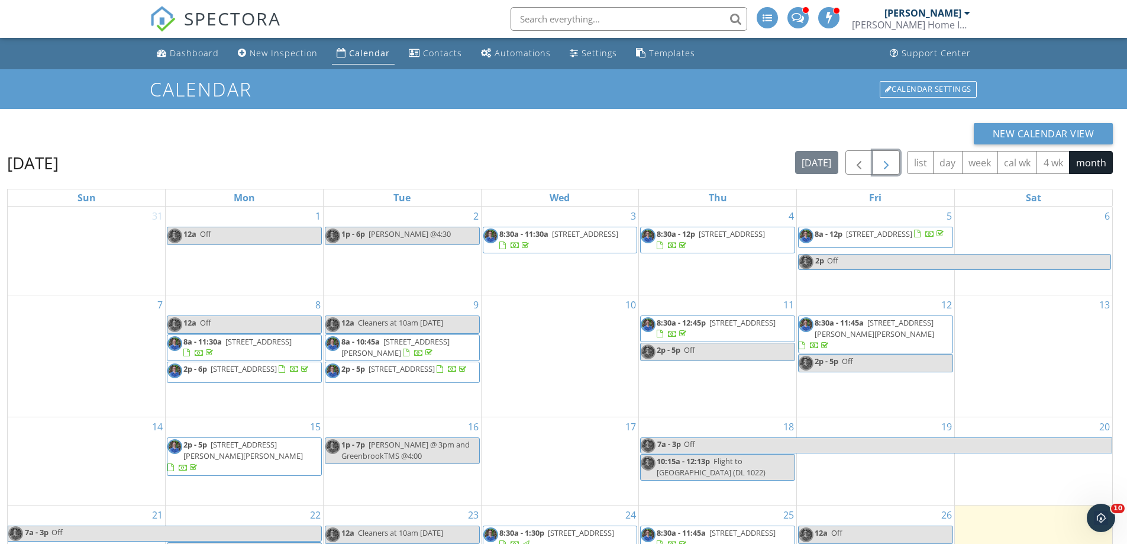
click at [889, 166] on span "button" at bounding box center [886, 163] width 14 height 14
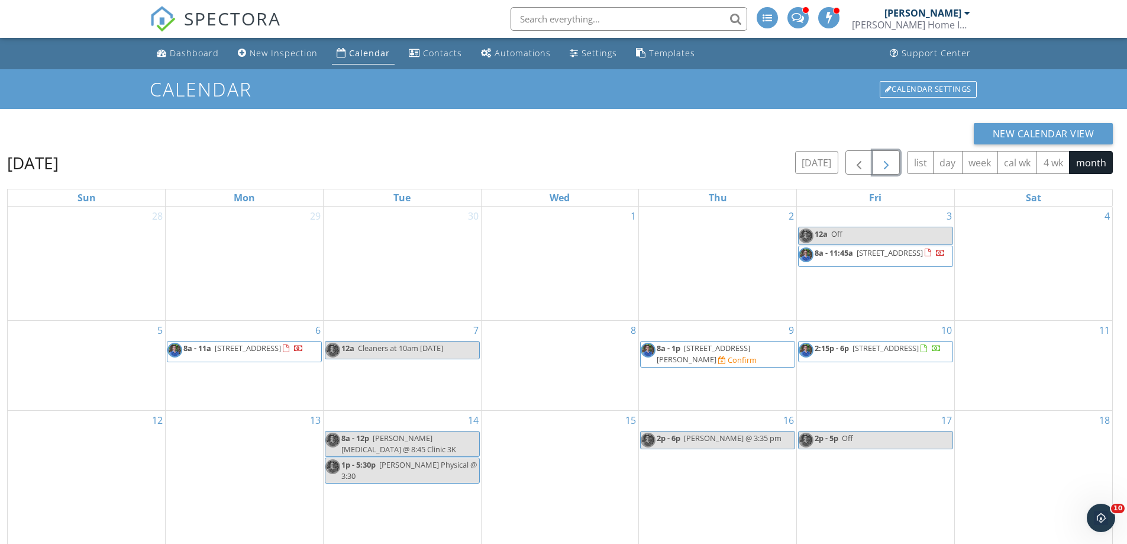
click at [705, 341] on div "9 8a - 1p 306 Laurel Hill Rd, Chapel Hill 27514 Confirm" at bounding box center [717, 365] width 157 height 89
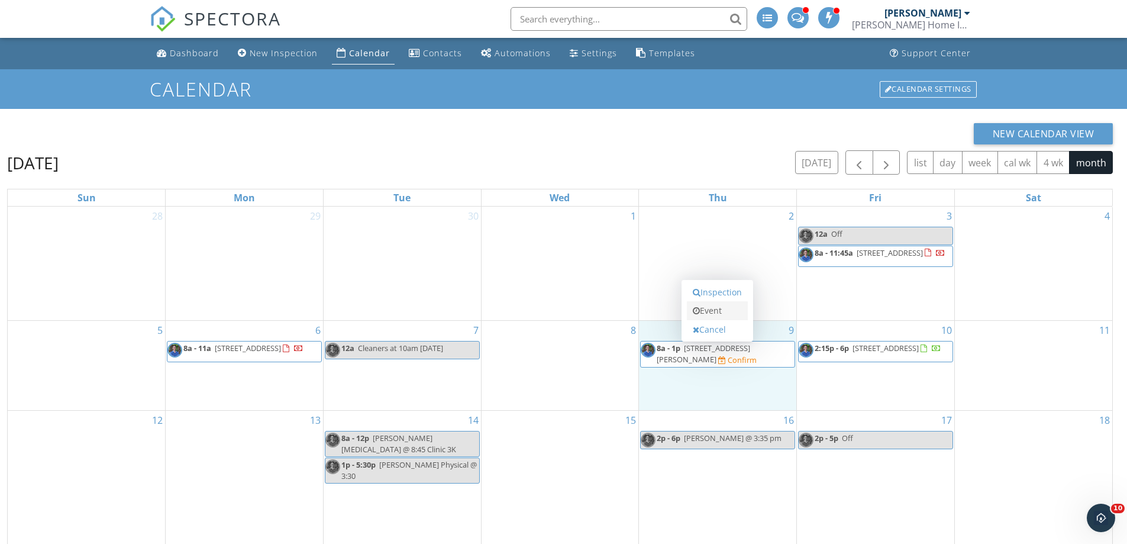
click at [708, 312] on link "Event" at bounding box center [717, 310] width 61 height 19
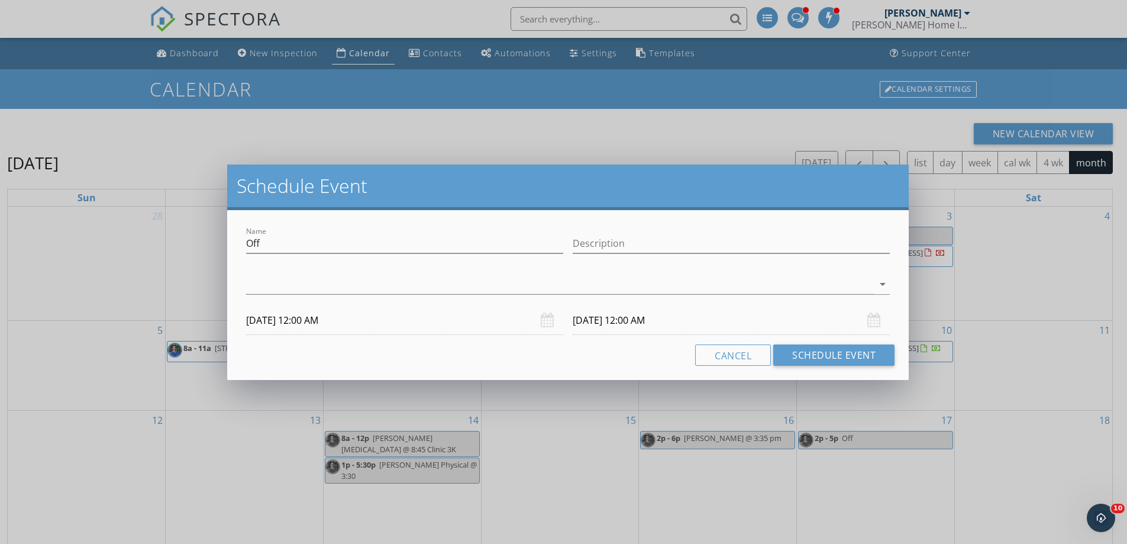
click at [254, 273] on div "arrow_drop_down" at bounding box center [568, 286] width 644 height 38
click at [275, 282] on div at bounding box center [559, 285] width 627 height 20
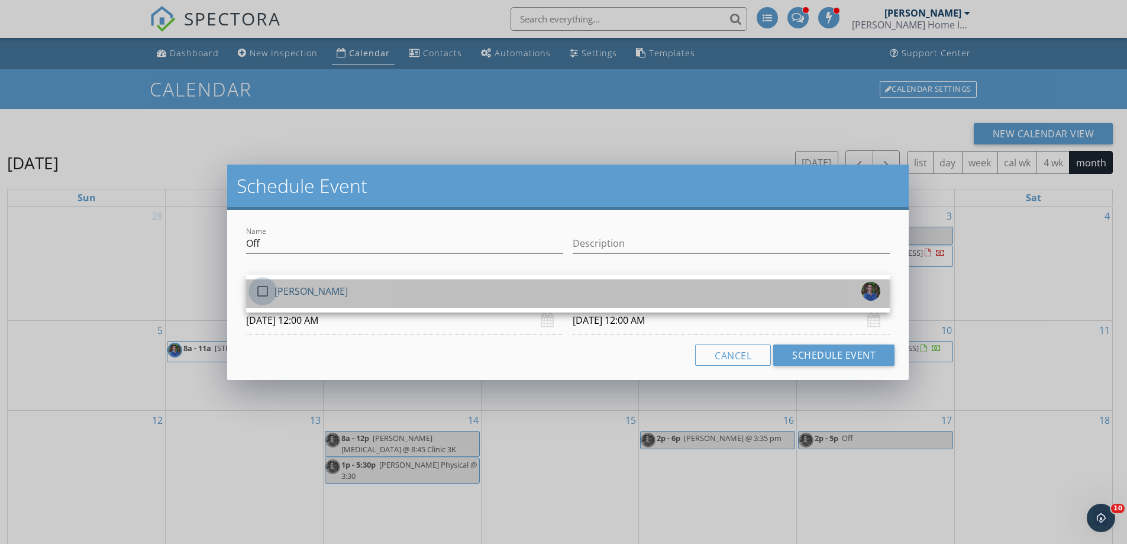
click at [264, 289] on div at bounding box center [263, 291] width 20 height 20
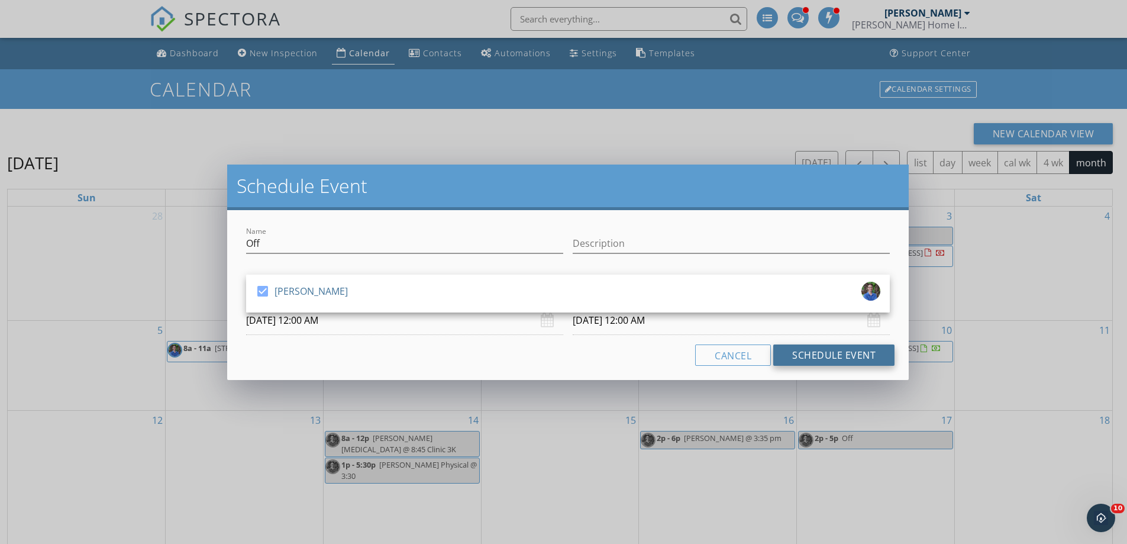
click at [826, 356] on button "Schedule Event" at bounding box center [833, 354] width 121 height 21
